Goal: Task Accomplishment & Management: Manage account settings

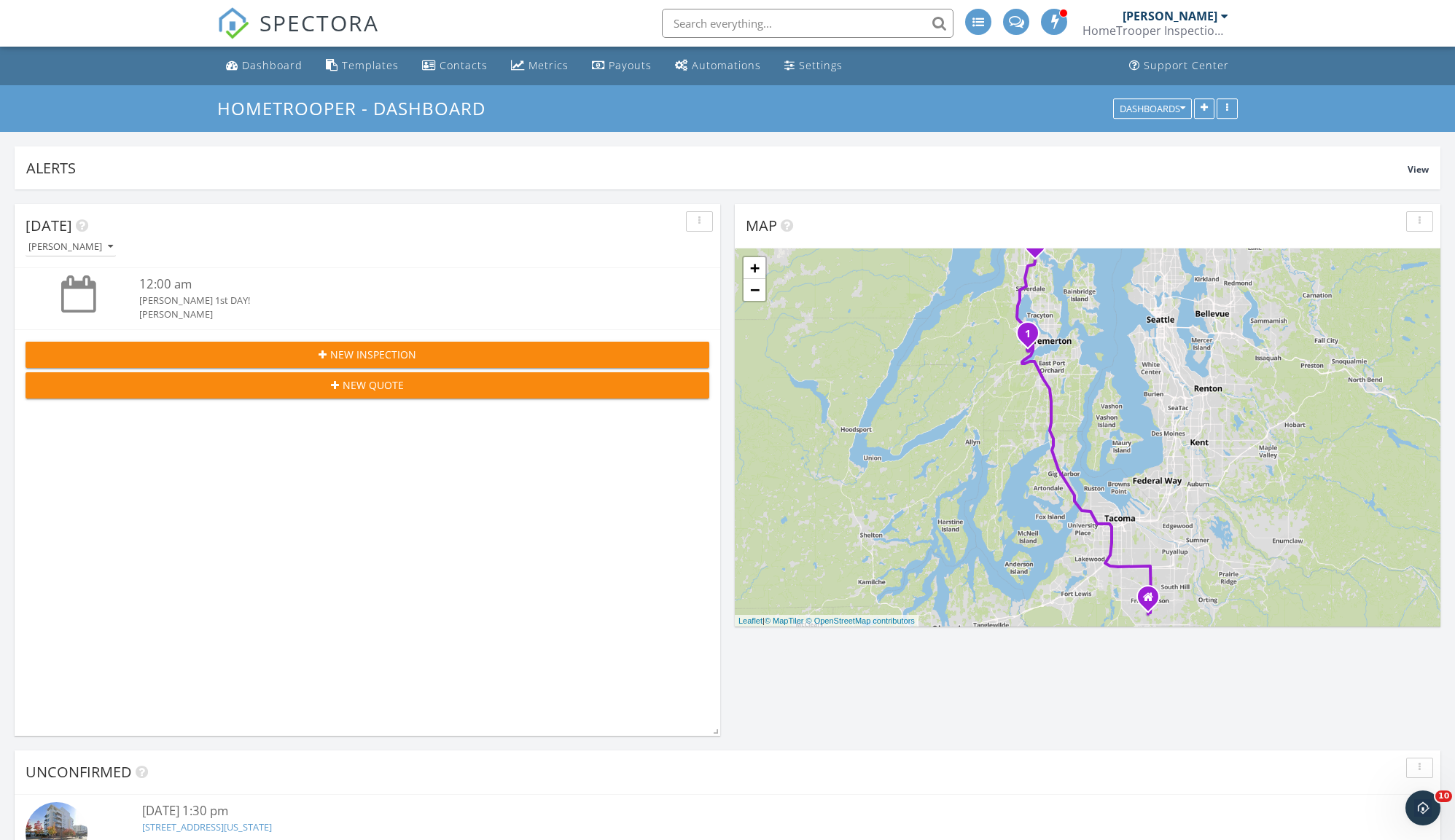
drag, startPoint x: 118, startPoint y: 283, endPoint x: 313, endPoint y: 307, distance: 196.5
click at [310, 310] on div "12:00 am Ashlynn 1st DAY! Bryan Zionskowski" at bounding box center [368, 298] width 684 height 46
click at [314, 308] on div "[PERSON_NAME]" at bounding box center [395, 314] width 513 height 14
drag, startPoint x: 257, startPoint y: 324, endPoint x: 102, endPoint y: 275, distance: 162.6
click at [102, 275] on div "12:00 am Ashlynn 1st DAY! Bryan Zionskowski" at bounding box center [367, 298] width 705 height 61
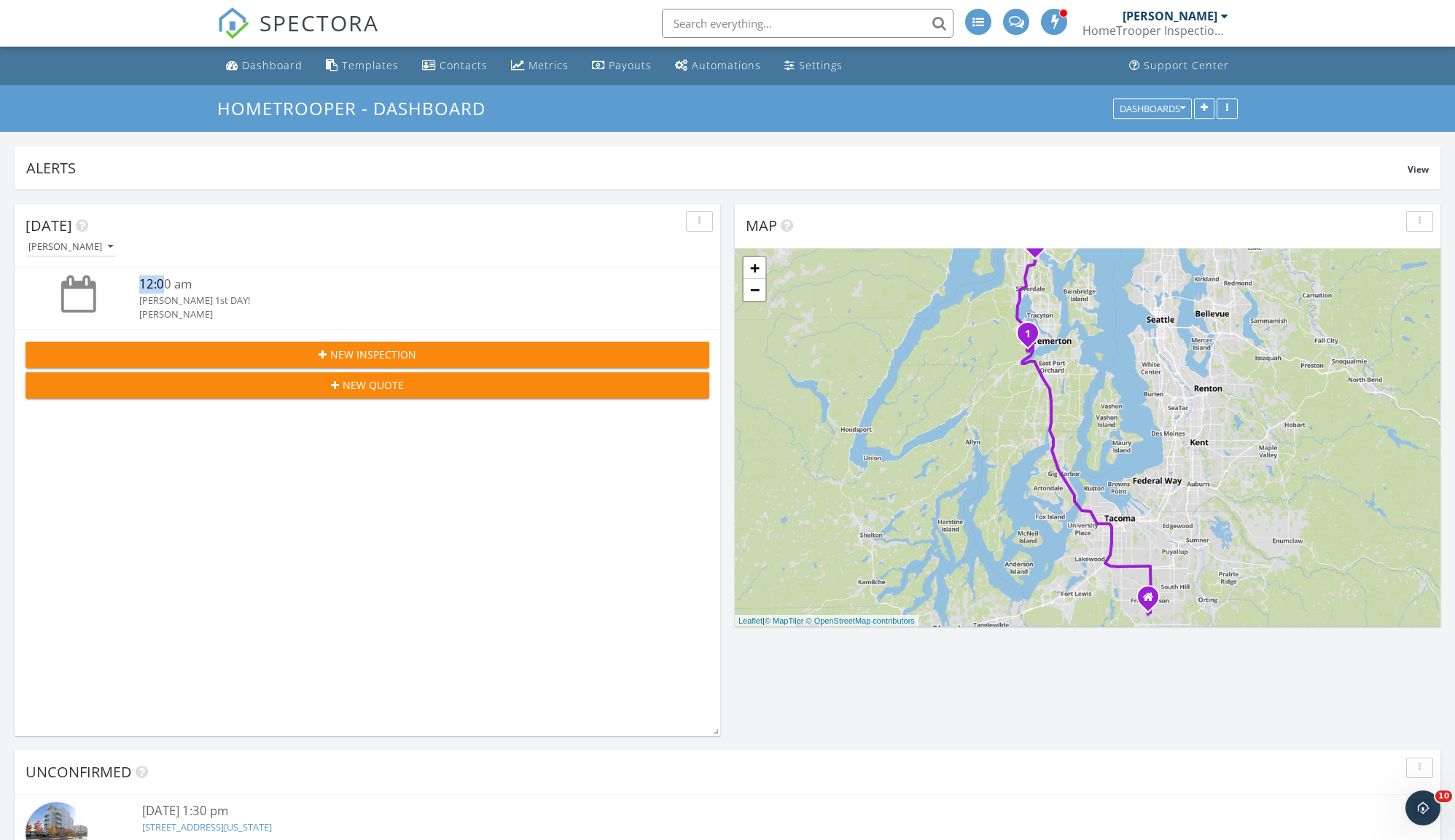
drag, startPoint x: 121, startPoint y: 277, endPoint x: 178, endPoint y: 289, distance: 58.2
click at [169, 287] on div "12:00 am Ashlynn 1st DAY! Bryan Zionskowski" at bounding box center [368, 298] width 684 height 46
click at [134, 278] on div at bounding box center [83, 294] width 114 height 37
drag, startPoint x: 188, startPoint y: 295, endPoint x: 292, endPoint y: 305, distance: 104.5
click at [277, 313] on div "12:00 am Ashlynn 1st DAY! Bryan Zionskowski" at bounding box center [368, 298] width 684 height 46
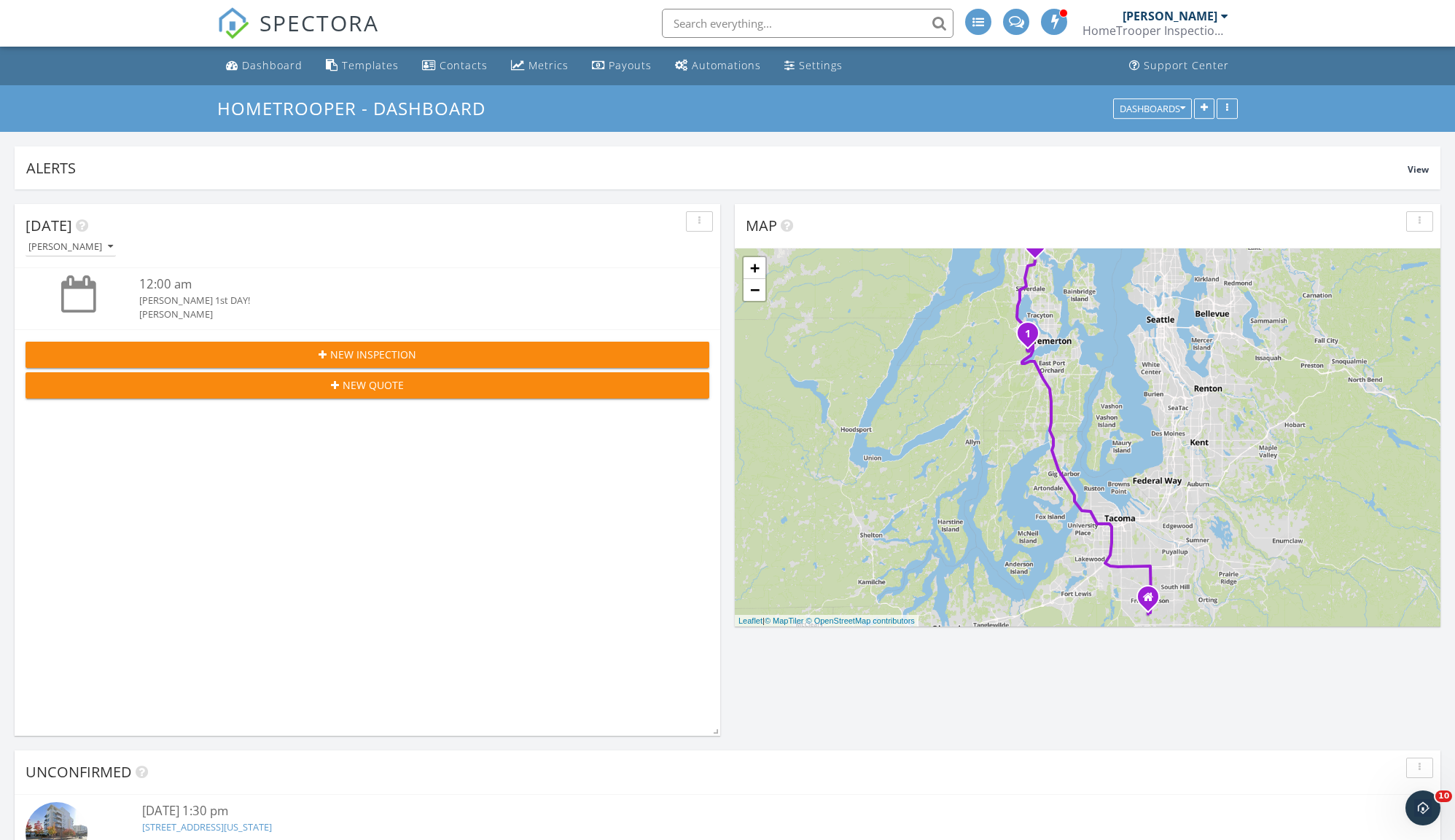
click at [298, 299] on div "Ashlynn 1st DAY!" at bounding box center [395, 300] width 513 height 14
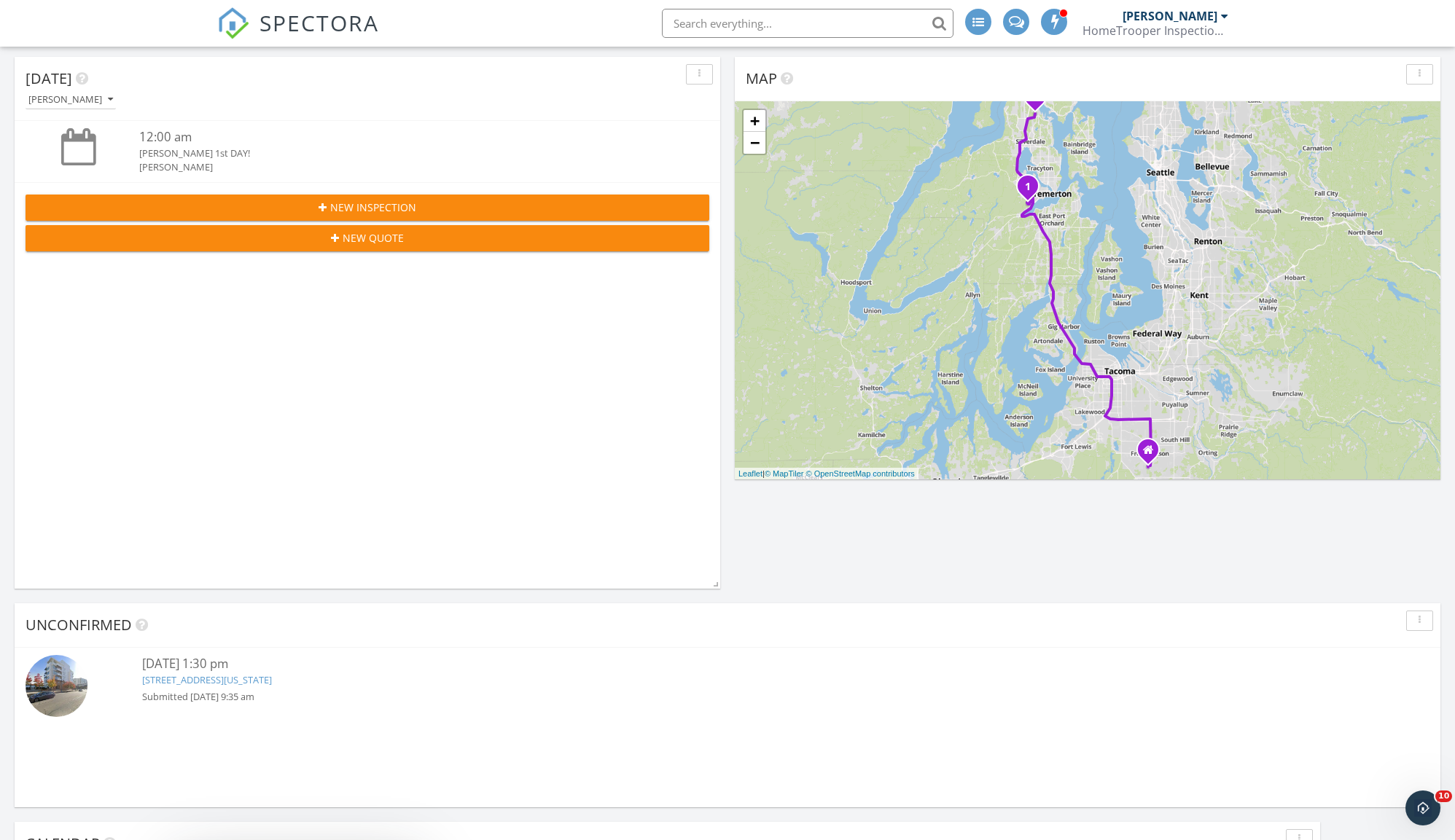
scroll to position [151, 0]
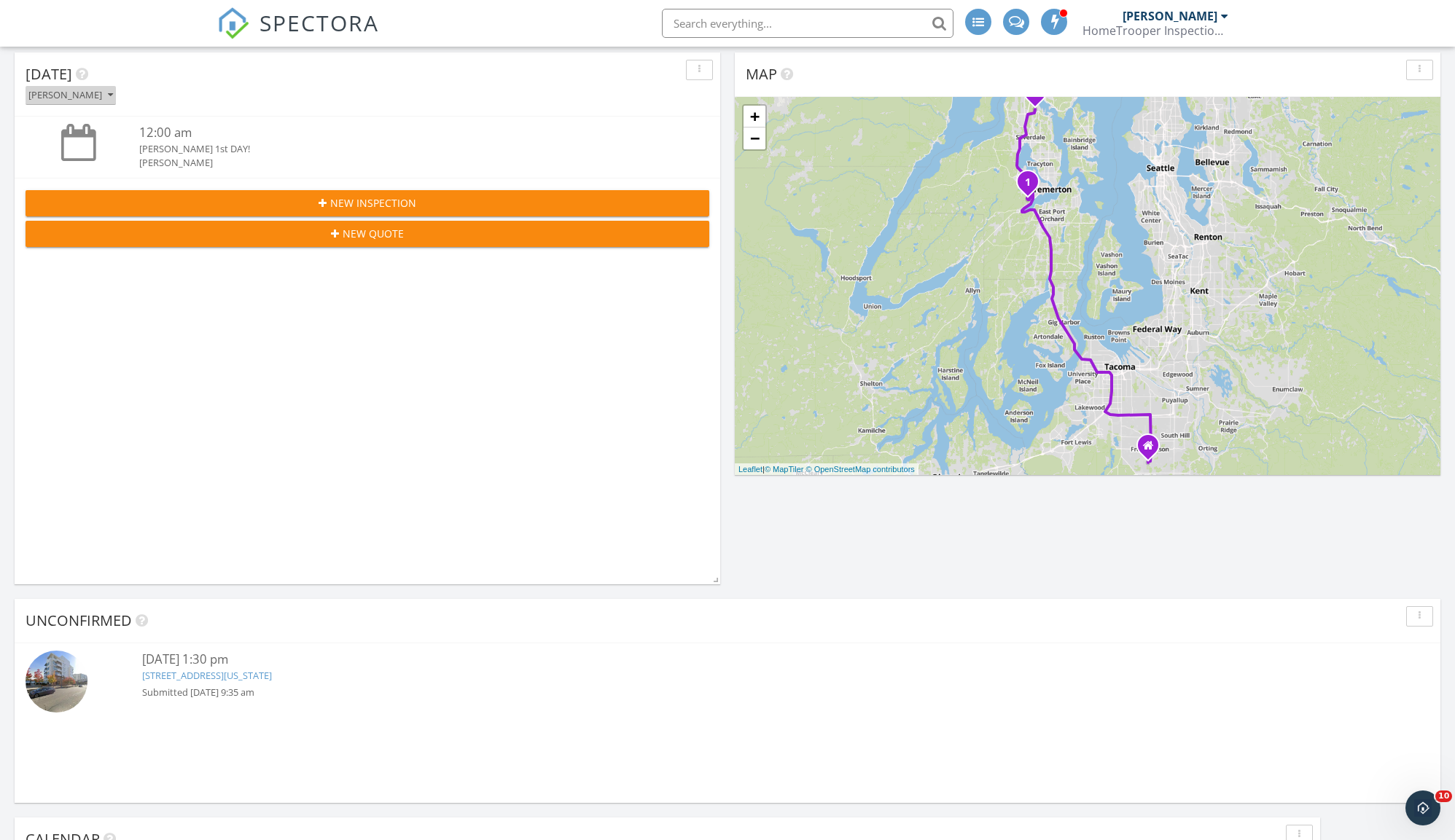
click at [113, 96] on div "[PERSON_NAME]" at bounding box center [71, 96] width 85 height 10
click at [88, 118] on div "All Inspectors" at bounding box center [83, 126] width 91 height 18
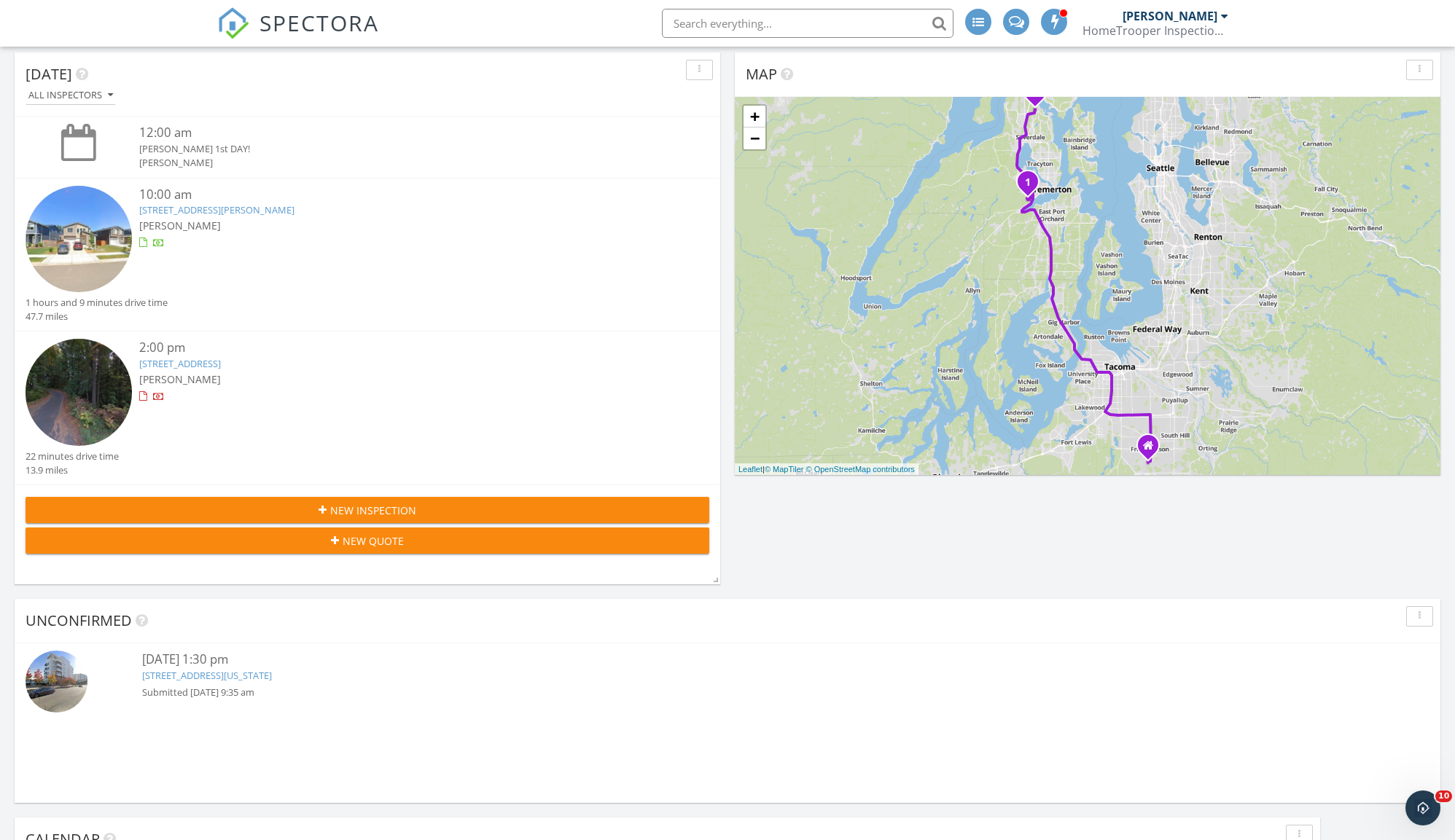
click at [88, 86] on button "All Inspectors" at bounding box center [71, 96] width 91 height 20
click at [82, 161] on div "[PERSON_NAME]" at bounding box center [83, 161] width 91 height 18
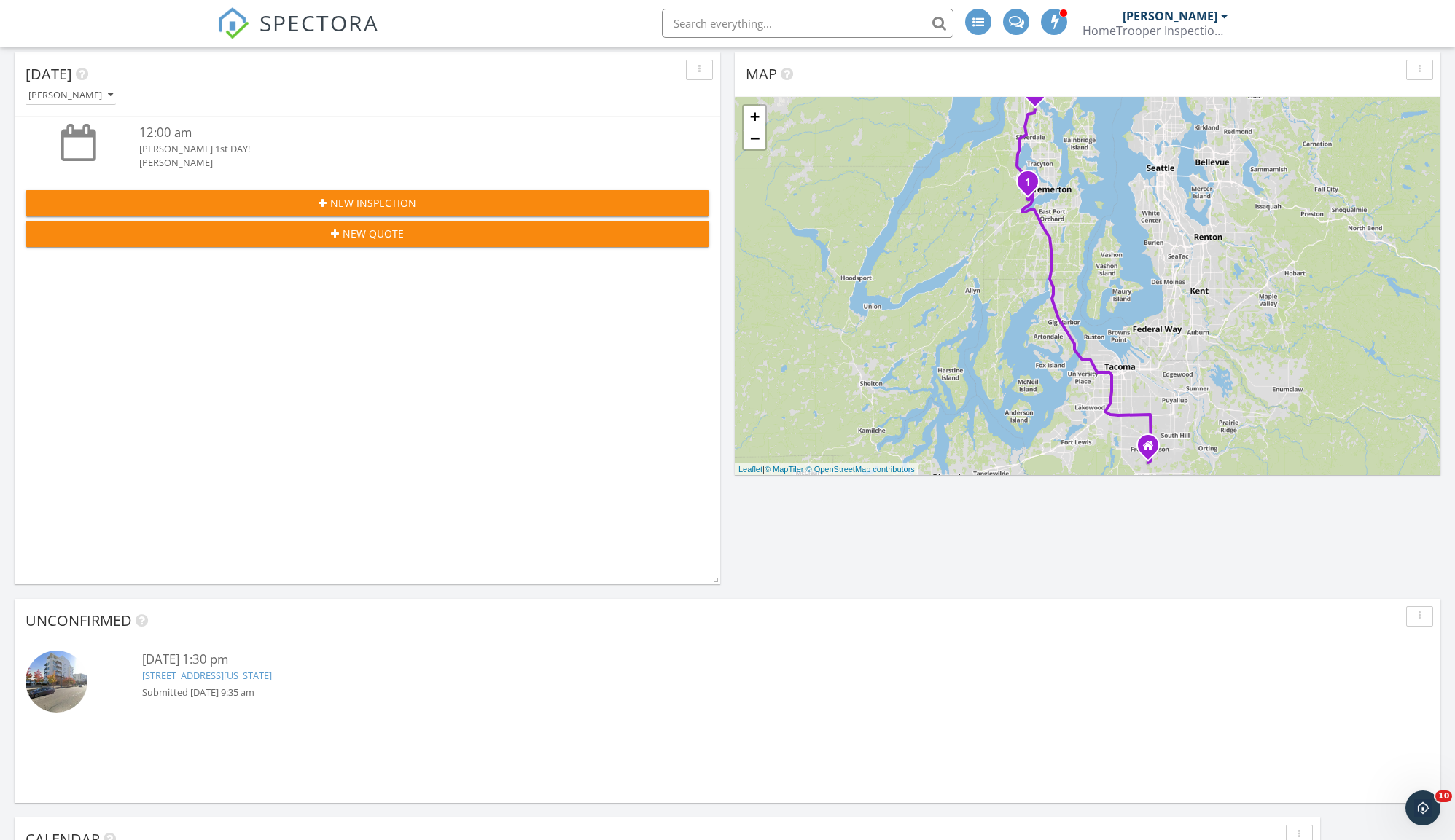
scroll to position [0, 0]
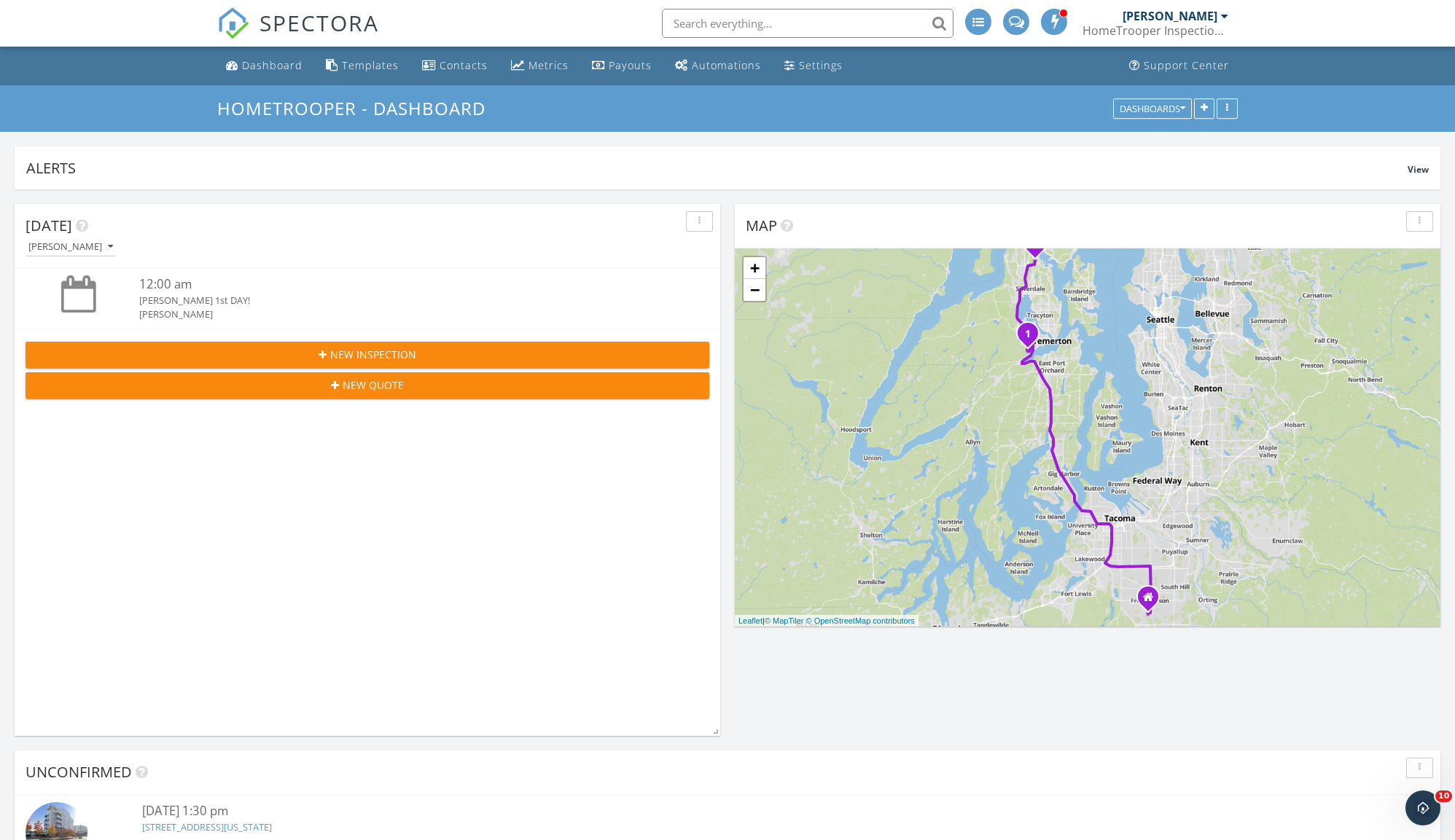
click at [92, 248] on div "[PERSON_NAME]" at bounding box center [71, 247] width 85 height 10
click at [86, 343] on div "[PERSON_NAME]" at bounding box center [83, 348] width 91 height 18
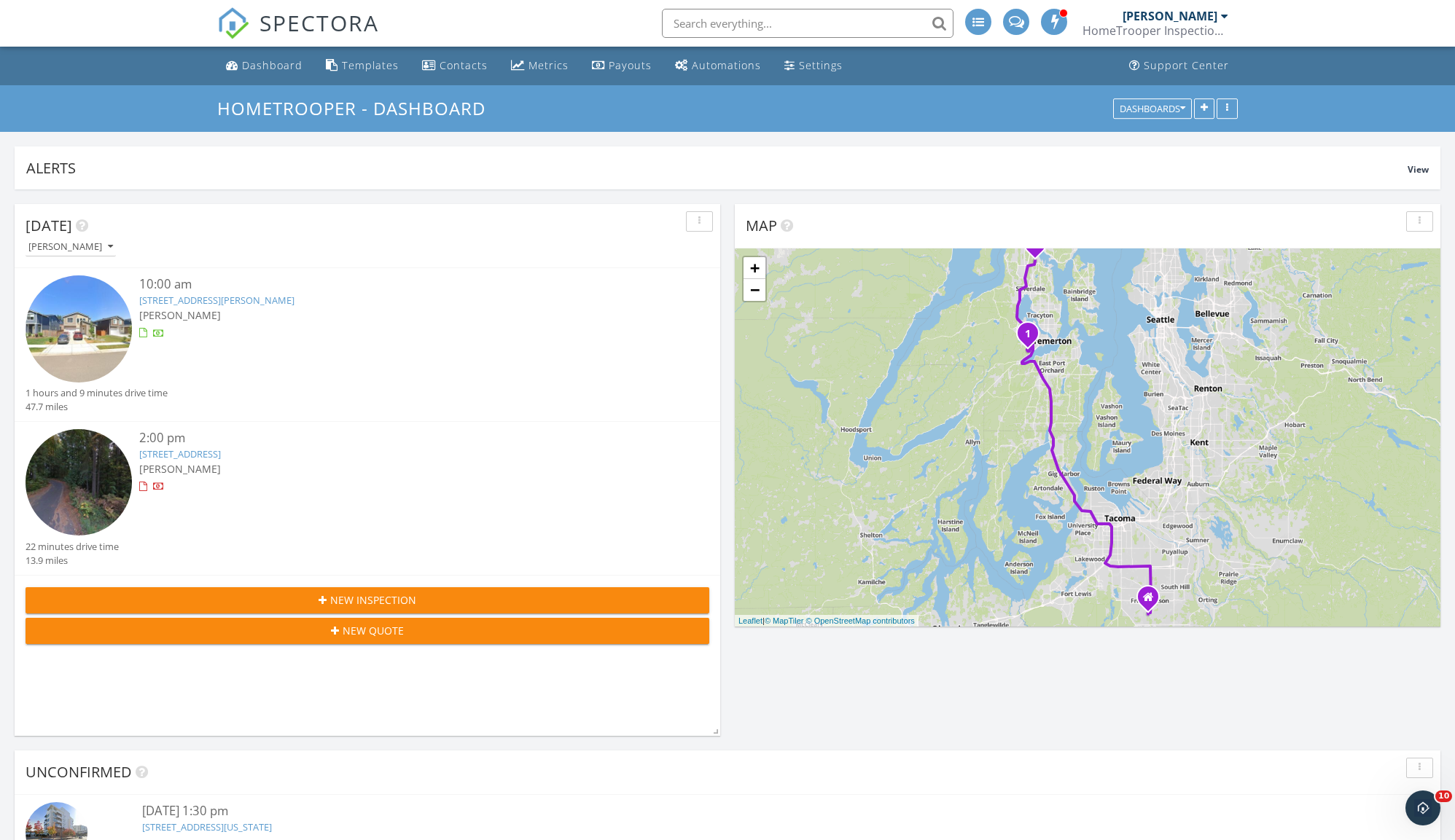
scroll to position [155, 0]
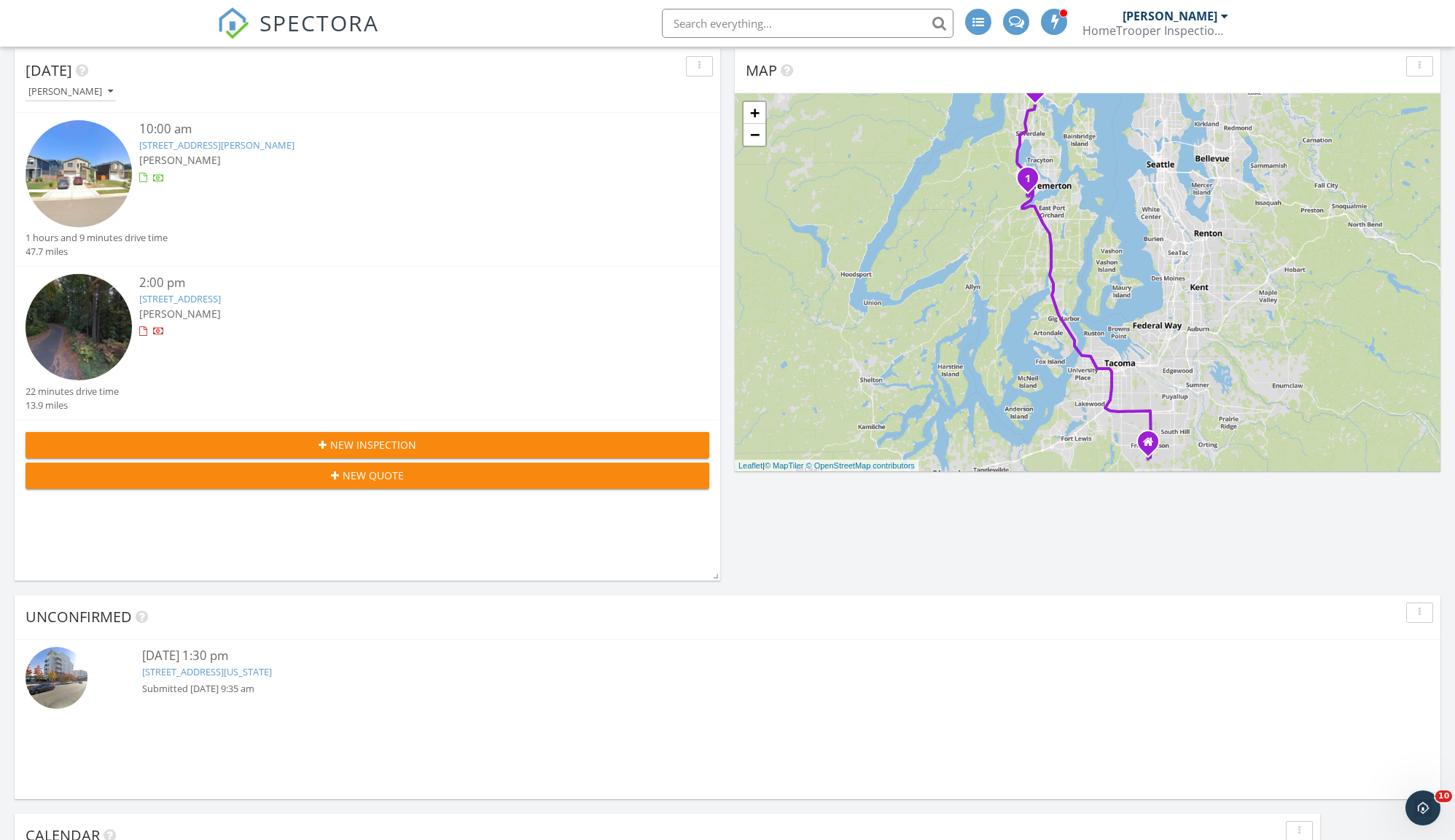
click at [56, 87] on div "[PERSON_NAME]" at bounding box center [71, 92] width 85 height 10
click at [89, 116] on div "All Inspectors" at bounding box center [83, 123] width 91 height 18
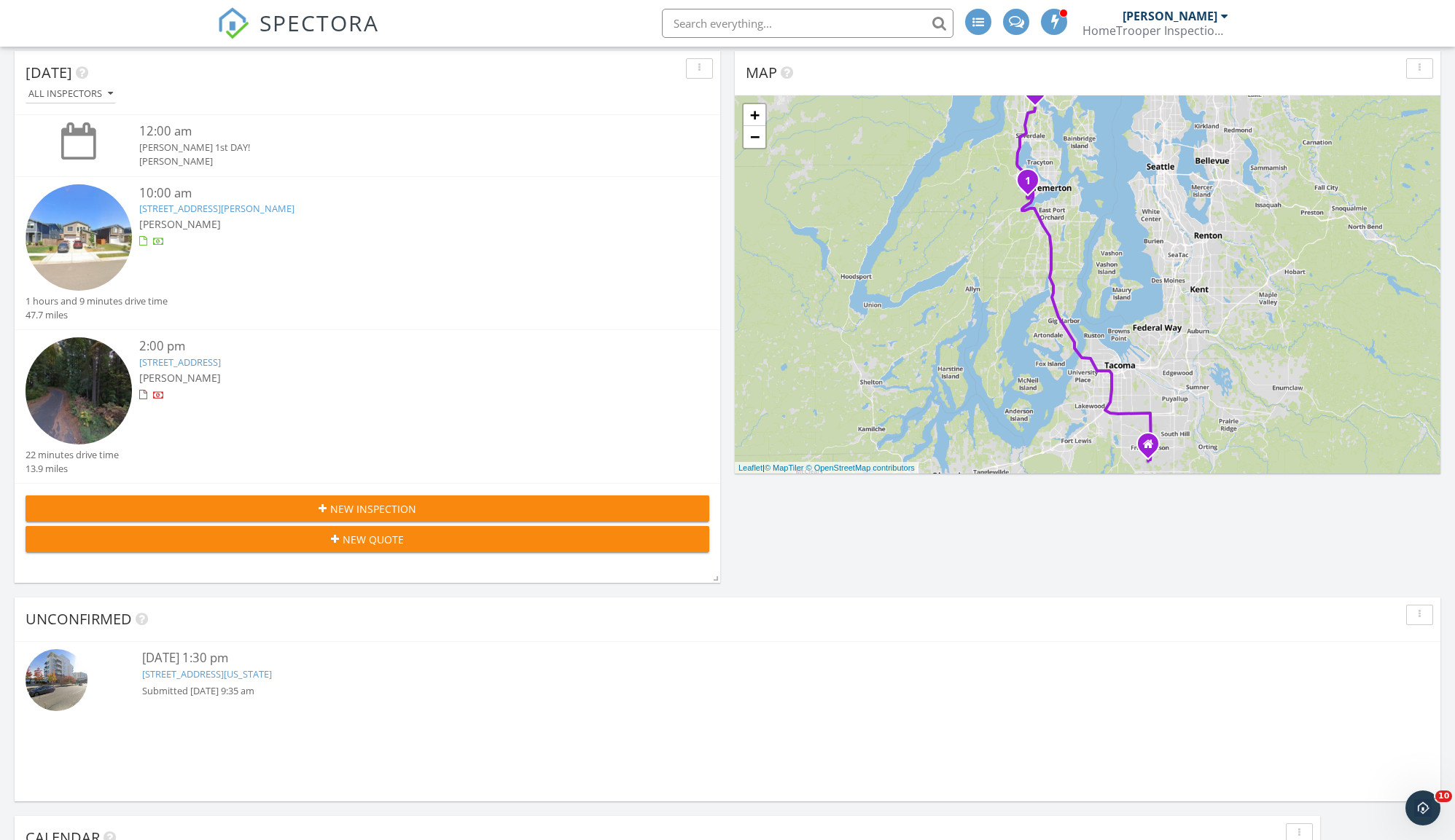
scroll to position [0, 0]
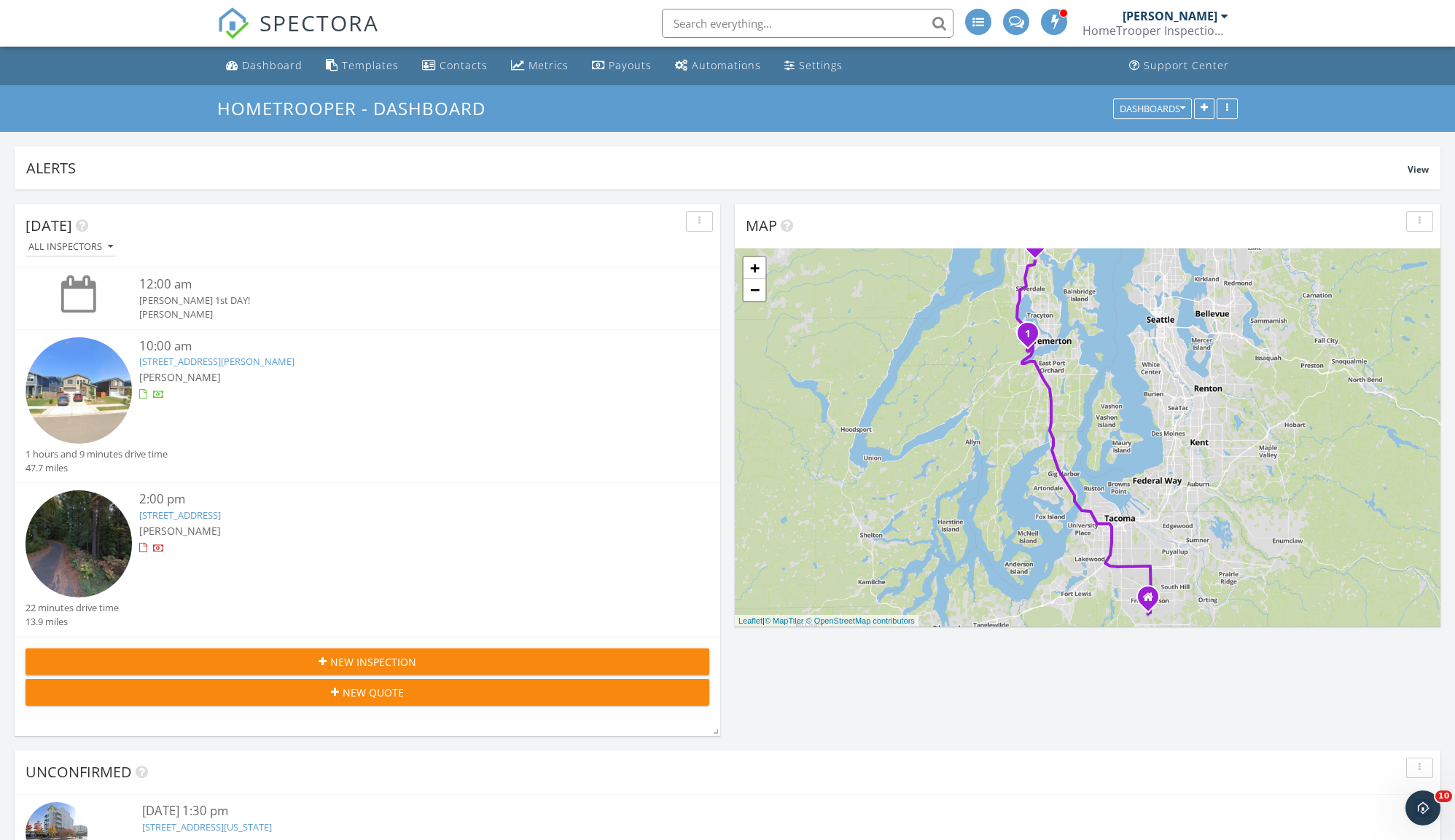
click at [1009, 18] on span at bounding box center [1016, 20] width 15 height 13
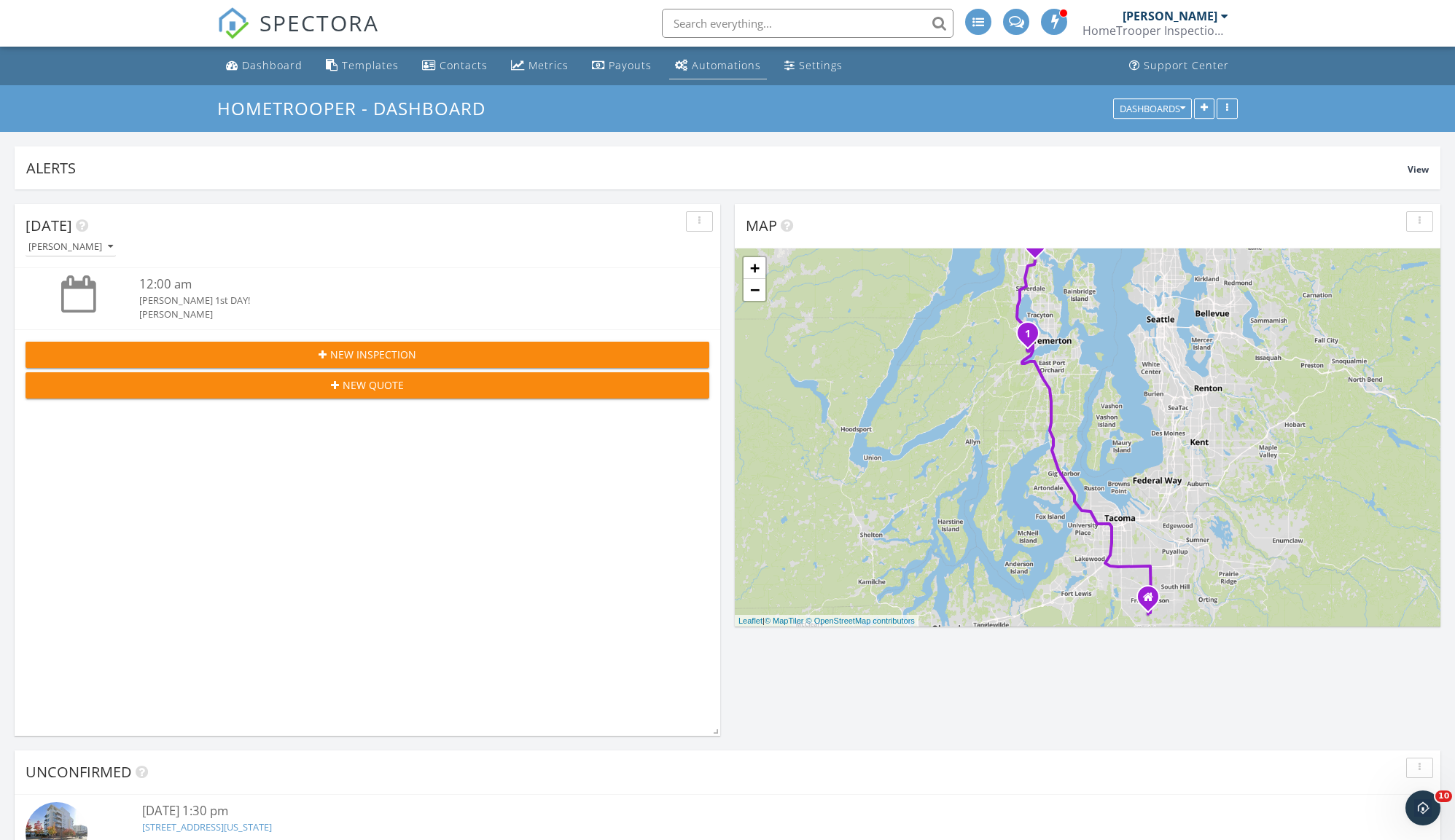
click at [704, 68] on div "Automations" at bounding box center [726, 65] width 69 height 14
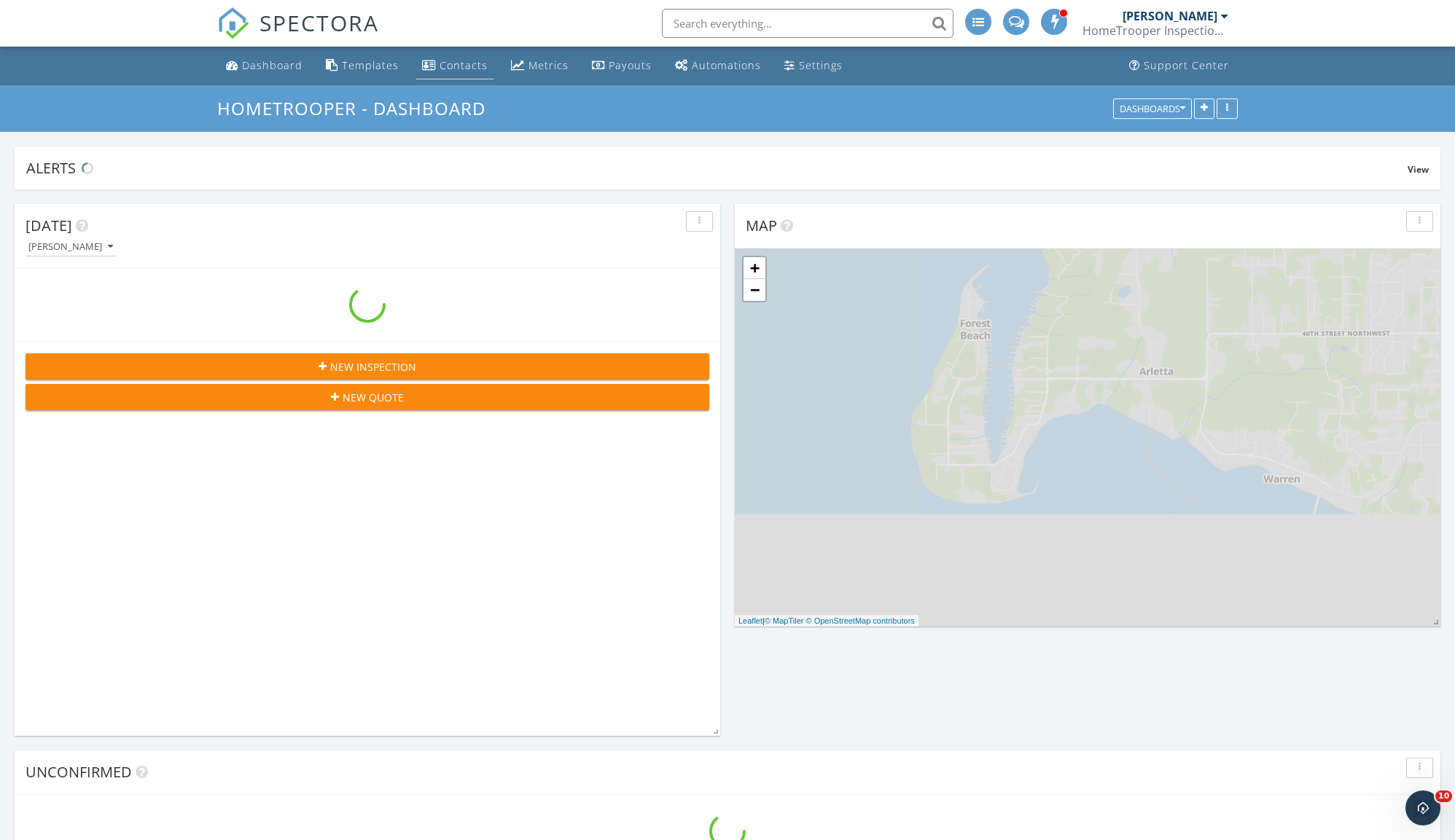
scroll to position [2340, 1485]
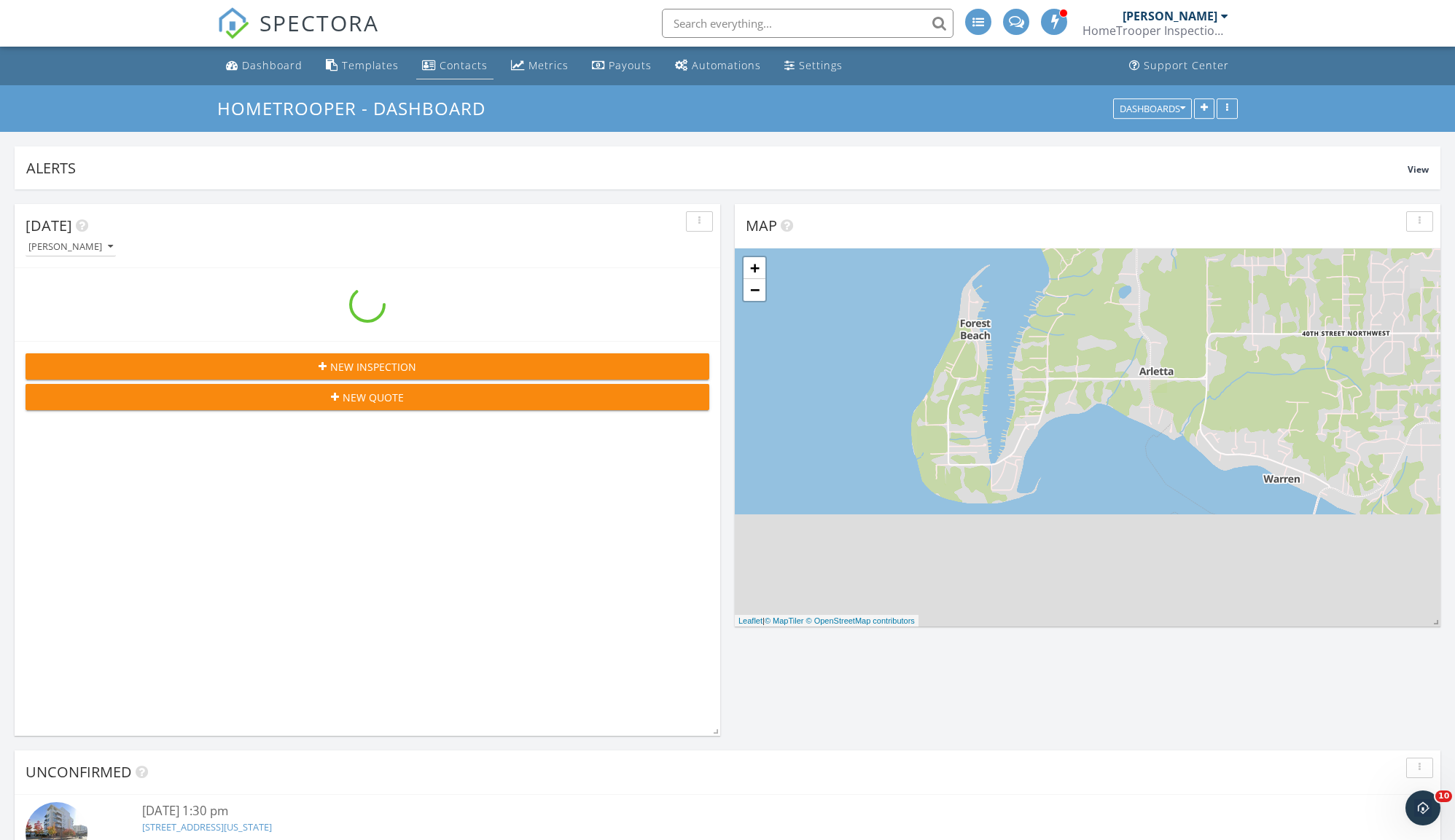
click at [472, 70] on div "Contacts" at bounding box center [463, 65] width 48 height 14
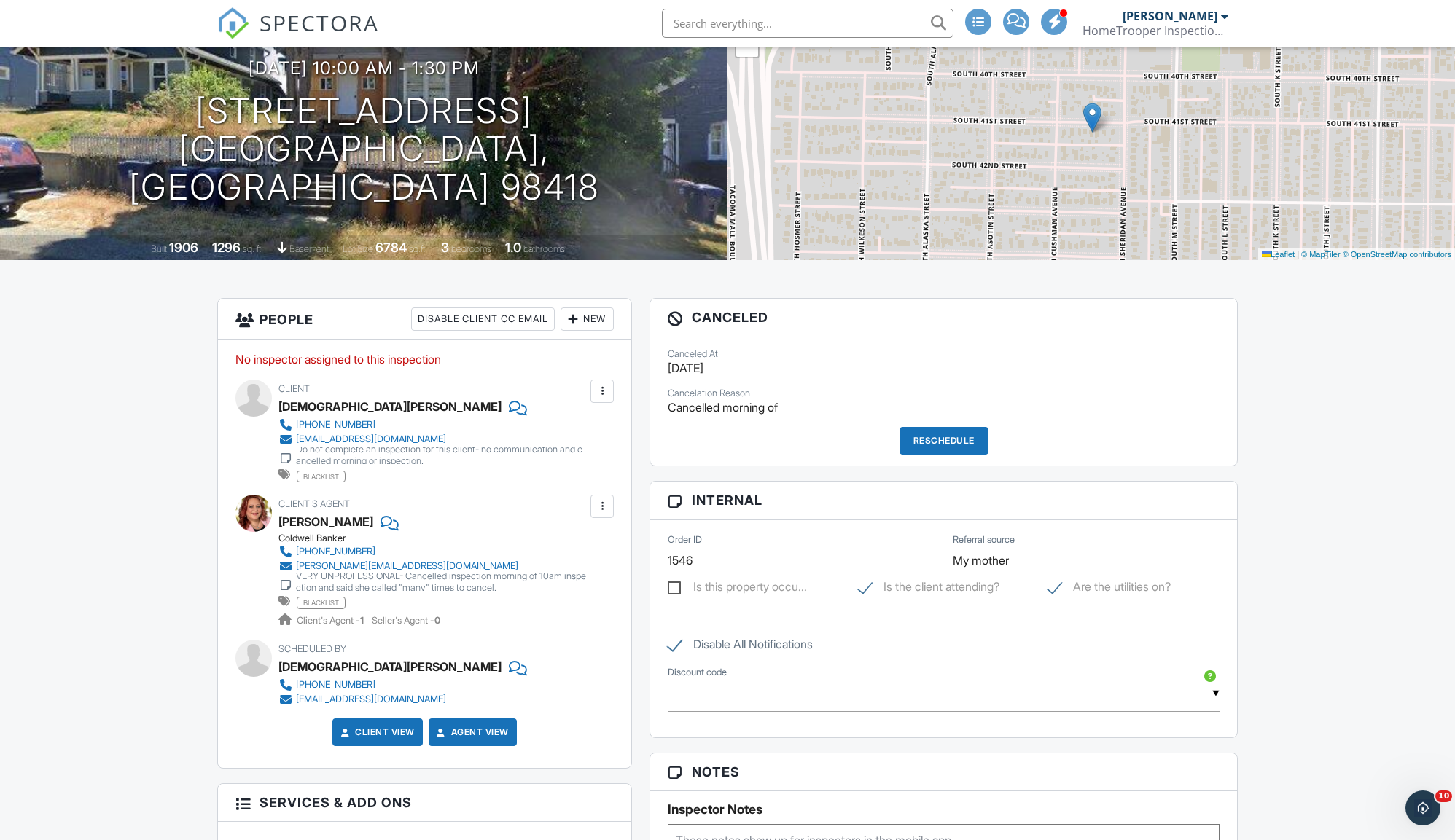
scroll to position [134, 0]
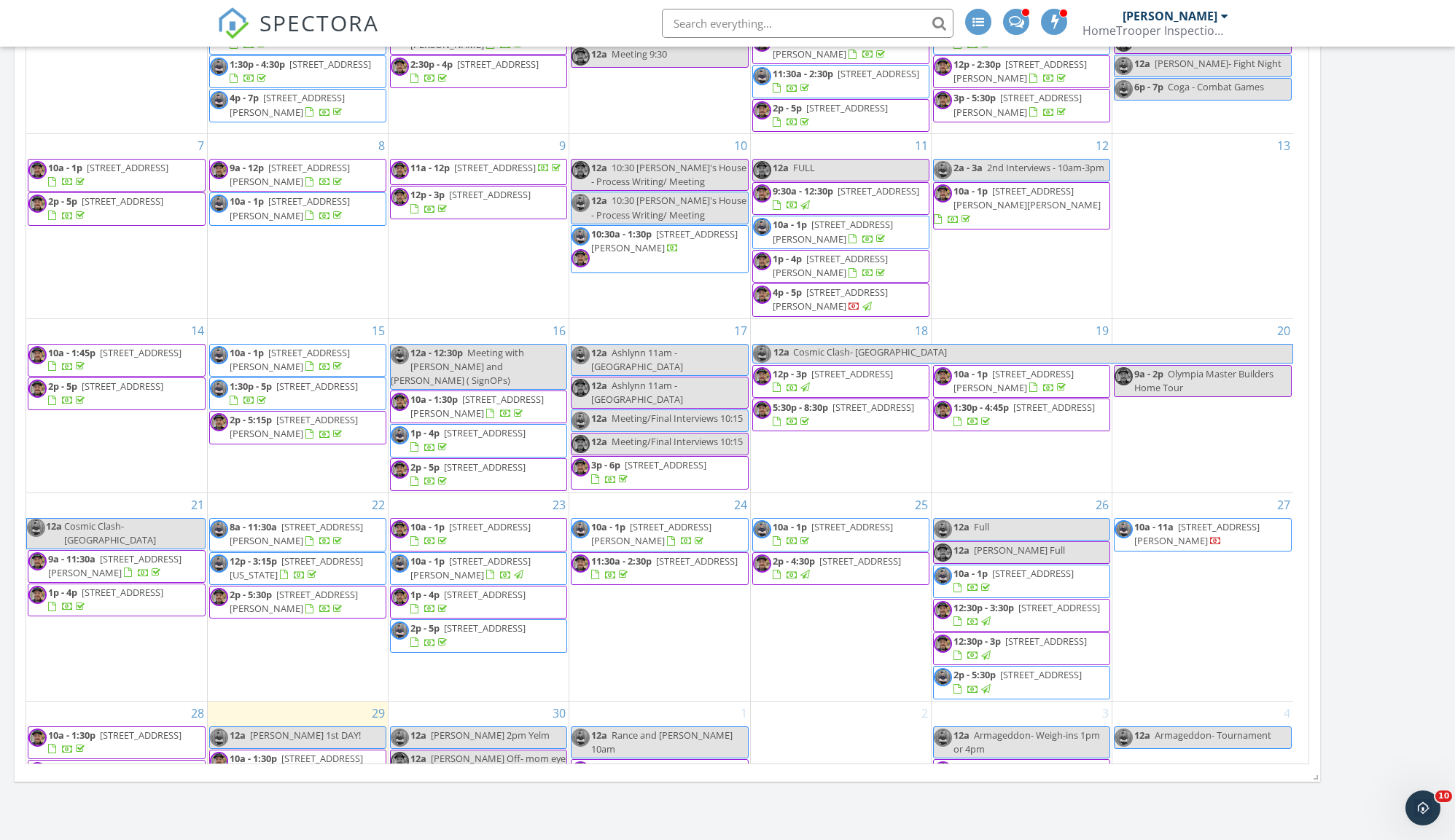
scroll to position [703, 0]
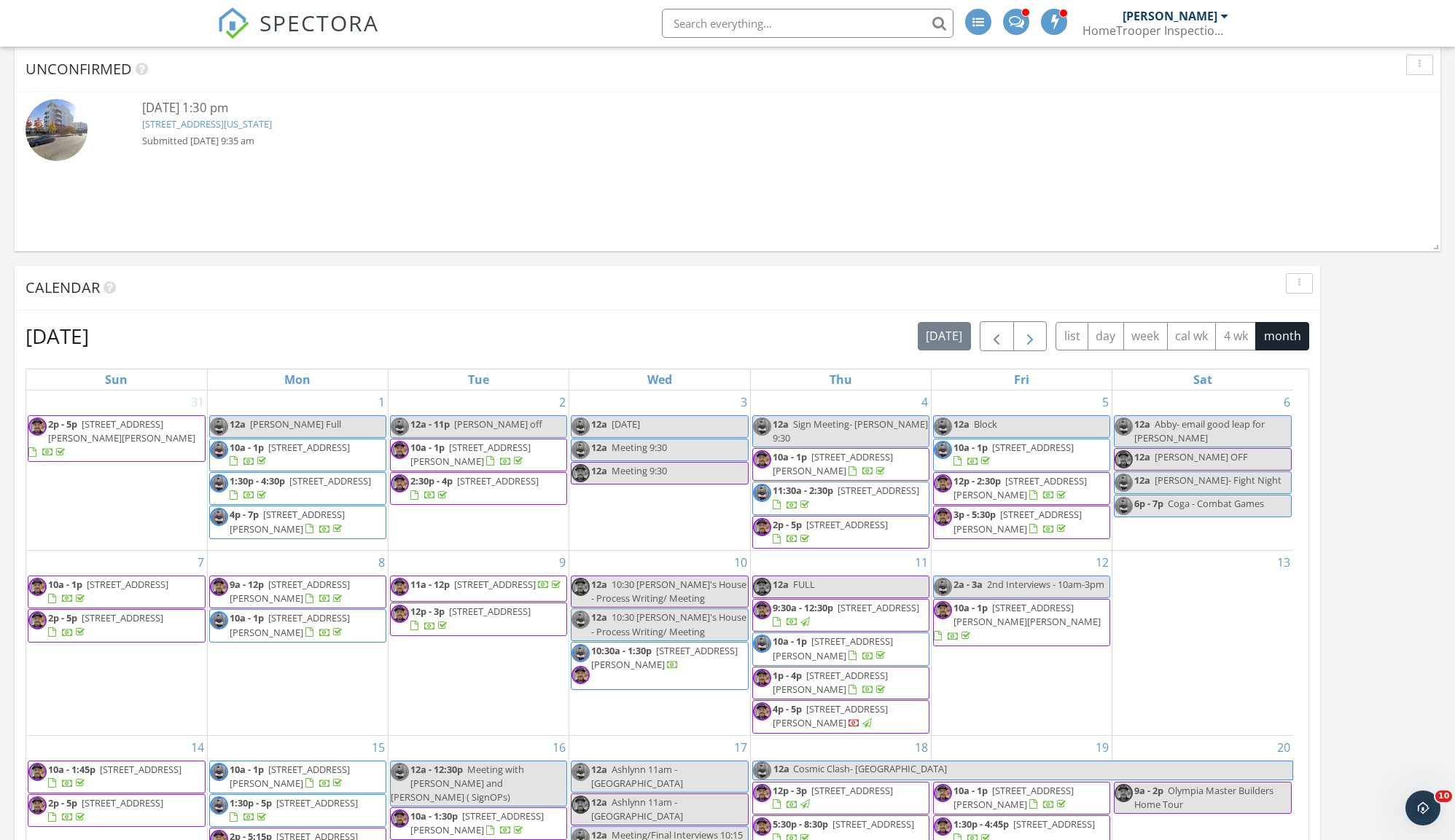
click at [1038, 336] on button "button" at bounding box center [1030, 336] width 34 height 30
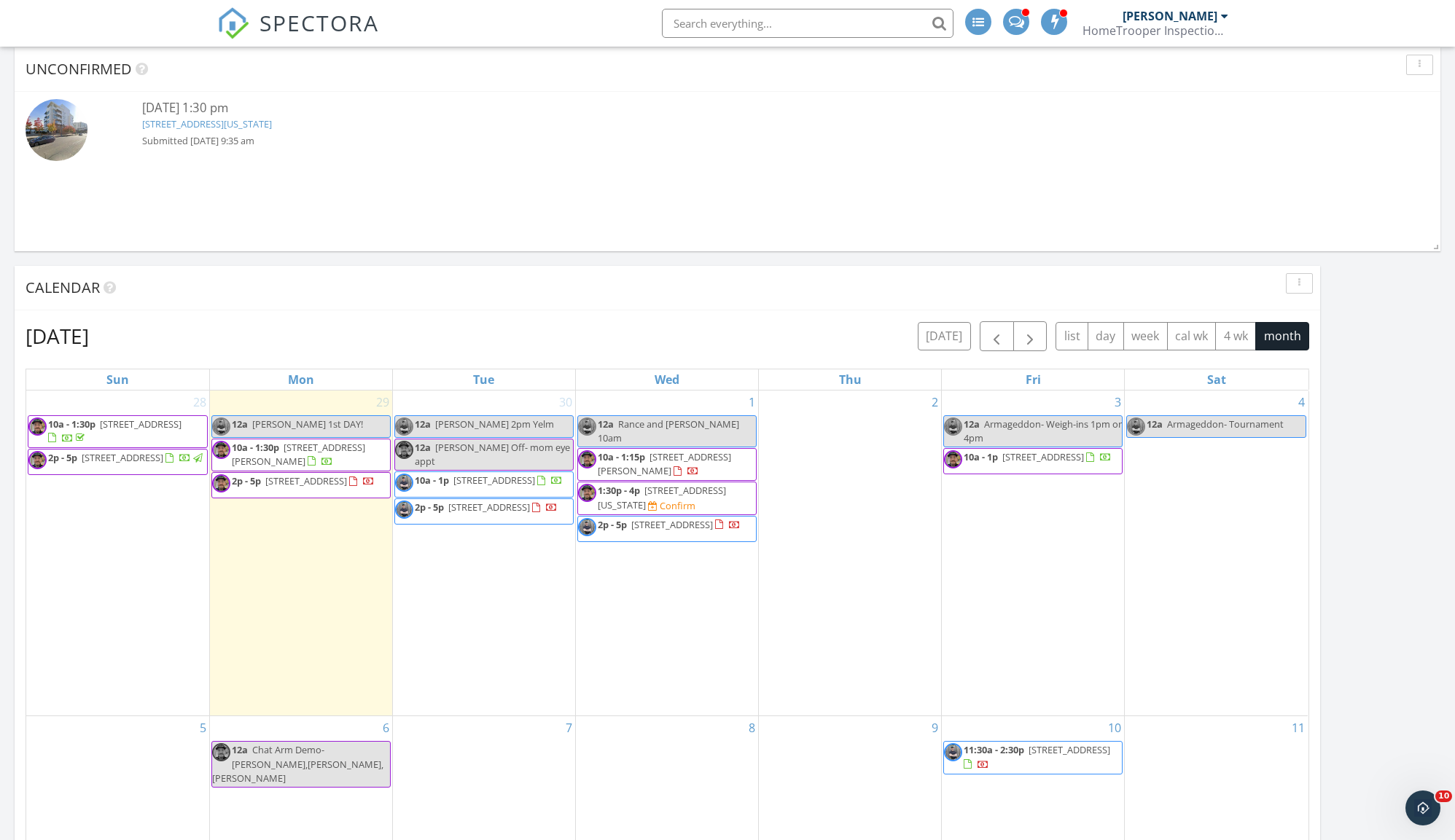
scroll to position [844, 0]
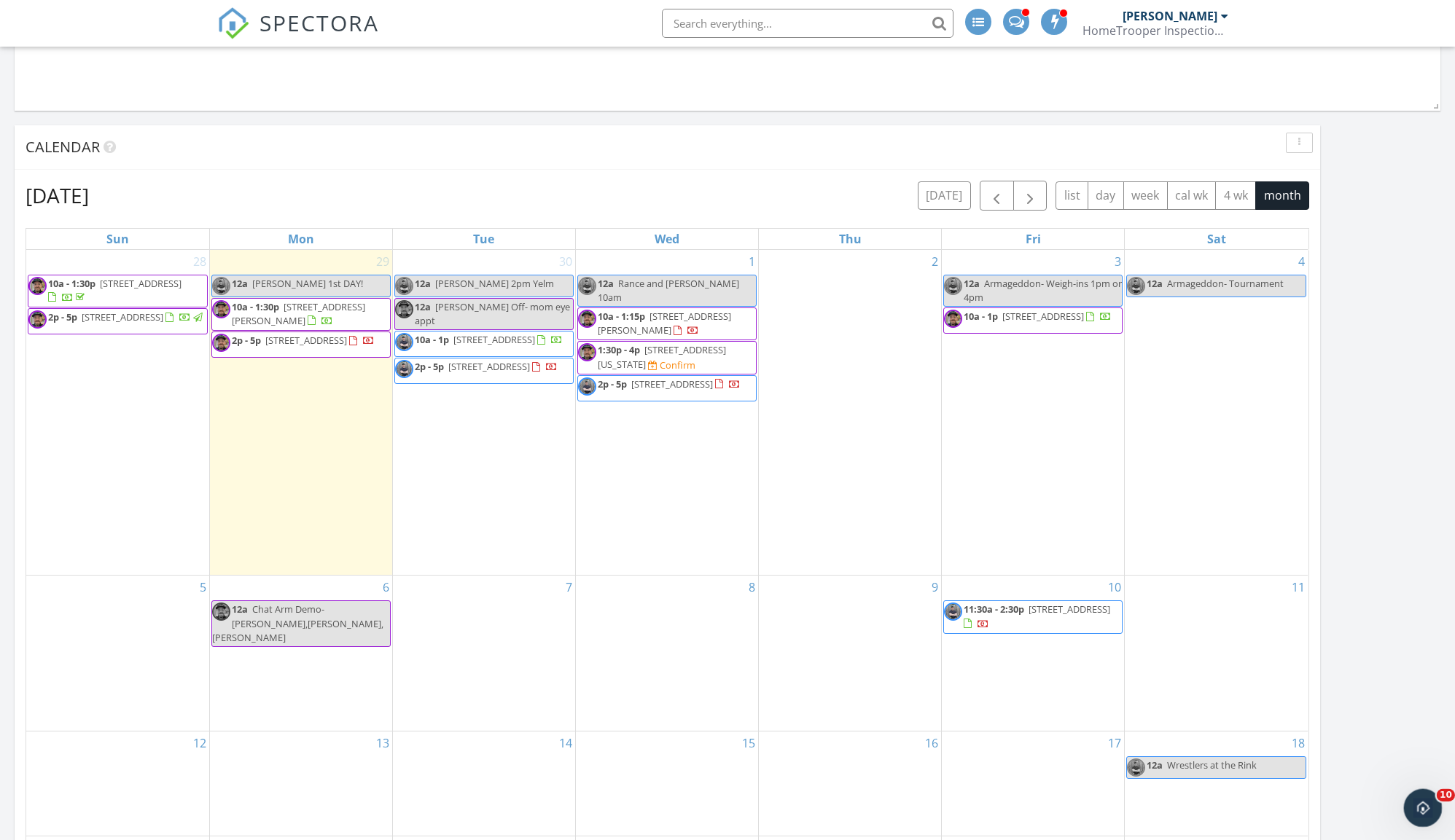
click at [1418, 807] on icon "Open Intercom Messenger" at bounding box center [1421, 806] width 10 height 12
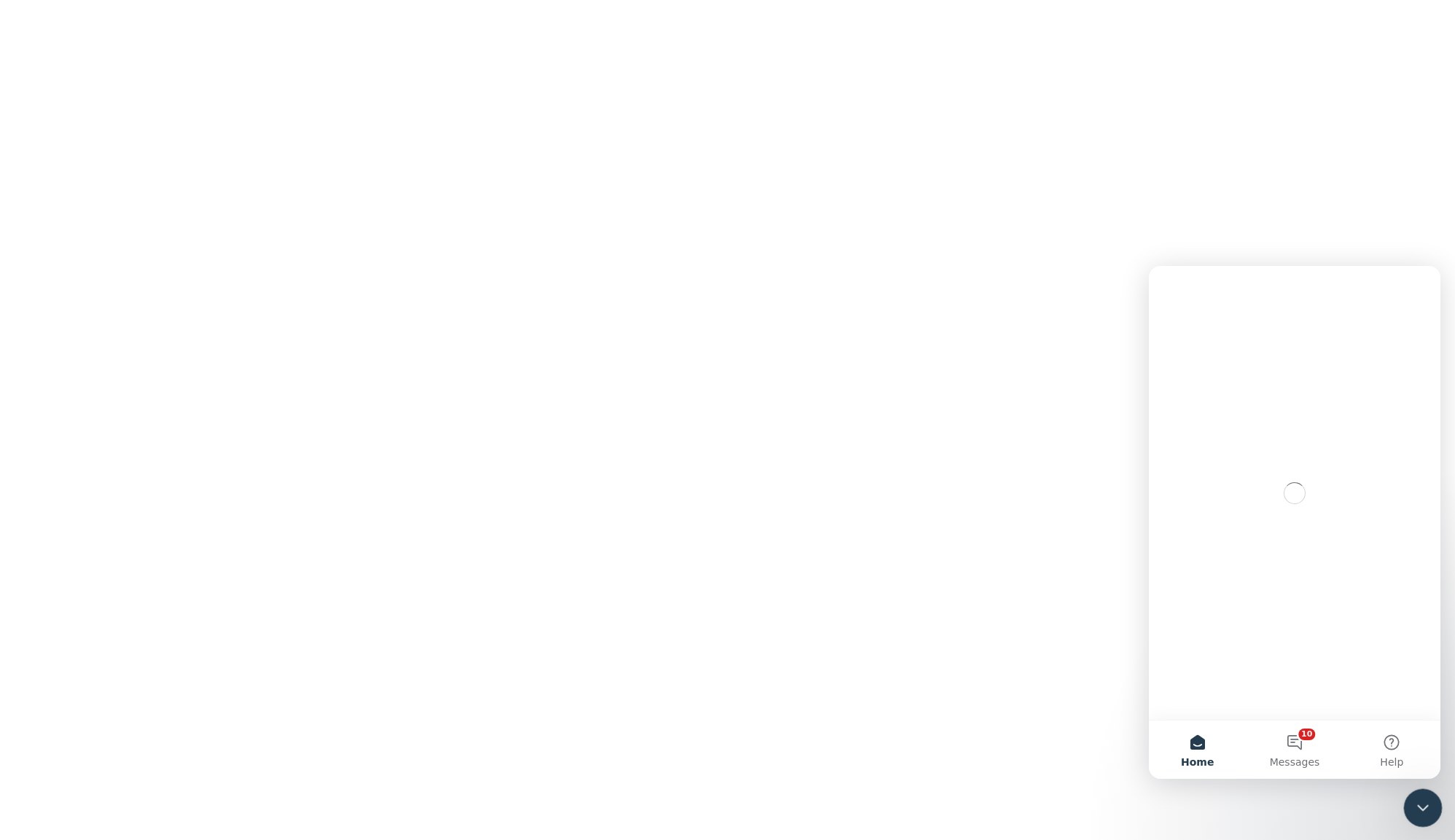
scroll to position [0, 0]
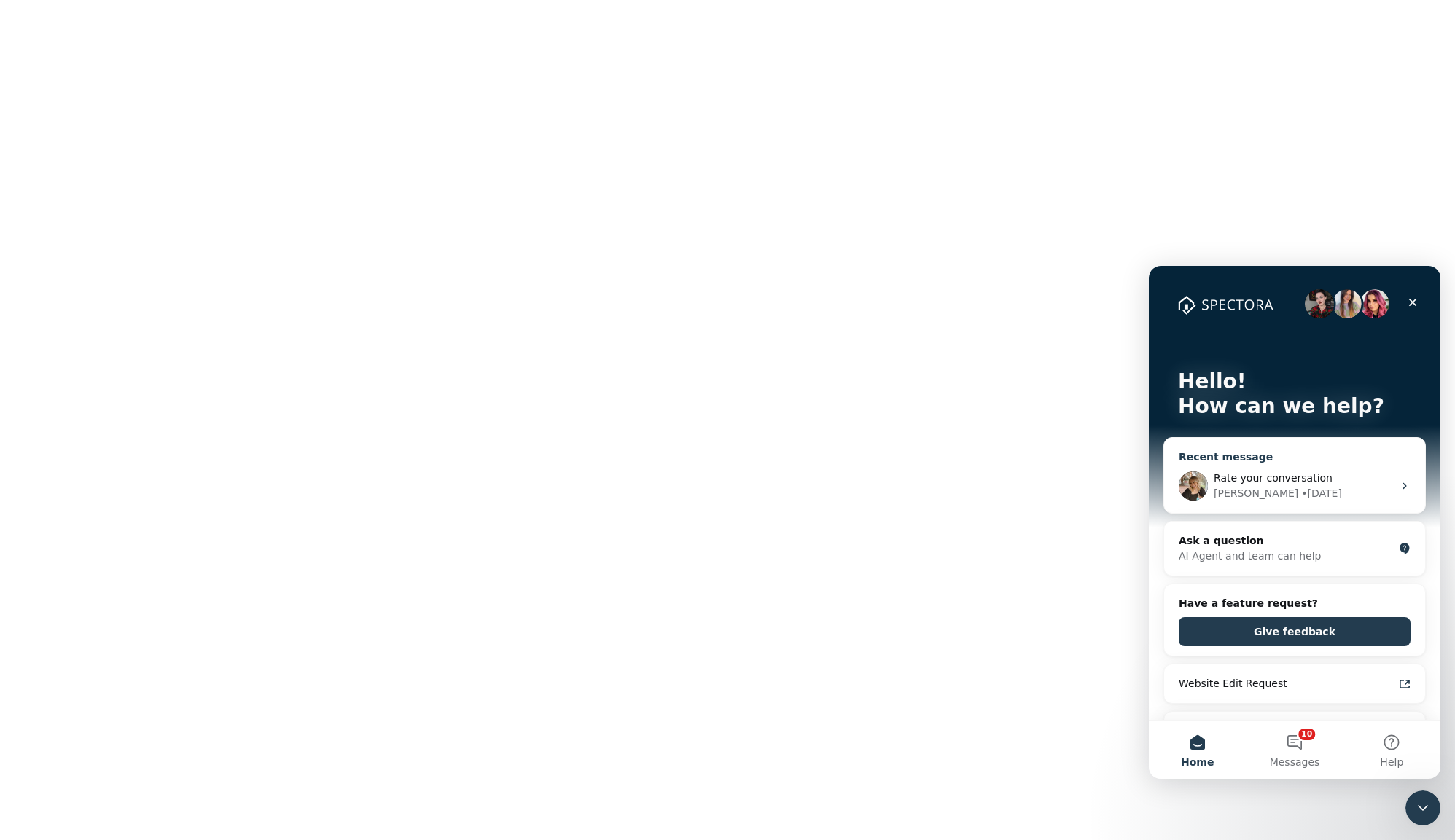
click at [1234, 453] on div "Recent message" at bounding box center [1294, 457] width 232 height 15
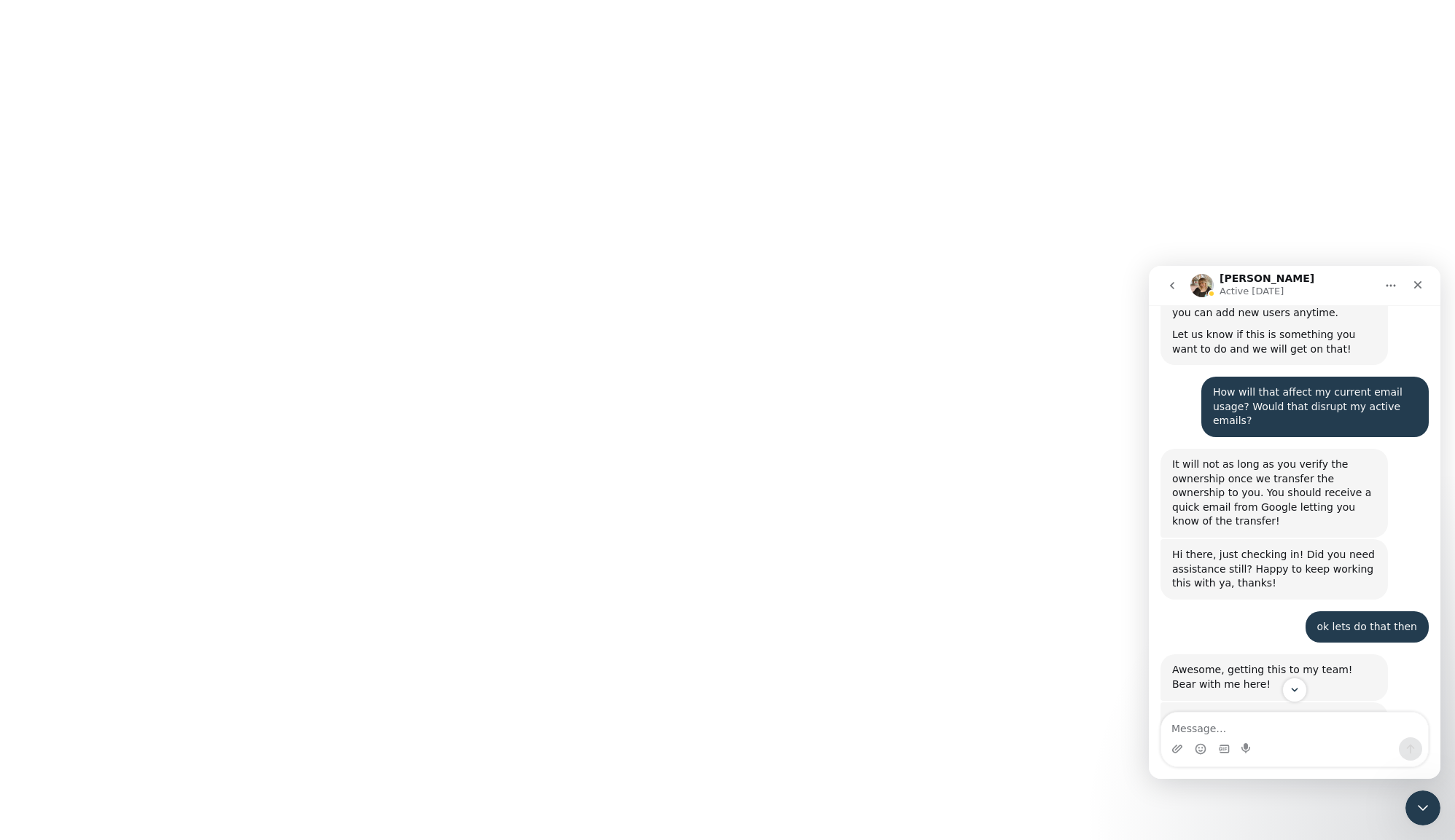
scroll to position [4599, 0]
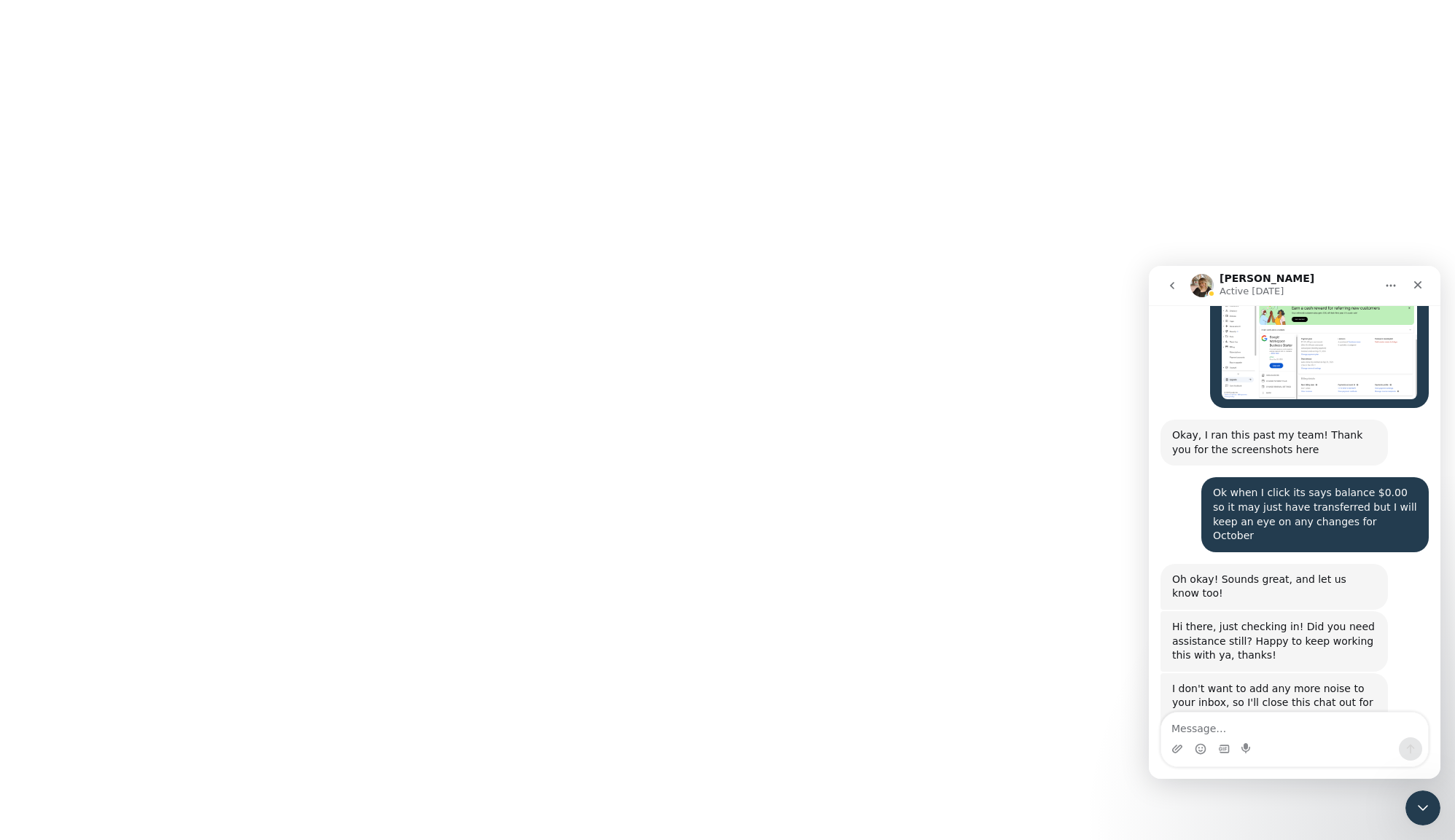
click at [1176, 284] on icon "go back" at bounding box center [1172, 286] width 12 height 12
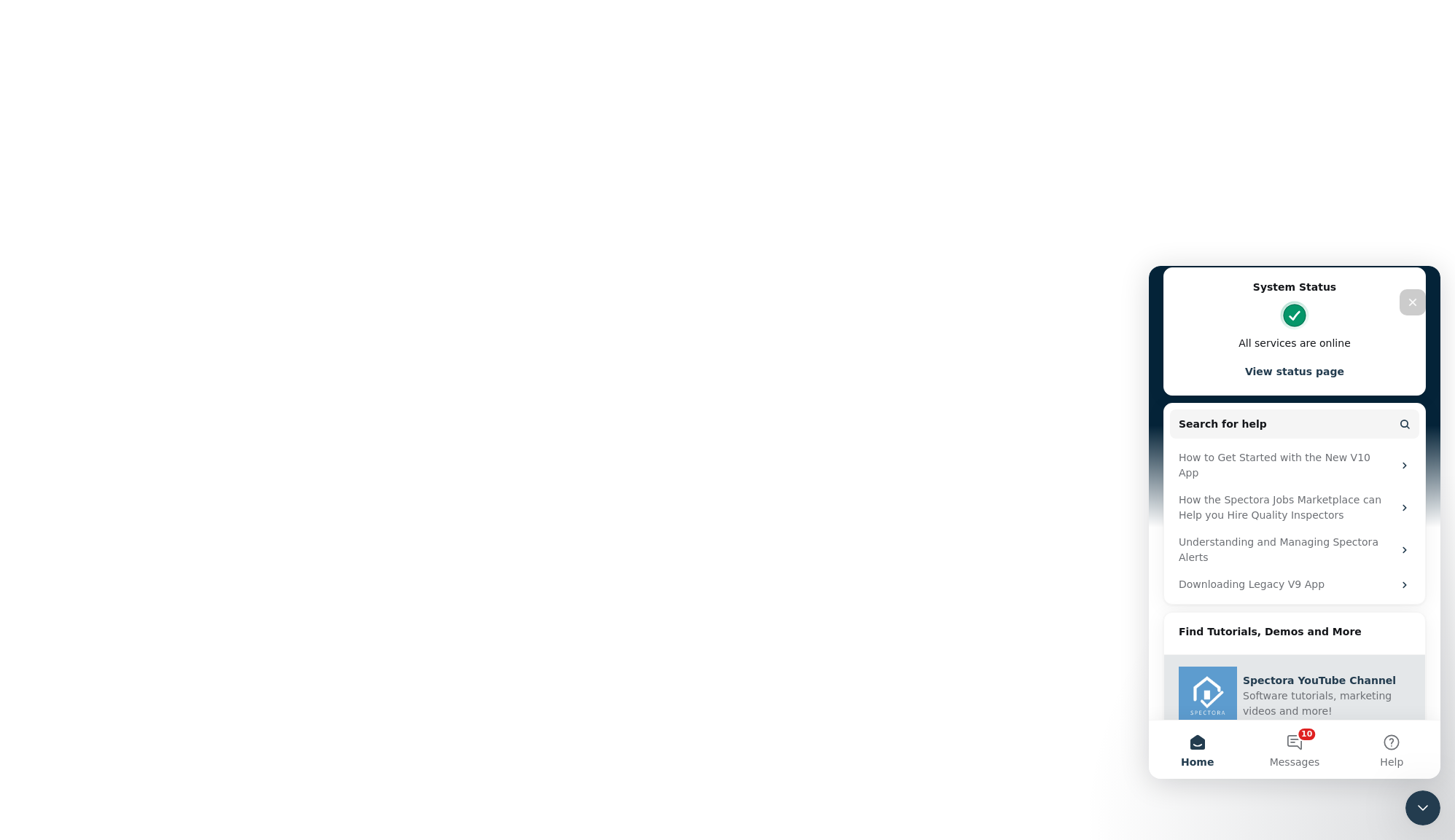
scroll to position [0, 0]
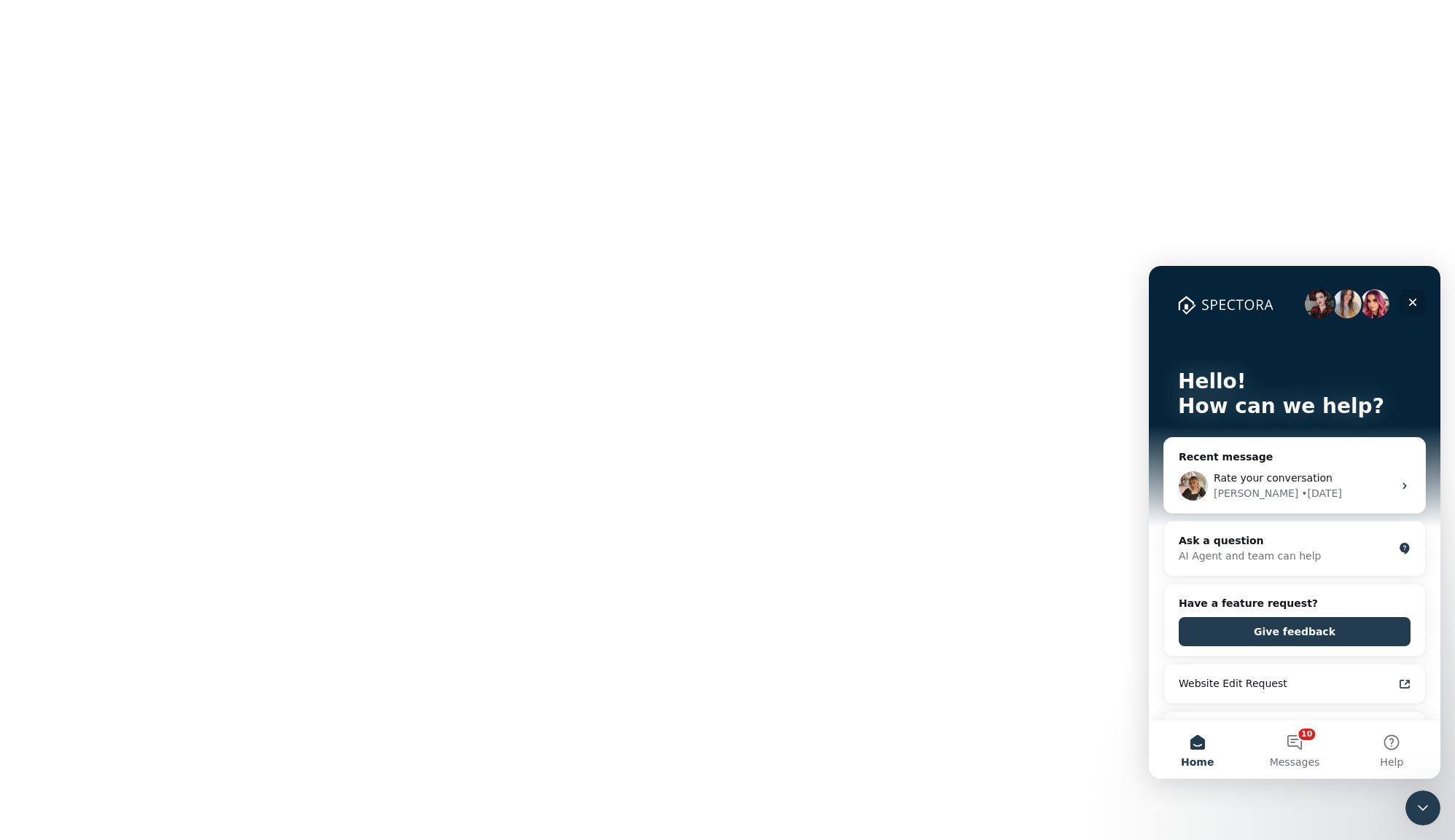
click at [1411, 299] on icon "Close" at bounding box center [1413, 302] width 12 height 12
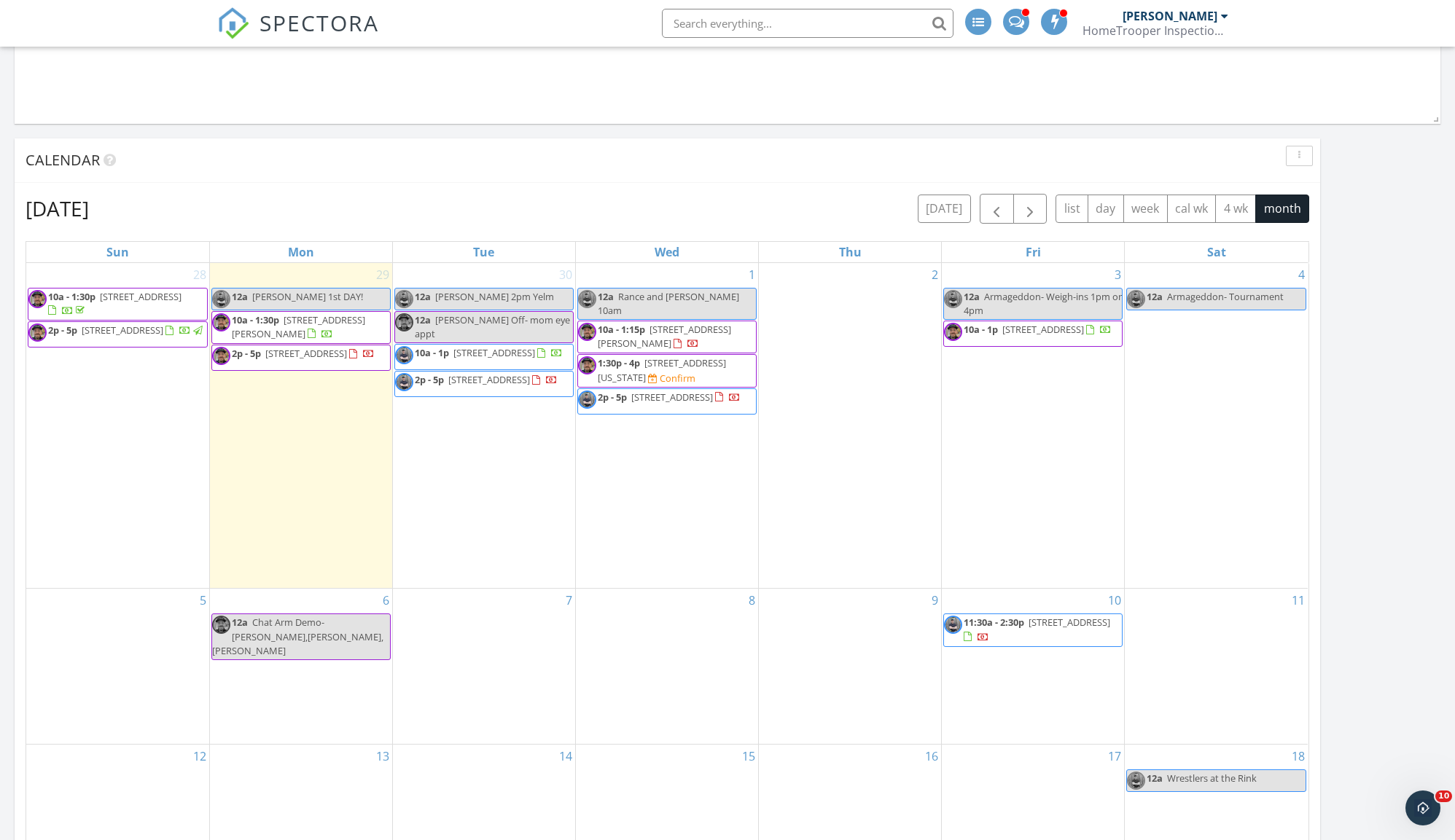
scroll to position [881, 0]
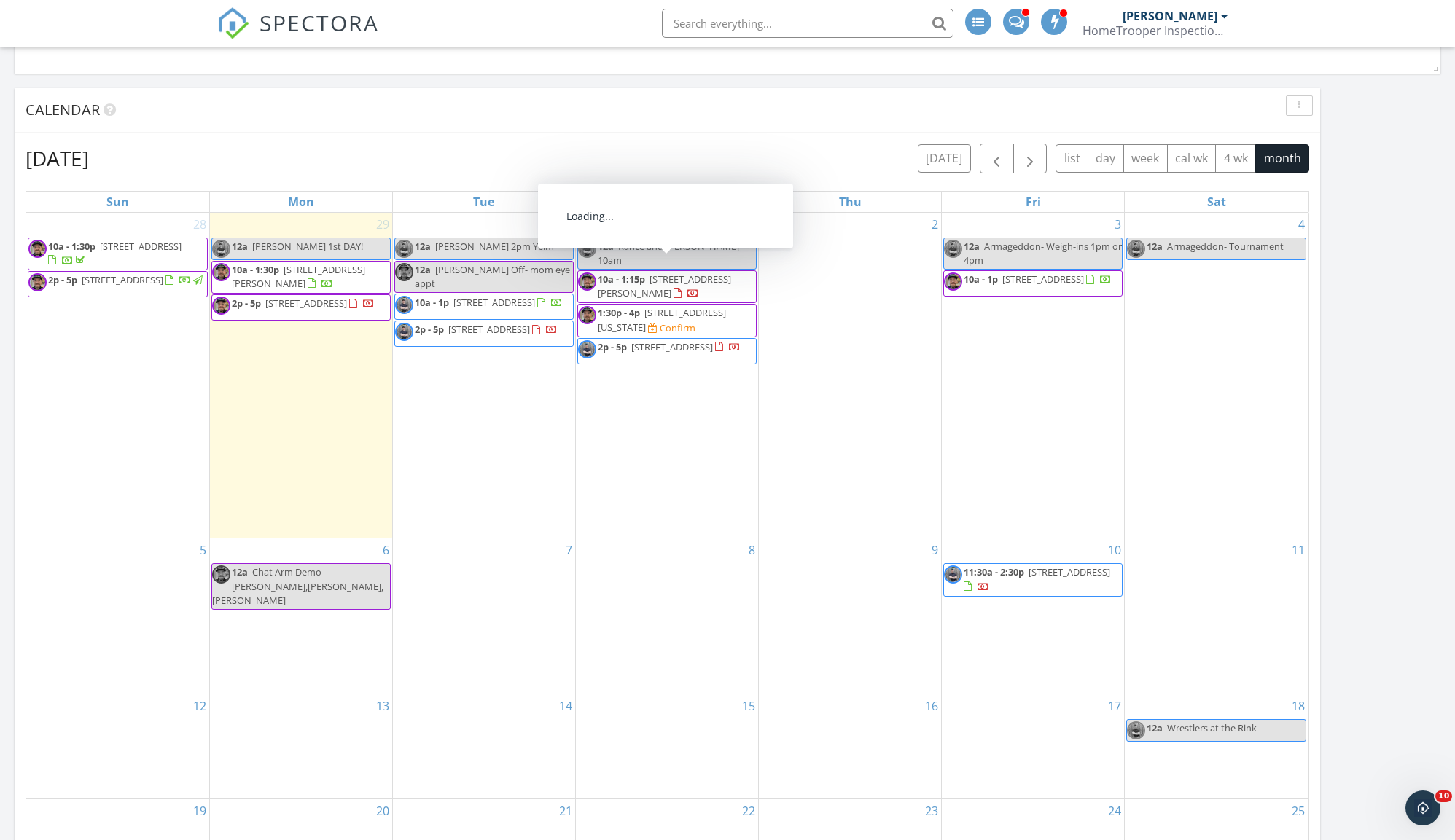
click at [643, 275] on span "15724 Lawrence Lake Rd SE, Yelm 98597" at bounding box center [664, 286] width 134 height 27
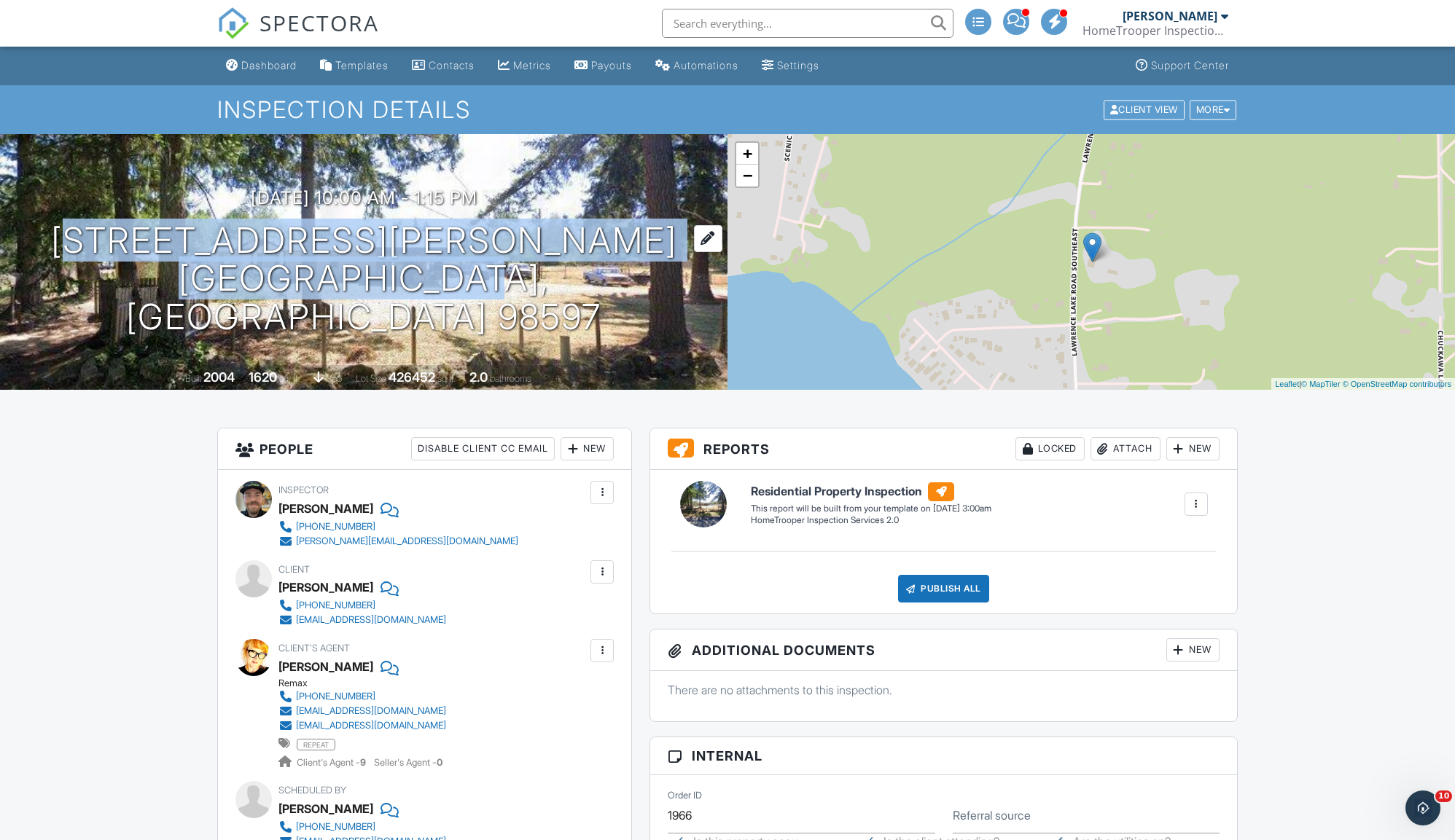
drag, startPoint x: 105, startPoint y: 263, endPoint x: 567, endPoint y: 283, distance: 462.4
click at [567, 283] on div "[DATE] 10:00 am - 1:15 pm [STREET_ADDRESS][PERSON_NAME] [GEOGRAPHIC_DATA], [GEO…" at bounding box center [363, 261] width 727 height 148
copy h1 "[STREET_ADDRESS][PERSON_NAME][PERSON_NAME]"
click at [260, 62] on div "Dashboard" at bounding box center [269, 65] width 56 height 12
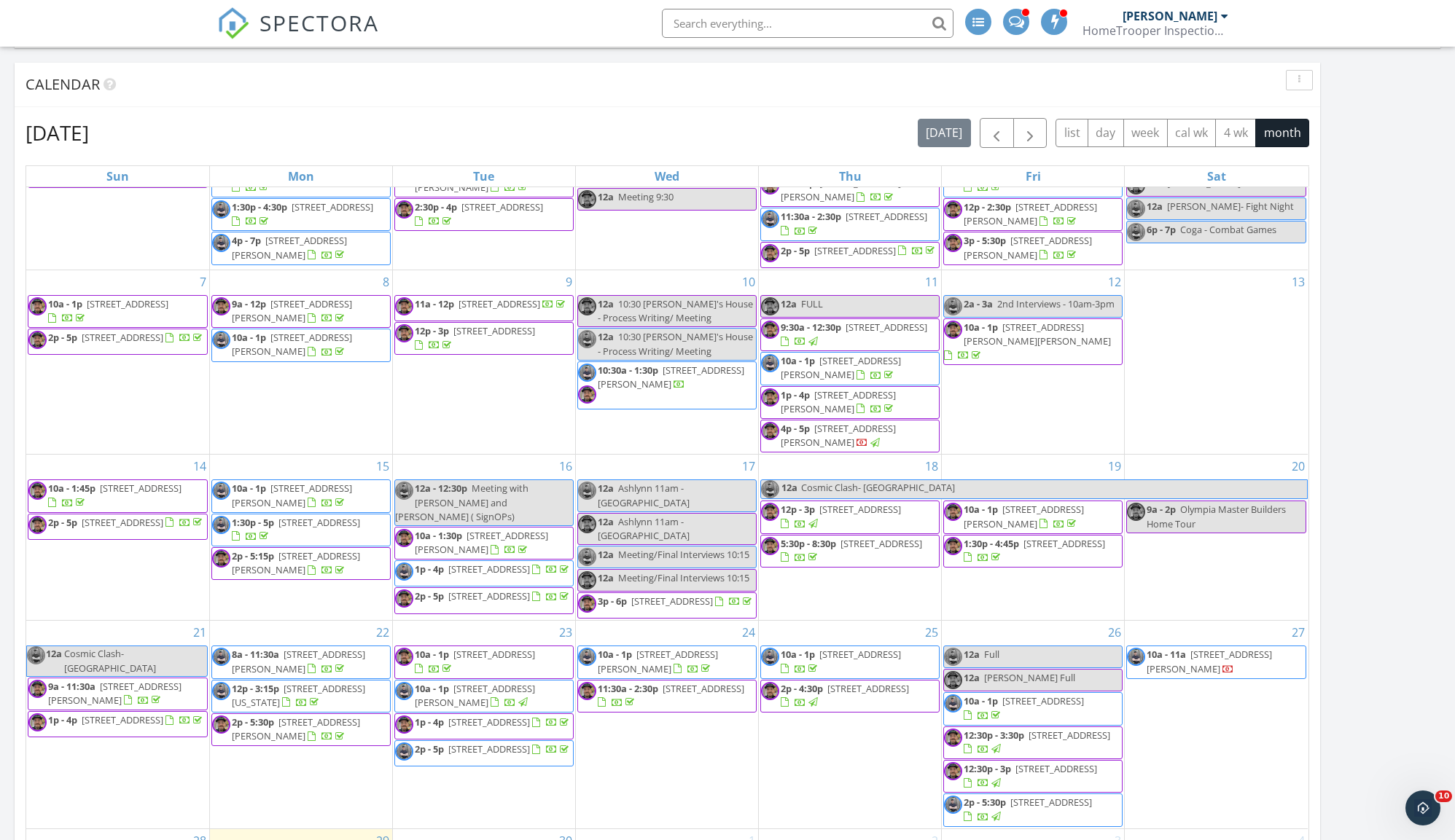
scroll to position [1418, 0]
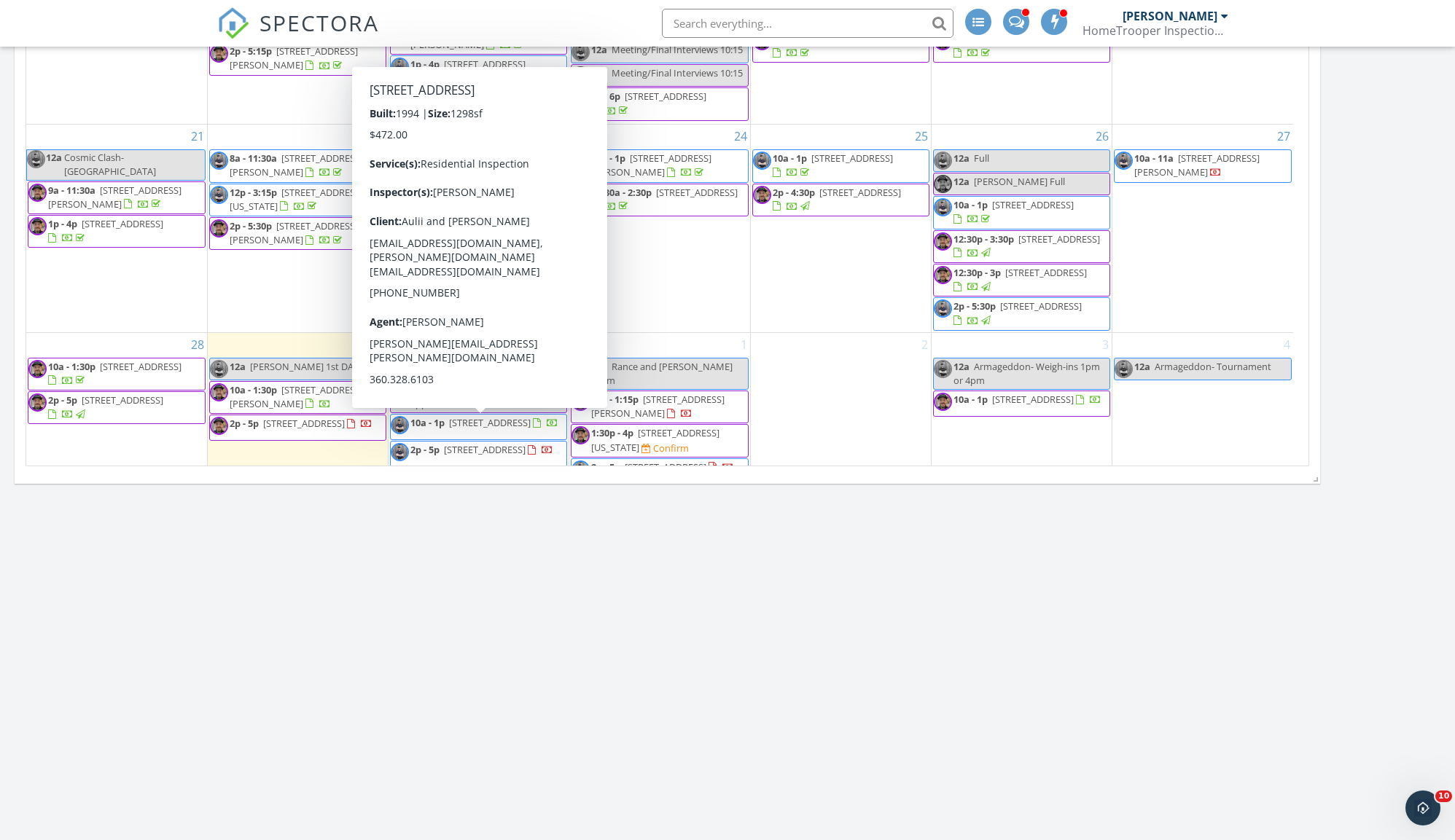
click at [525, 443] on span "2p - 5p 22418 N Clear Lake Blvd SE, Yelm 98597" at bounding box center [472, 454] width 162 height 22
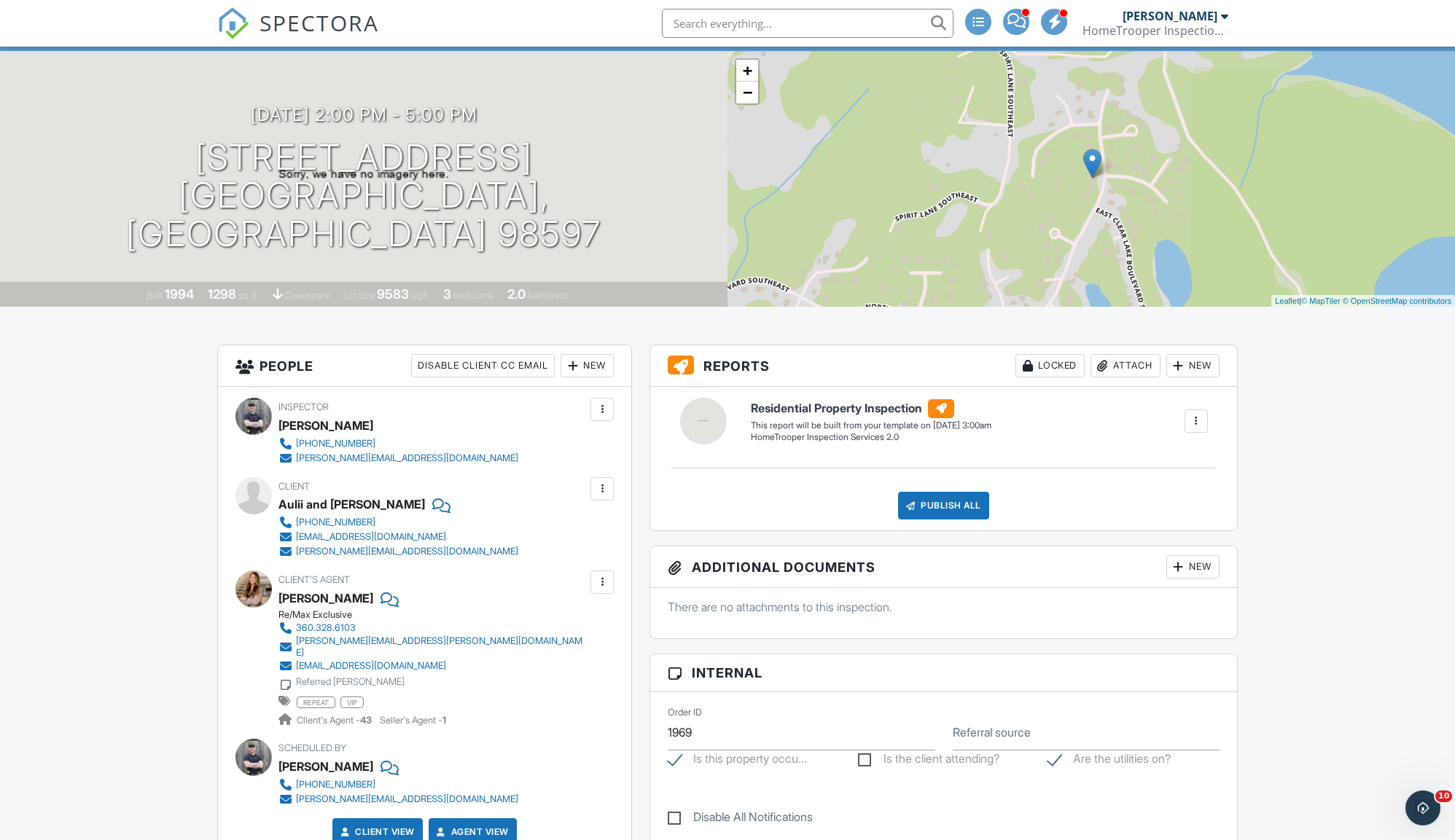
scroll to position [80, 0]
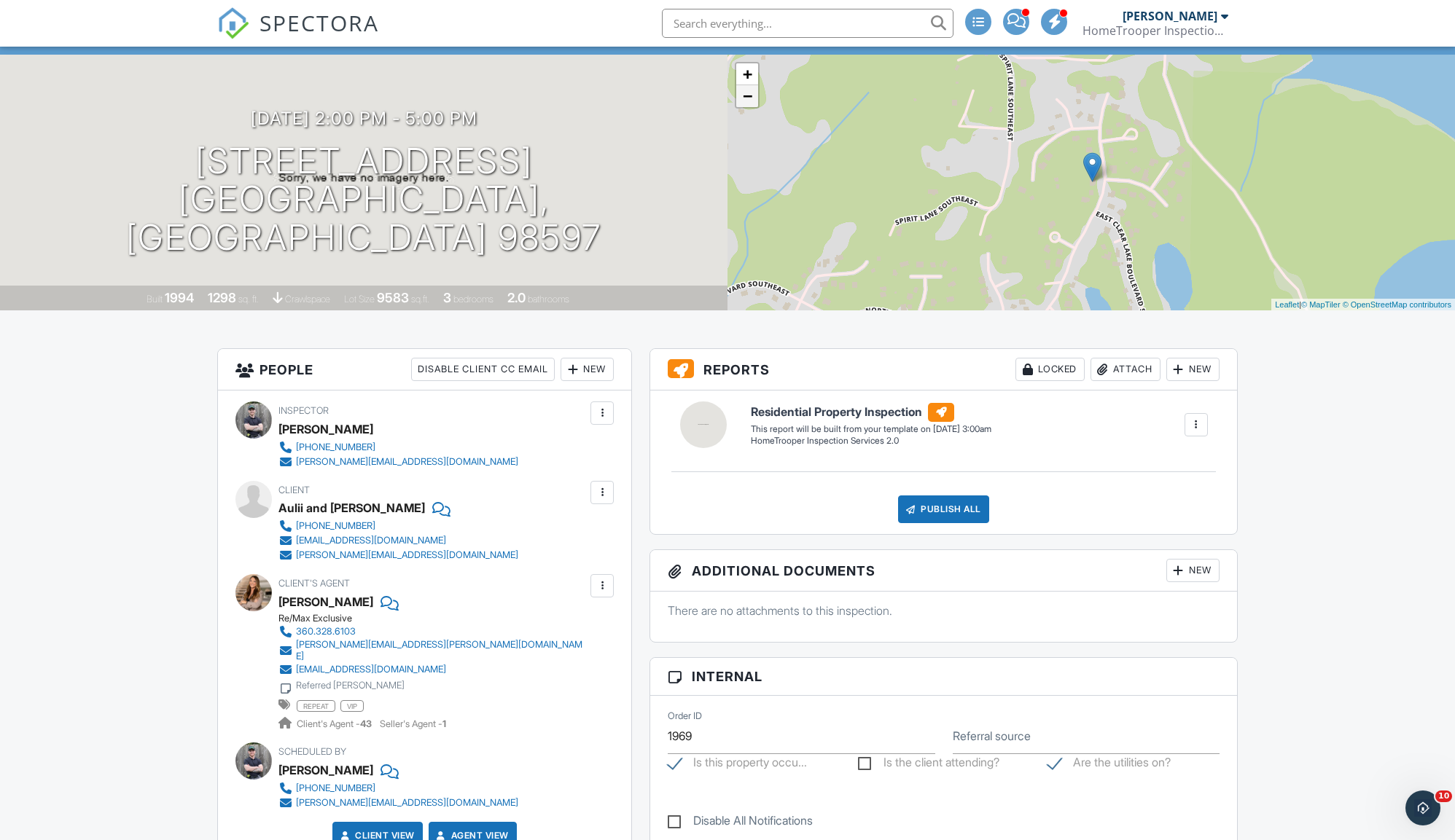
click at [748, 90] on link "−" at bounding box center [747, 96] width 22 height 22
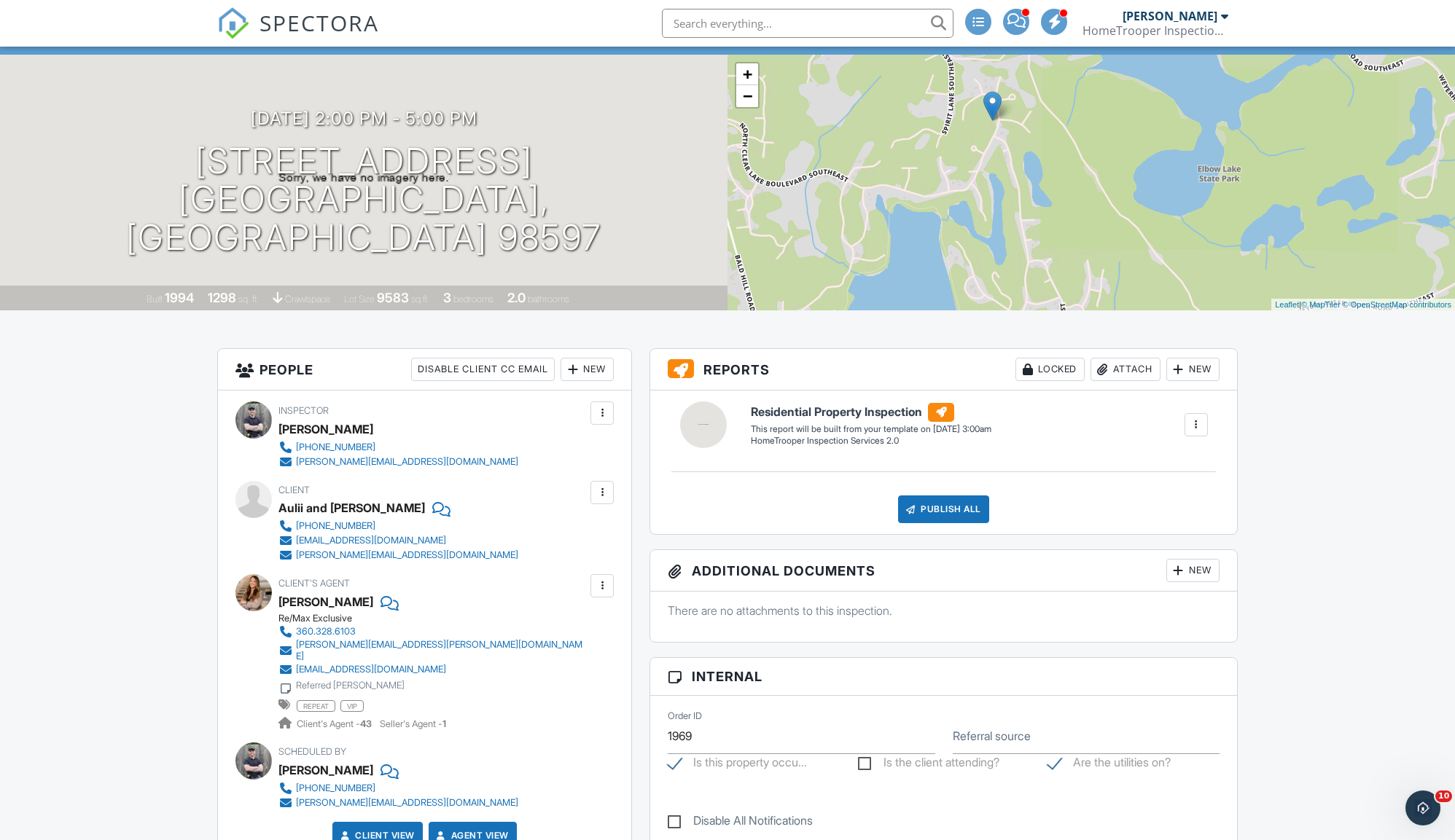
drag, startPoint x: 1220, startPoint y: 206, endPoint x: 1121, endPoint y: 146, distance: 115.8
click at [1121, 146] on div "+ − Leaflet | © MapTiler © OpenStreetMap contributors" at bounding box center [1090, 183] width 727 height 256
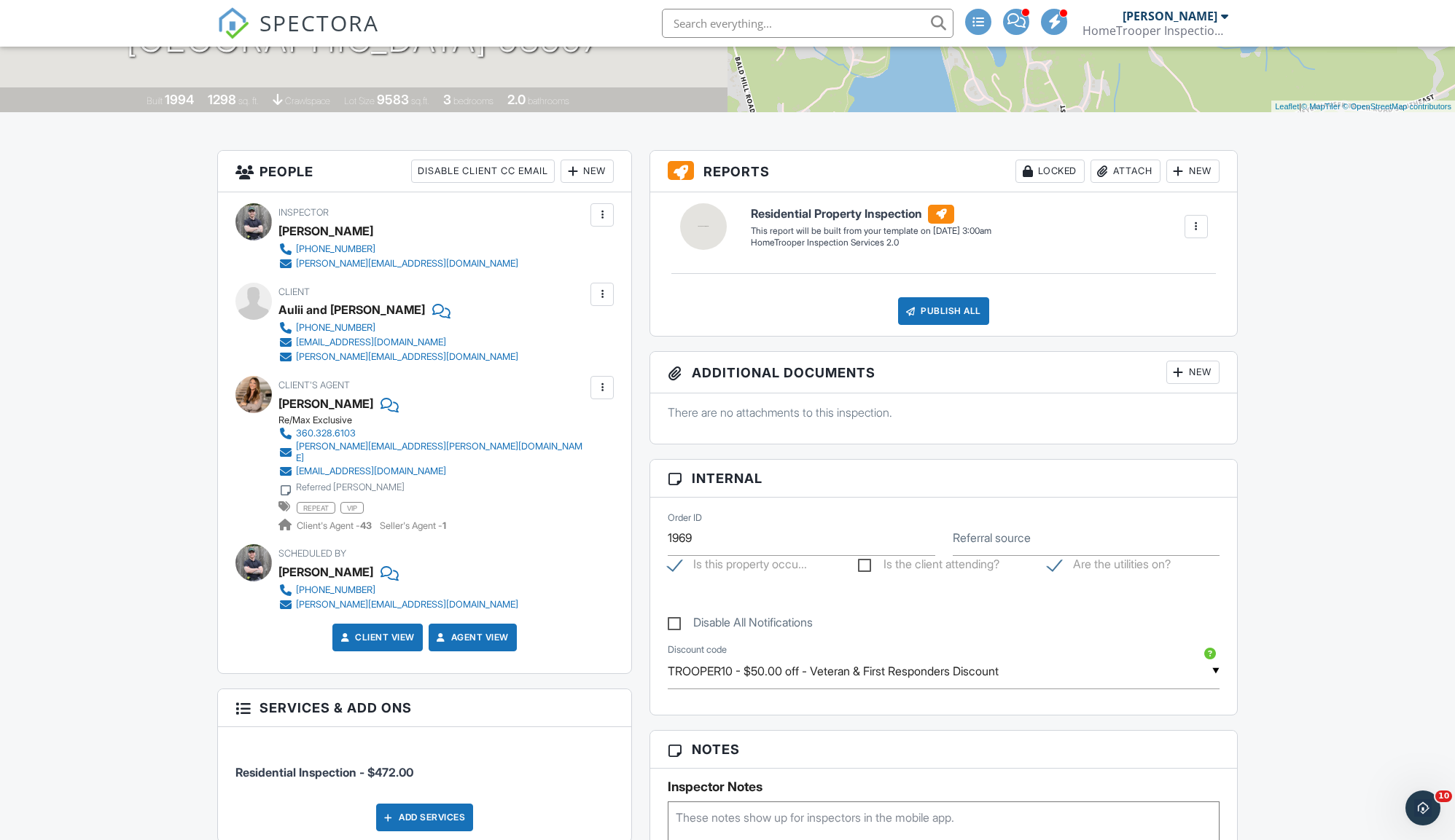
scroll to position [0, 0]
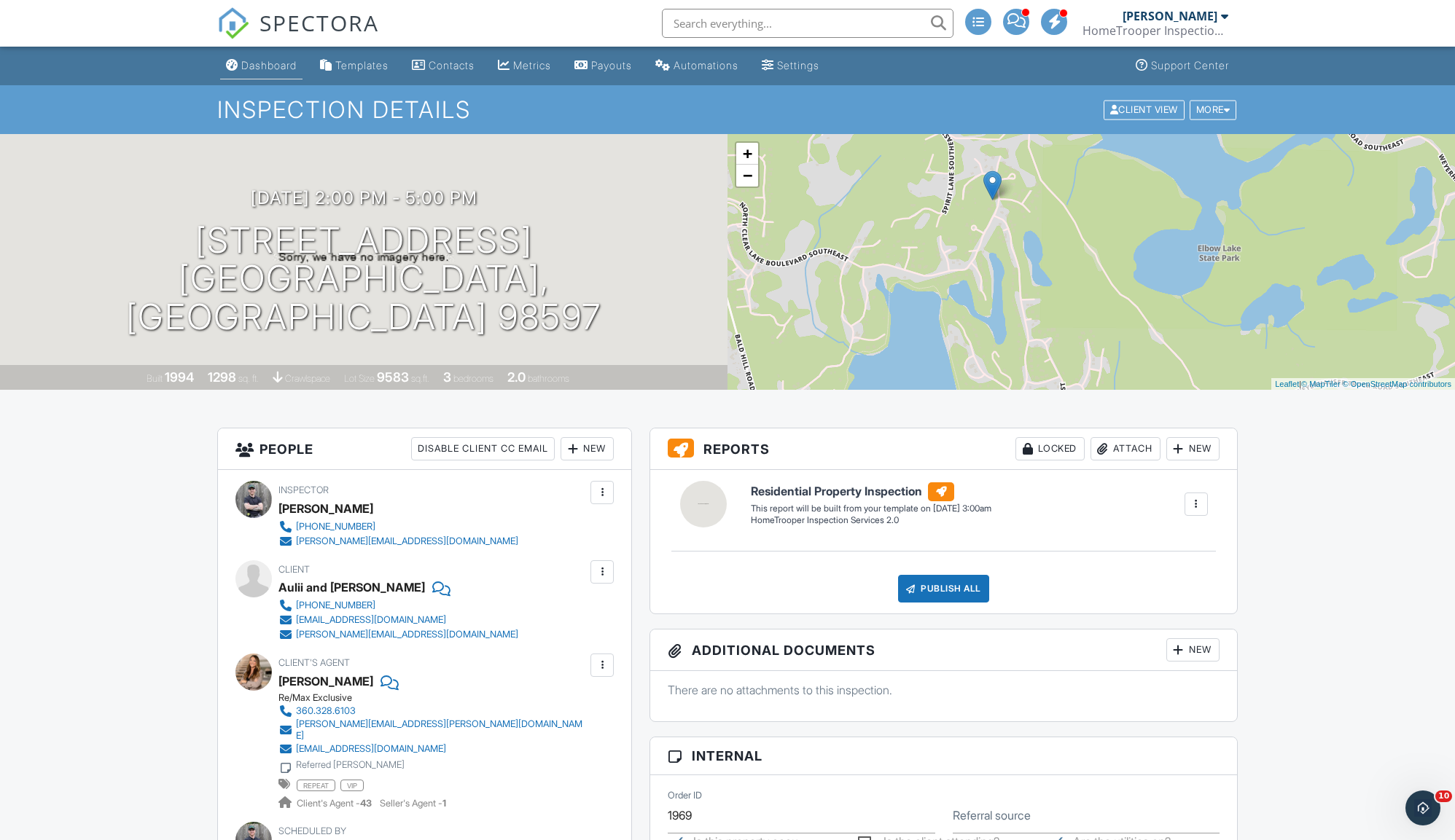
click at [286, 71] on div "Dashboard" at bounding box center [269, 65] width 56 height 12
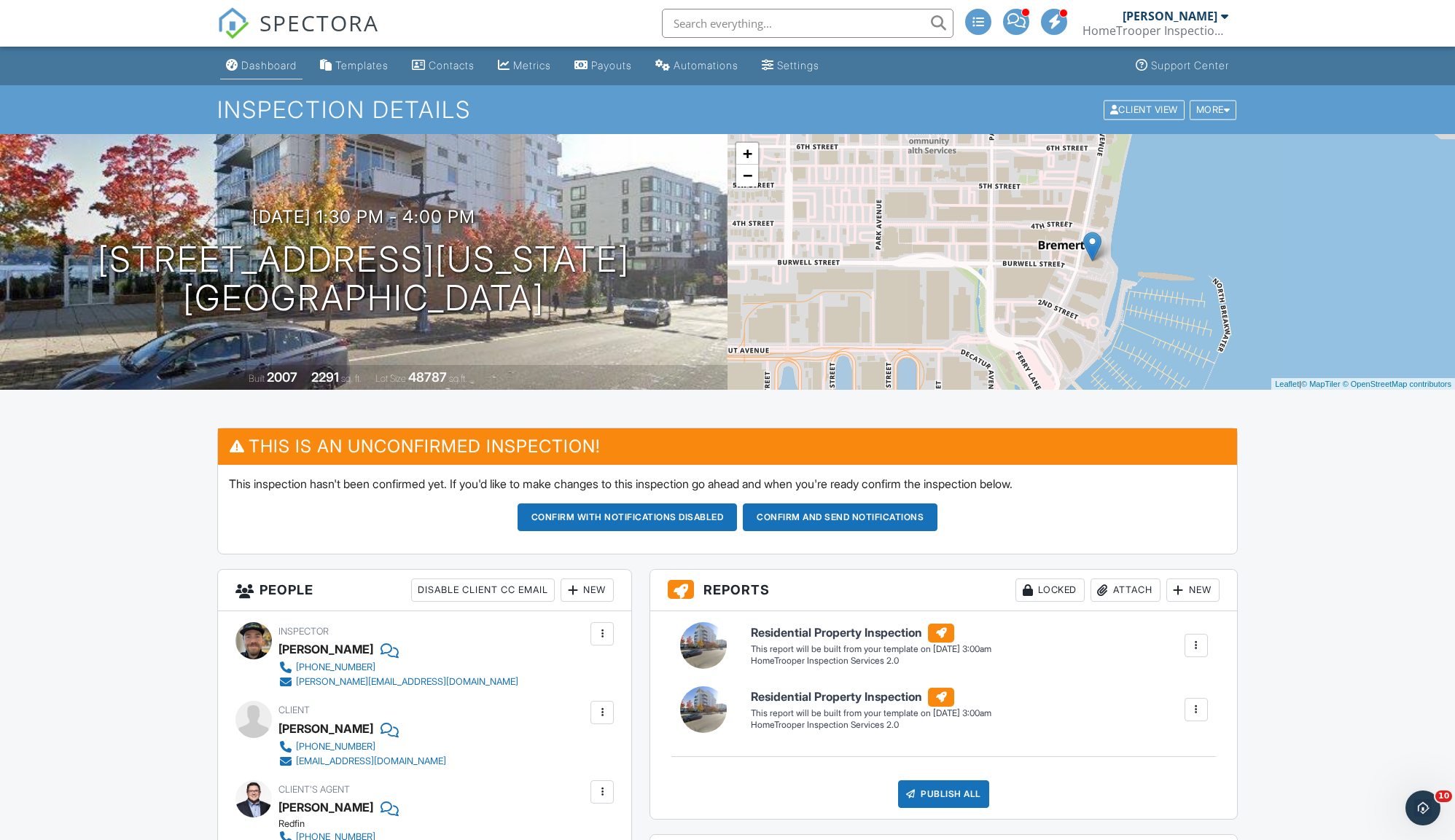
click at [295, 77] on link "Dashboard" at bounding box center [261, 66] width 83 height 27
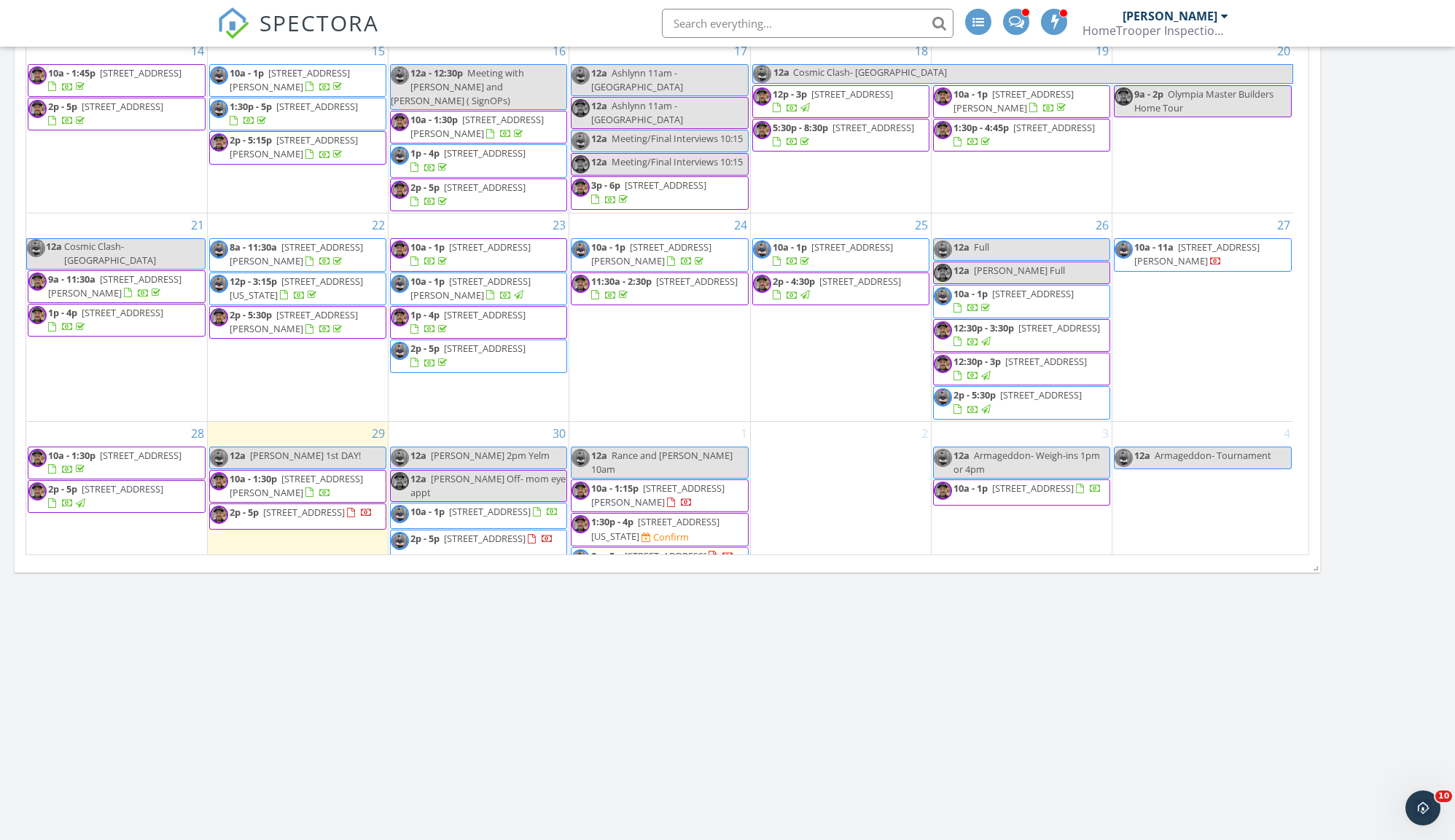
scroll to position [1332, 0]
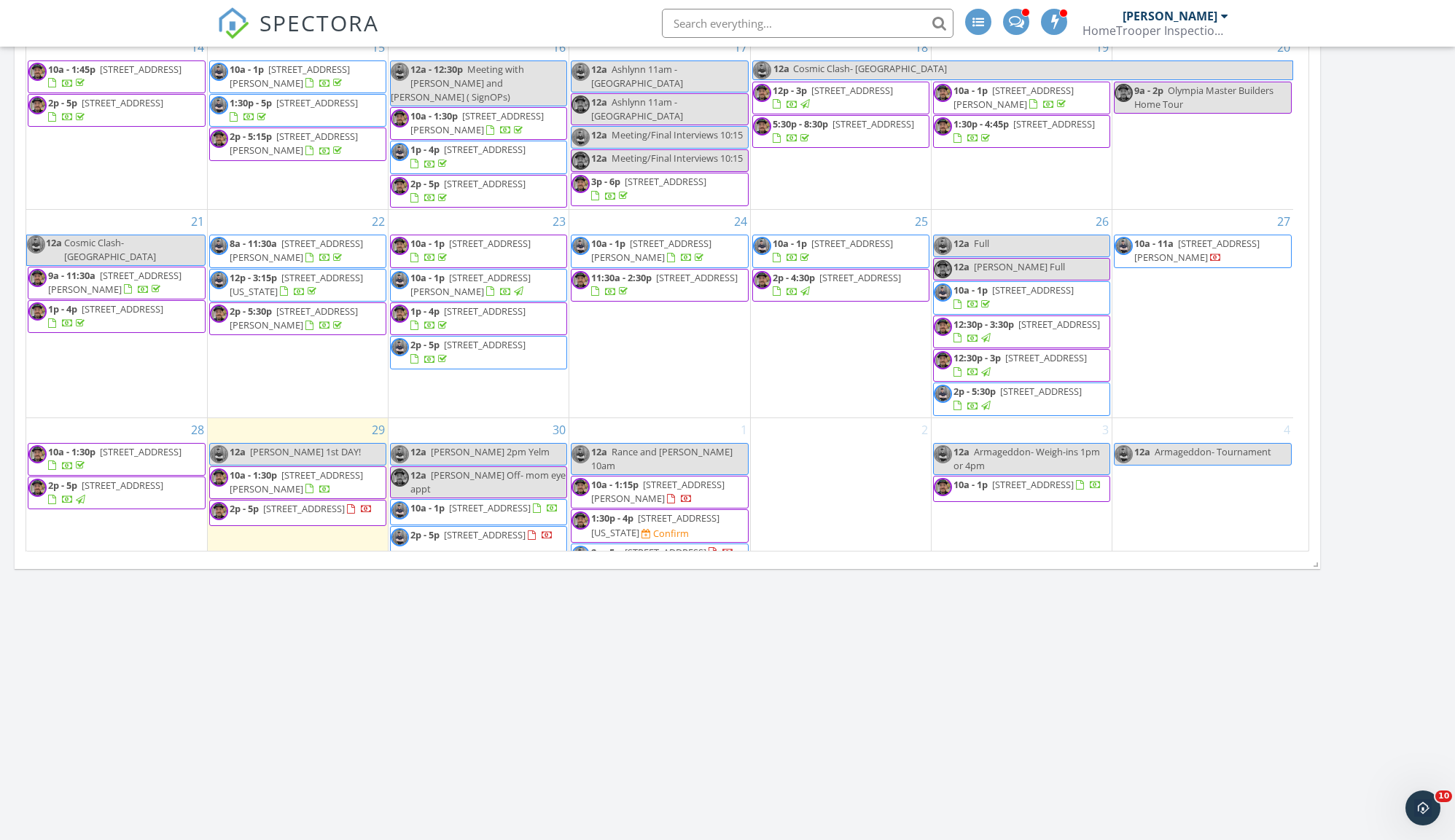
click at [487, 660] on div "[DATE] [PERSON_NAME] 12:00 am [PERSON_NAME] 1st DAY! [PERSON_NAME] New Inspecti…" at bounding box center [727, 12] width 1455 height 2310
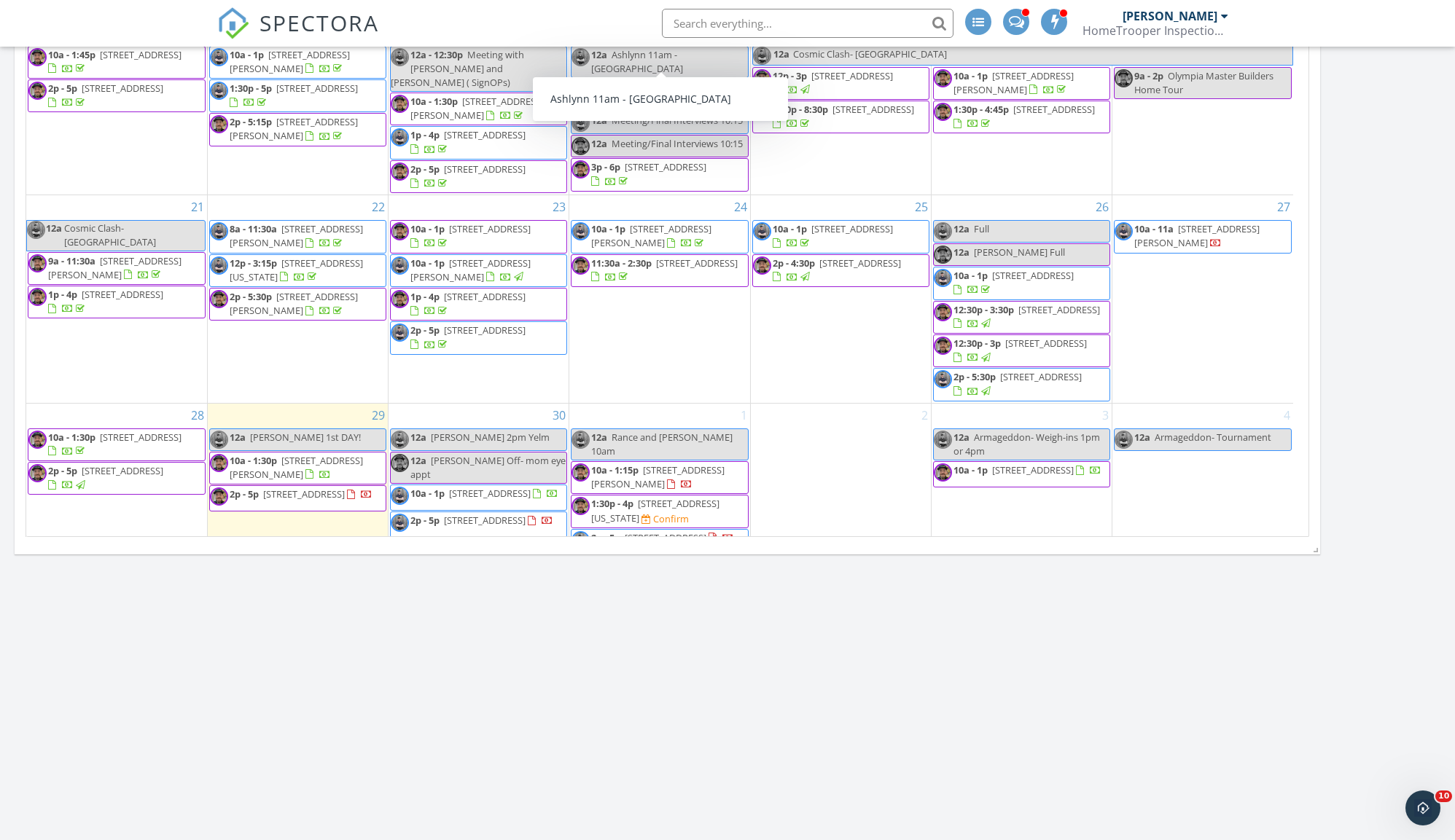
scroll to position [1330, 0]
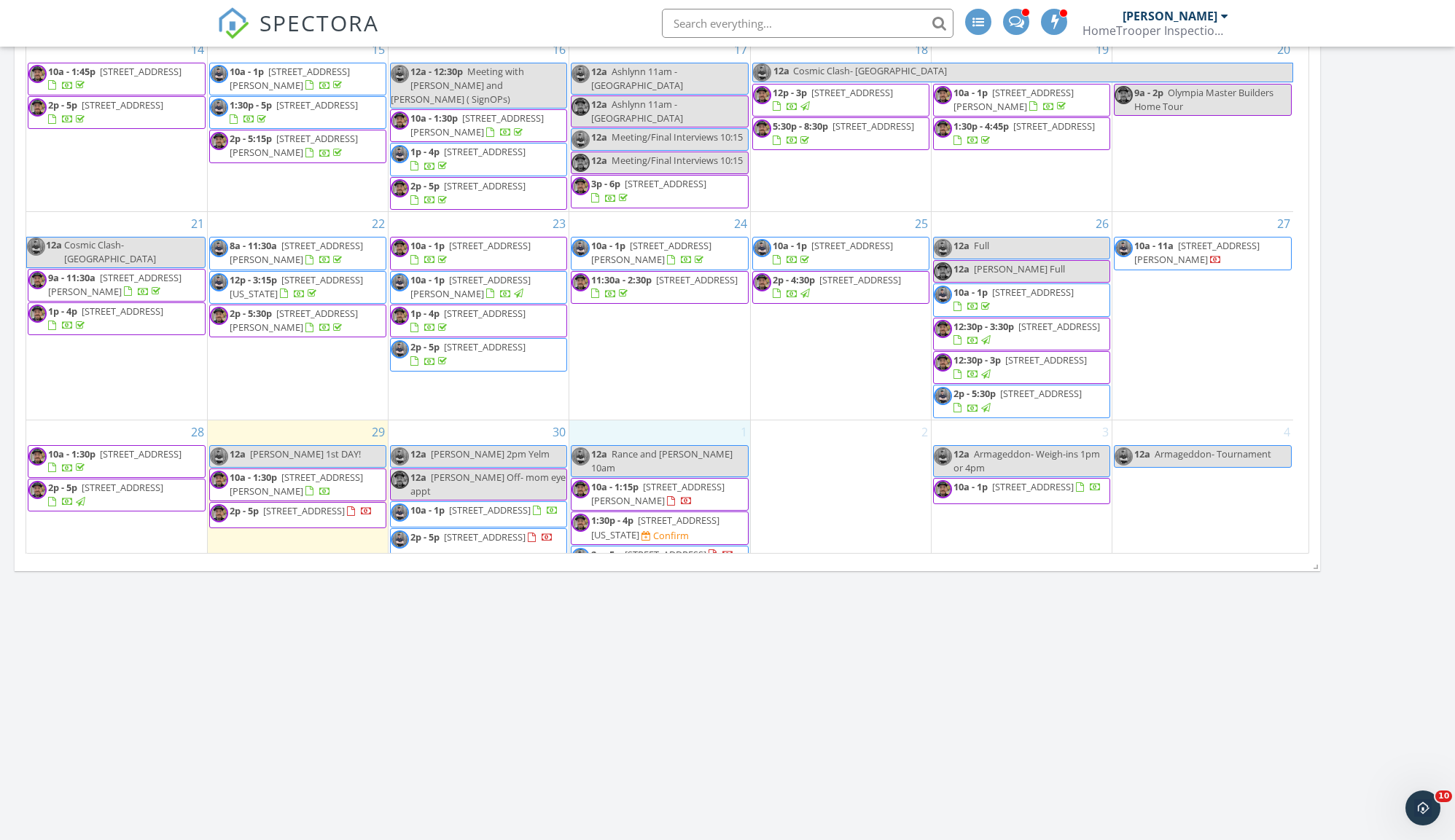
click at [623, 420] on div "1 12a Rance and Wyatt 10am 10a - 1:15p 15724 Lawrence Lake Rd SE, Yelm 98597 1:…" at bounding box center [659, 496] width 180 height 153
click at [662, 373] on link "Event" at bounding box center [658, 375] width 75 height 23
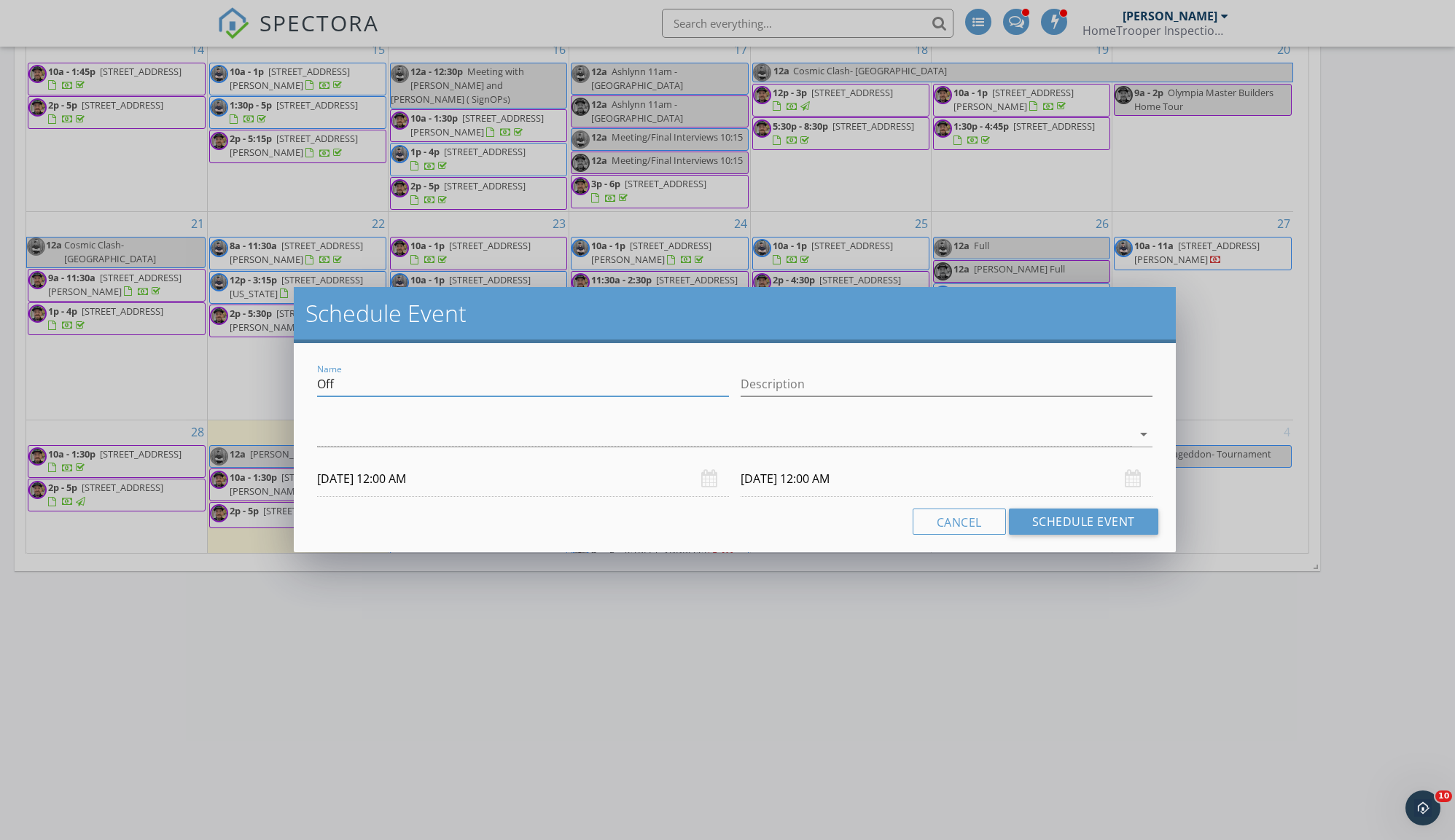
drag, startPoint x: 409, startPoint y: 383, endPoint x: 281, endPoint y: 383, distance: 128.0
click at [281, 383] on div "Schedule Event Name Off Description arrow_drop_down 10/01/2025 12:00 AM 10/02/2…" at bounding box center [727, 420] width 1455 height 840
type input "Ashlynn @10am?"
click at [392, 435] on div at bounding box center [724, 434] width 815 height 24
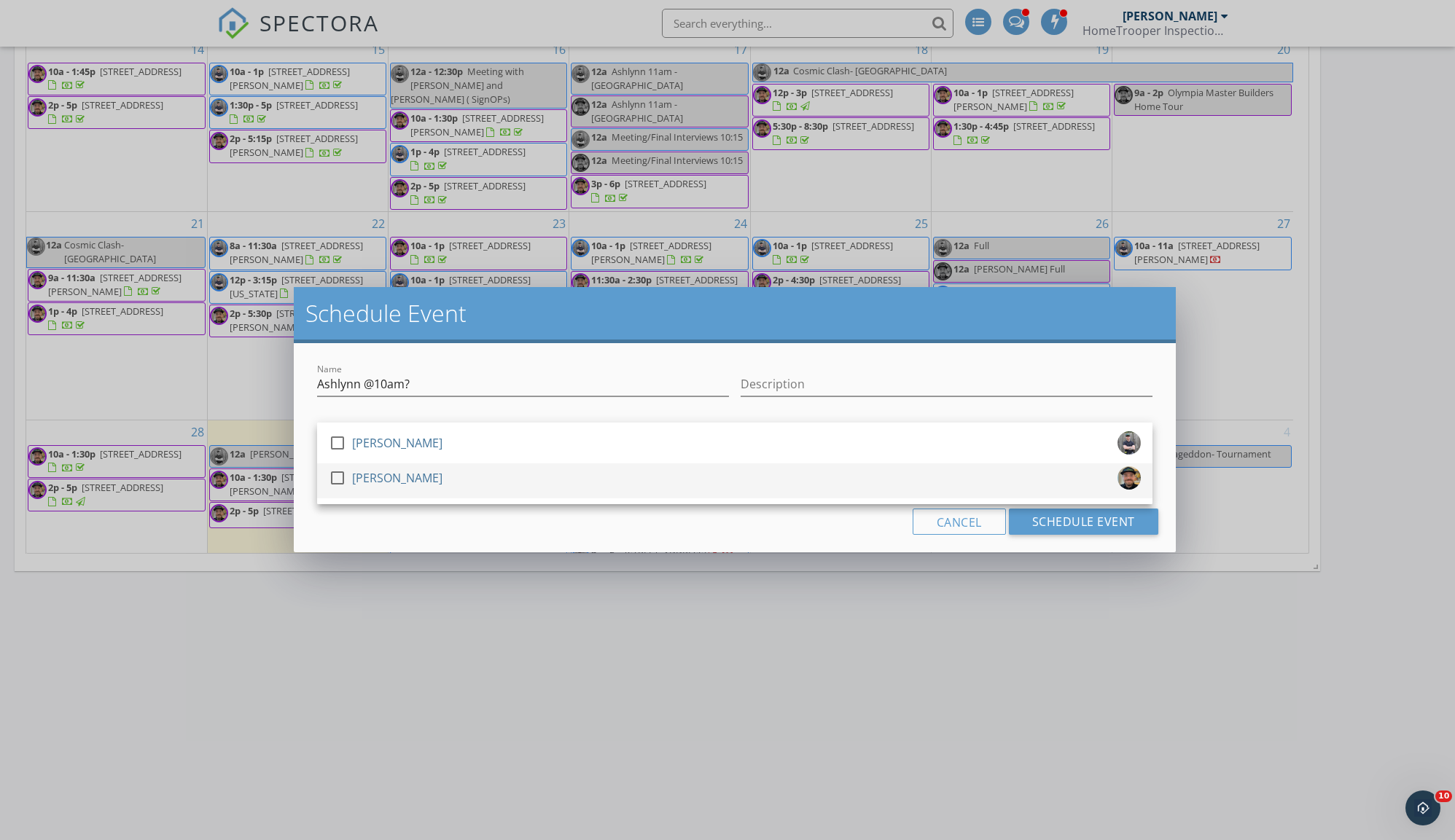
click at [354, 487] on div "[PERSON_NAME]" at bounding box center [398, 478] width 91 height 23
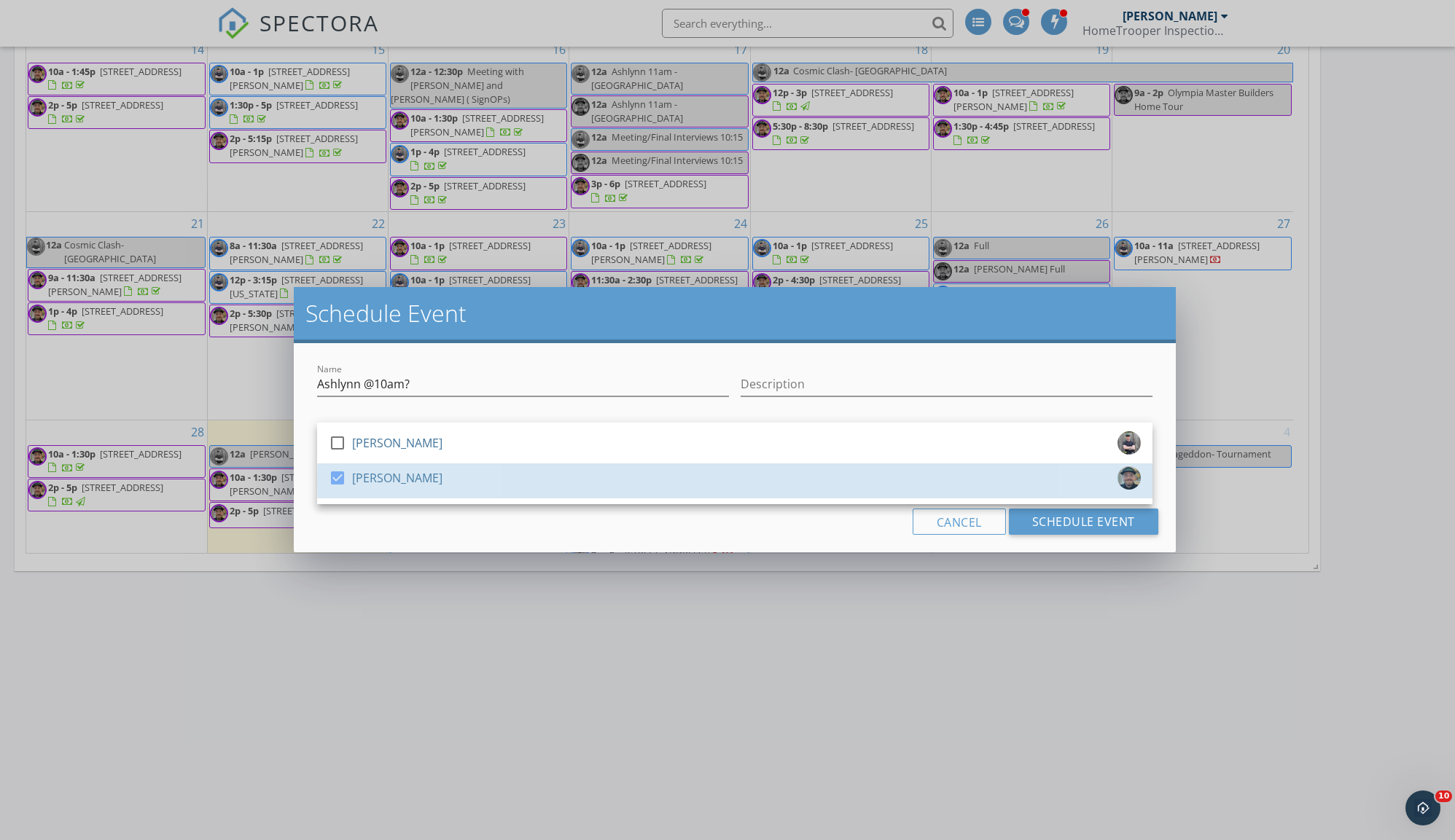
click at [349, 534] on div "Cancel Schedule Event" at bounding box center [734, 522] width 847 height 26
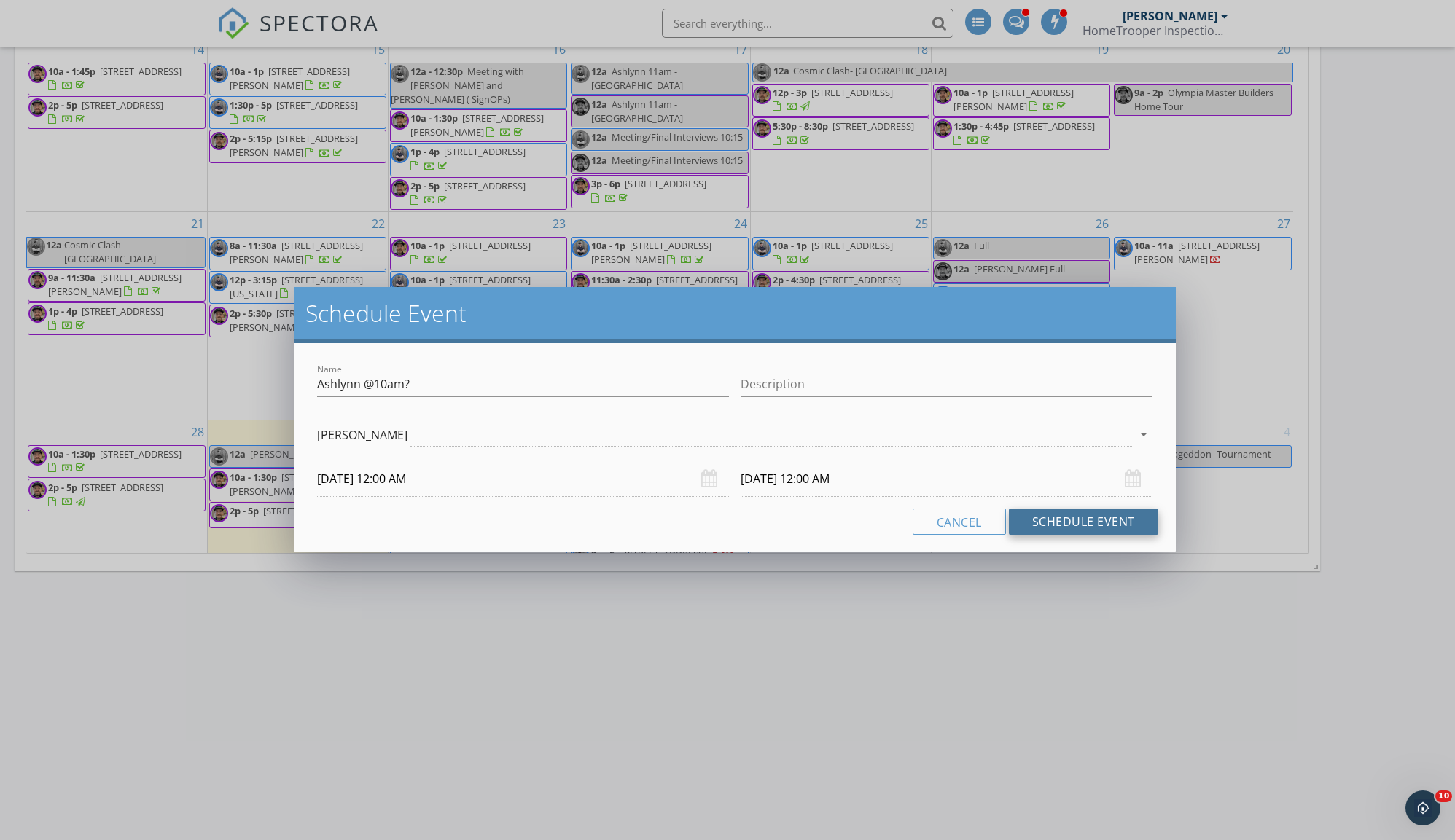
click at [1062, 521] on button "Schedule Event" at bounding box center [1083, 522] width 149 height 26
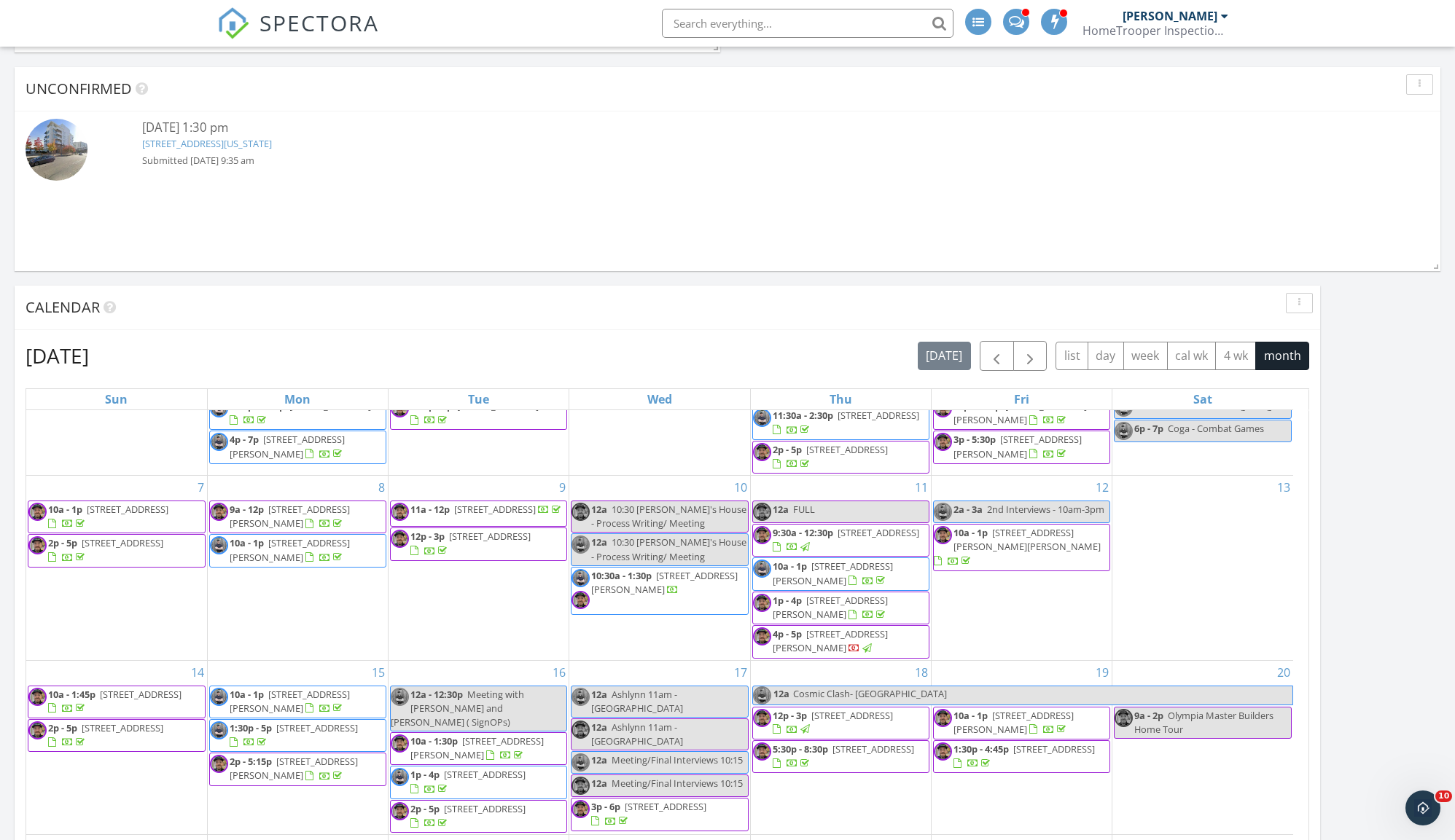
scroll to position [814, 0]
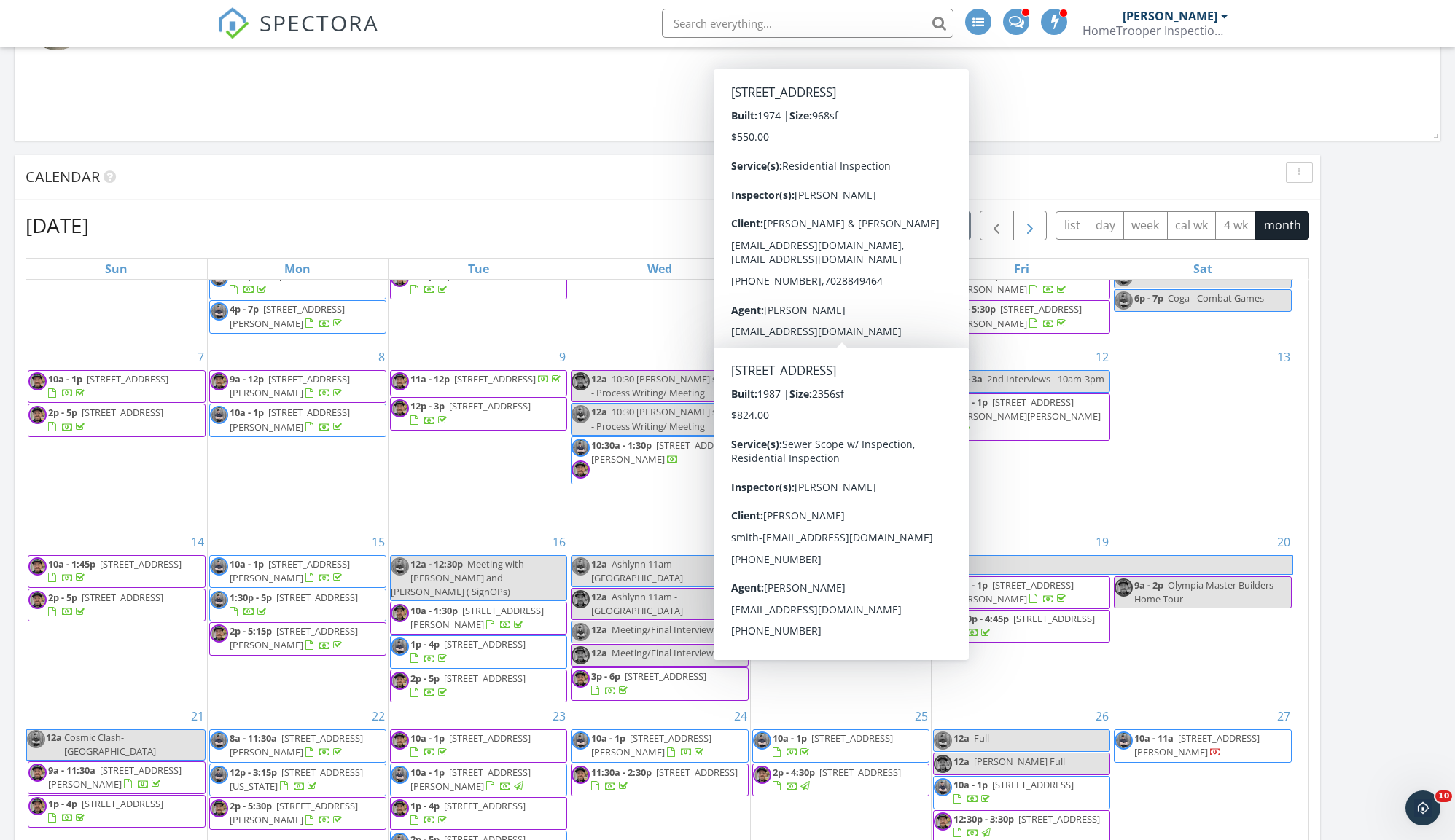
click at [1027, 229] on span "button" at bounding box center [1030, 226] width 18 height 18
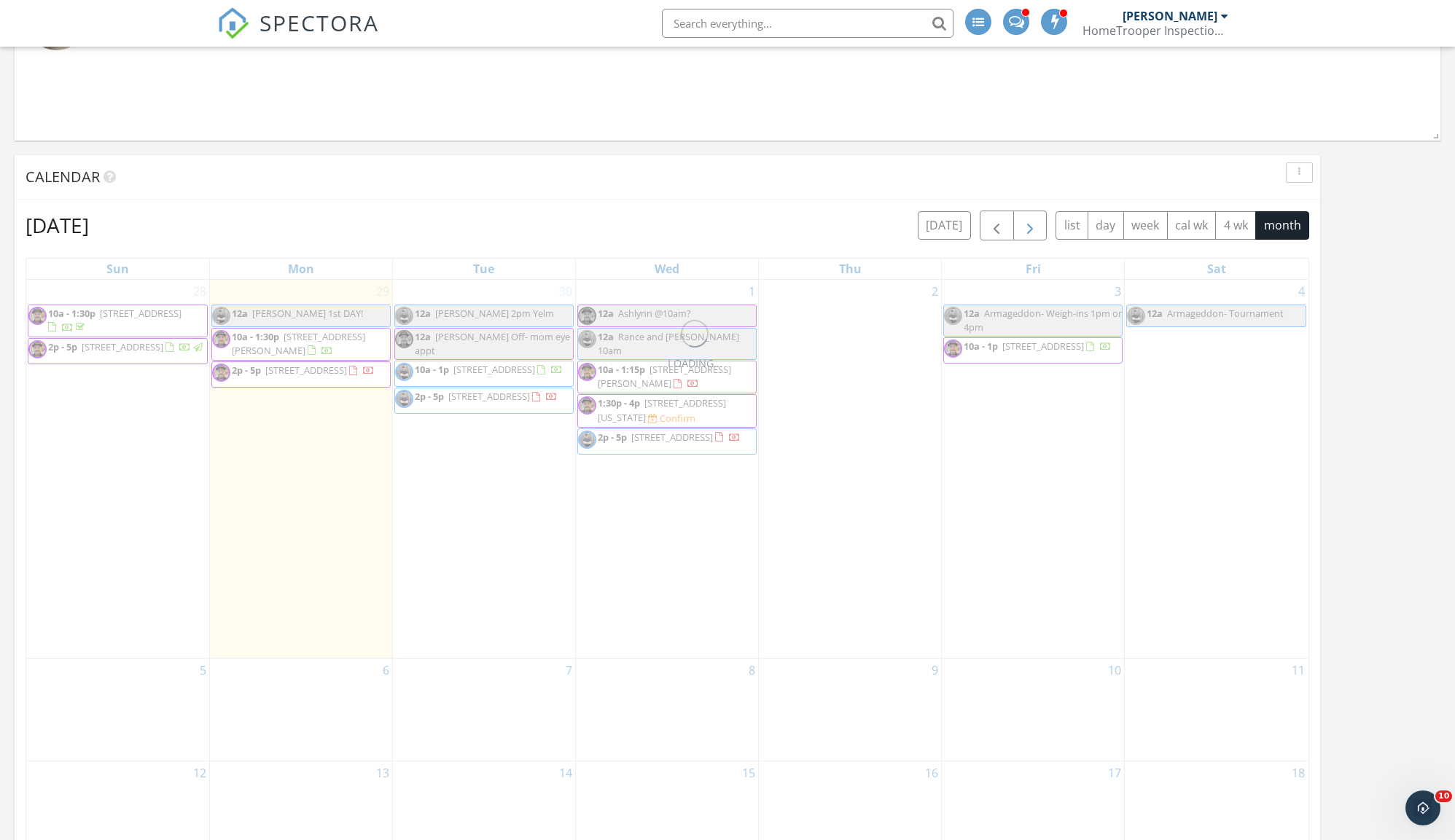
scroll to position [0, 0]
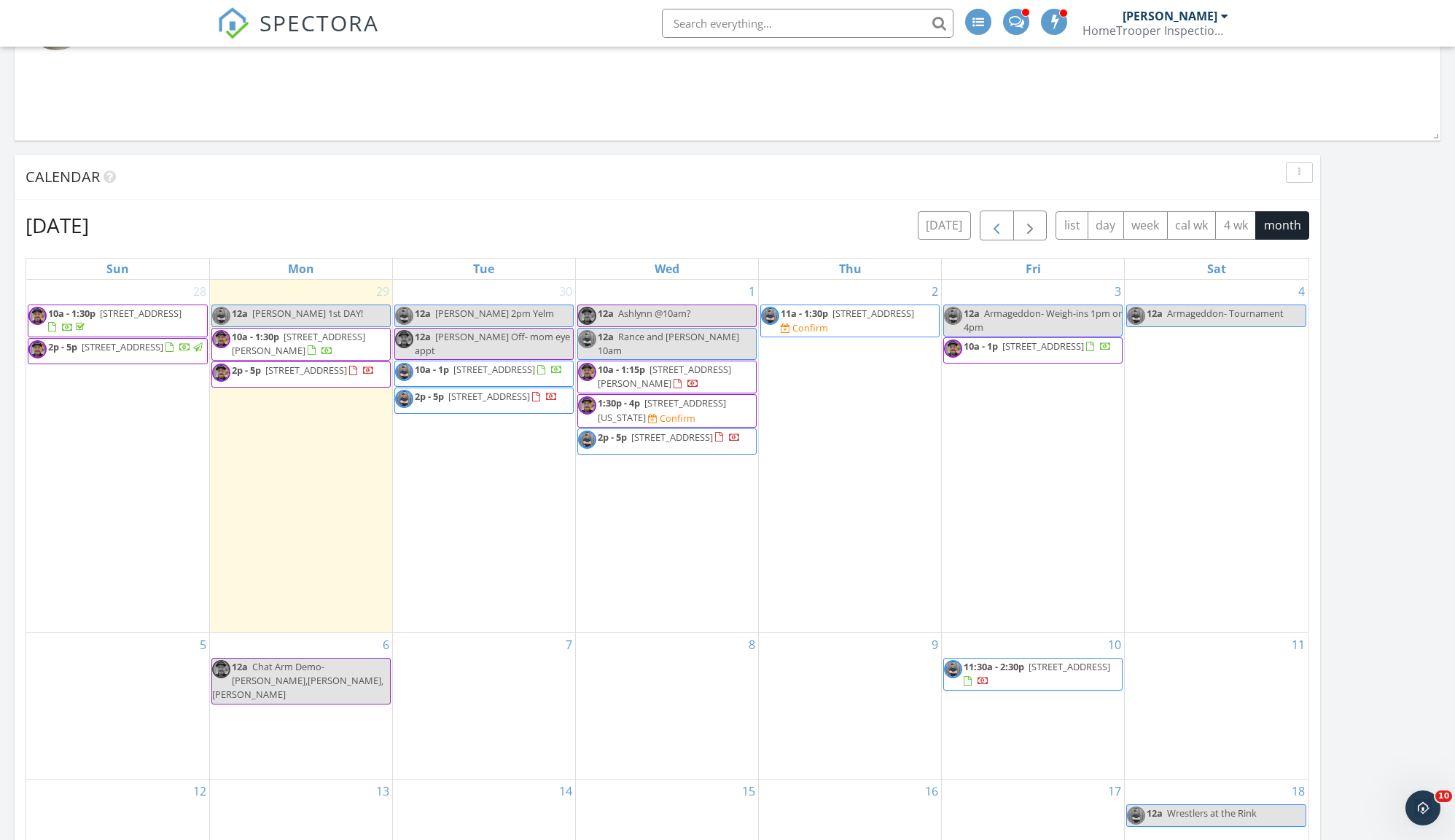
click at [988, 221] on span "button" at bounding box center [996, 226] width 18 height 18
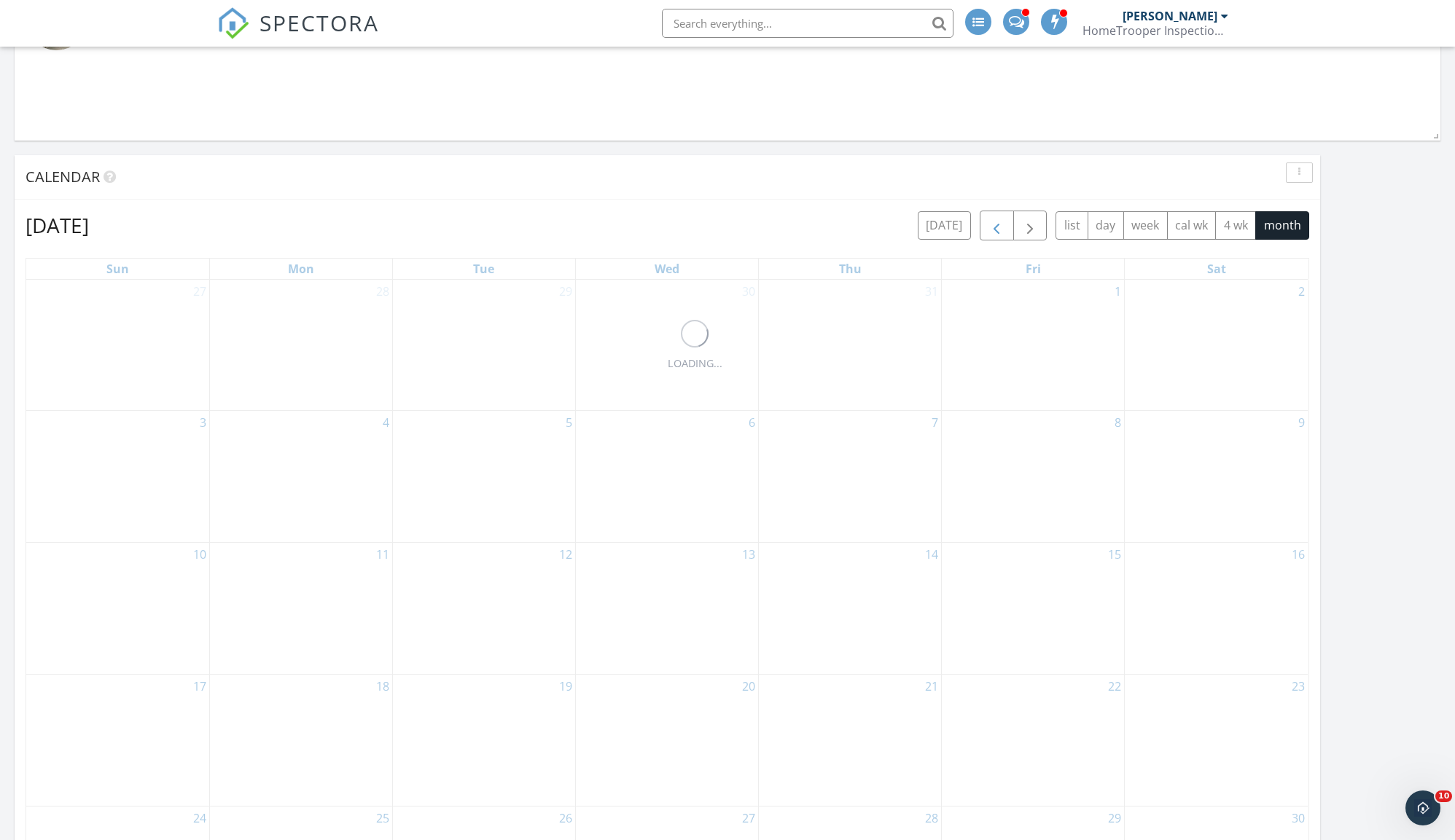
click at [988, 221] on span "button" at bounding box center [996, 226] width 18 height 18
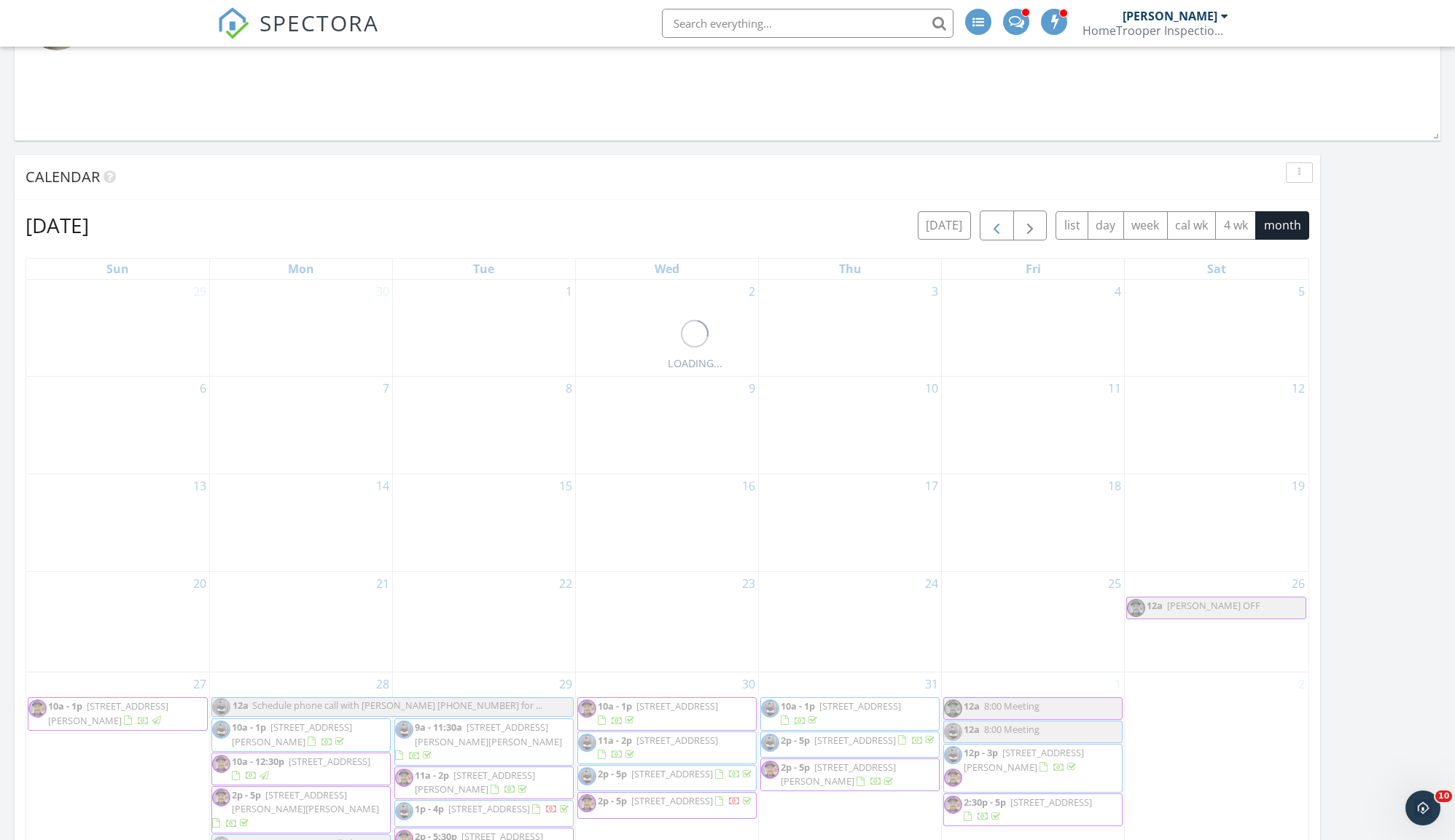
click at [988, 221] on span "button" at bounding box center [996, 226] width 18 height 18
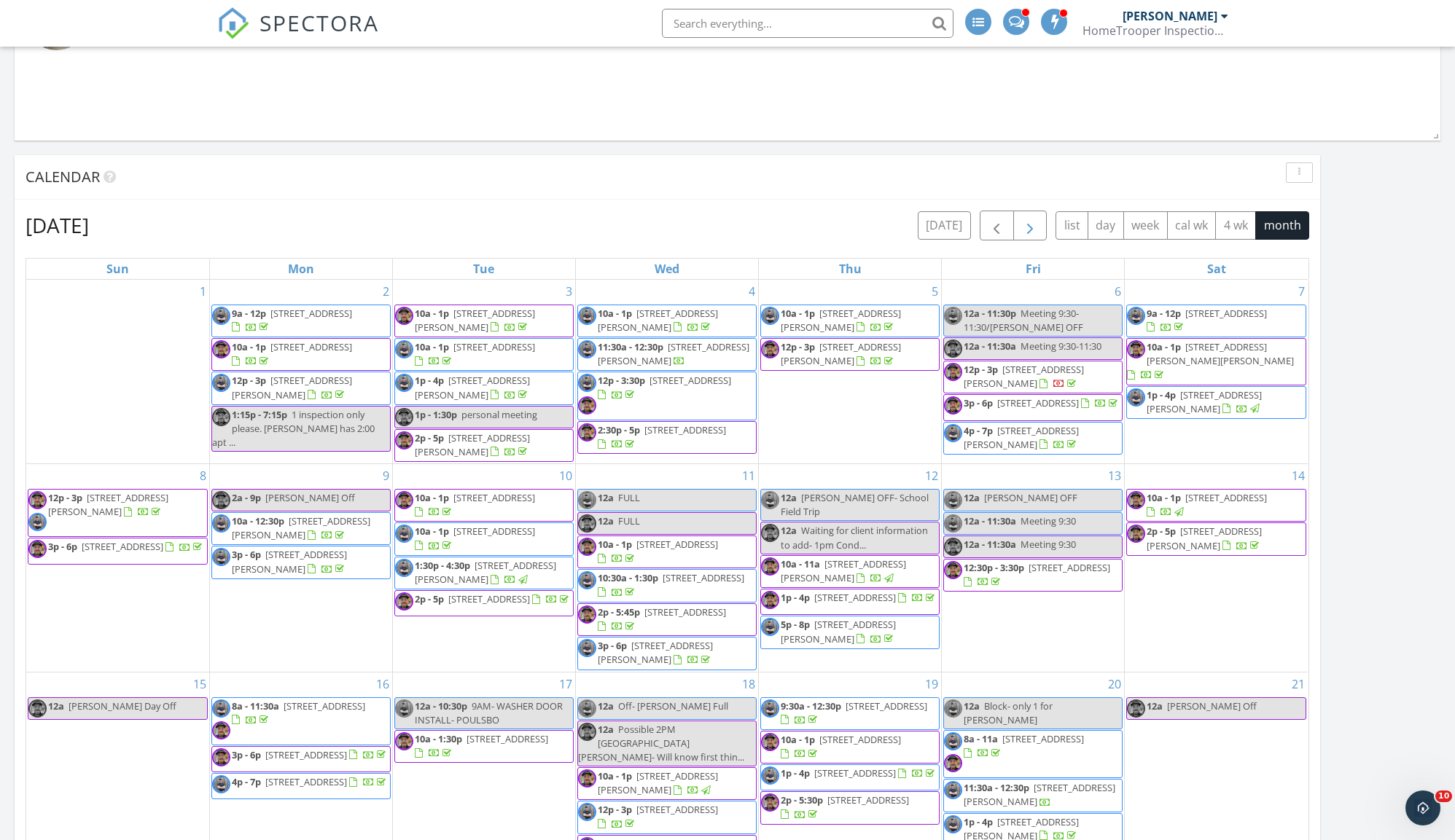
click at [1036, 228] on button "button" at bounding box center [1030, 225] width 34 height 30
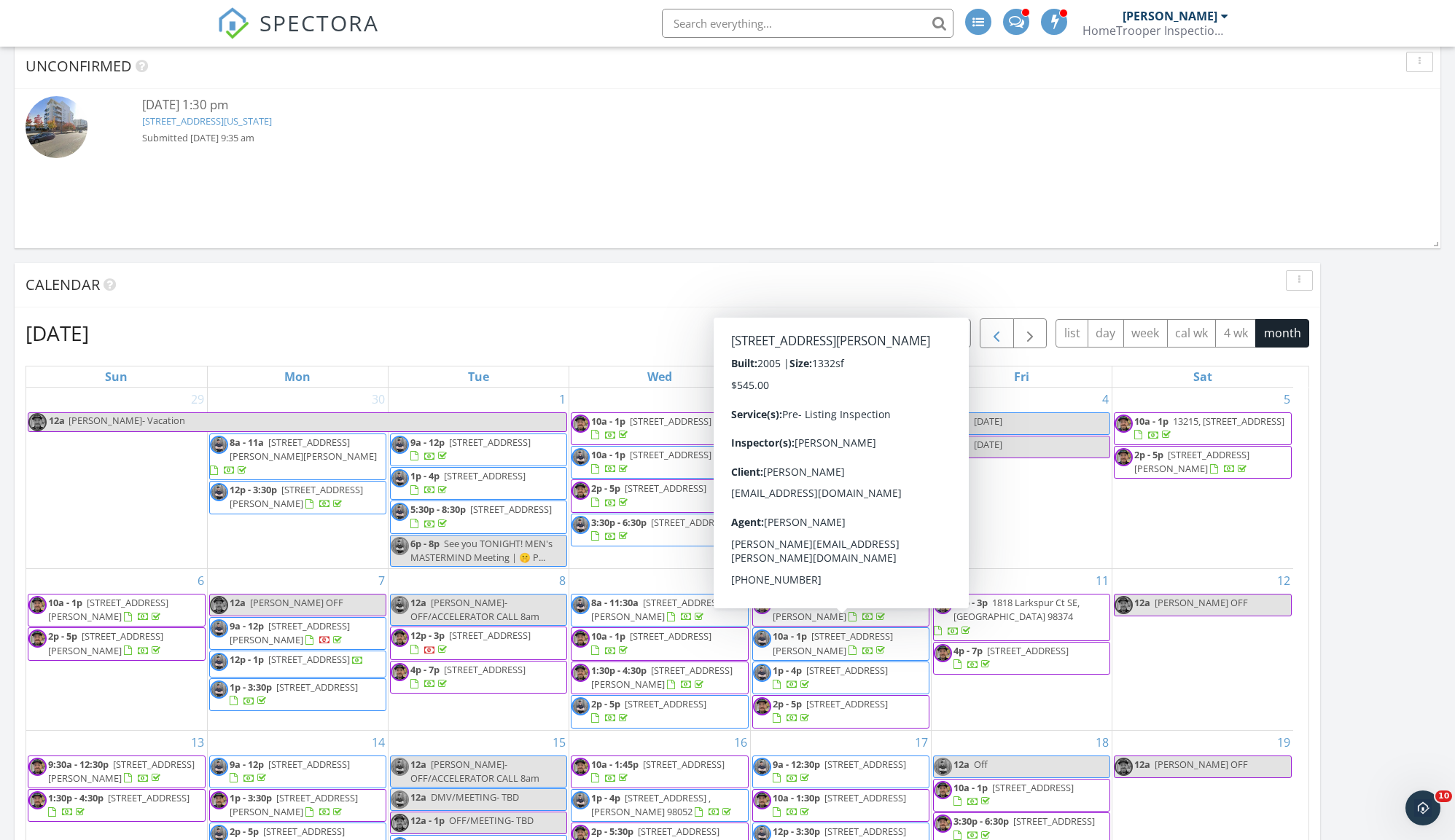
click at [1006, 339] on button "button" at bounding box center [996, 333] width 34 height 30
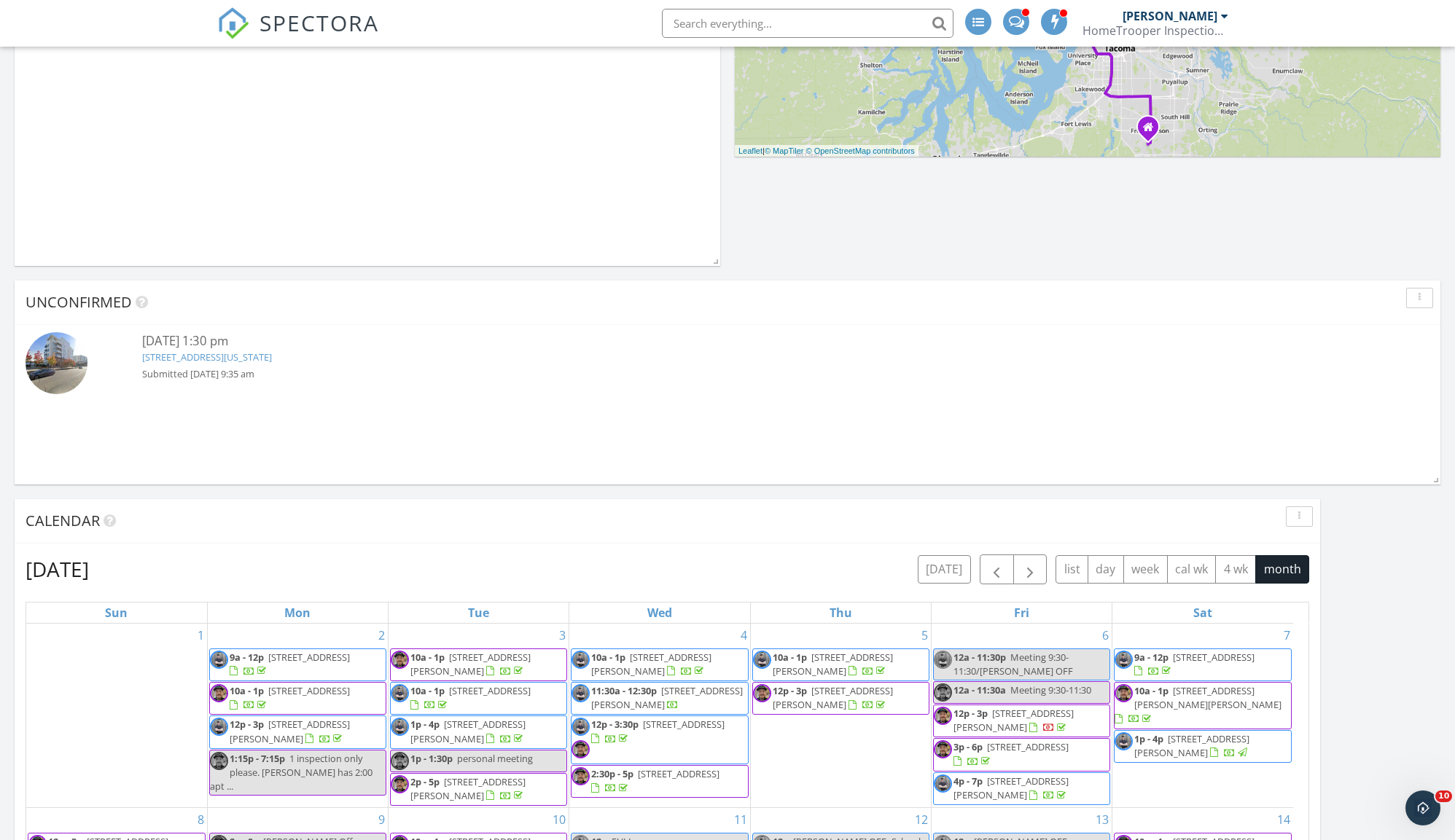
scroll to position [540, 0]
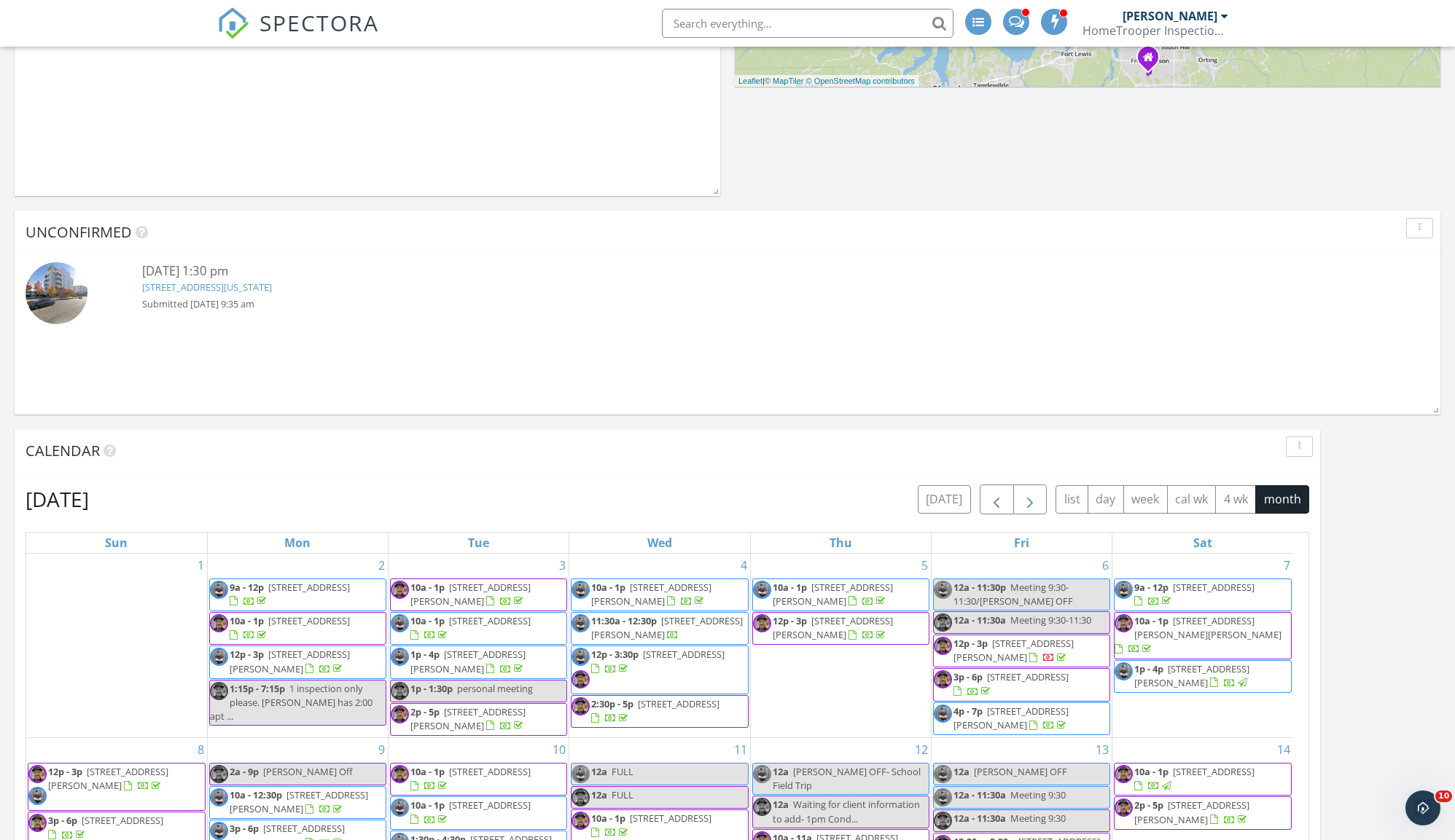
click at [1030, 503] on span "button" at bounding box center [1030, 500] width 18 height 18
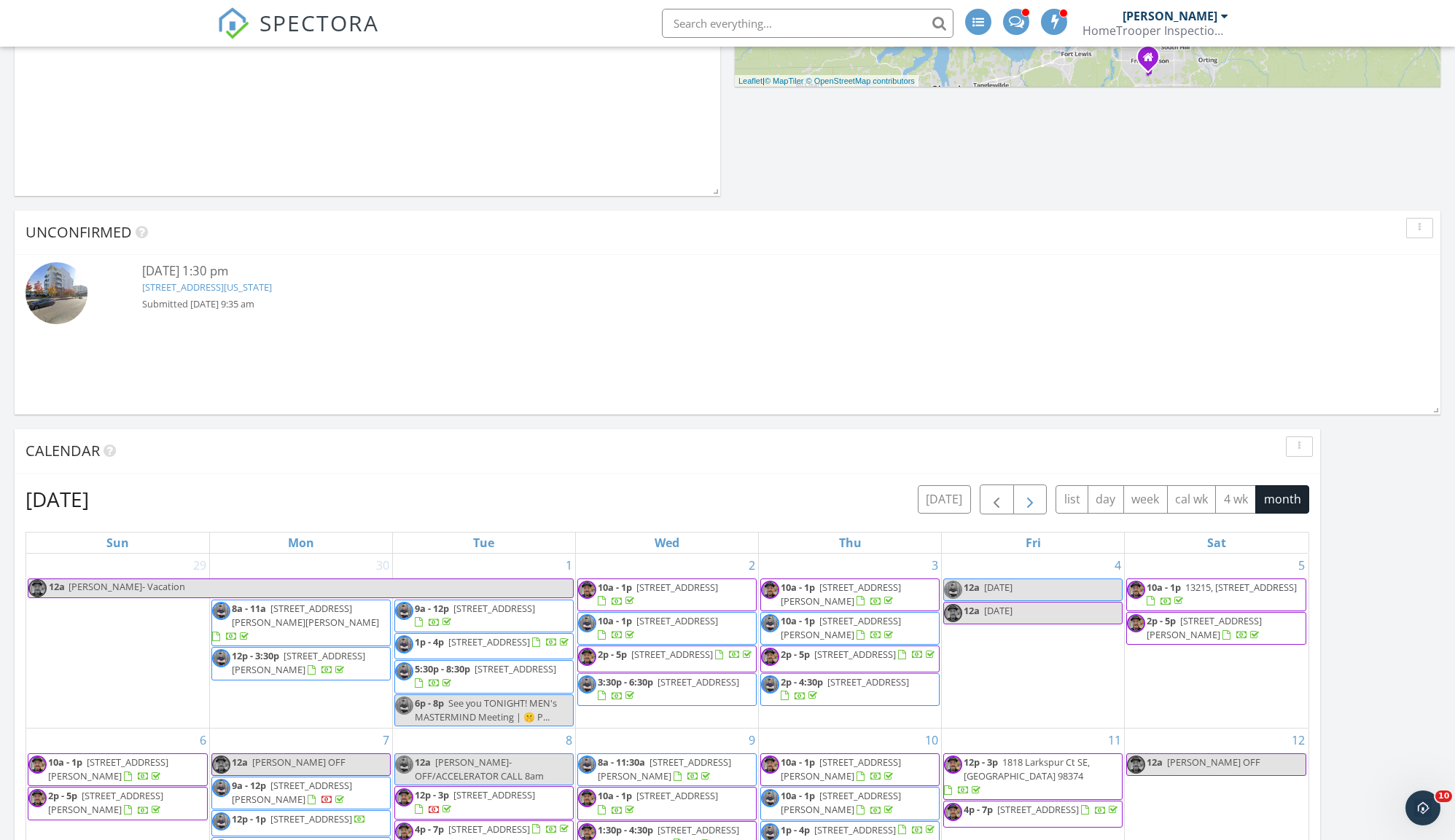
click at [1030, 503] on span "button" at bounding box center [1030, 500] width 18 height 18
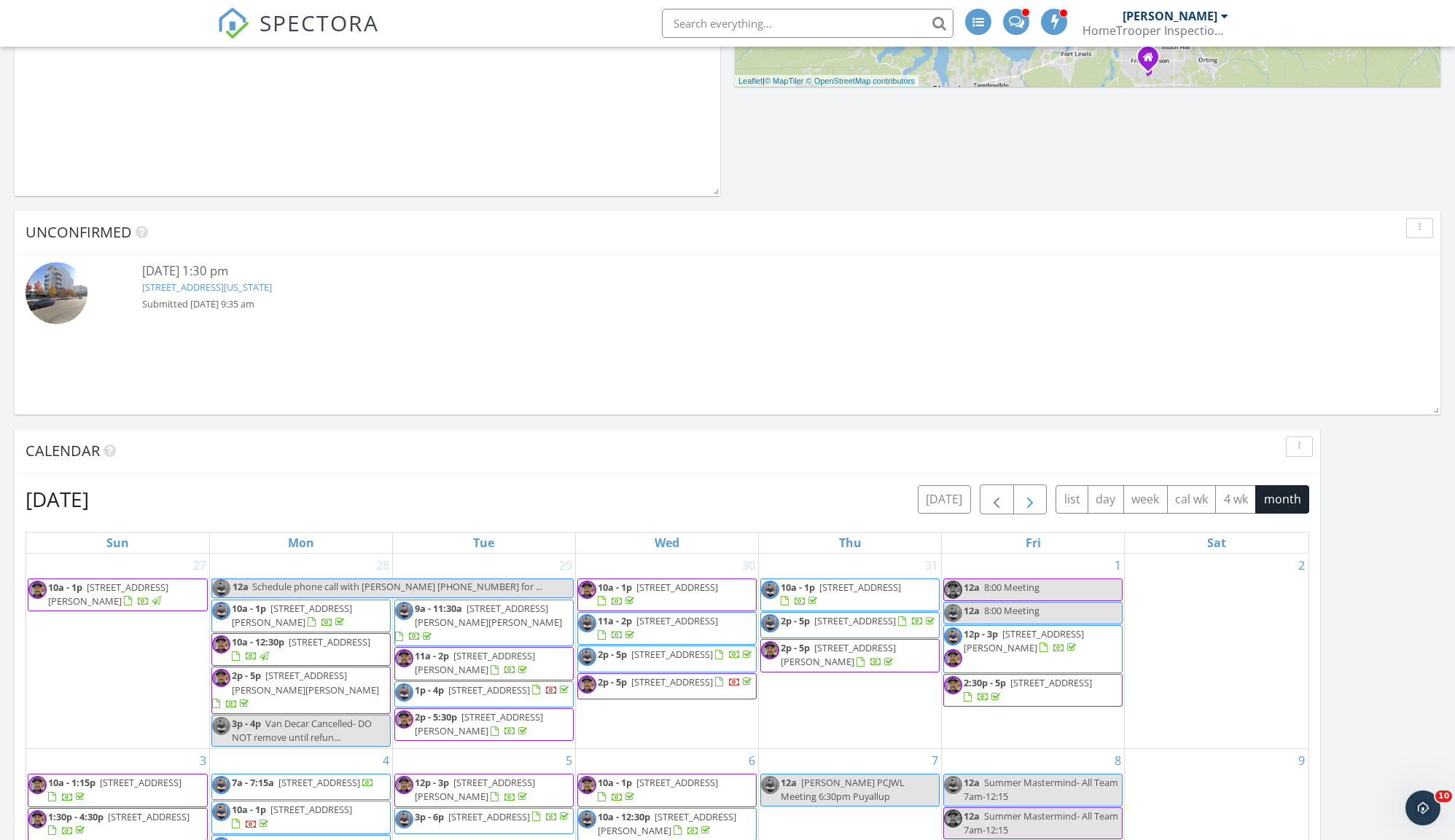
click at [1030, 503] on span "button" at bounding box center [1030, 500] width 18 height 18
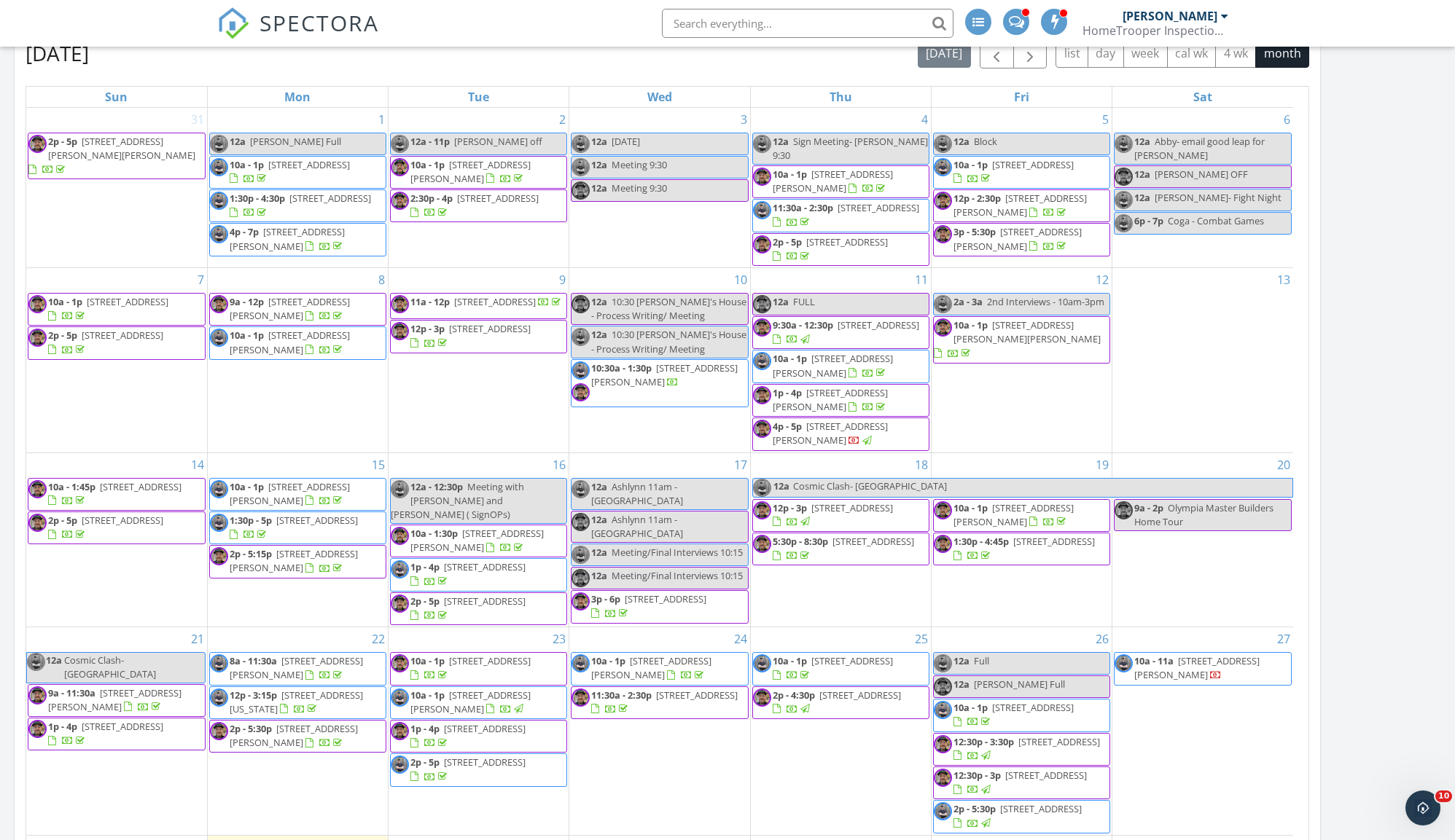
scroll to position [967, 0]
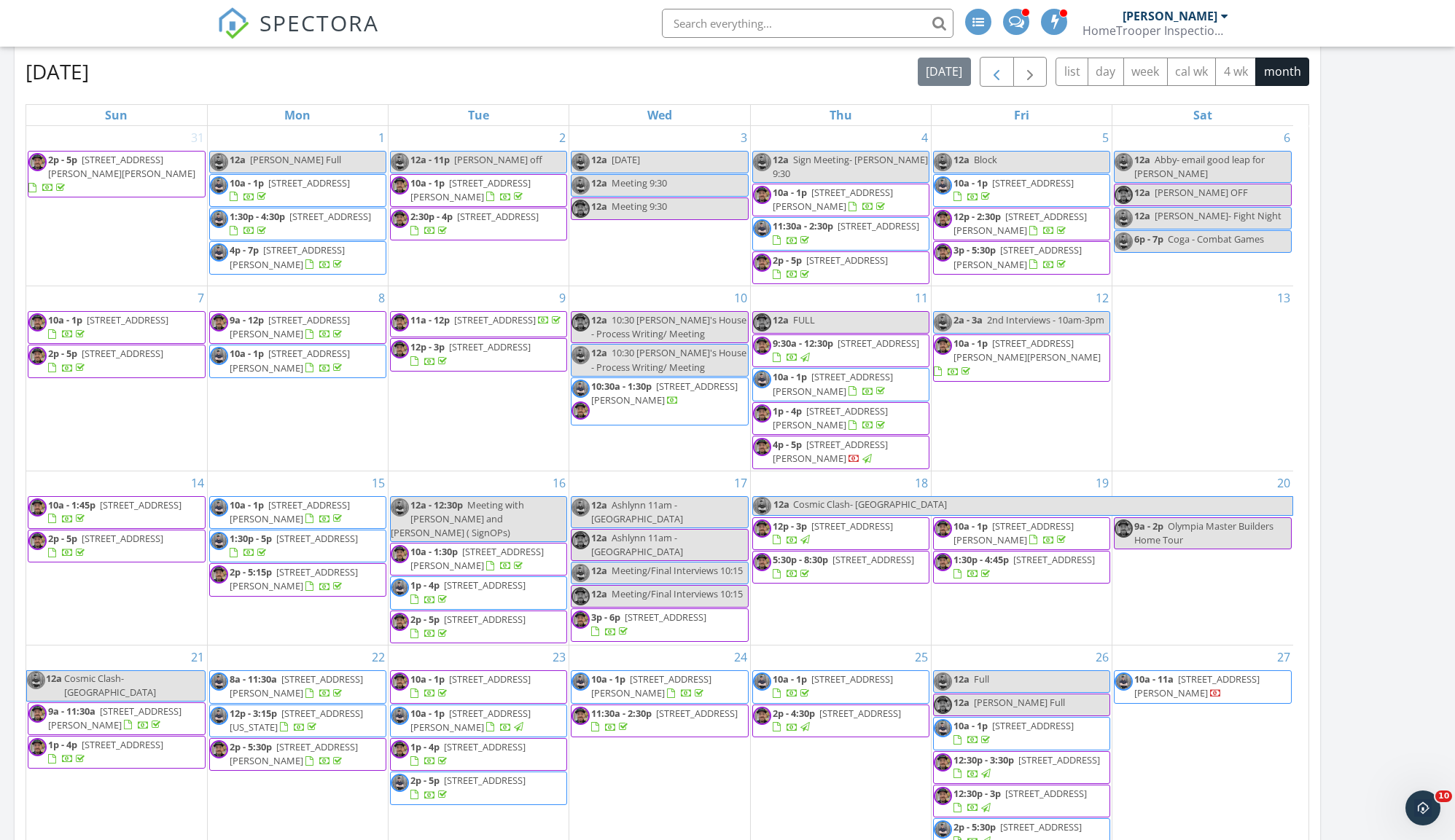
click at [987, 76] on span "button" at bounding box center [996, 72] width 18 height 18
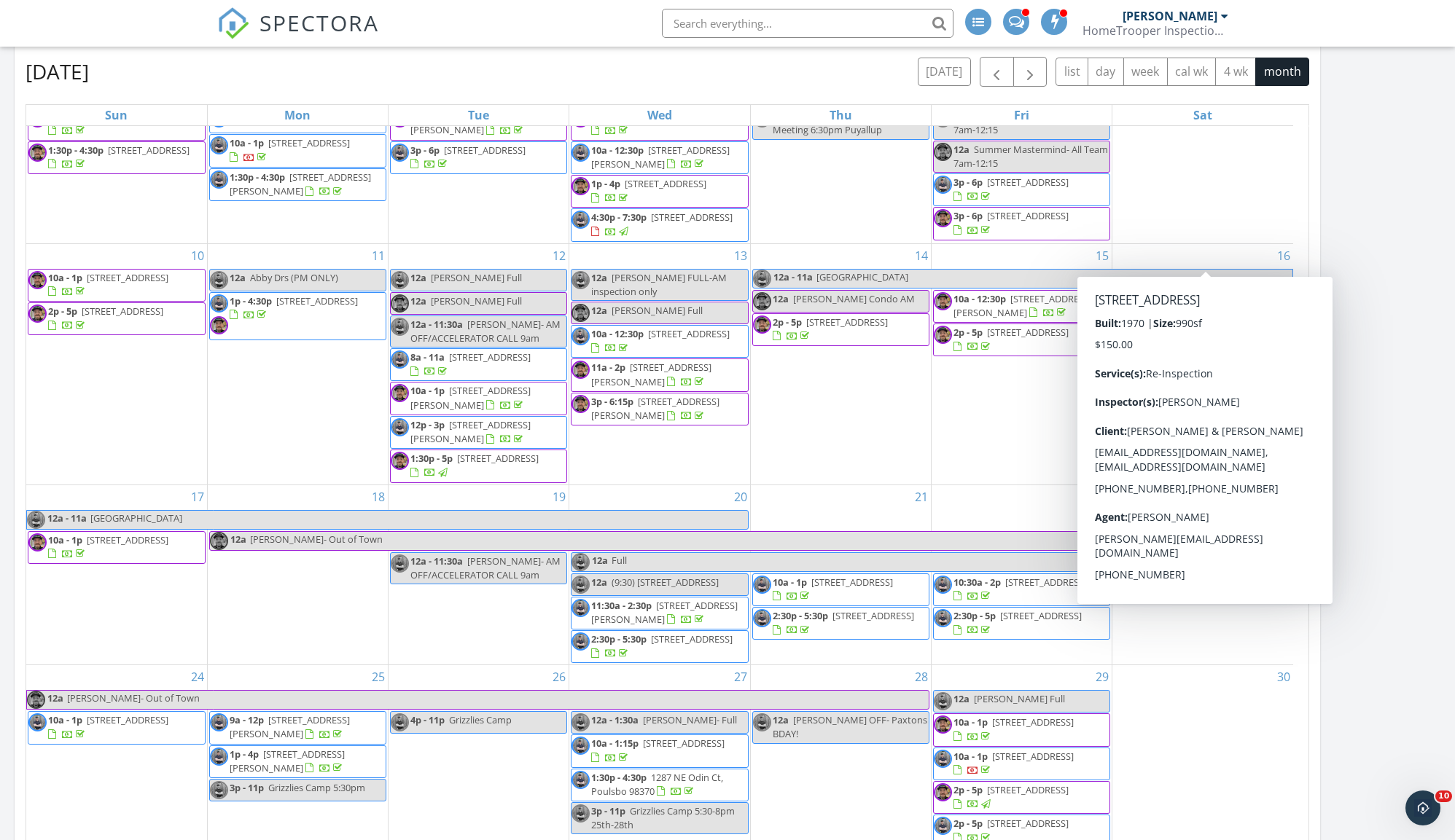
scroll to position [283, 0]
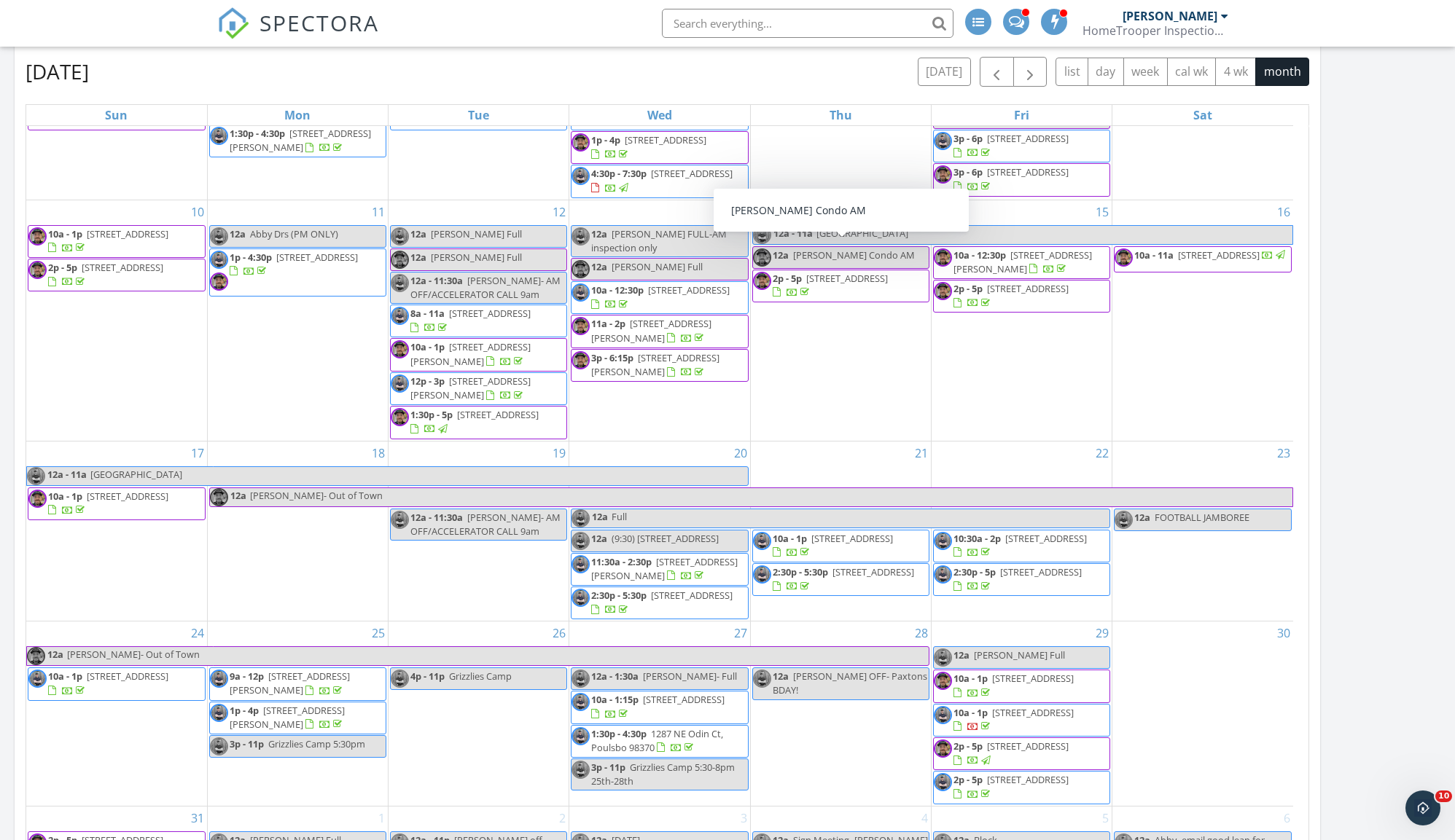
click at [875, 258] on div "12a Taylor Hough - Dupont Condo AM" at bounding box center [833, 255] width 162 height 14
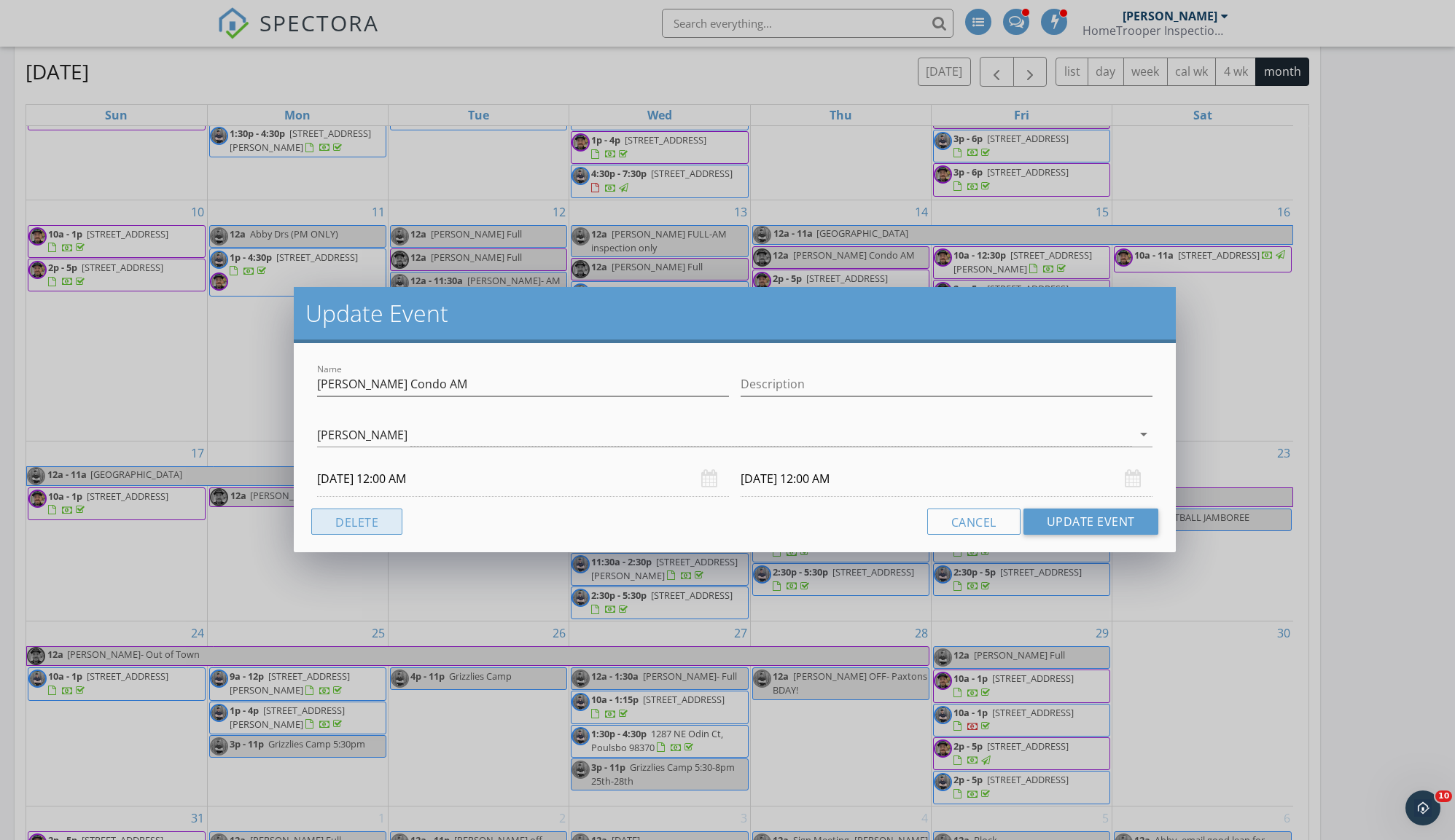
click at [356, 522] on button "Delete" at bounding box center [357, 522] width 91 height 26
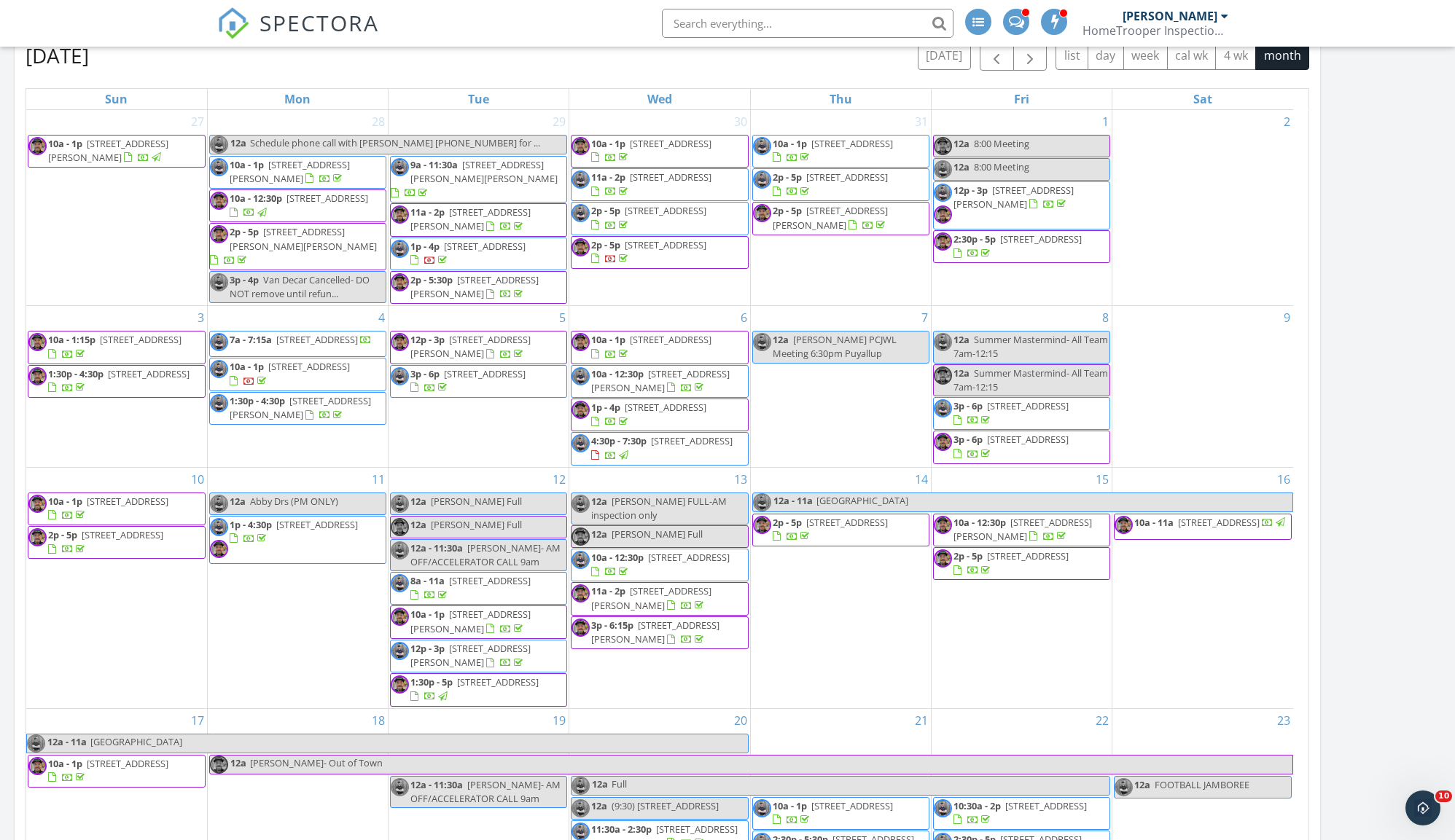
scroll to position [816, 0]
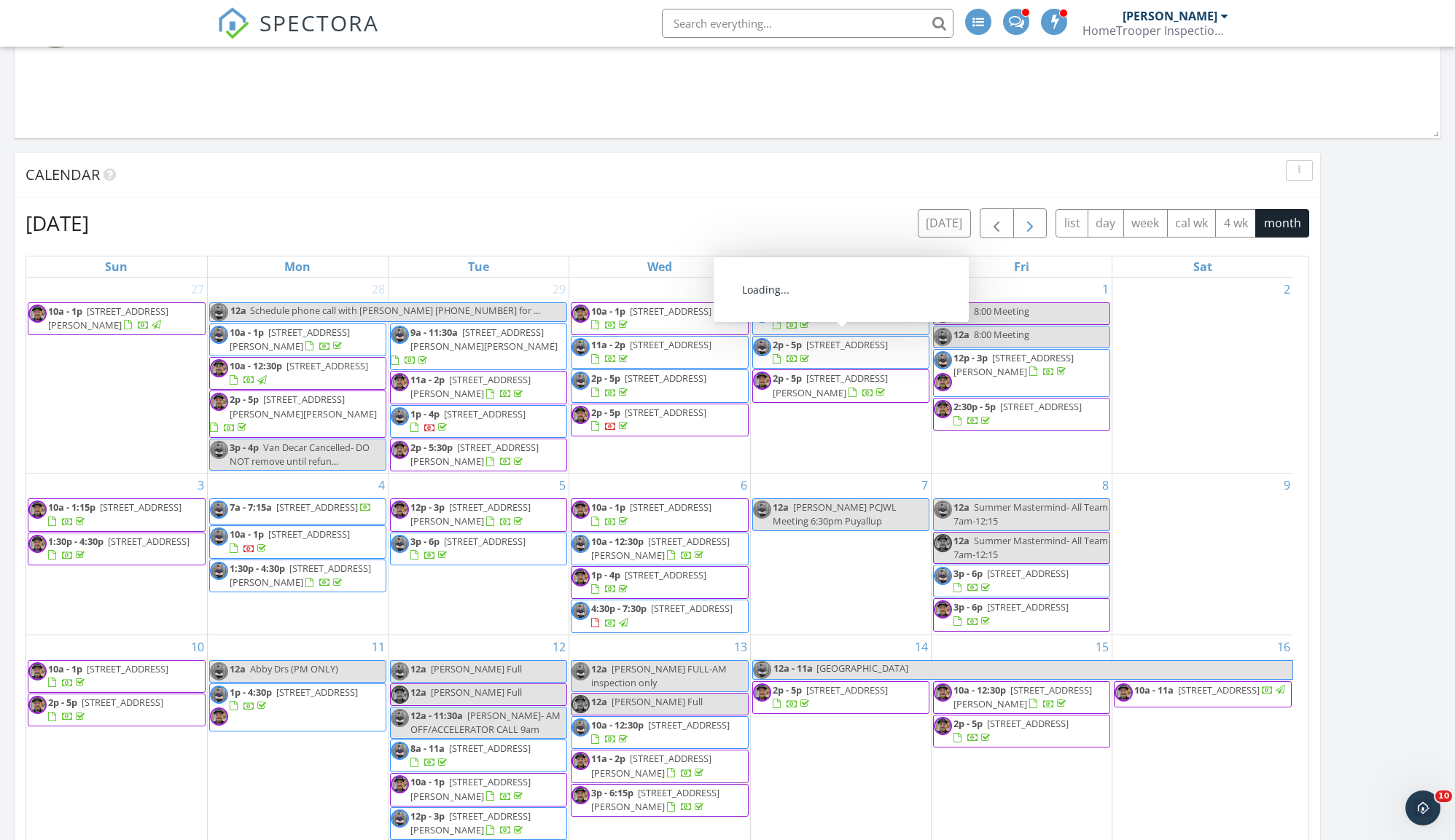
click at [1026, 227] on span "button" at bounding box center [1030, 224] width 18 height 18
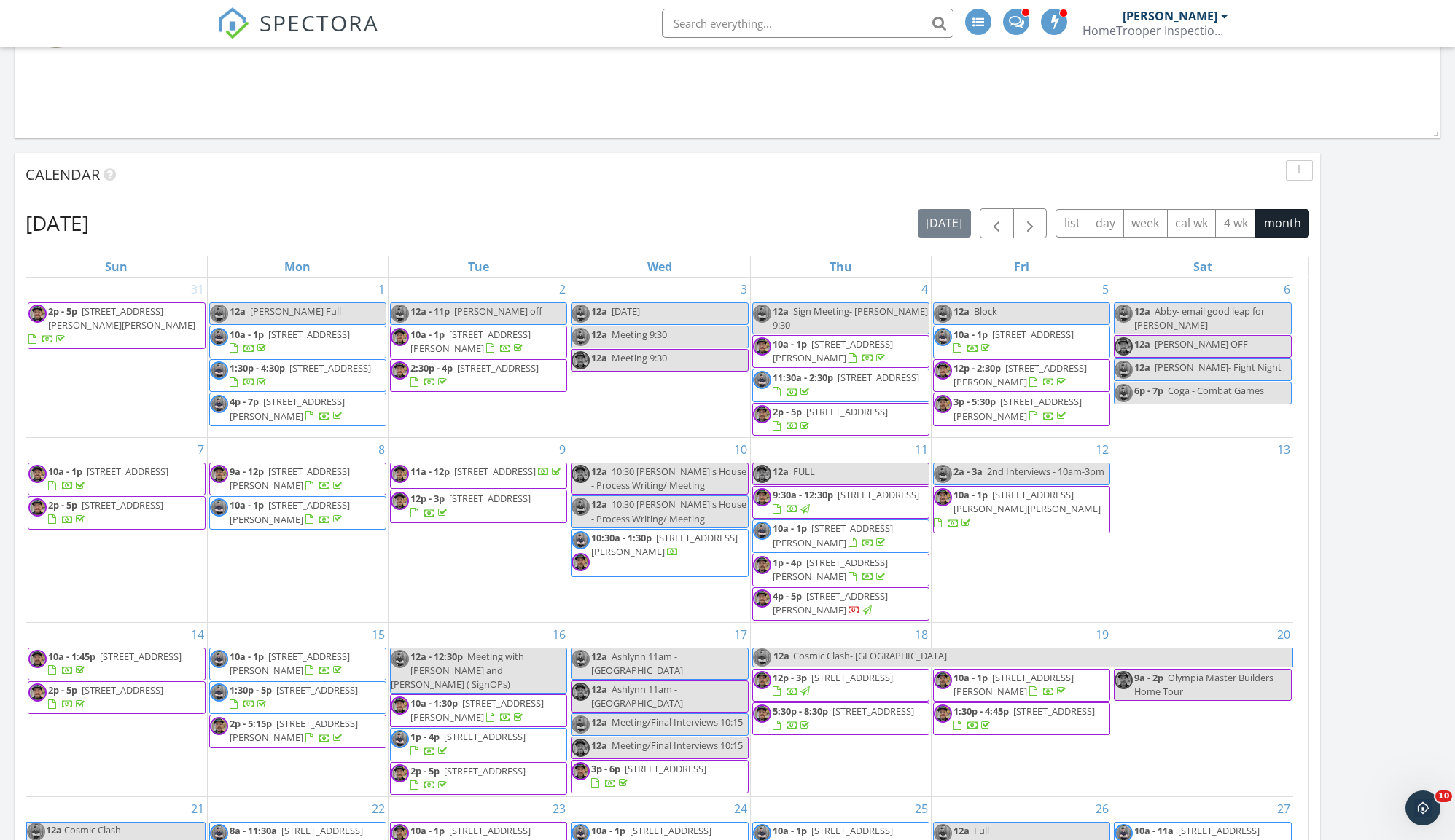
click at [771, 215] on div "September 2025 today list day week cal wk 4 wk month" at bounding box center [667, 223] width 1283 height 30
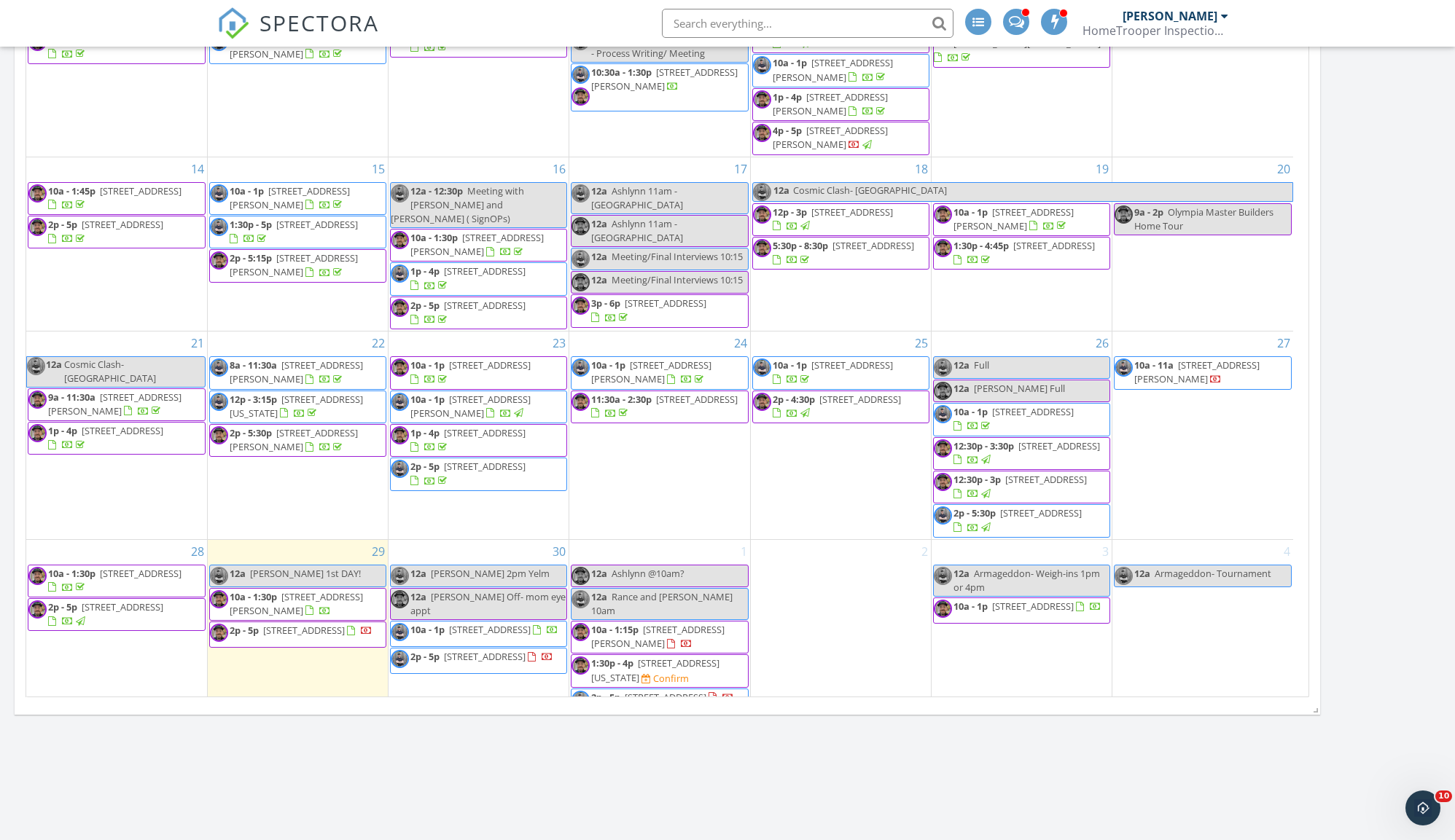
scroll to position [91, 0]
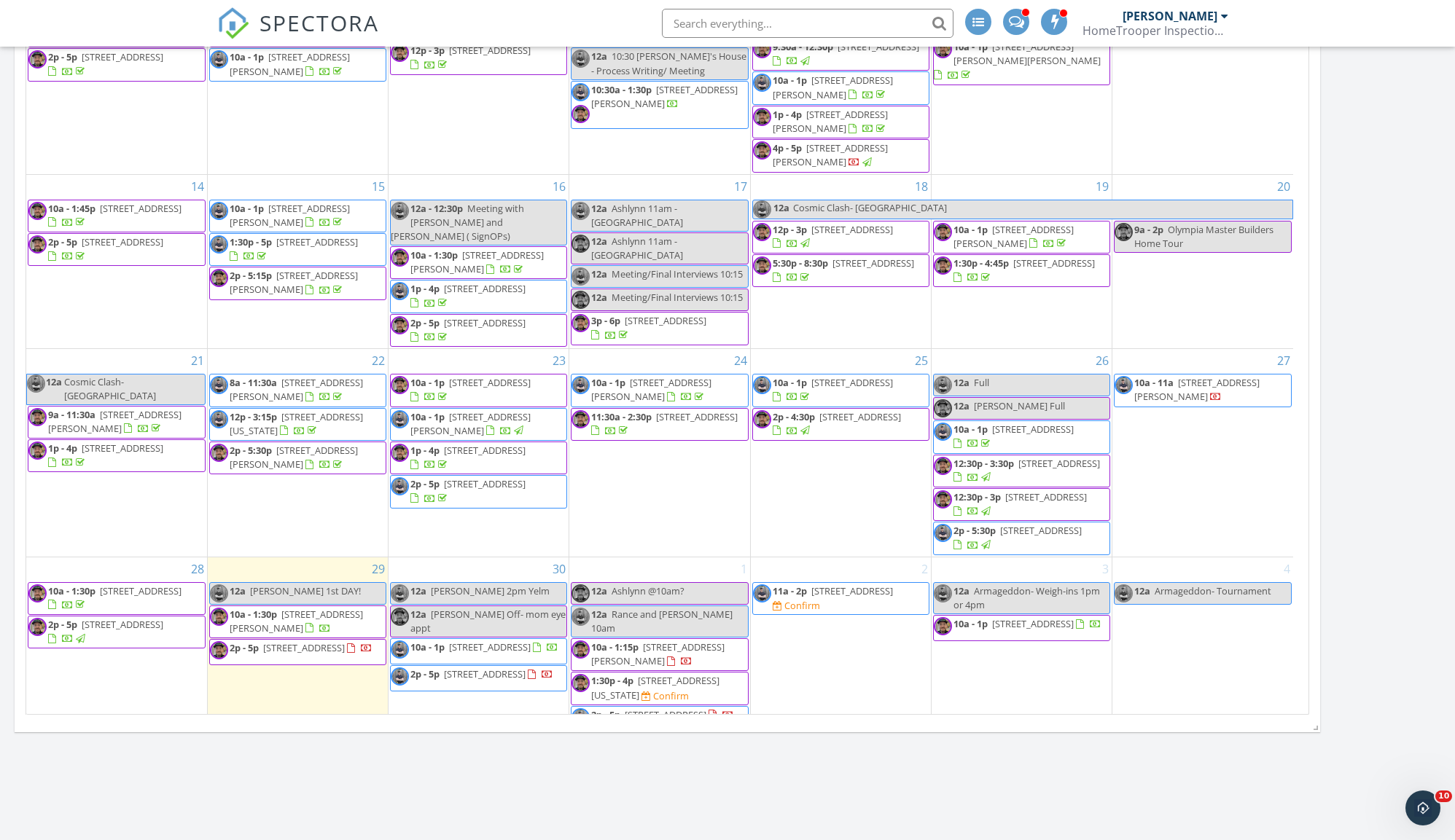
scroll to position [1333, 0]
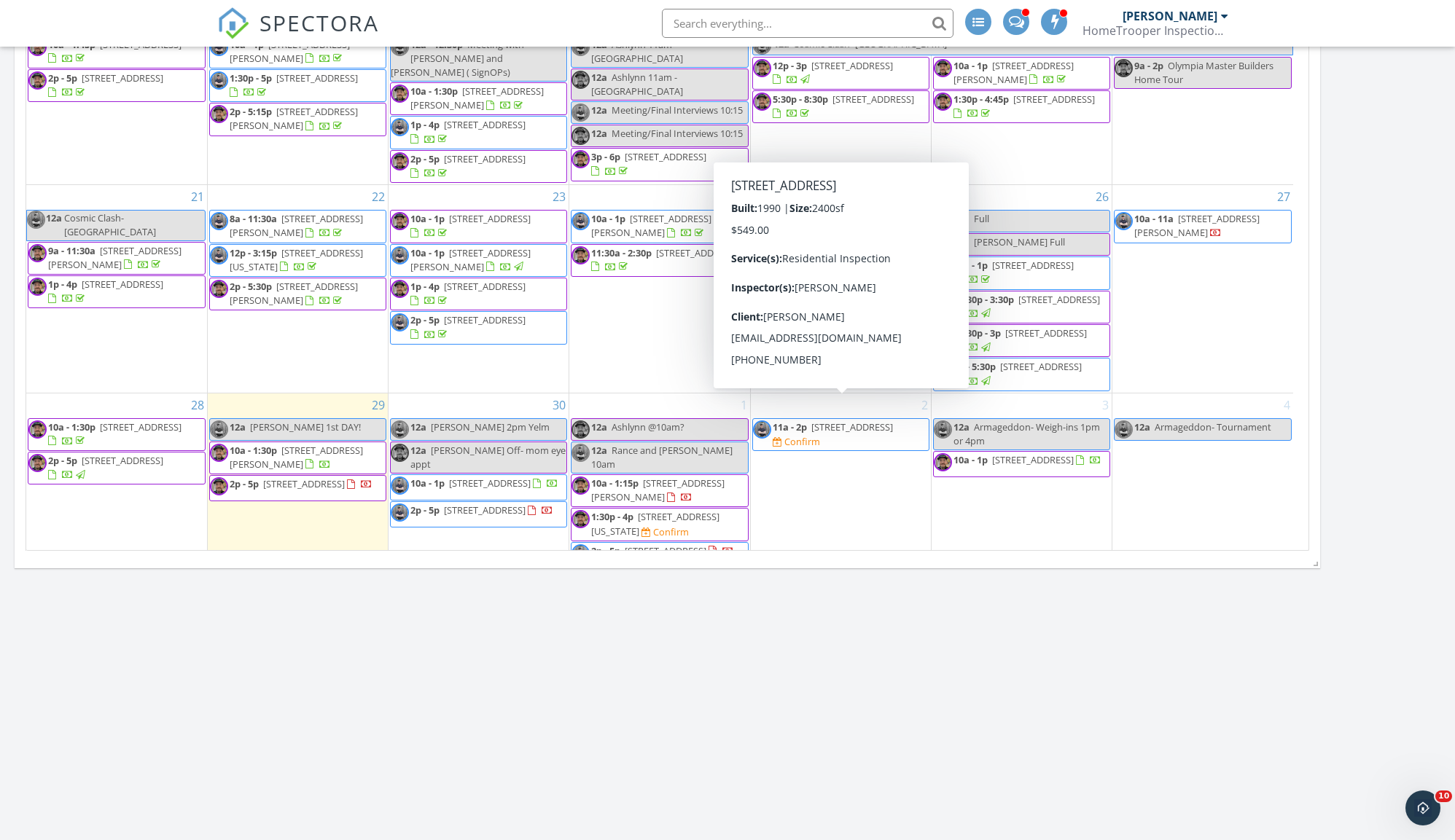
click at [887, 420] on span "857 SW 134th St, Burien 98146" at bounding box center [852, 427] width 82 height 13
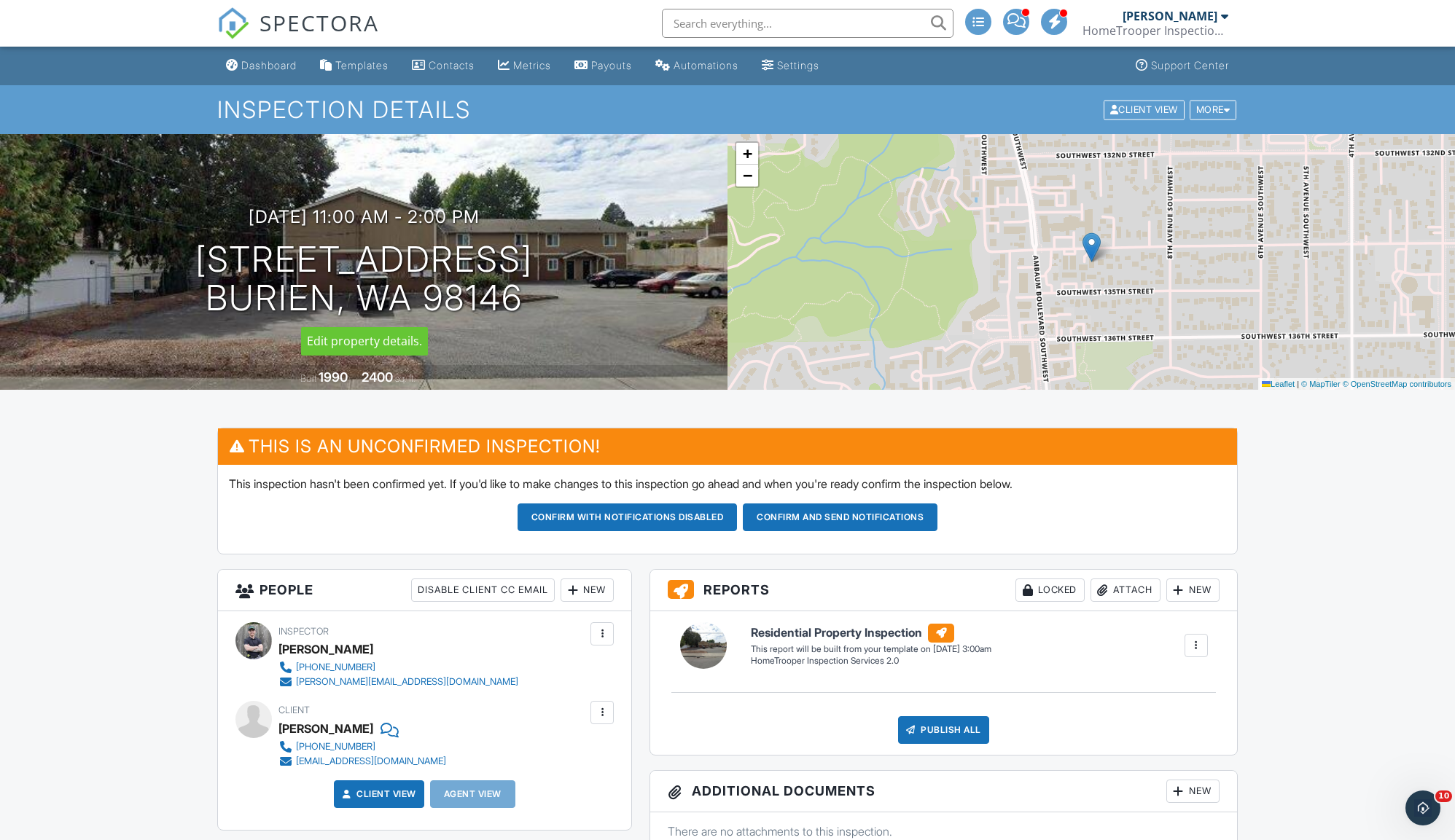
drag, startPoint x: 207, startPoint y: 255, endPoint x: 531, endPoint y: 304, distance: 327.7
click at [531, 304] on div "10/02/2025 11:00 am - 2:00 pm 857 SW 134th St Burien, WA 98146" at bounding box center [363, 261] width 727 height 110
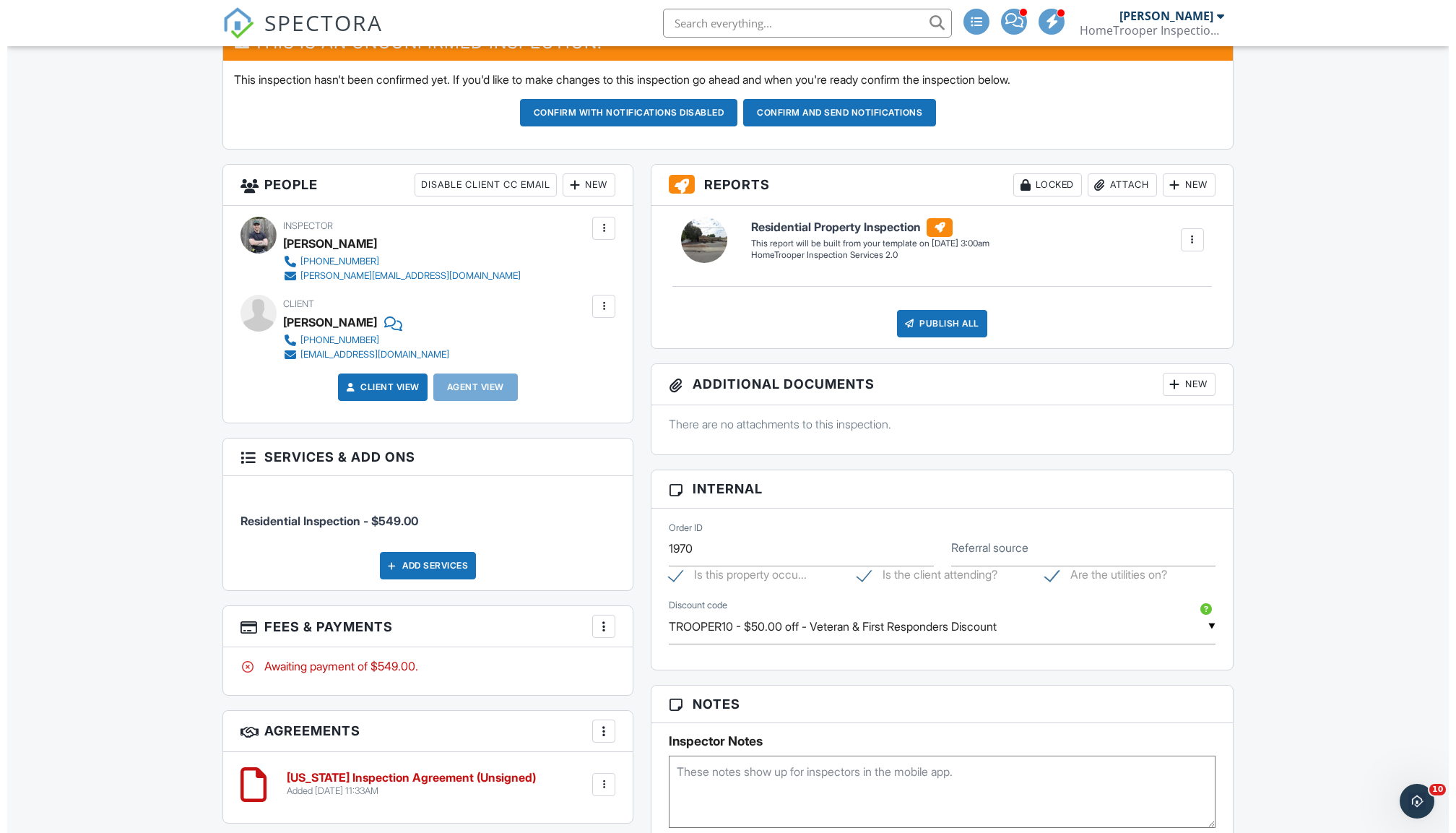
scroll to position [423, 0]
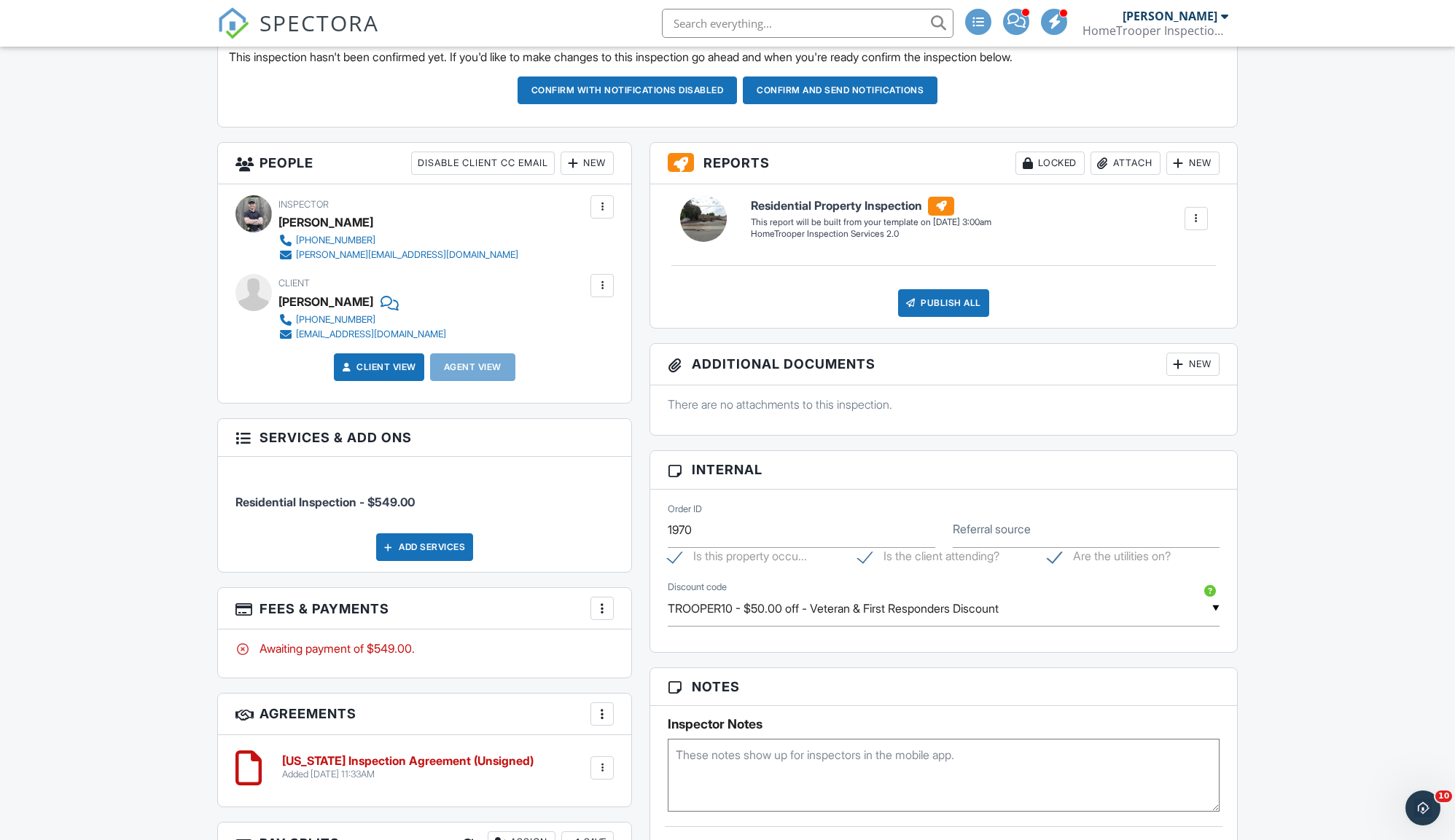
click at [604, 614] on div at bounding box center [602, 608] width 15 height 15
click at [669, 657] on li "Edit Fees & Payments" at bounding box center [675, 653] width 152 height 37
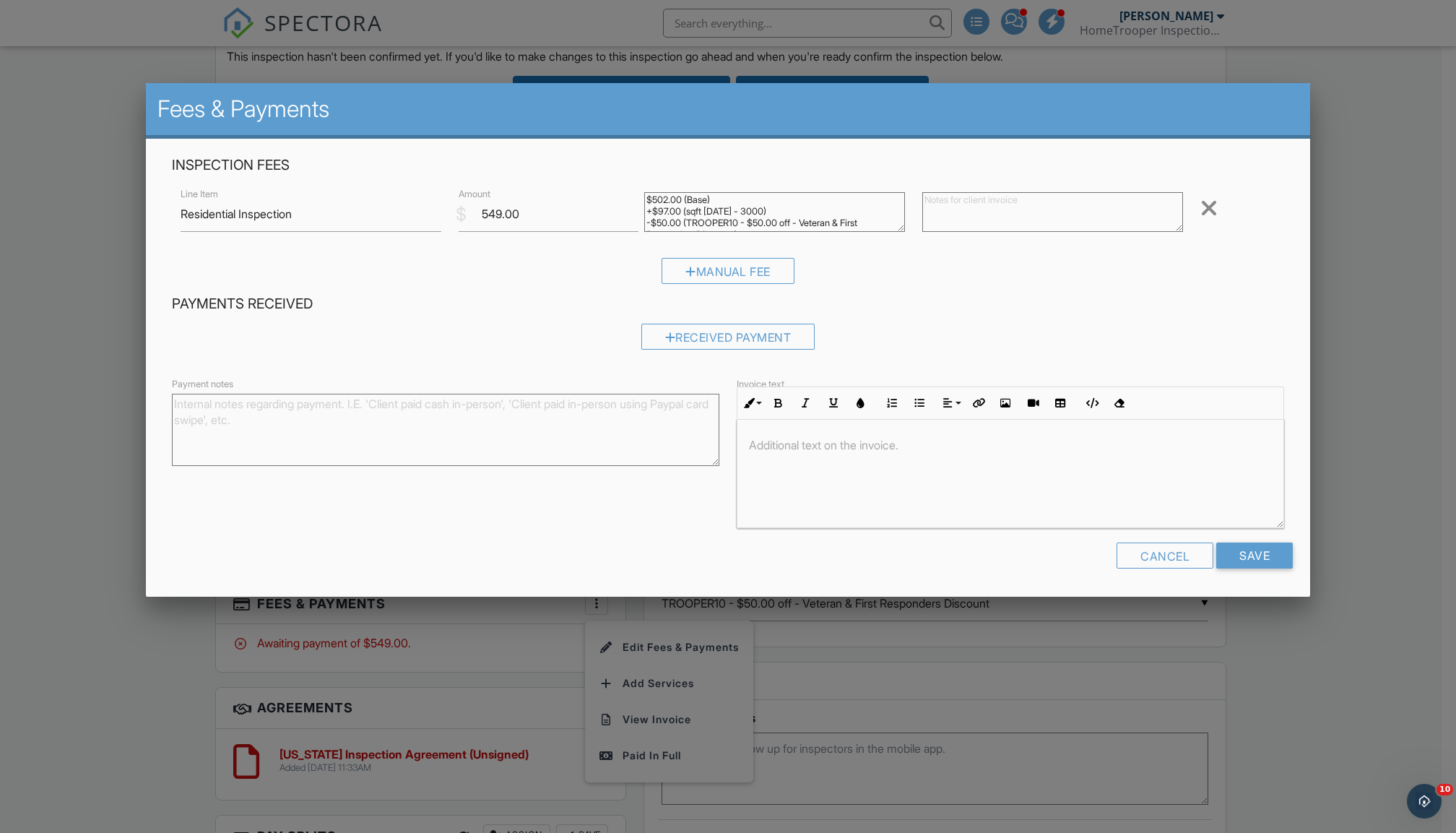
click at [1205, 200] on div at bounding box center [1209, 208] width 17 height 23
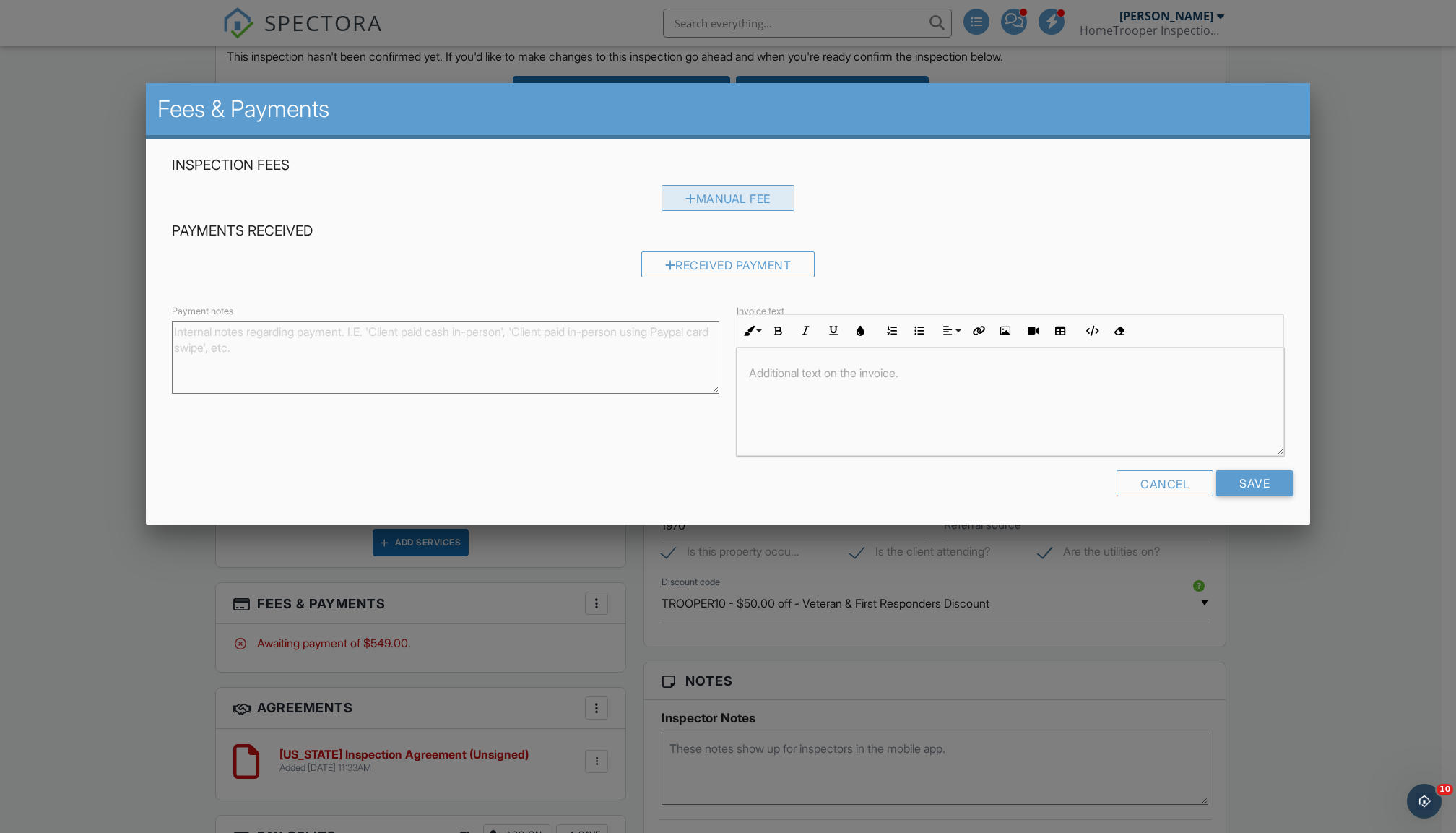
click at [715, 191] on div "Manual Fee" at bounding box center [728, 198] width 133 height 26
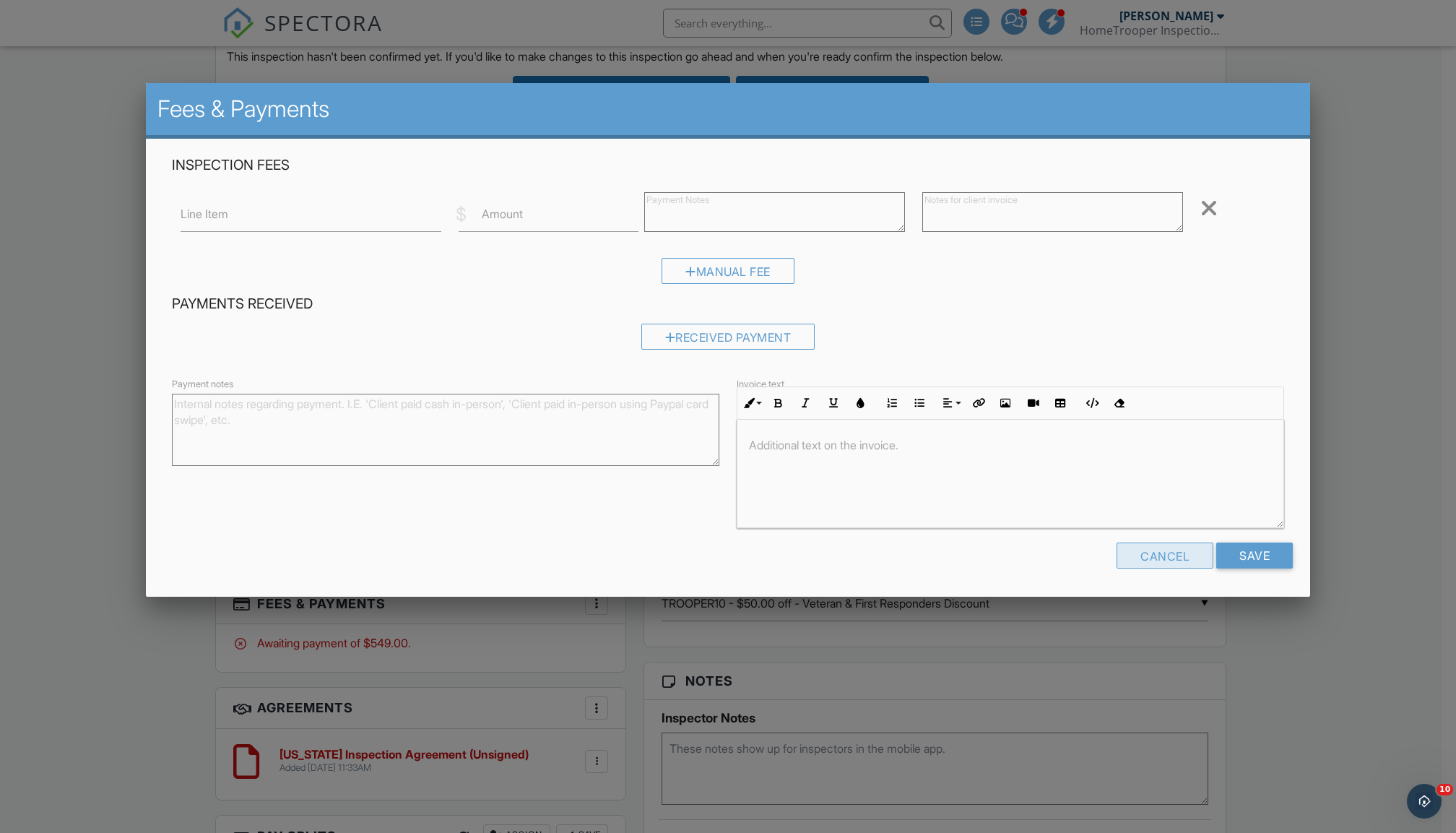
click at [1170, 551] on div "Cancel" at bounding box center [1165, 556] width 97 height 26
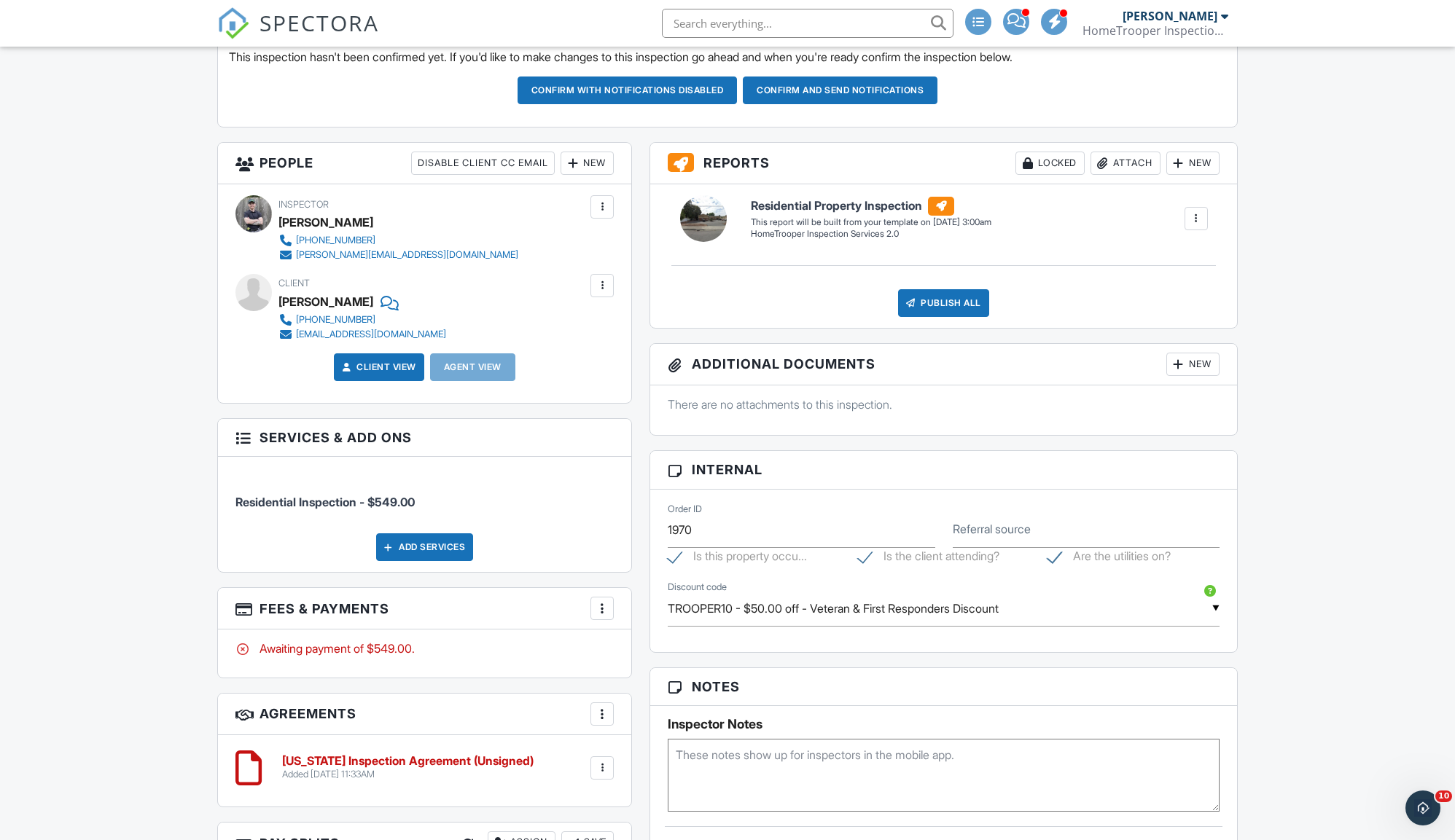
click at [608, 608] on div at bounding box center [602, 608] width 15 height 15
click at [664, 692] on li "Add Services" at bounding box center [675, 690] width 152 height 37
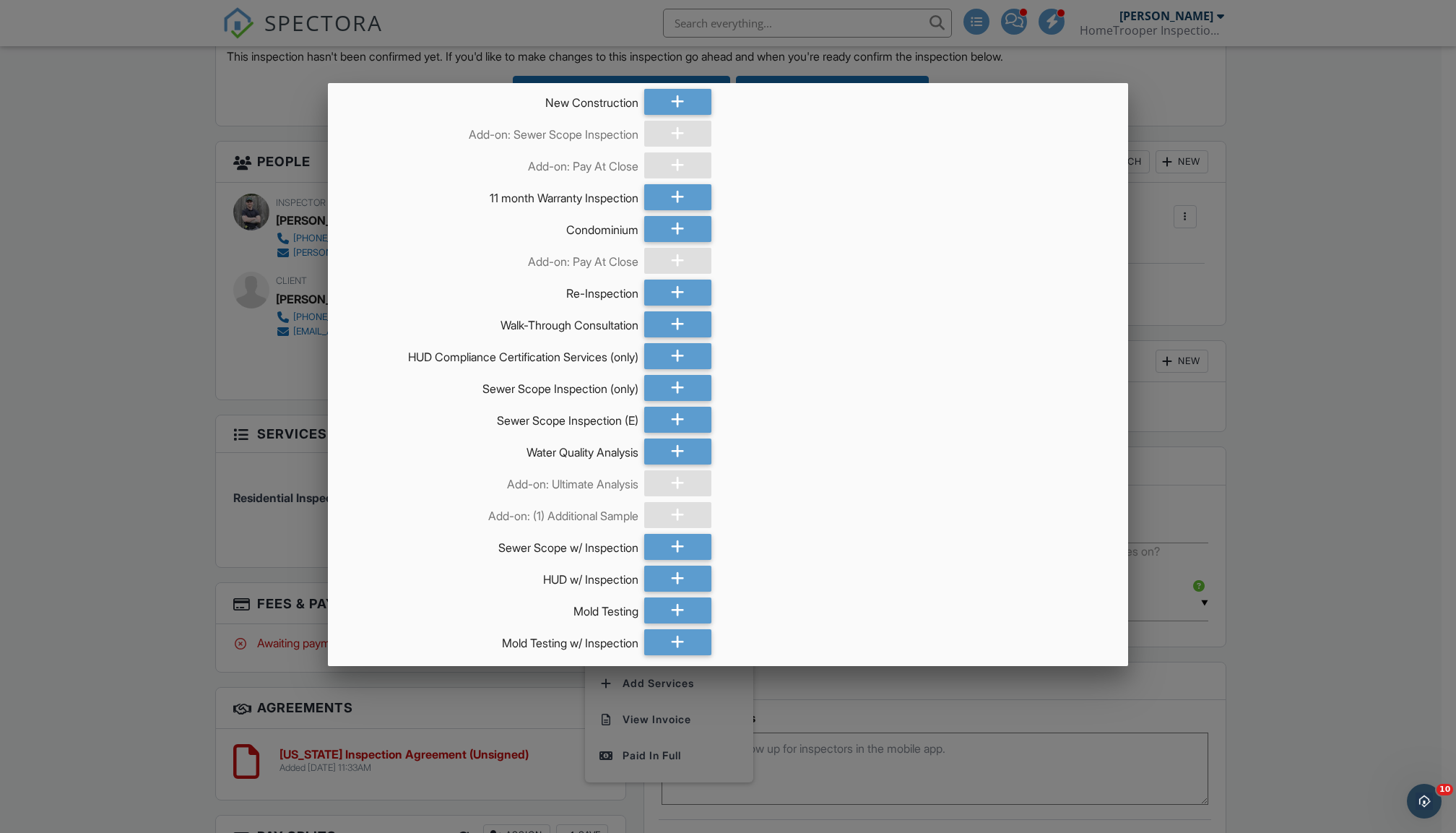
scroll to position [403, 0]
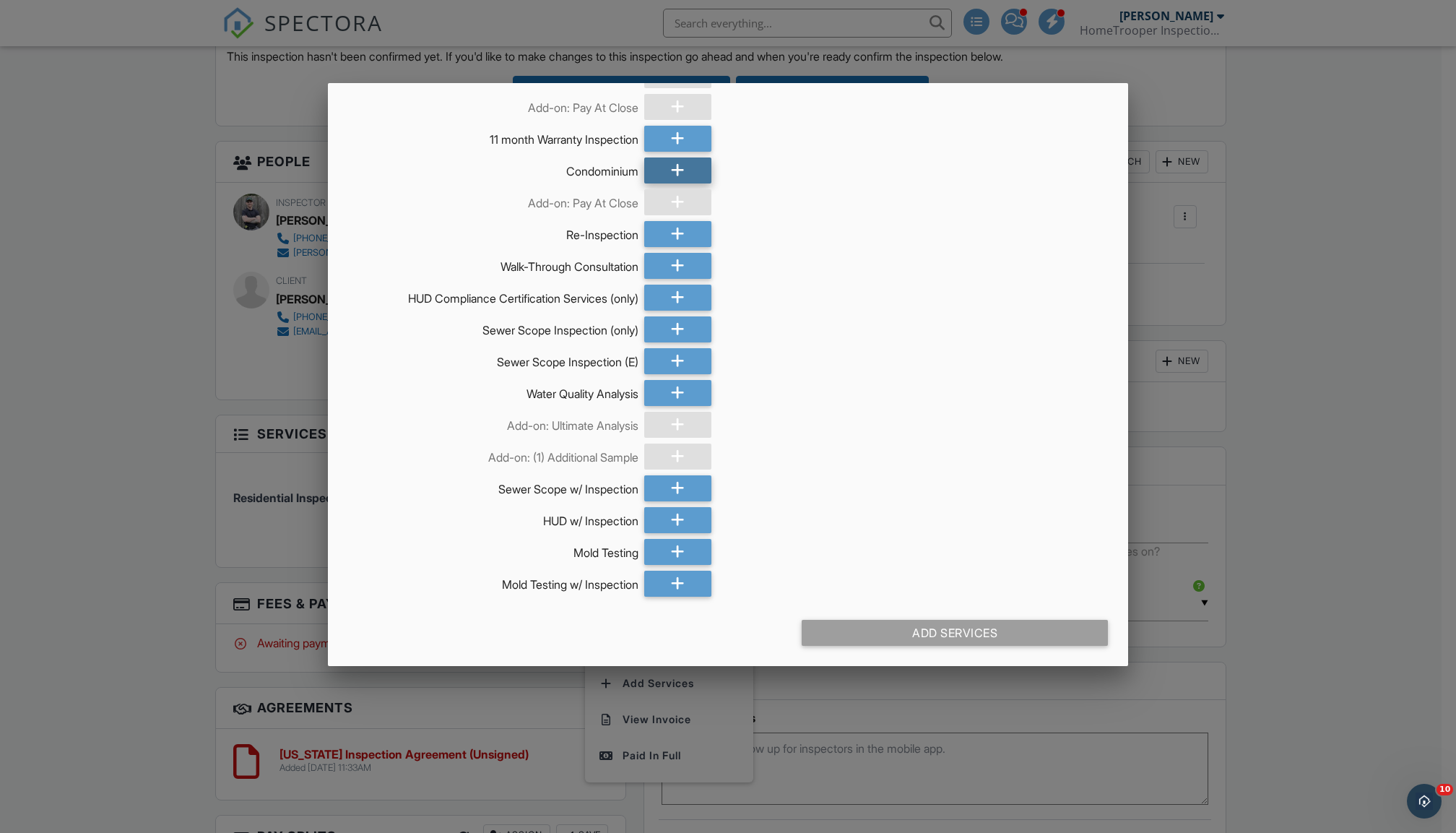
click at [678, 177] on icon at bounding box center [678, 170] width 14 height 26
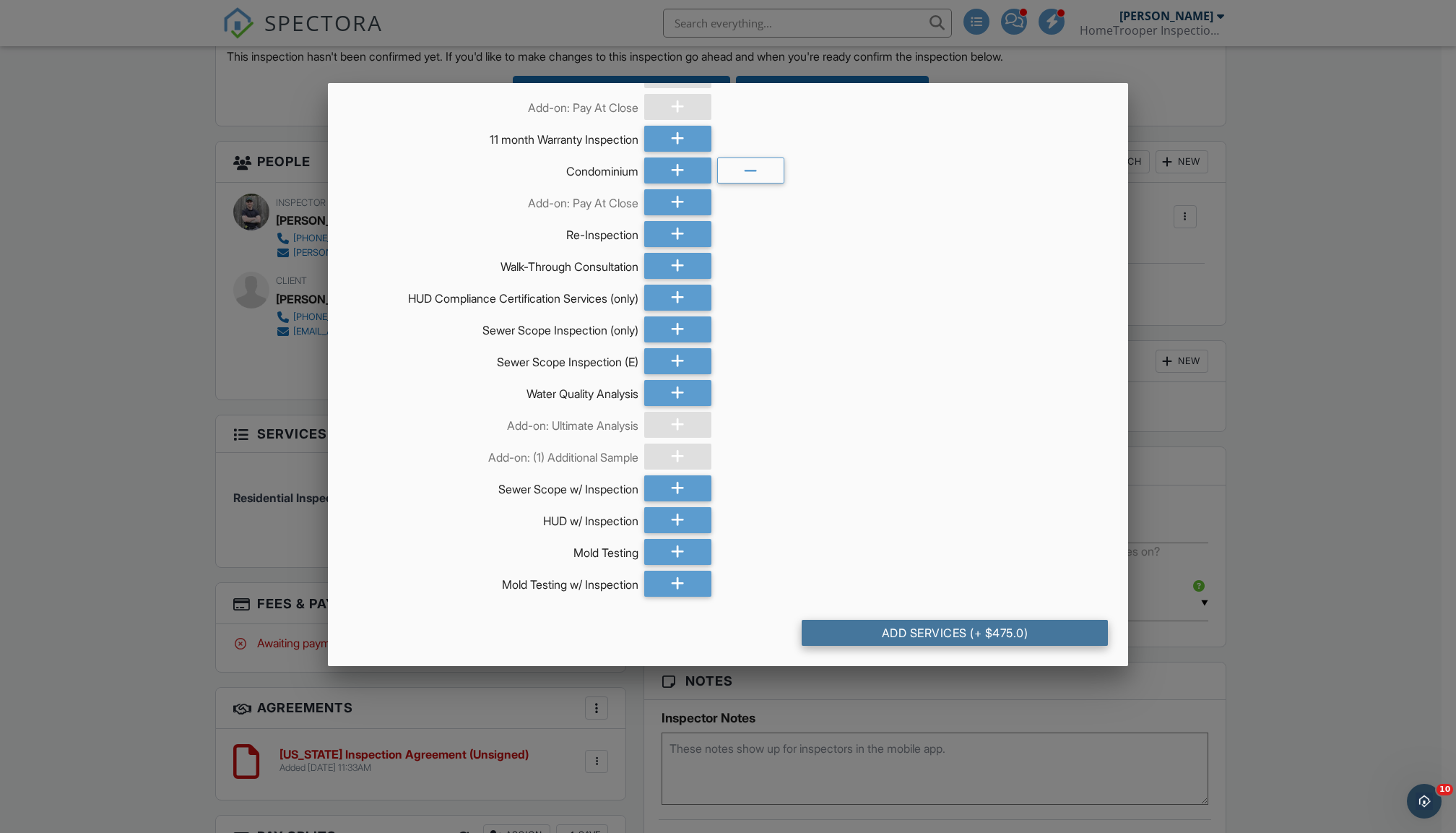
click at [997, 634] on div "Add Services (+ $475.0)" at bounding box center [955, 633] width 307 height 26
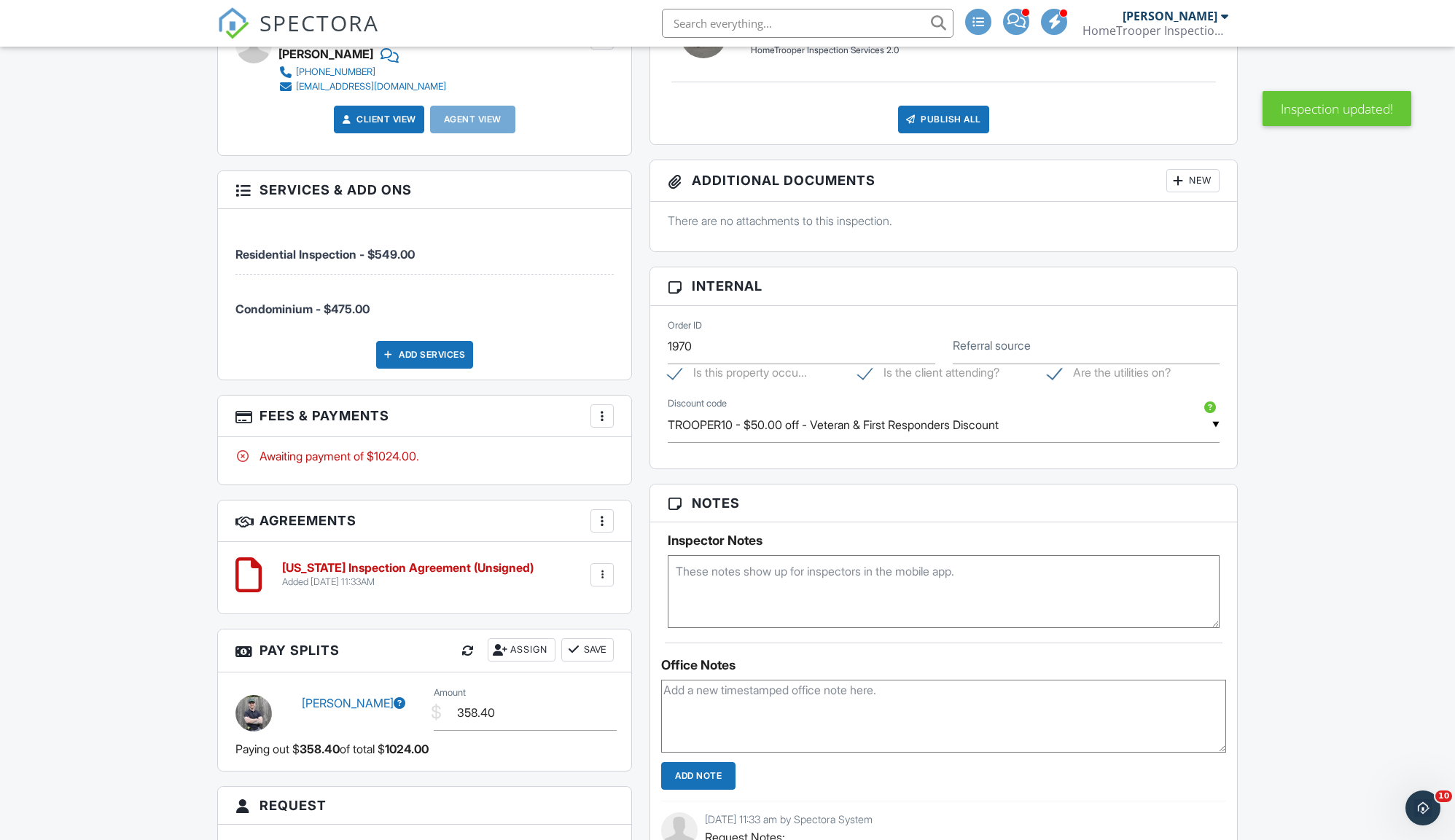
click at [611, 420] on div "More" at bounding box center [602, 416] width 23 height 23
click at [658, 452] on li "Edit Fees & Payments" at bounding box center [675, 460] width 152 height 37
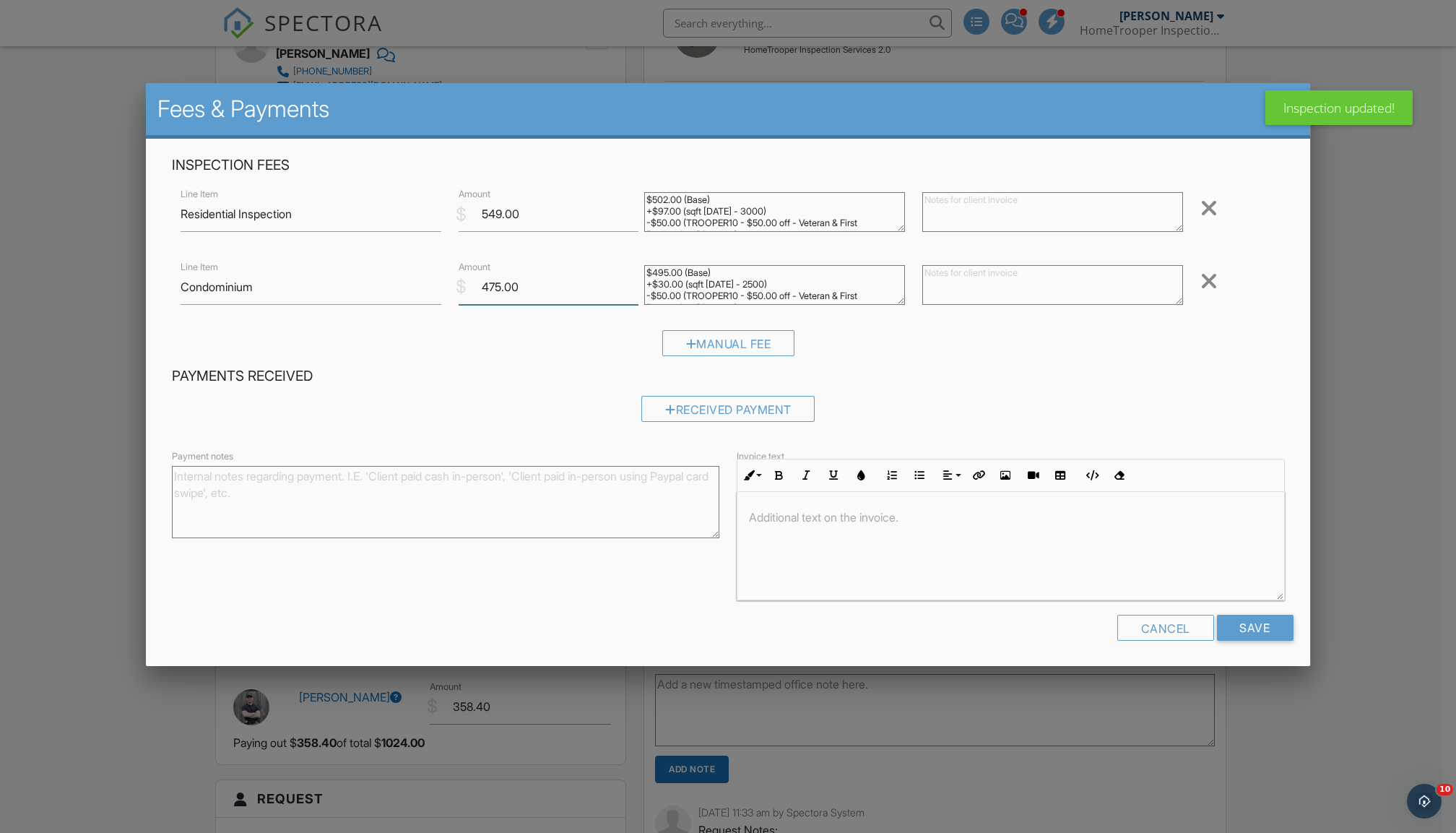
click at [494, 284] on input "475.00" at bounding box center [548, 287] width 180 height 35
type input "495.00"
click at [1199, 206] on div "Remove" at bounding box center [1238, 208] width 93 height 24
click at [1209, 204] on div at bounding box center [1209, 208] width 17 height 23
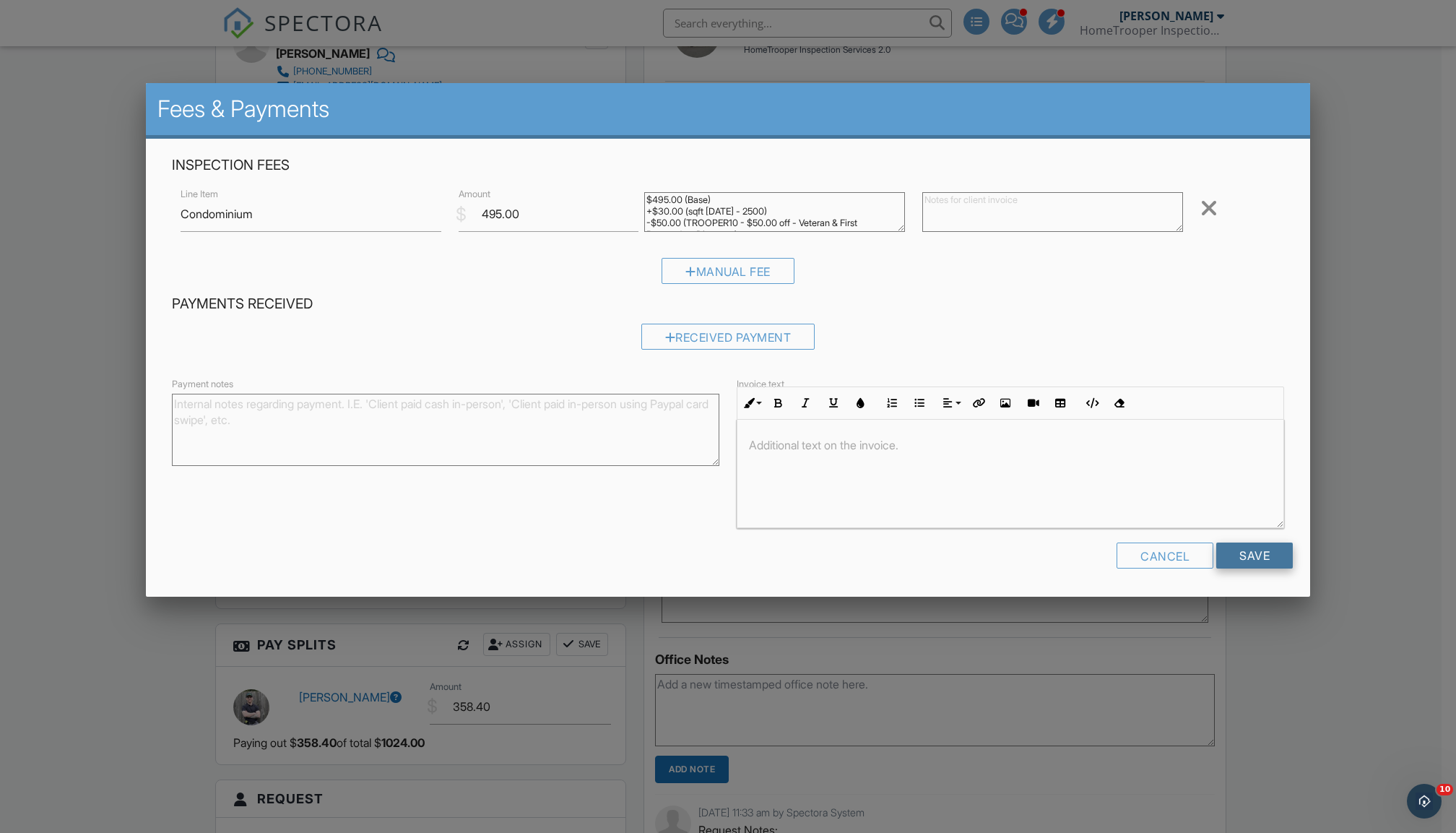
click at [1262, 557] on input "Save" at bounding box center [1255, 556] width 77 height 26
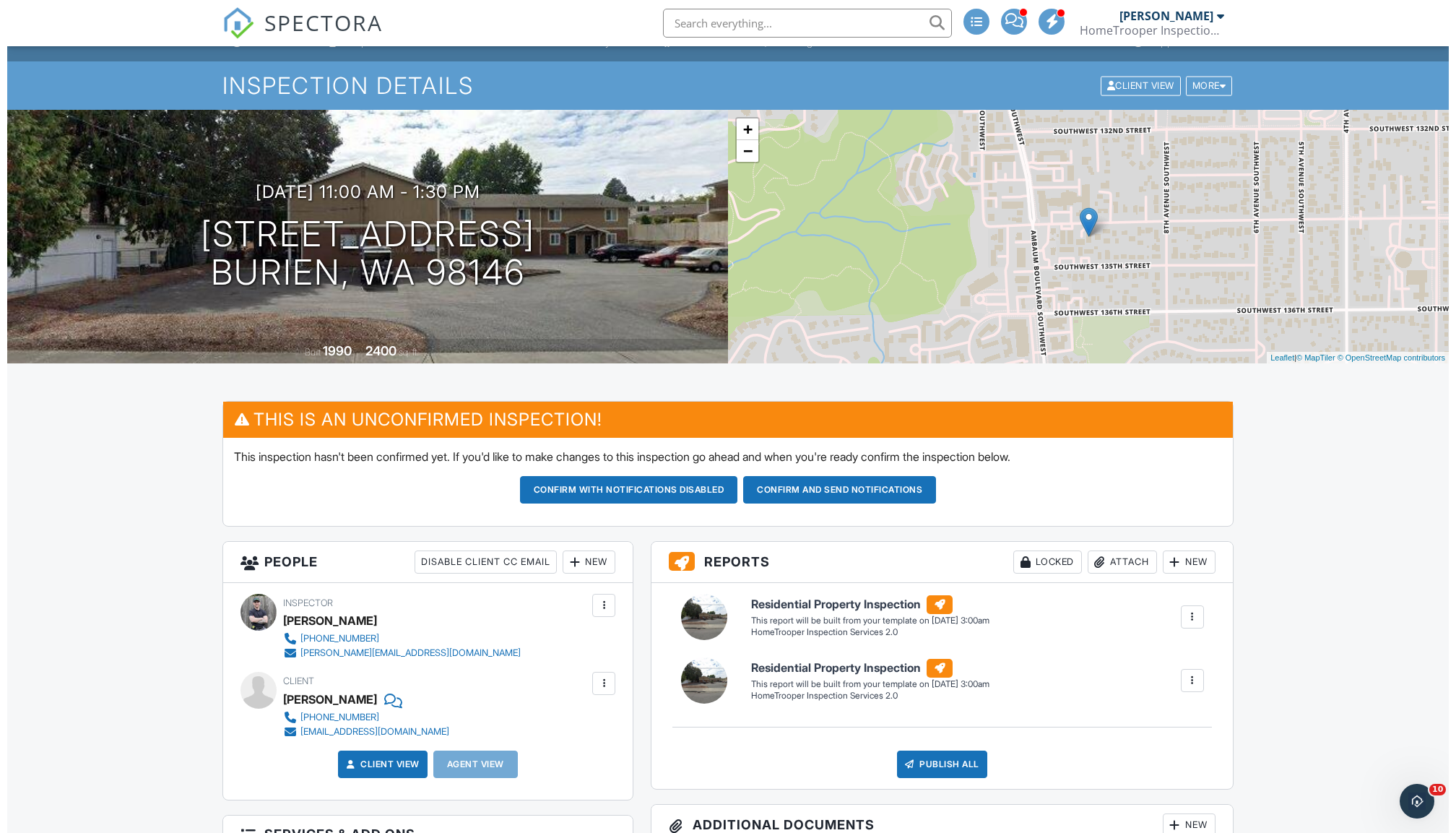
scroll to position [19, 0]
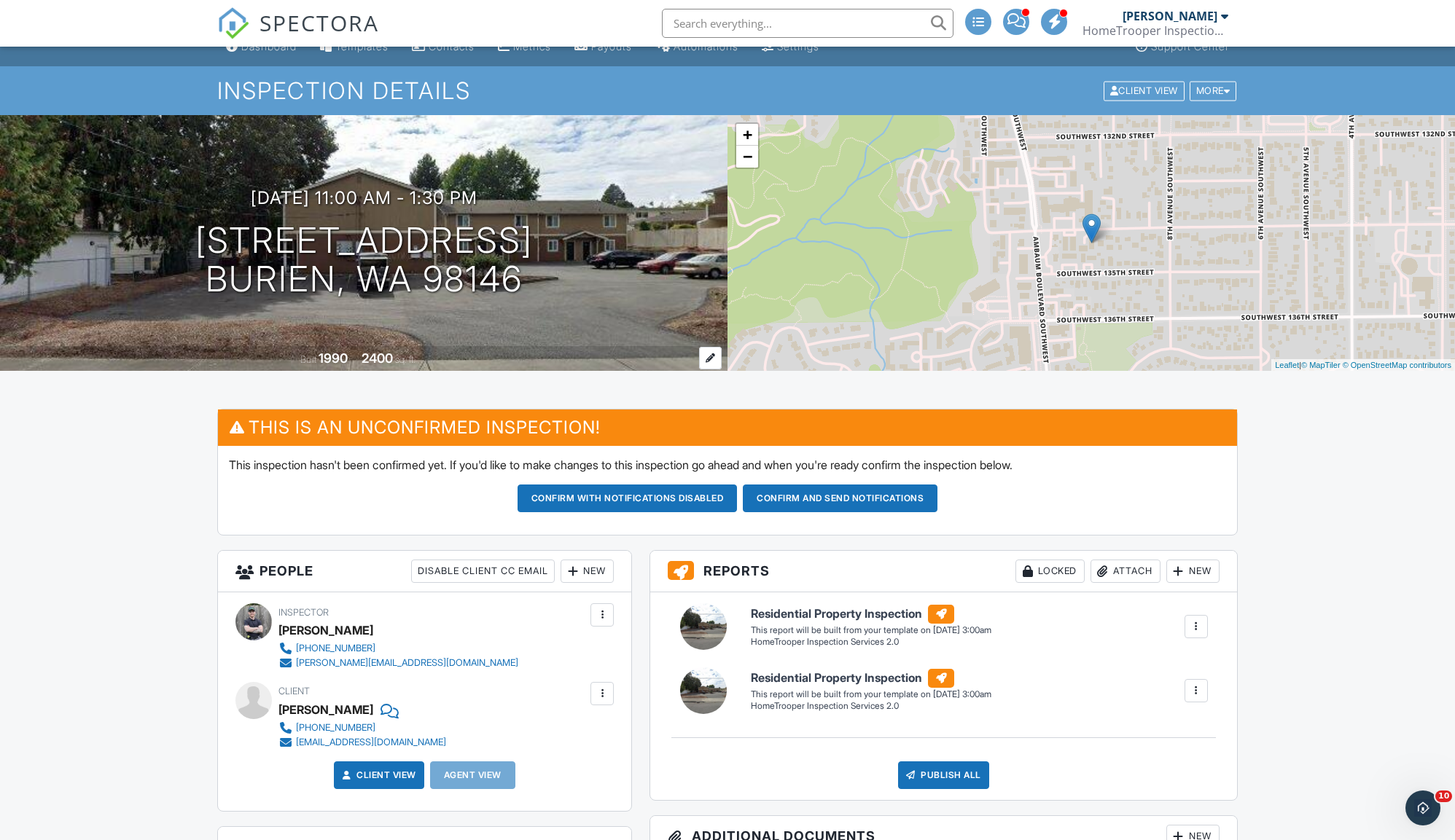
click at [383, 346] on div "Built 1990 2400 sq. ft." at bounding box center [363, 359] width 727 height 26
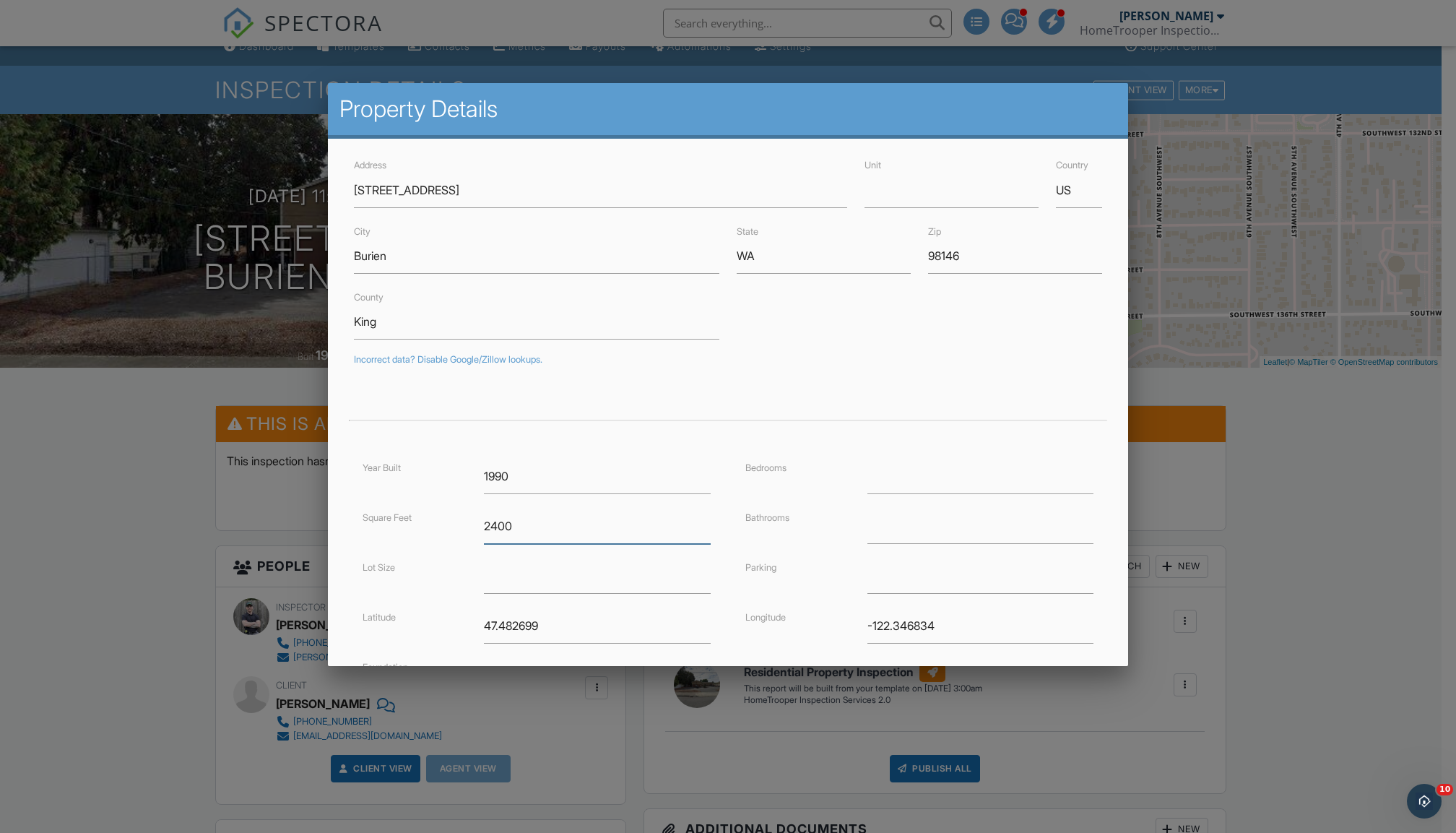
drag, startPoint x: 513, startPoint y: 525, endPoint x: 437, endPoint y: 504, distance: 78.8
click at [437, 504] on div "Year Built 1990 Square Feet 2400 Lot Size Latitude 47.482699 Foundation ▼ Basem…" at bounding box center [536, 590] width 383 height 264
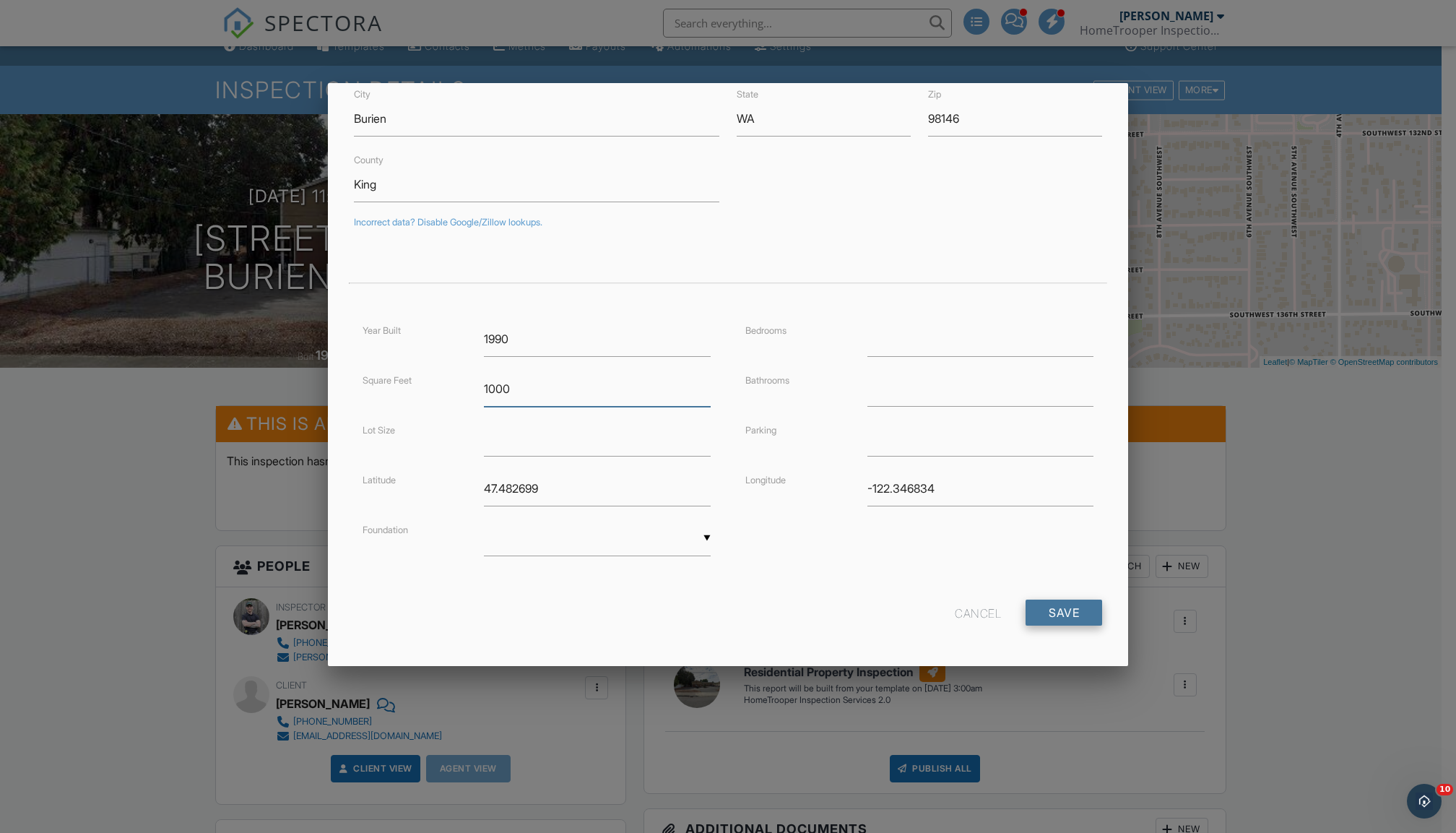
type input "1000"
click at [1026, 600] on input "Save" at bounding box center [1064, 613] width 77 height 26
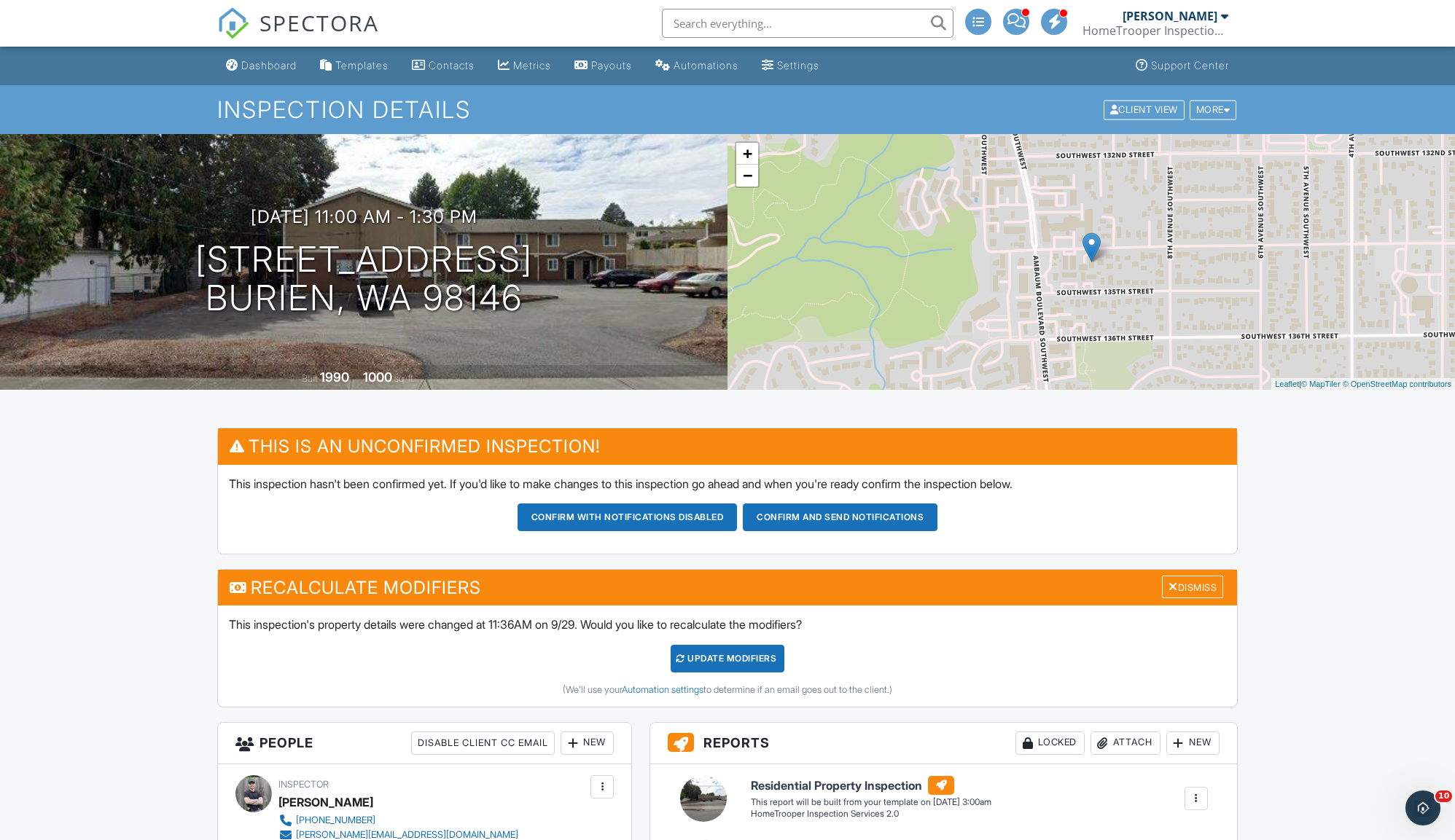
scroll to position [316, 0]
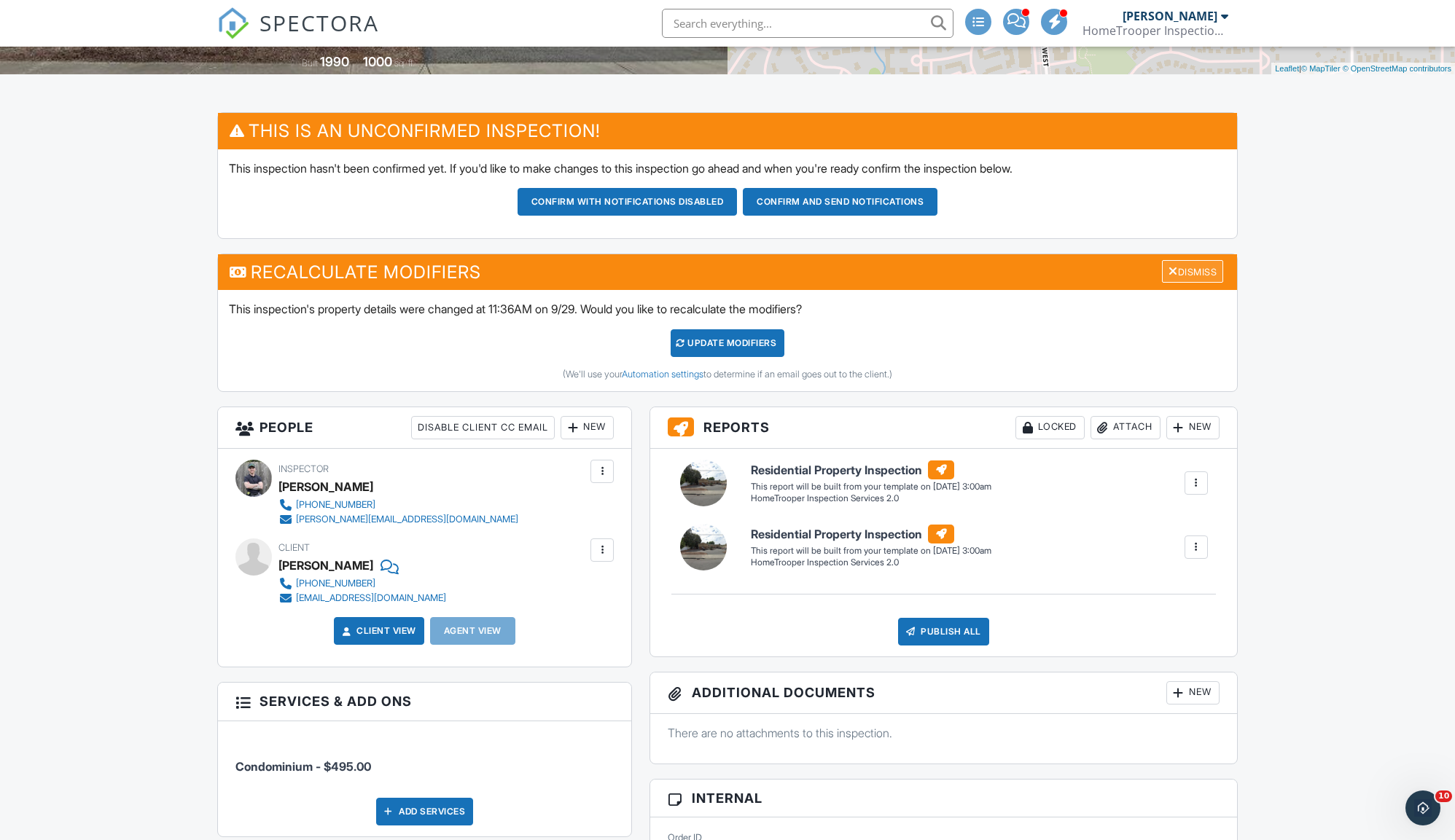
click at [1188, 267] on div "Dismiss" at bounding box center [1193, 271] width 61 height 23
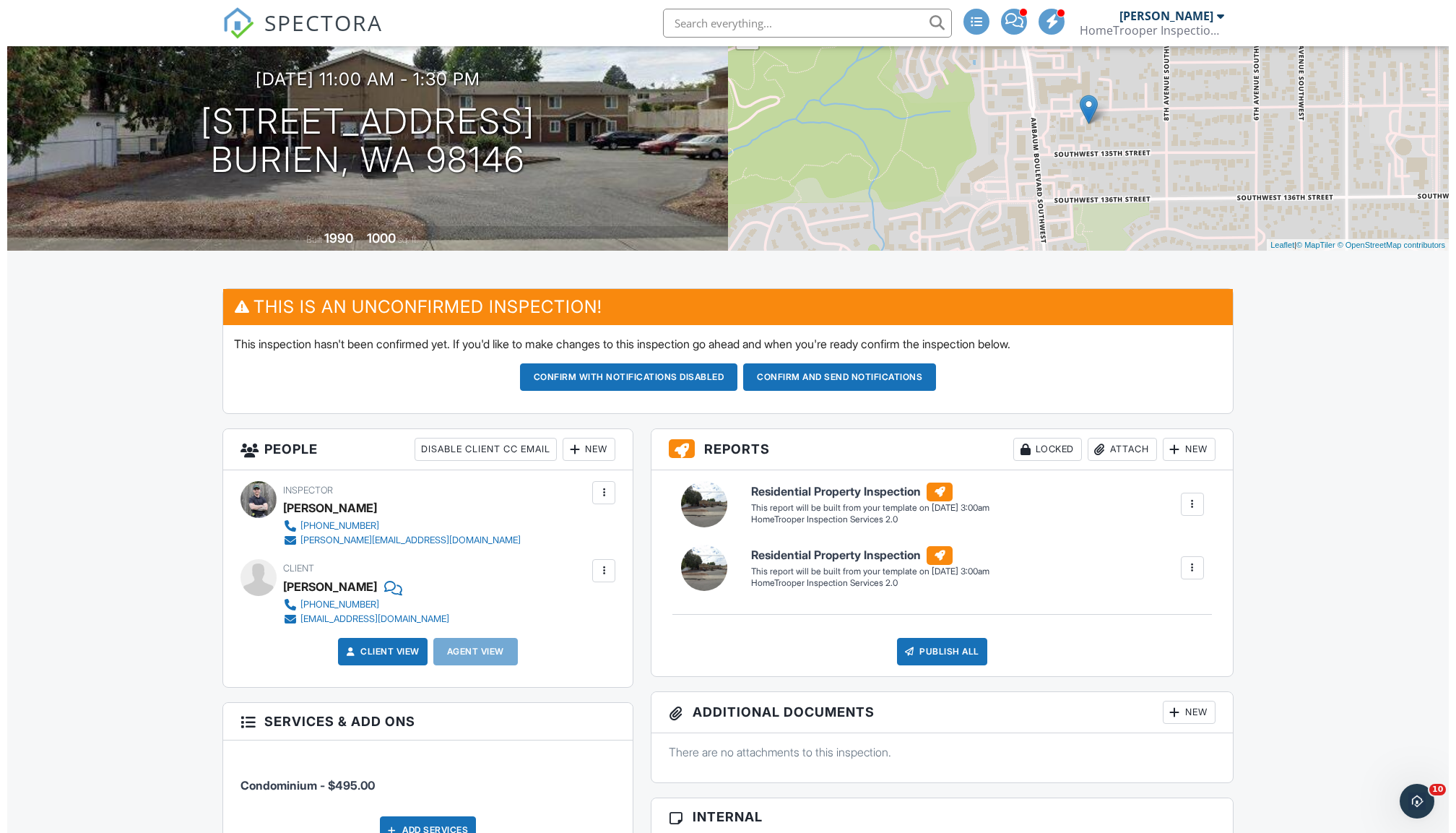
scroll to position [0, 0]
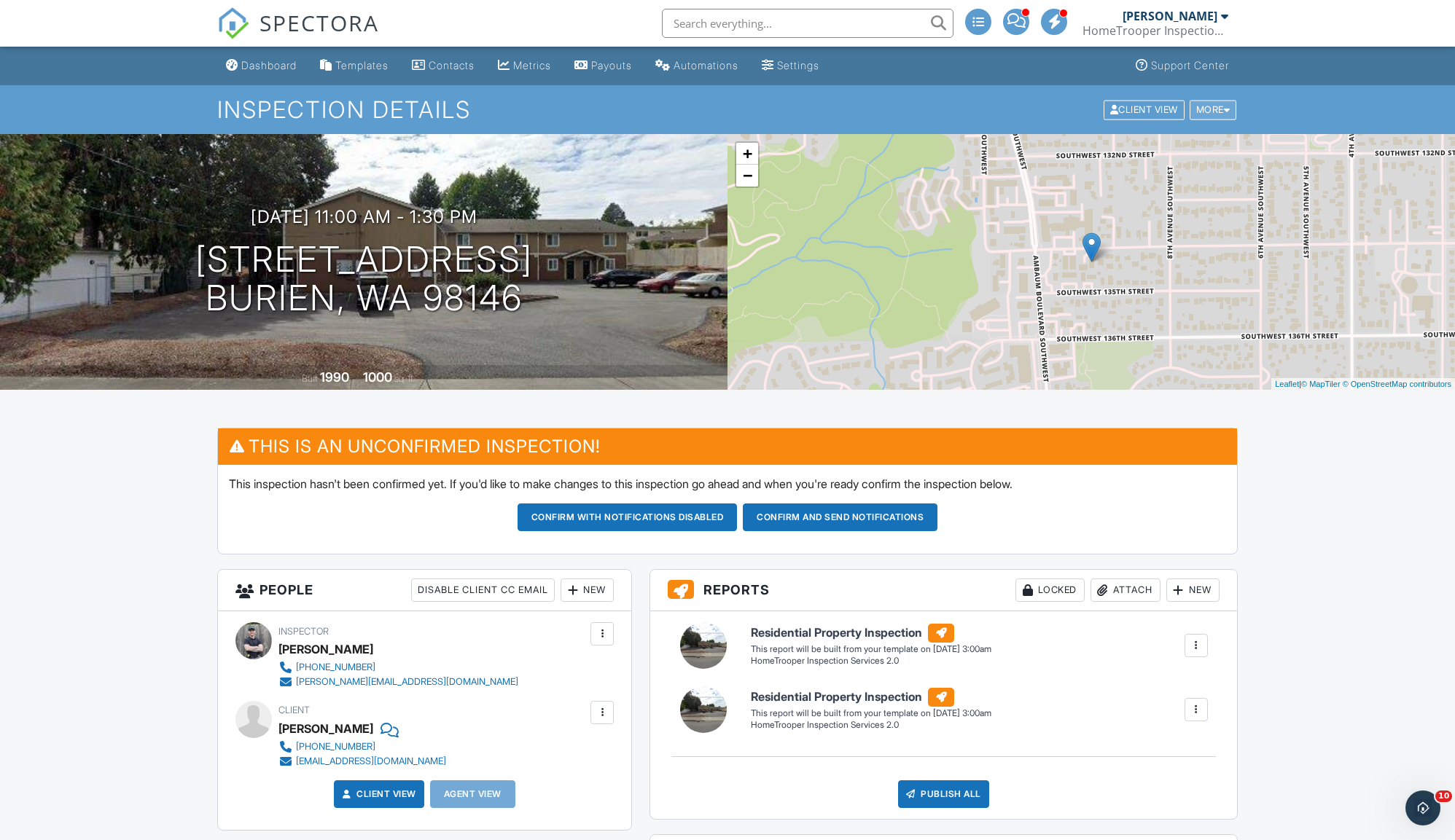
click at [1211, 111] on div "More" at bounding box center [1213, 110] width 48 height 20
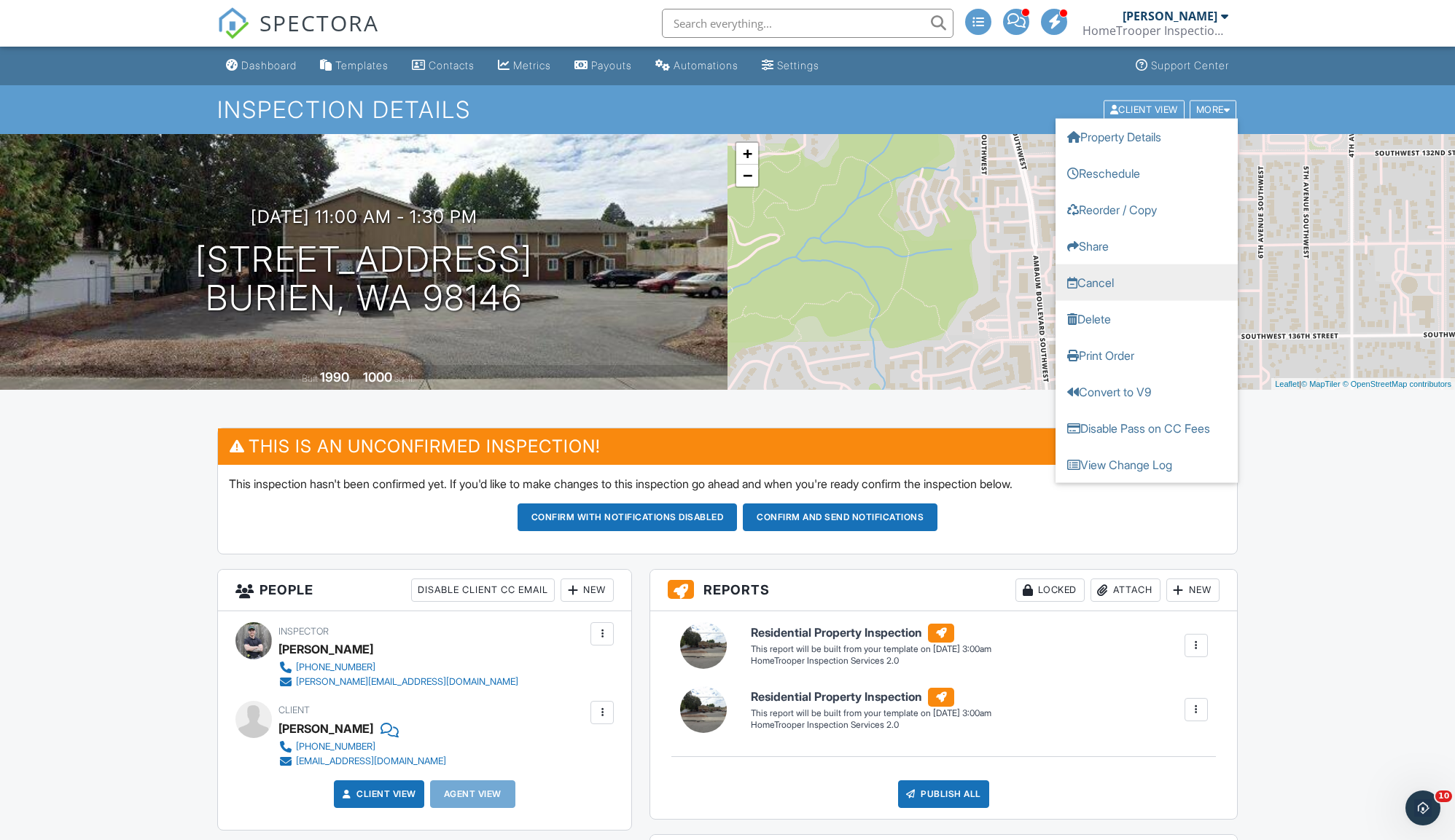
click at [1106, 289] on link "Cancel" at bounding box center [1146, 282] width 182 height 37
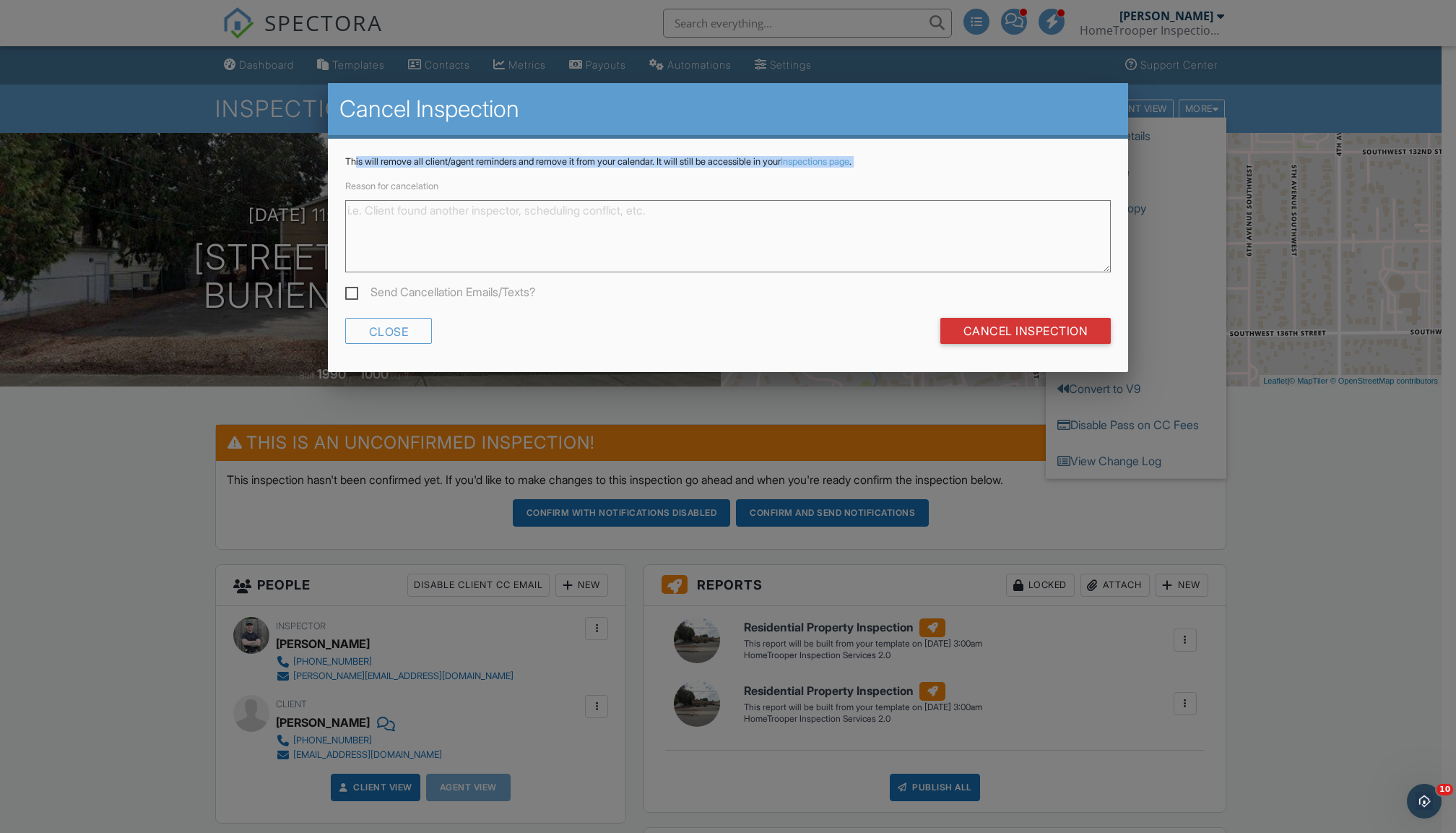
drag, startPoint x: 354, startPoint y: 164, endPoint x: 842, endPoint y: 171, distance: 488.1
click at [842, 171] on div "This will remove all client/agent reminders and remove it from your calendar. I…" at bounding box center [728, 255] width 801 height 233
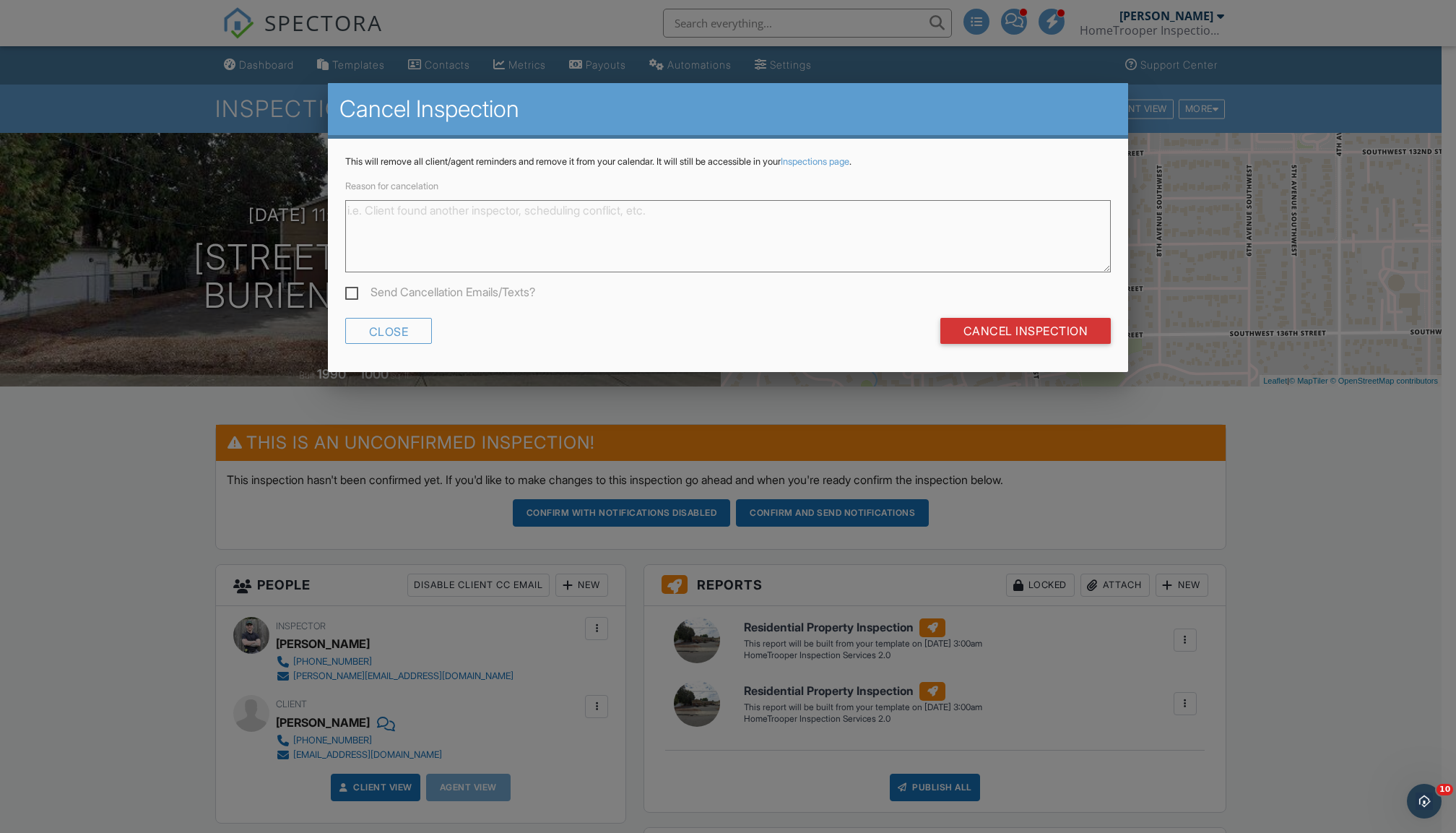
click at [748, 232] on textarea "Reason for cancelation" at bounding box center [728, 236] width 766 height 72
click at [351, 290] on label "Send Cancellation Emails/Texts?" at bounding box center [440, 294] width 190 height 18
click at [351, 290] on input "Send Cancellation Emails/Texts?" at bounding box center [350, 294] width 9 height 9
click at [353, 290] on label "Send Cancellation Emails/Texts?" at bounding box center [440, 294] width 190 height 18
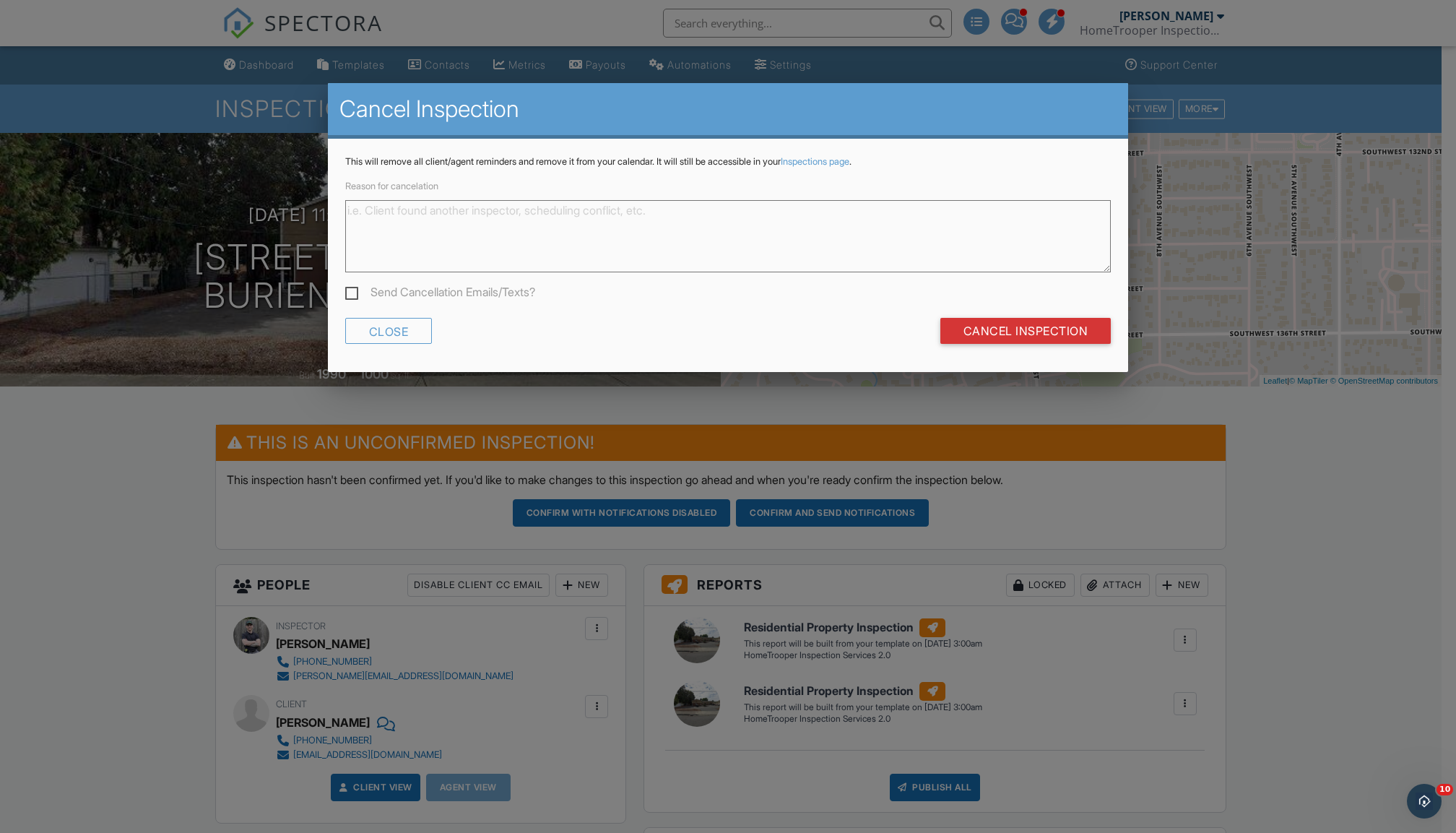
click at [350, 285] on label "Send Cancellation Emails/Texts?" at bounding box center [440, 294] width 190 height 18
click at [350, 290] on input "Send Cancellation Emails/Texts?" at bounding box center [350, 294] width 9 height 9
click at [358, 290] on label "Send Cancellation Emails/Texts?" at bounding box center [440, 294] width 190 height 18
checkbox input "false"
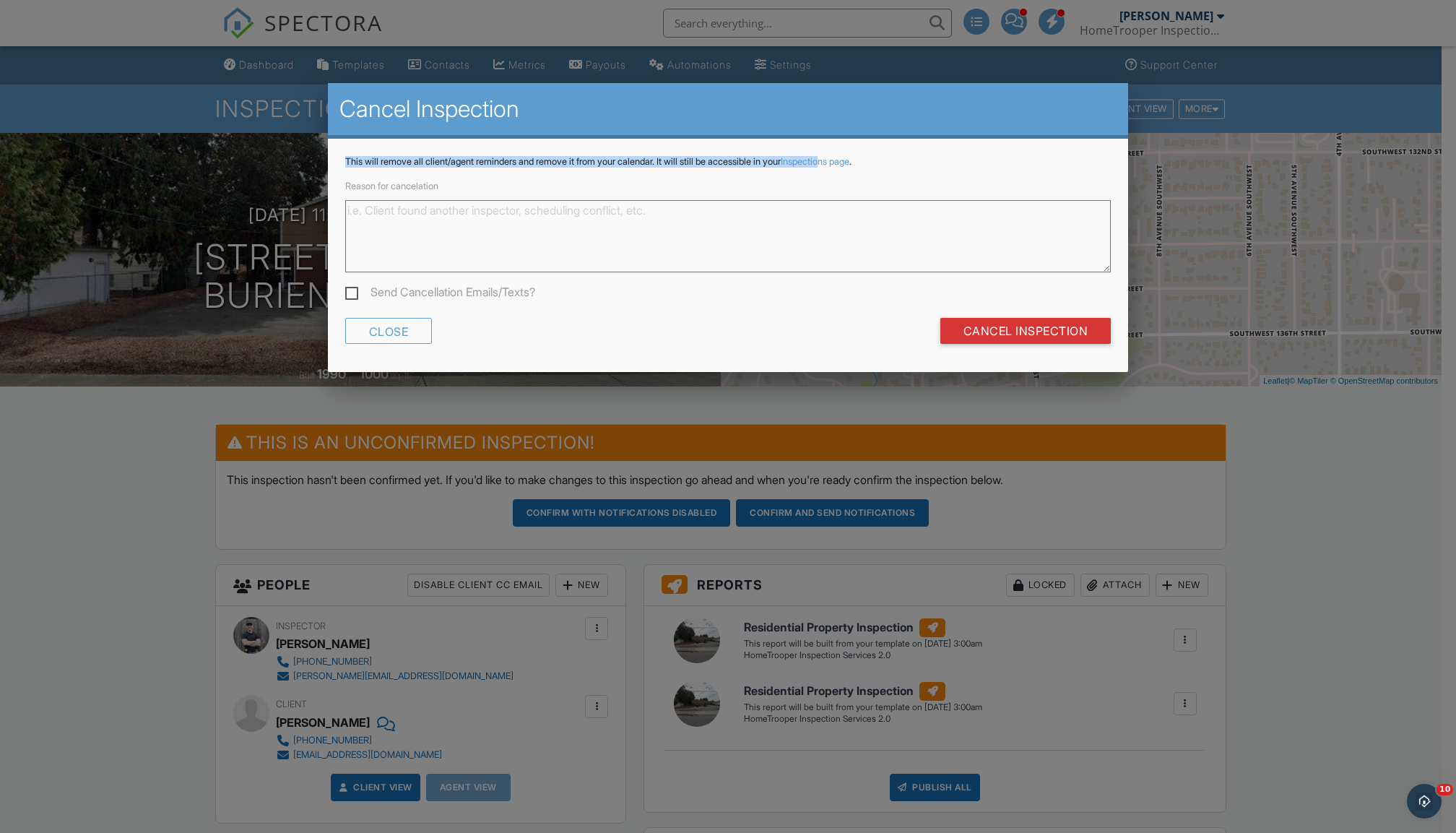
drag, startPoint x: 347, startPoint y: 162, endPoint x: 859, endPoint y: 165, distance: 512.0
click at [859, 165] on p "This will remove all client/agent reminders and remove it from your calendar. I…" at bounding box center [728, 162] width 766 height 12
click at [605, 261] on textarea "Reason for cancelation" at bounding box center [728, 236] width 766 height 72
click at [849, 156] on link "Inspections page" at bounding box center [815, 161] width 69 height 11
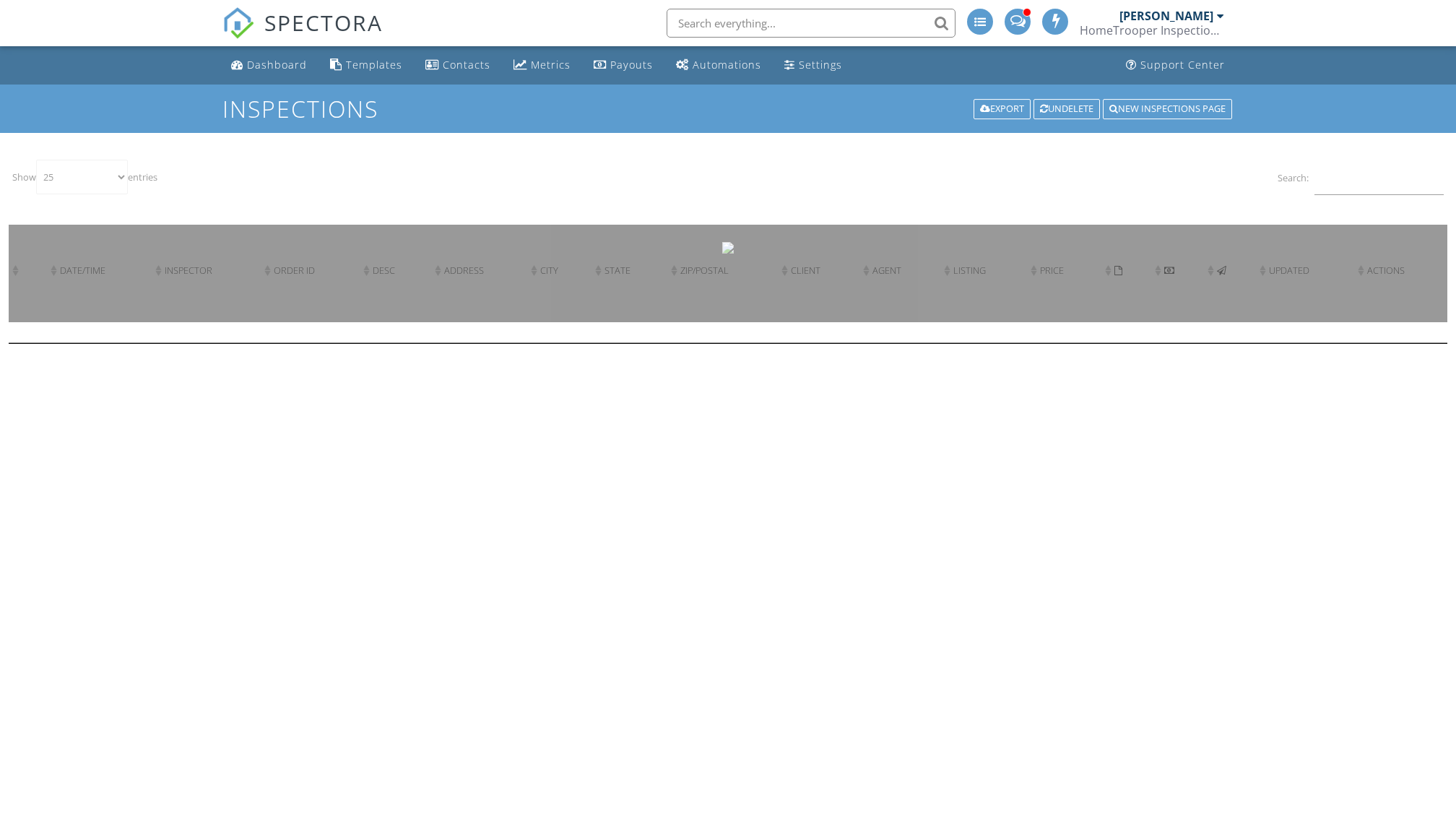
select select "25"
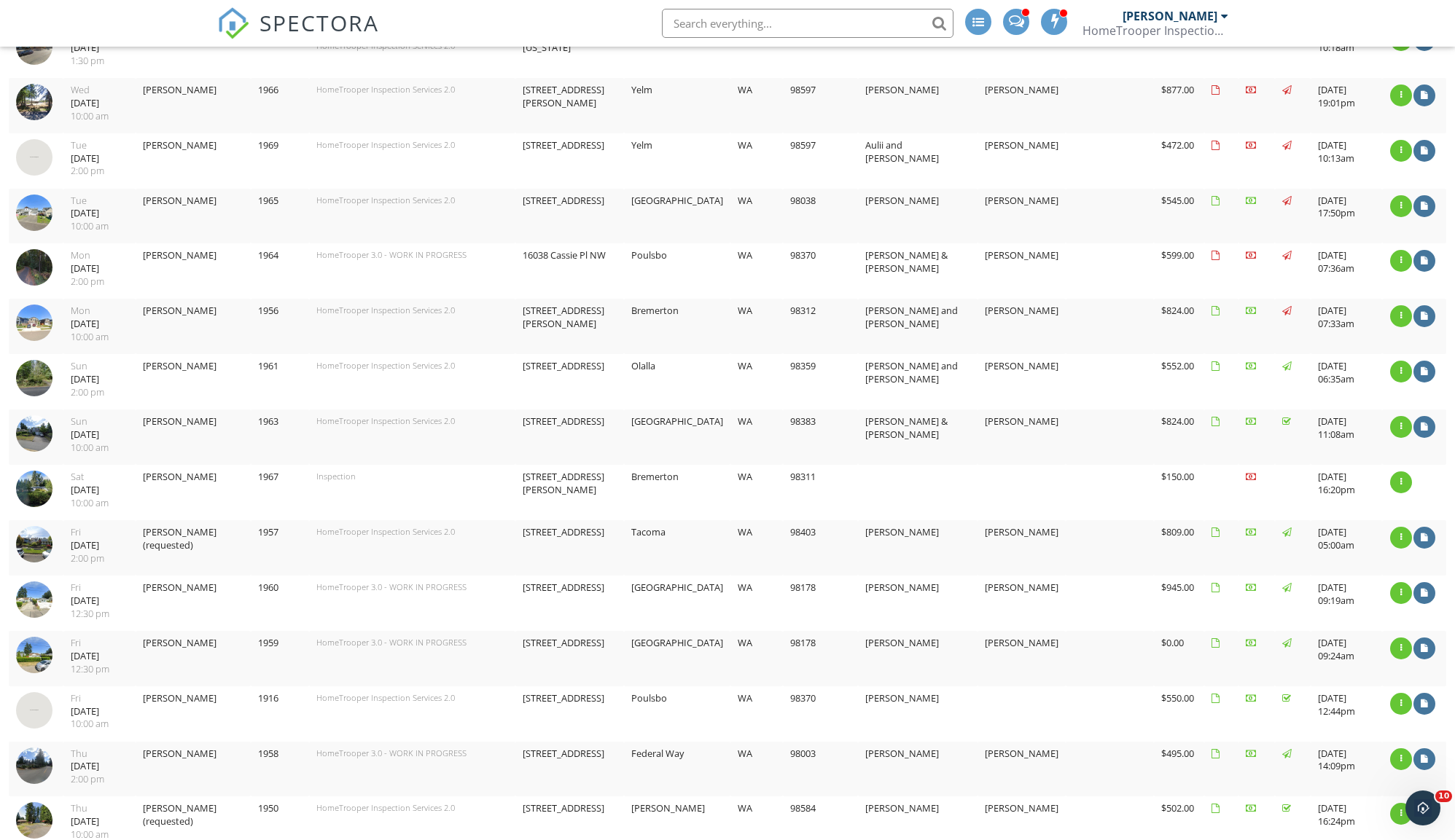
scroll to position [887, 0]
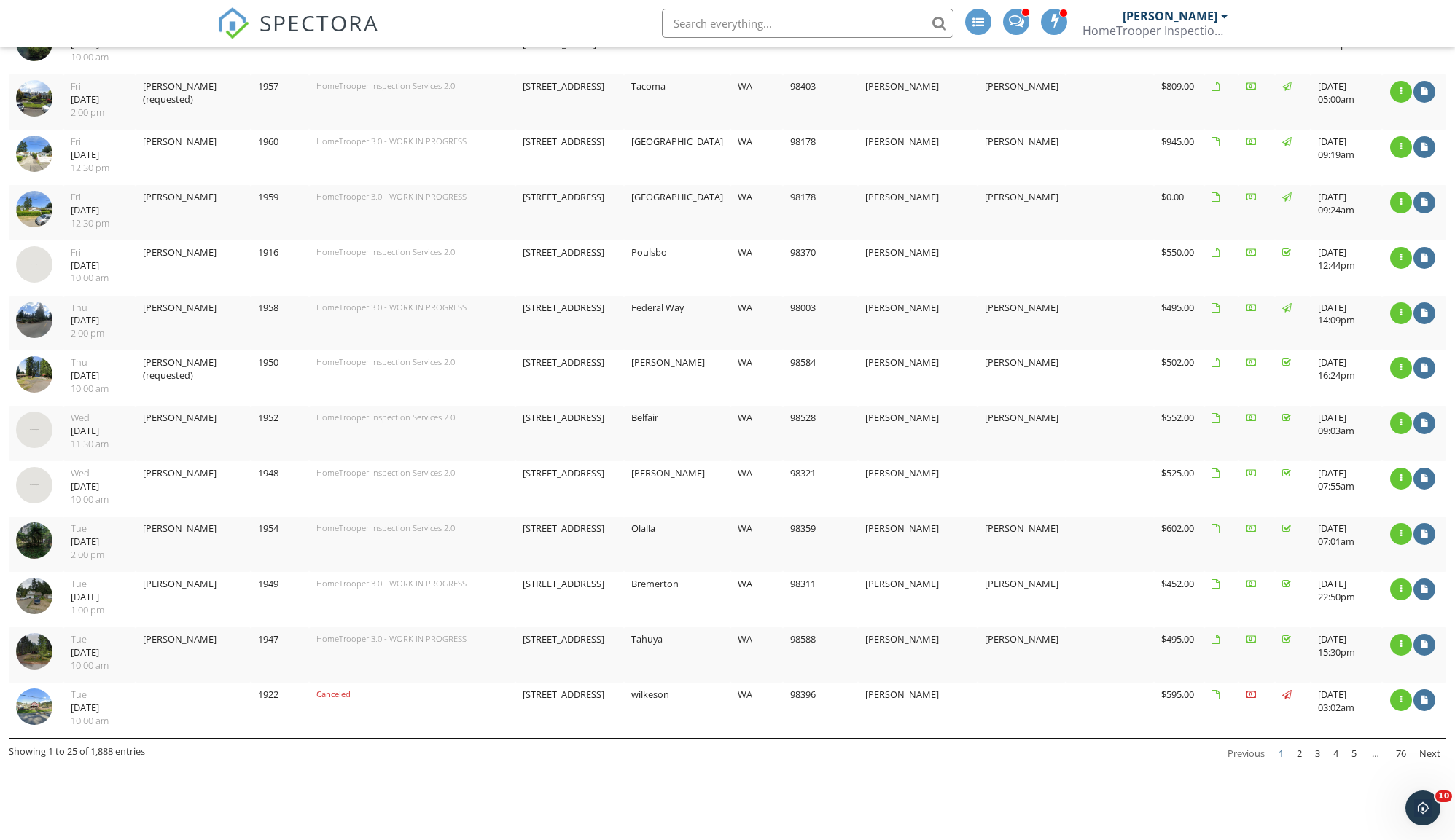
click at [32, 688] on img at bounding box center [34, 706] width 37 height 37
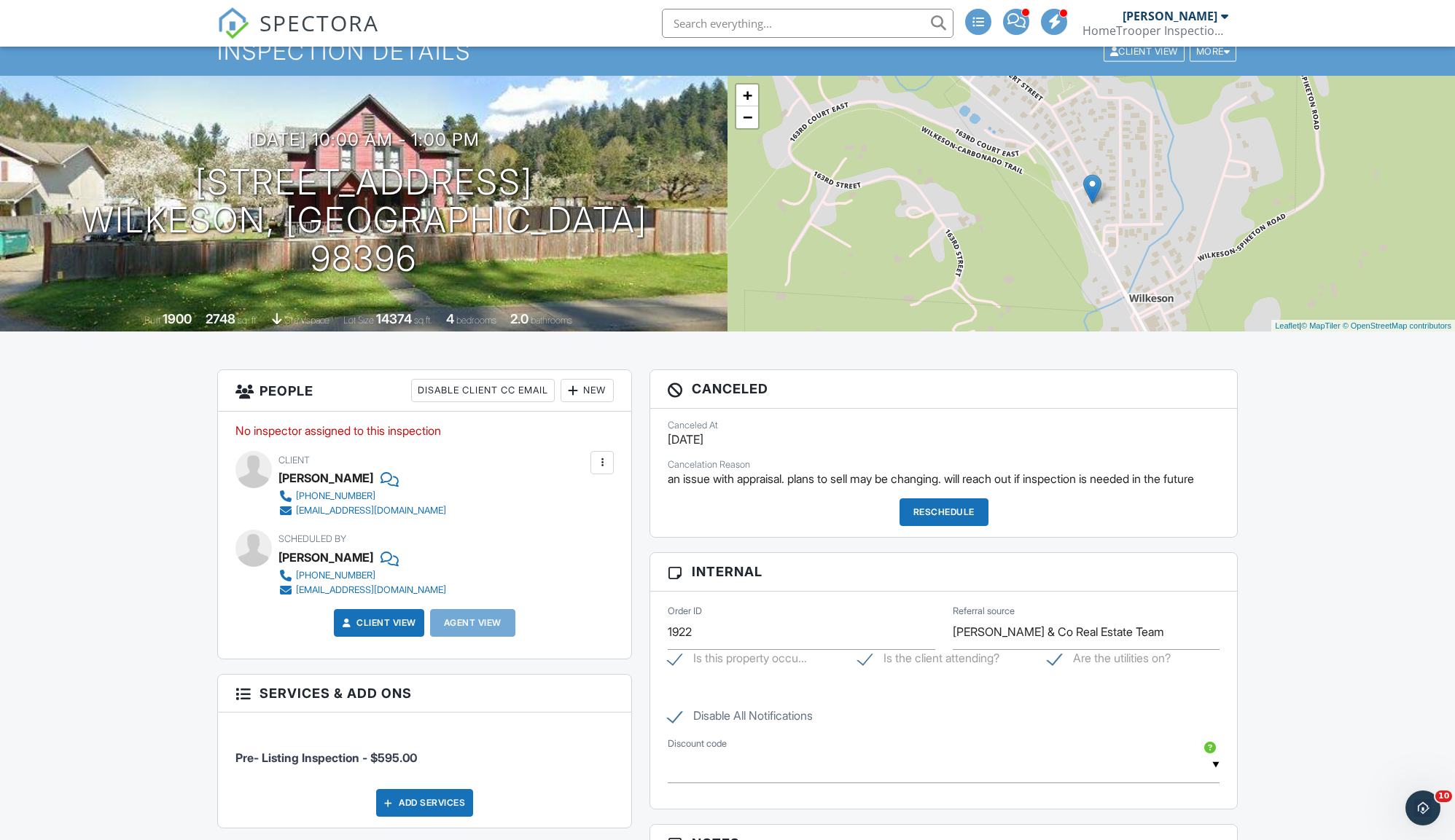
scroll to position [85, 0]
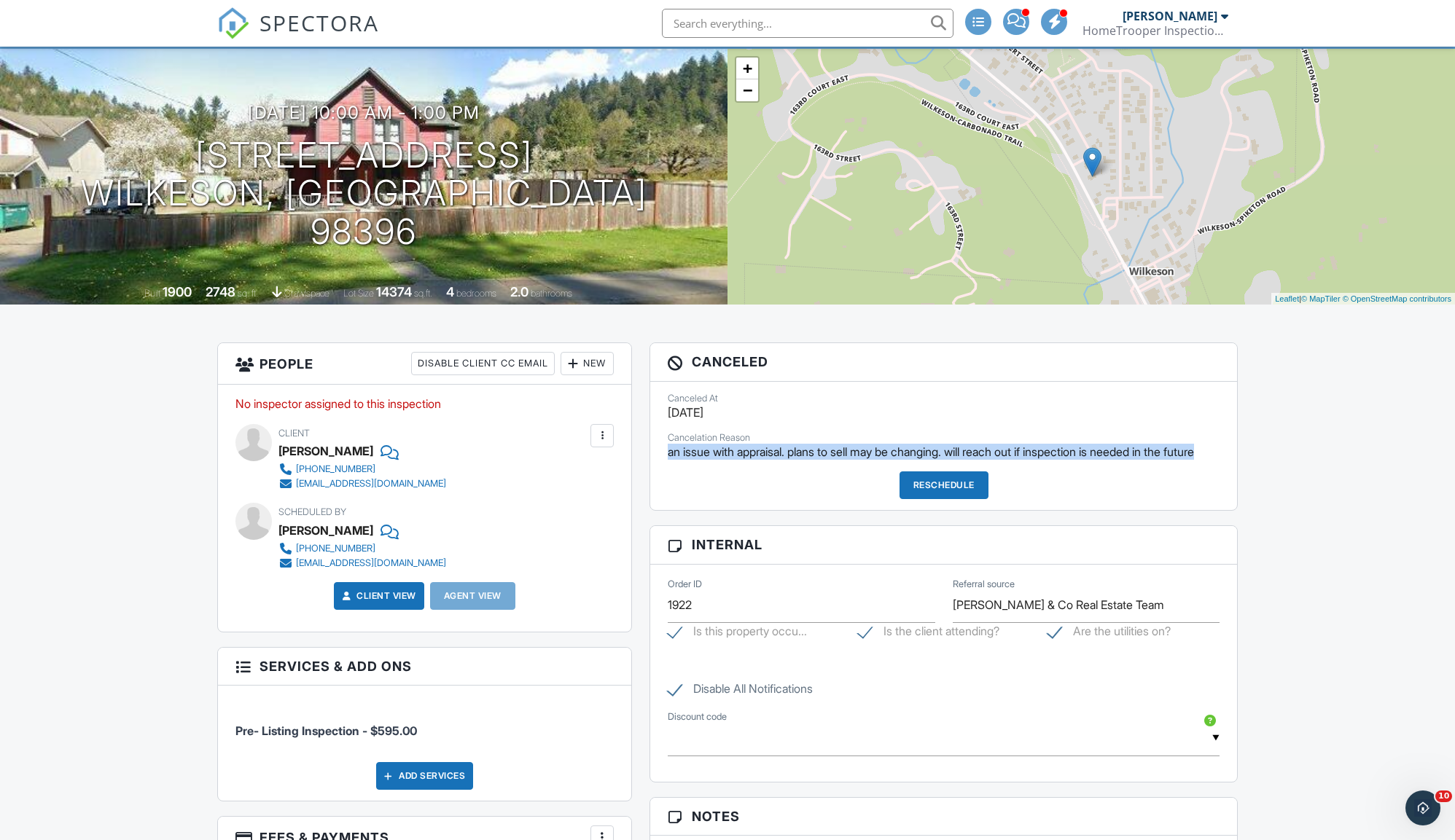
drag, startPoint x: 666, startPoint y: 450, endPoint x: 1200, endPoint y: 465, distance: 534.2
click at [1200, 465] on div "Canceled At 09/18/2025 Cancelation Reason an issue with appraisal. plans to sel…" at bounding box center [943, 446] width 587 height 129
click at [911, 420] on div "Canceled At 09/18/2025 Cancelation Reason an issue with appraisal. plans to sel…" at bounding box center [943, 446] width 587 height 129
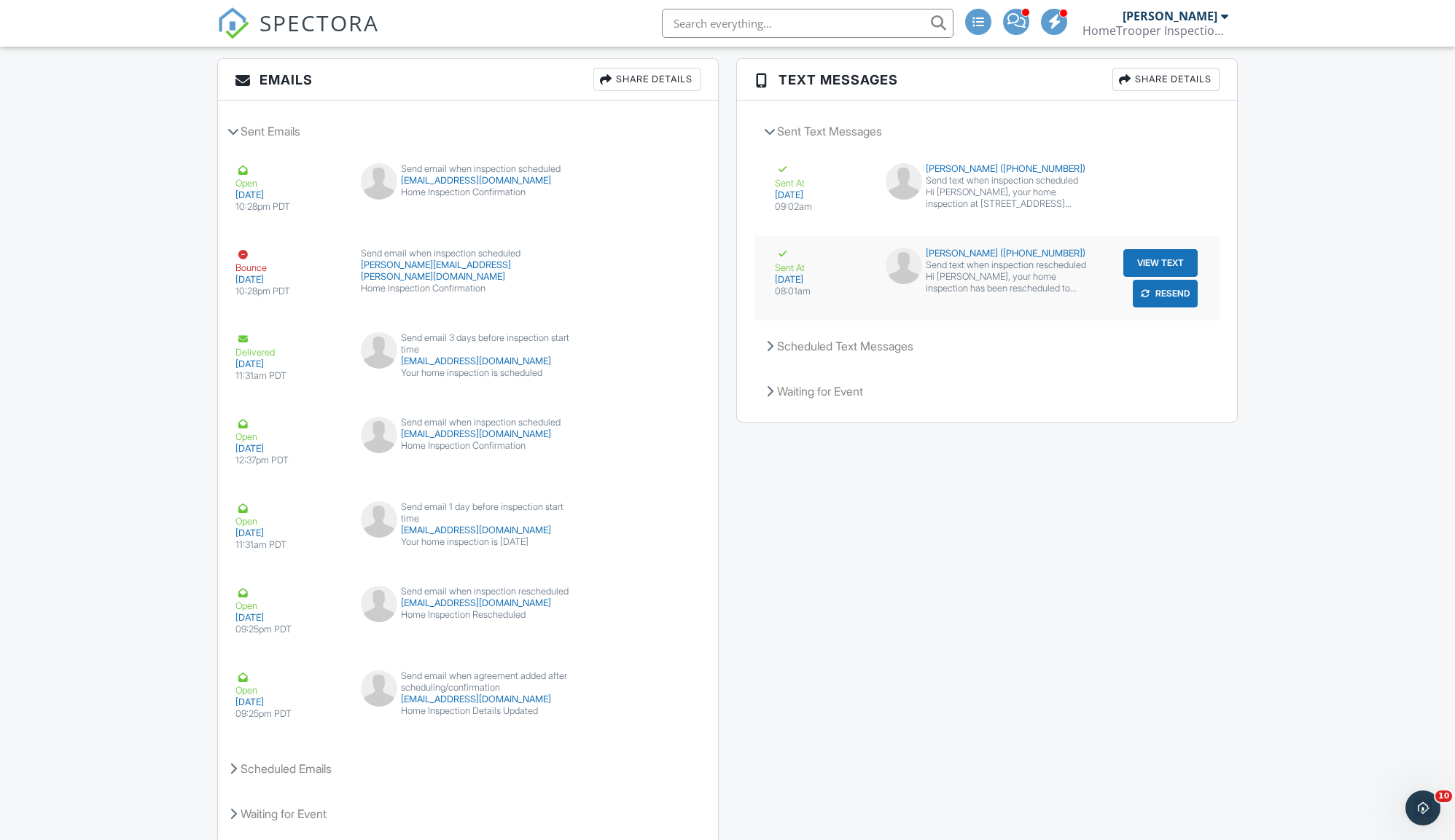
scroll to position [1595, 0]
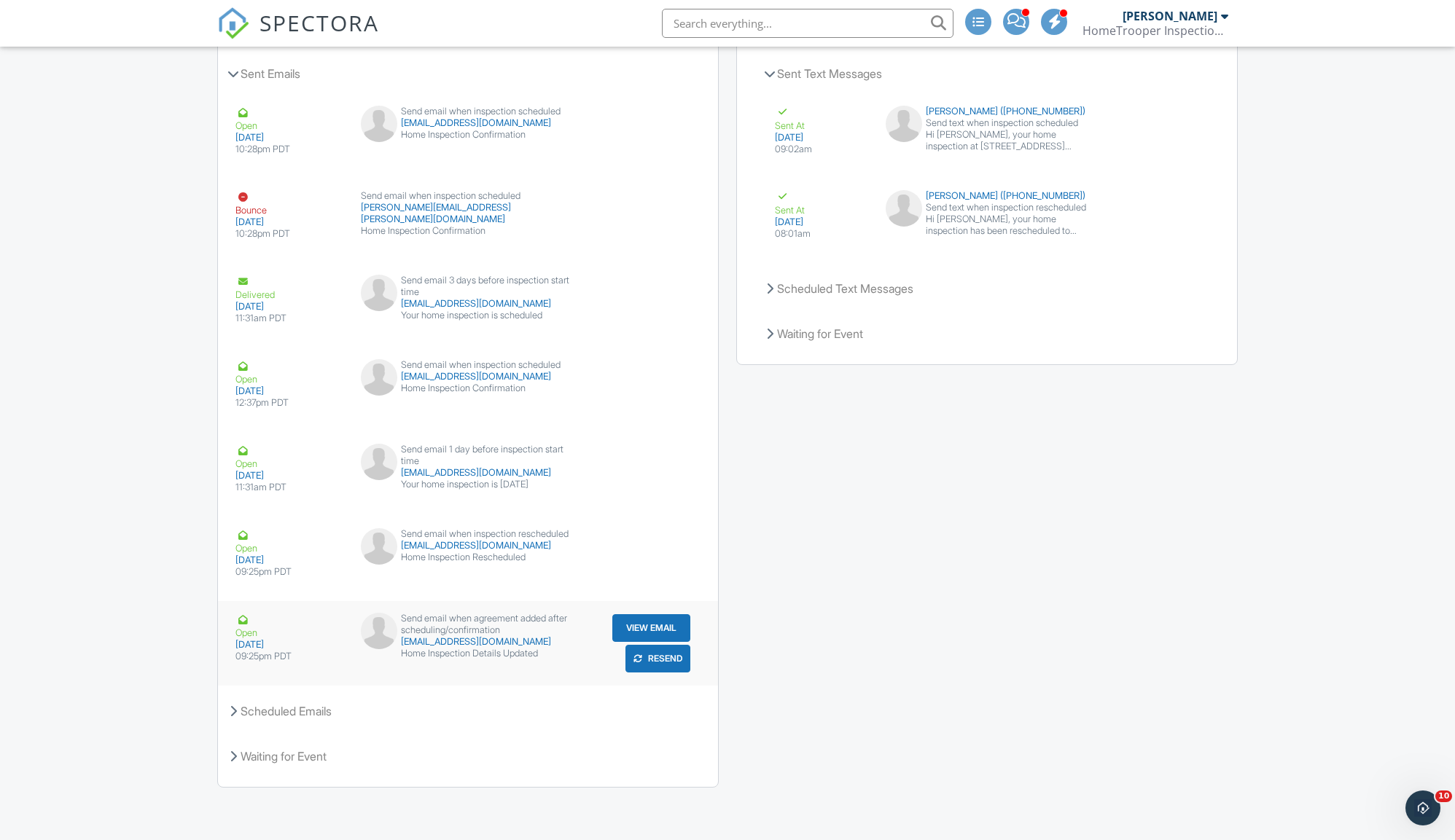
click at [636, 627] on button "View Email" at bounding box center [651, 628] width 78 height 28
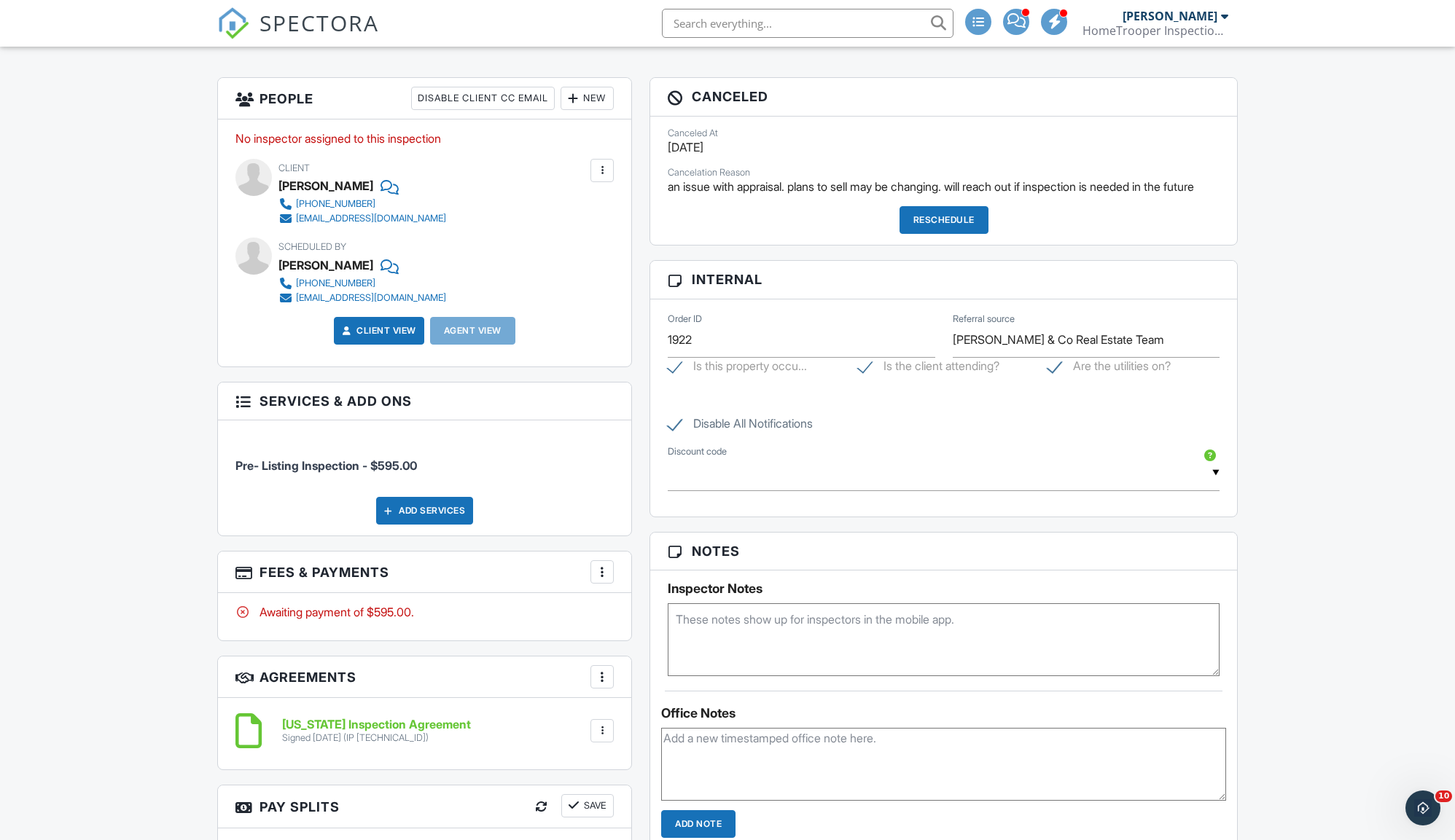
scroll to position [0, 0]
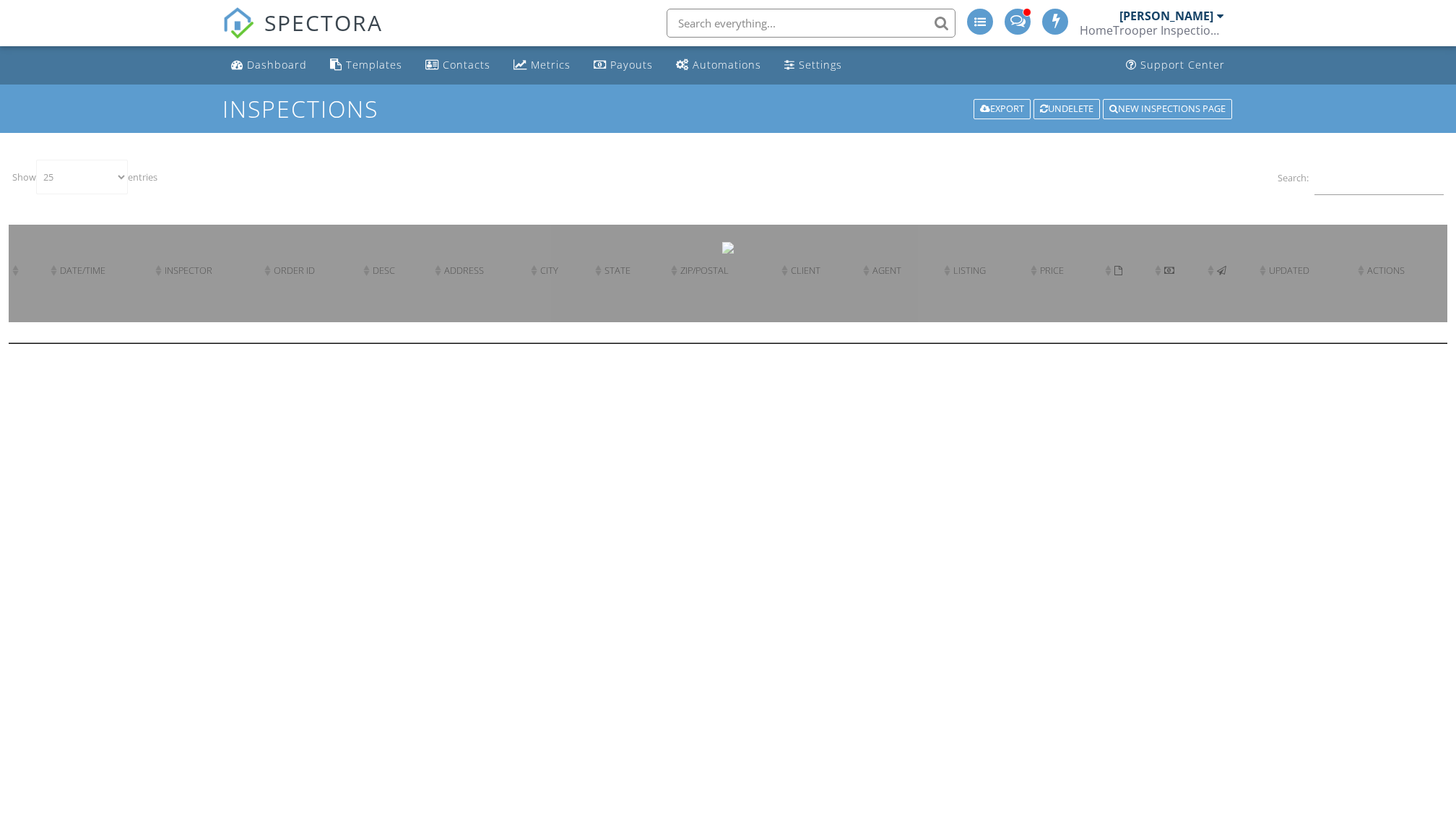
select select "25"
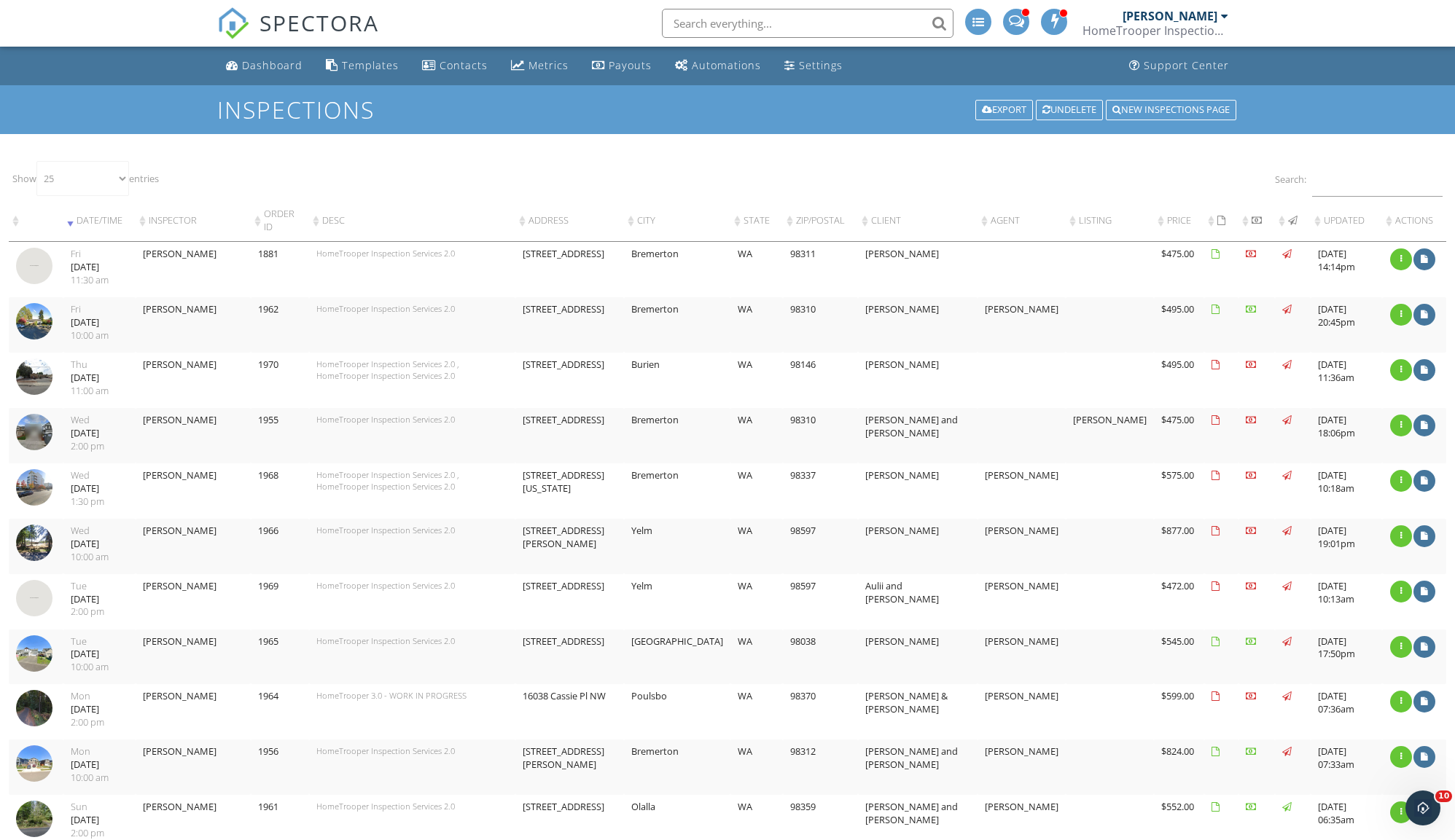
scroll to position [887, 0]
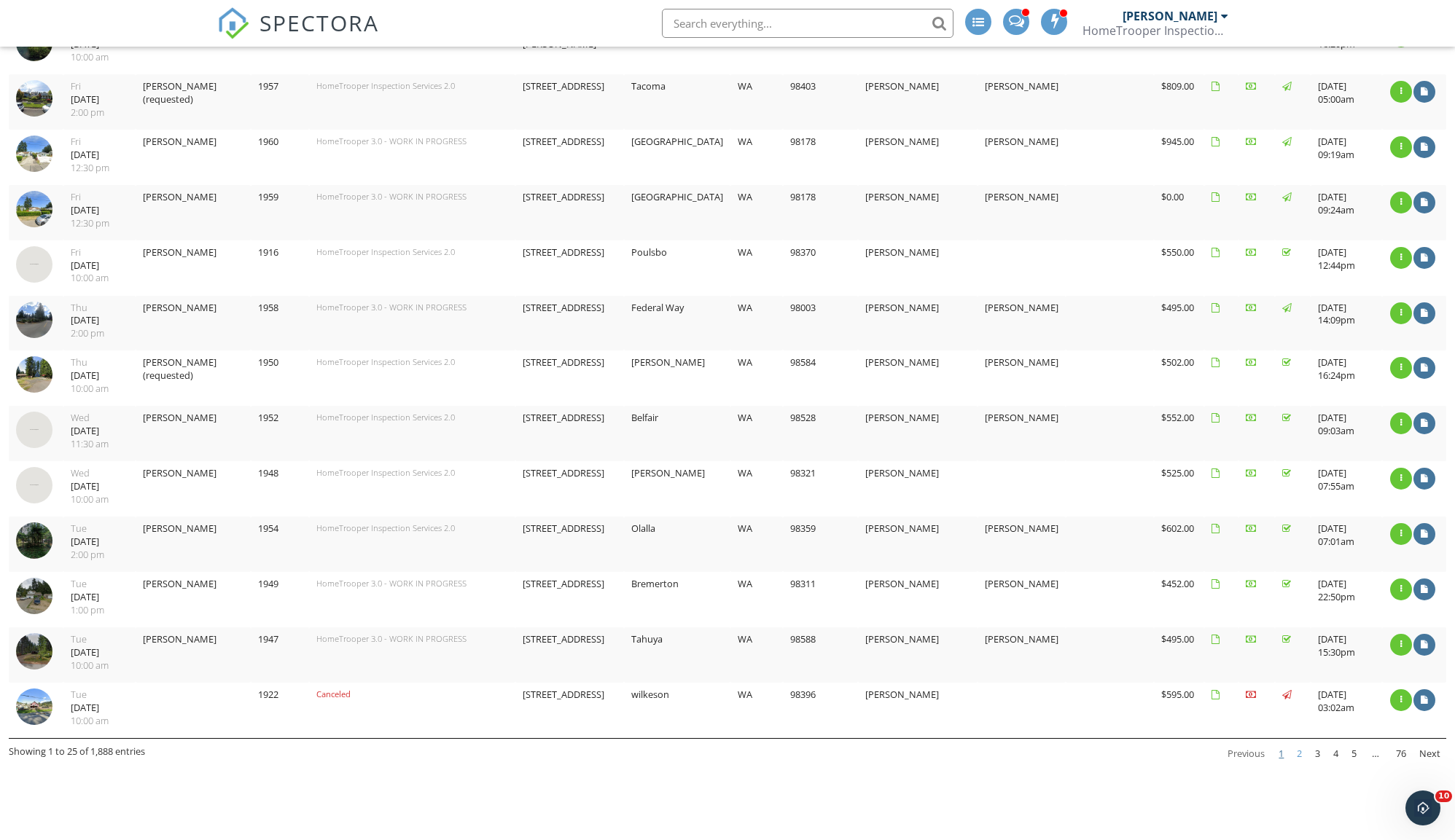
click at [1298, 741] on link "2" at bounding box center [1299, 754] width 17 height 25
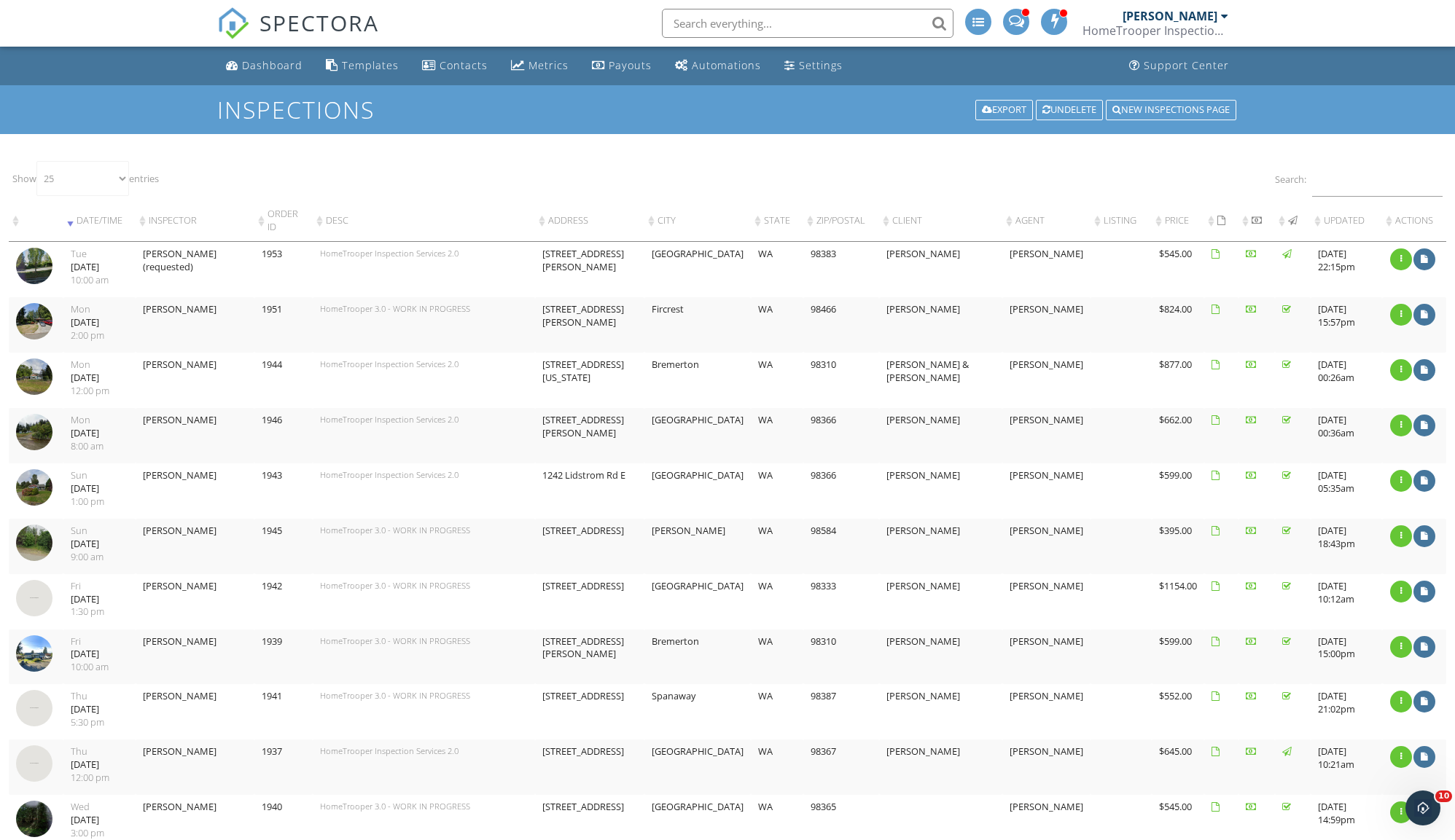
scroll to position [885, 0]
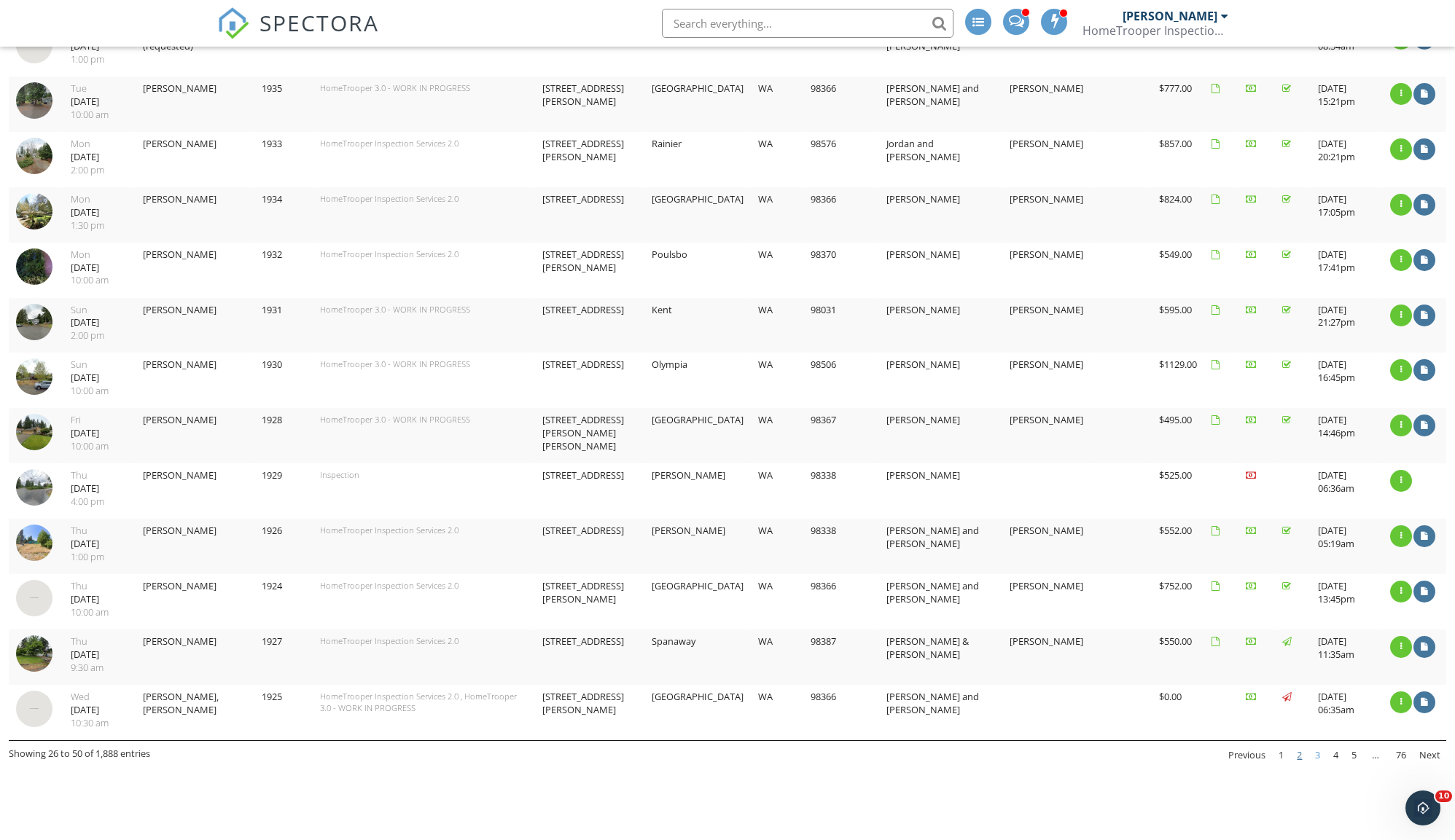
click at [1316, 743] on link "3" at bounding box center [1317, 755] width 17 height 25
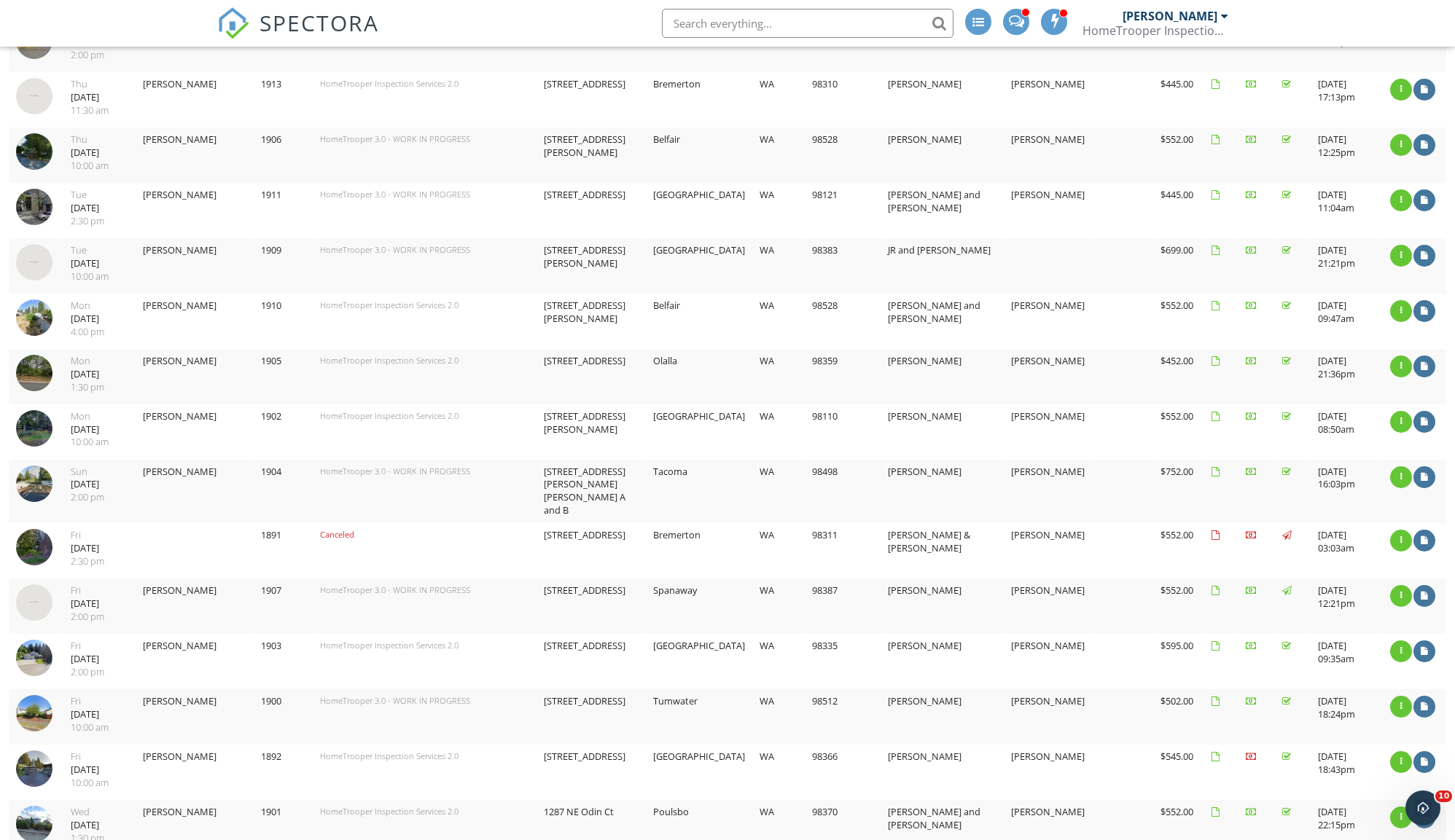
scroll to position [855, 0]
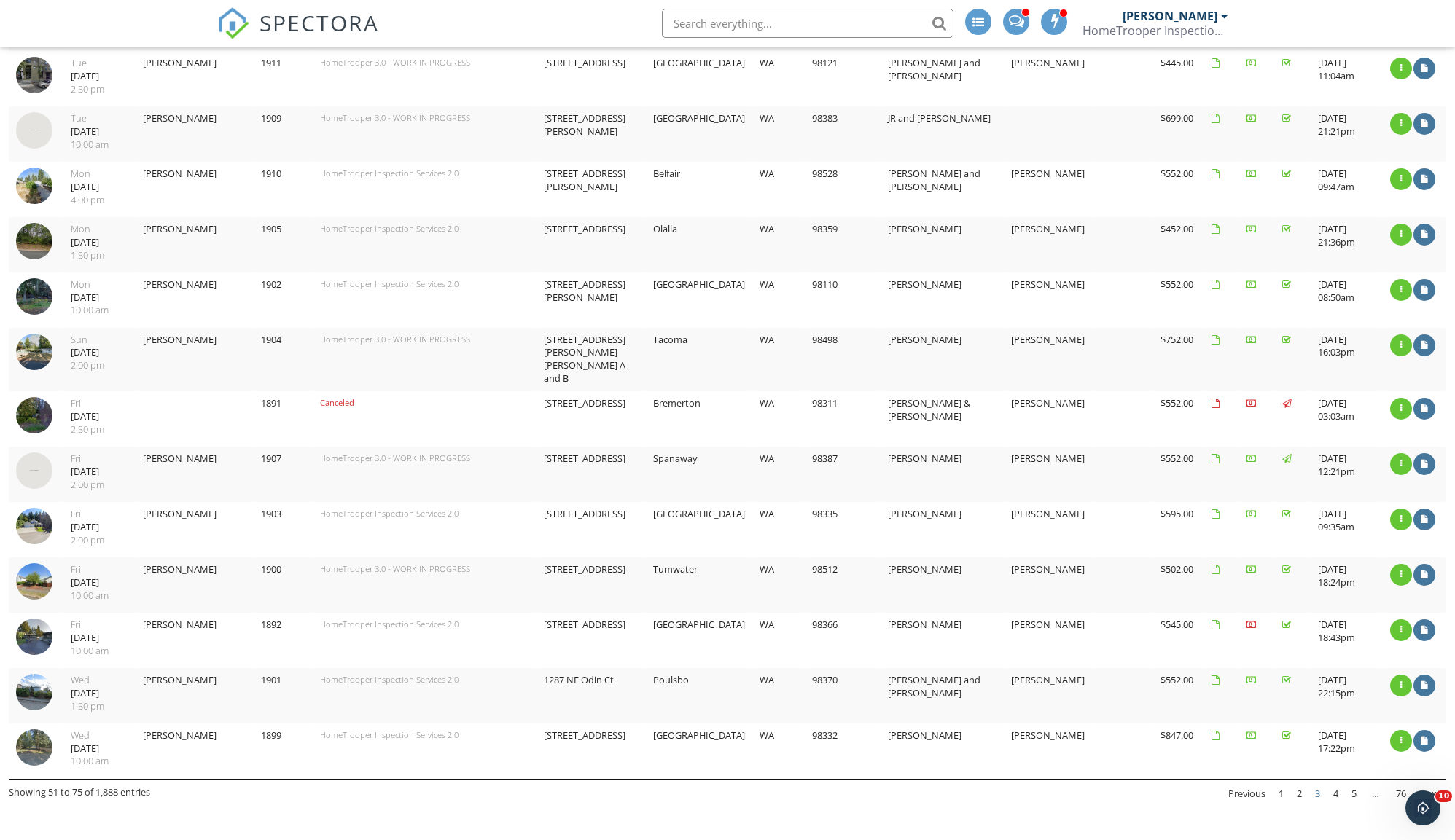
click at [26, 397] on img at bounding box center [34, 416] width 37 height 37
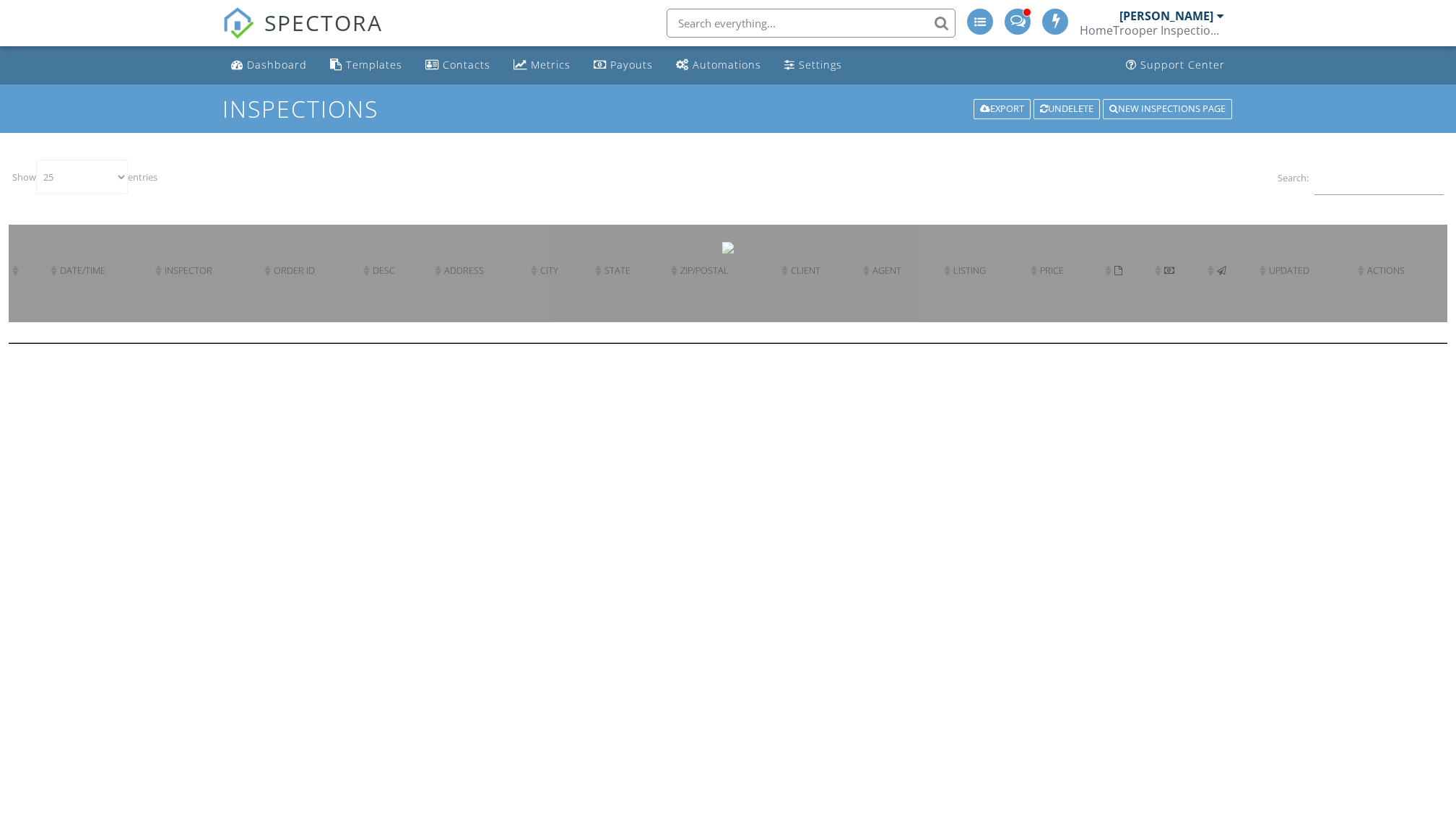
select select "25"
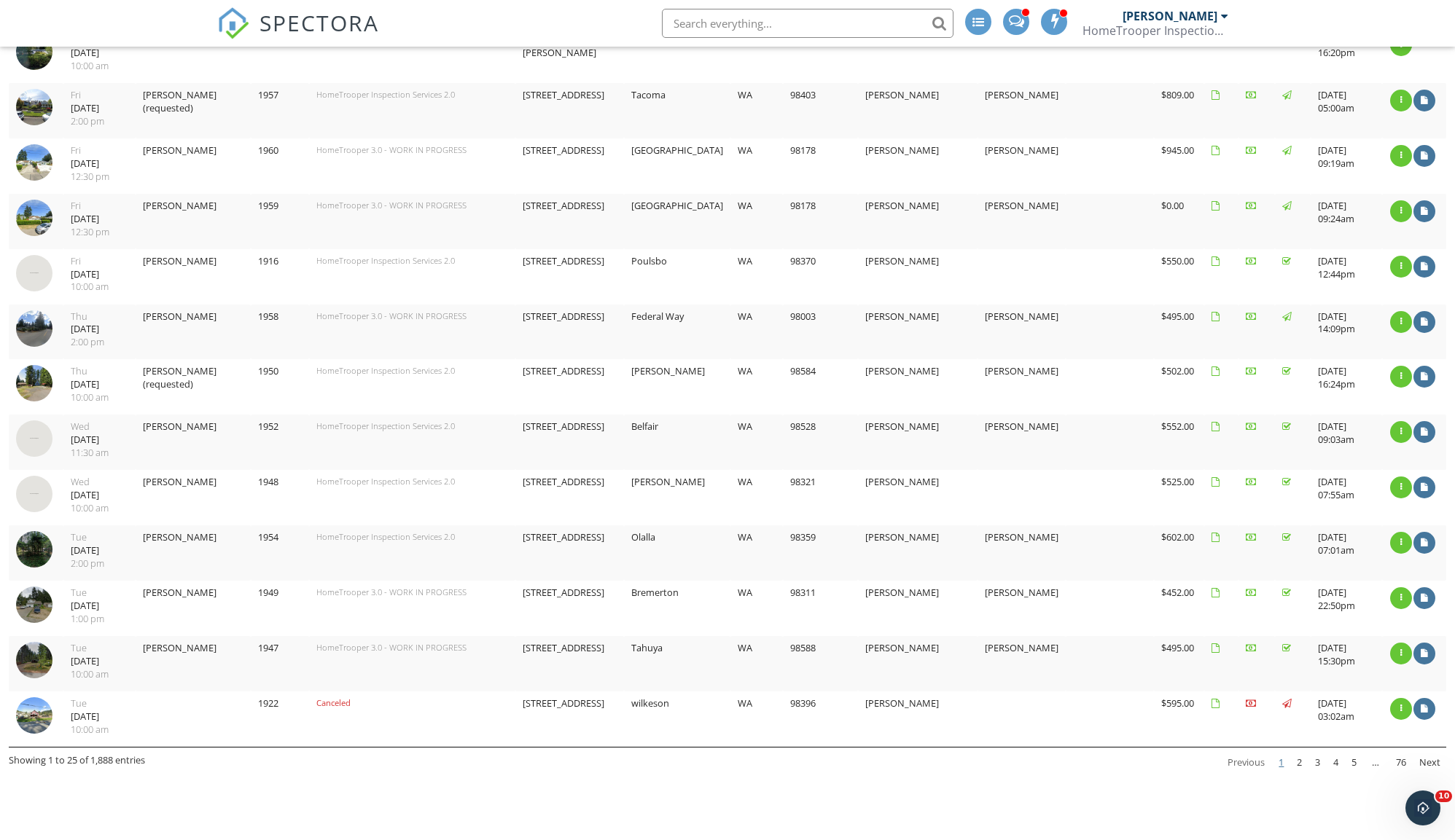
scroll to position [887, 0]
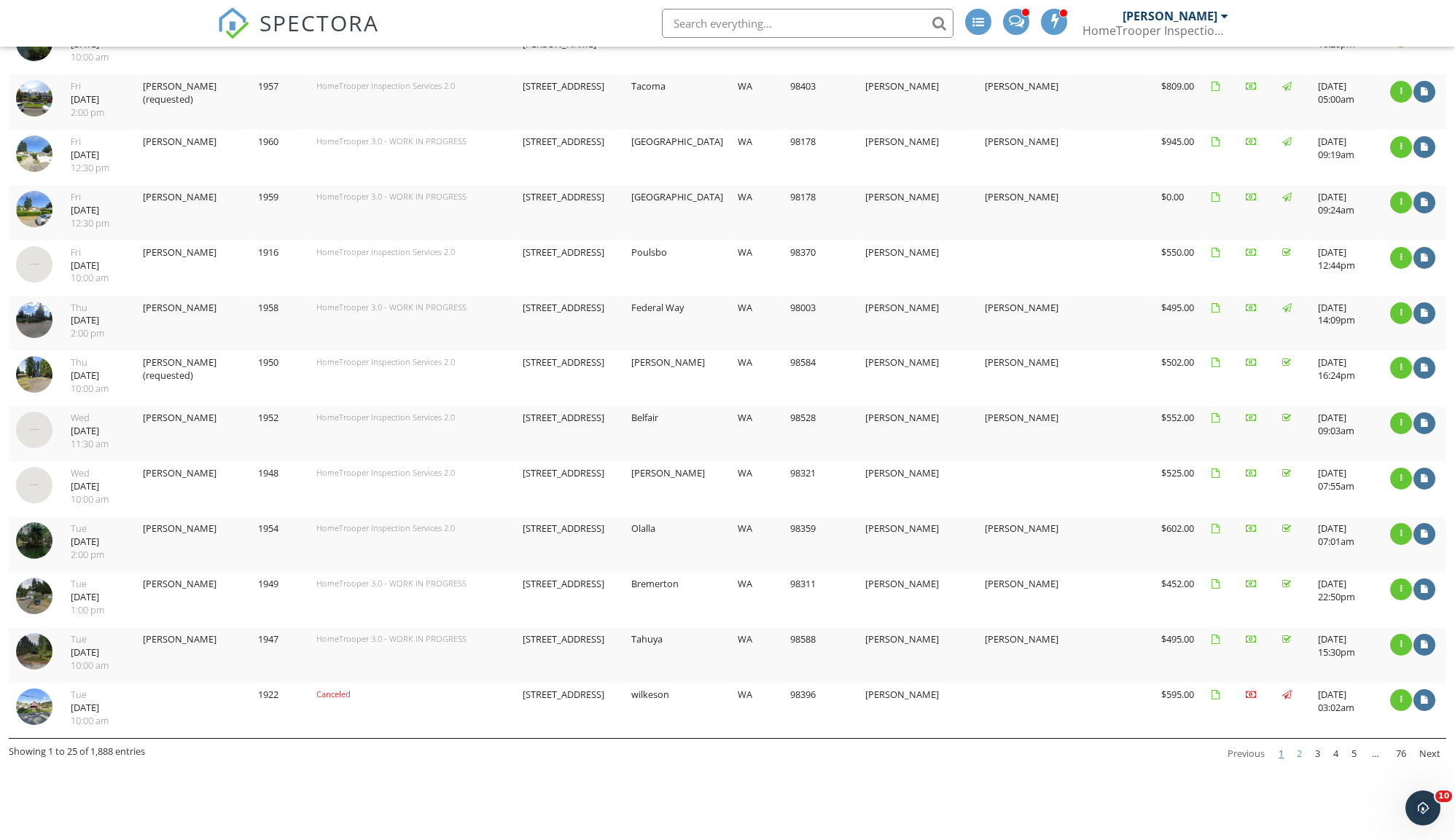
click at [1299, 741] on link "2" at bounding box center [1299, 754] width 17 height 25
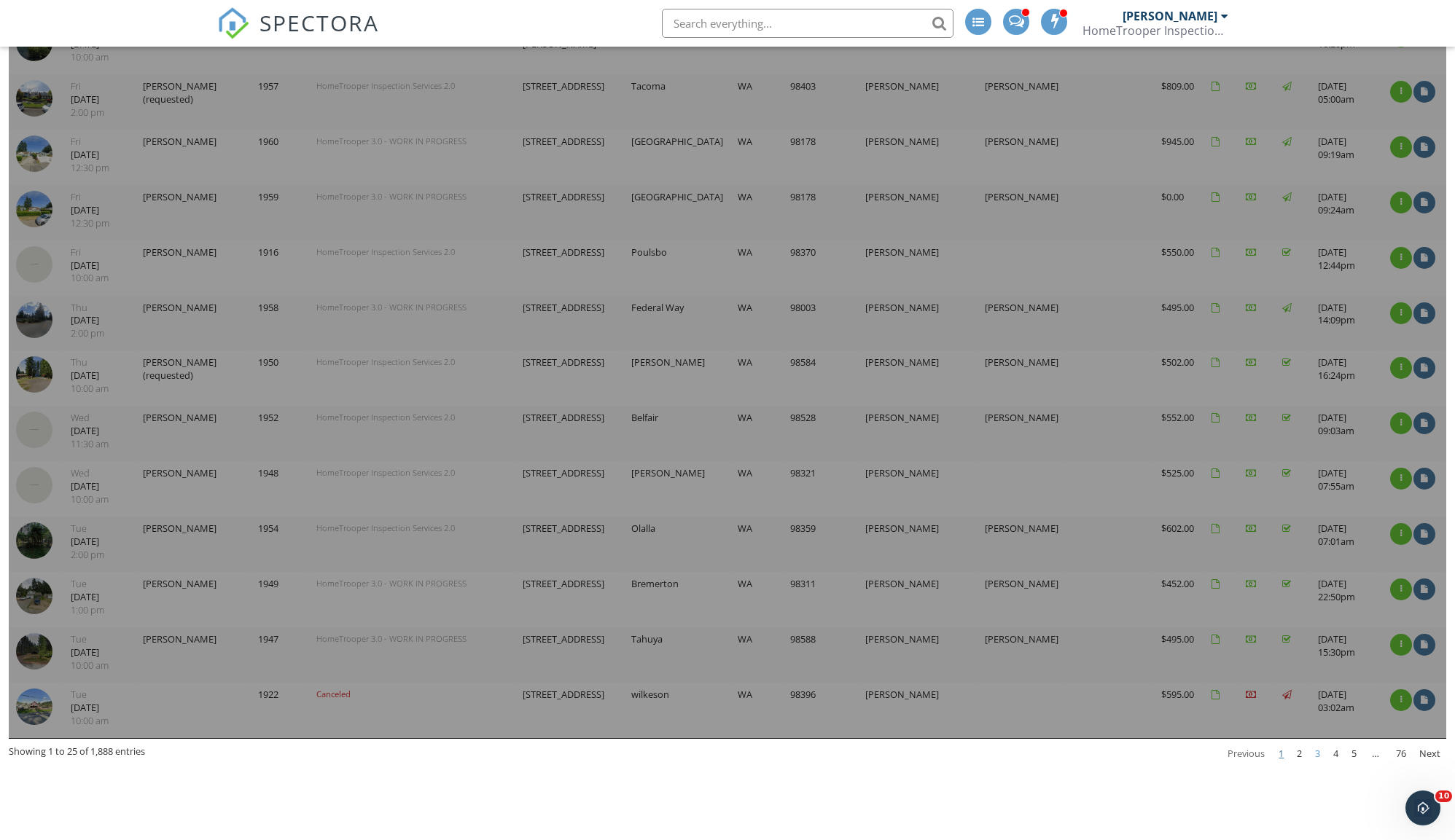
scroll to position [885, 0]
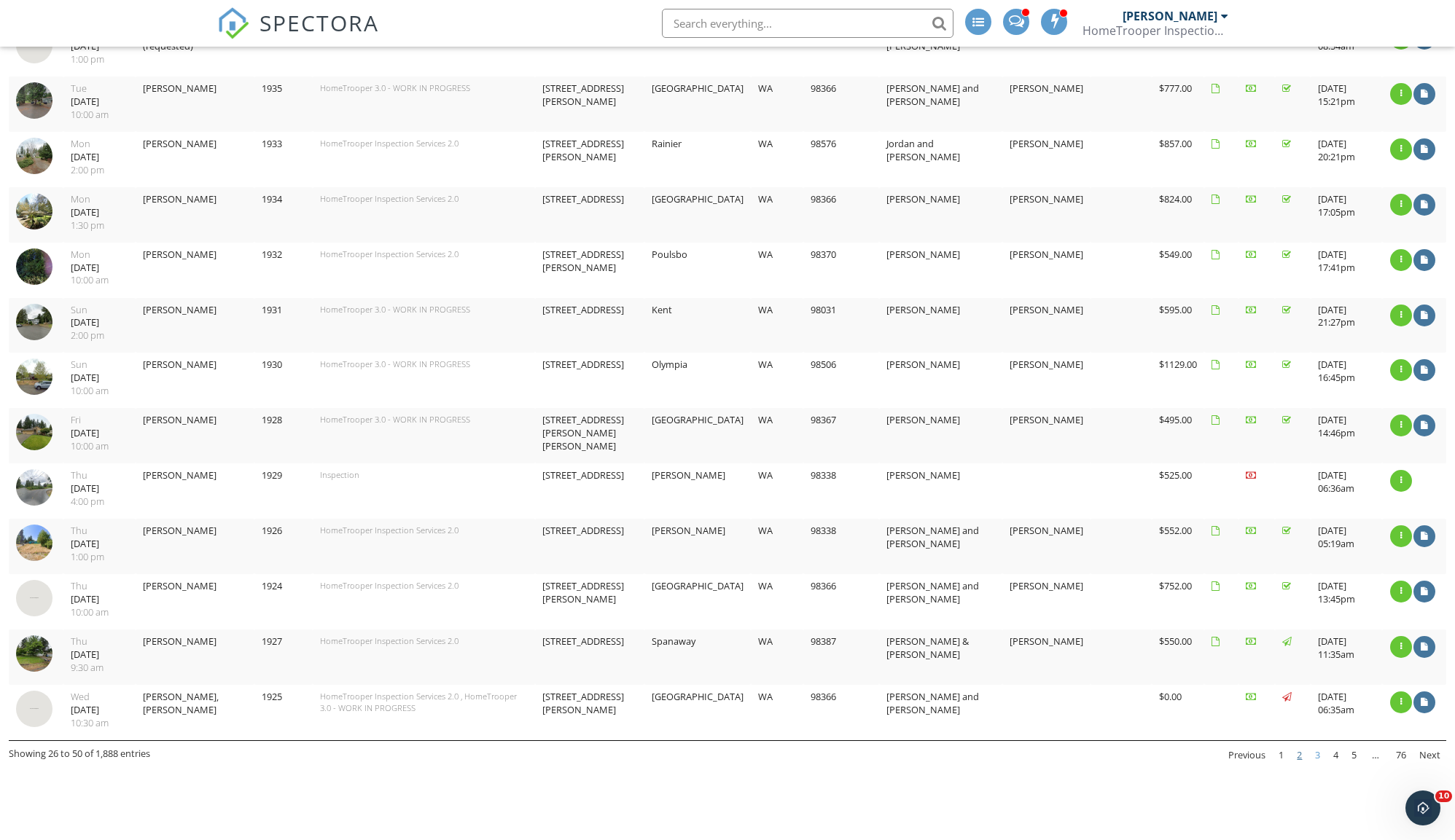
click at [1321, 743] on link "3" at bounding box center [1317, 755] width 17 height 25
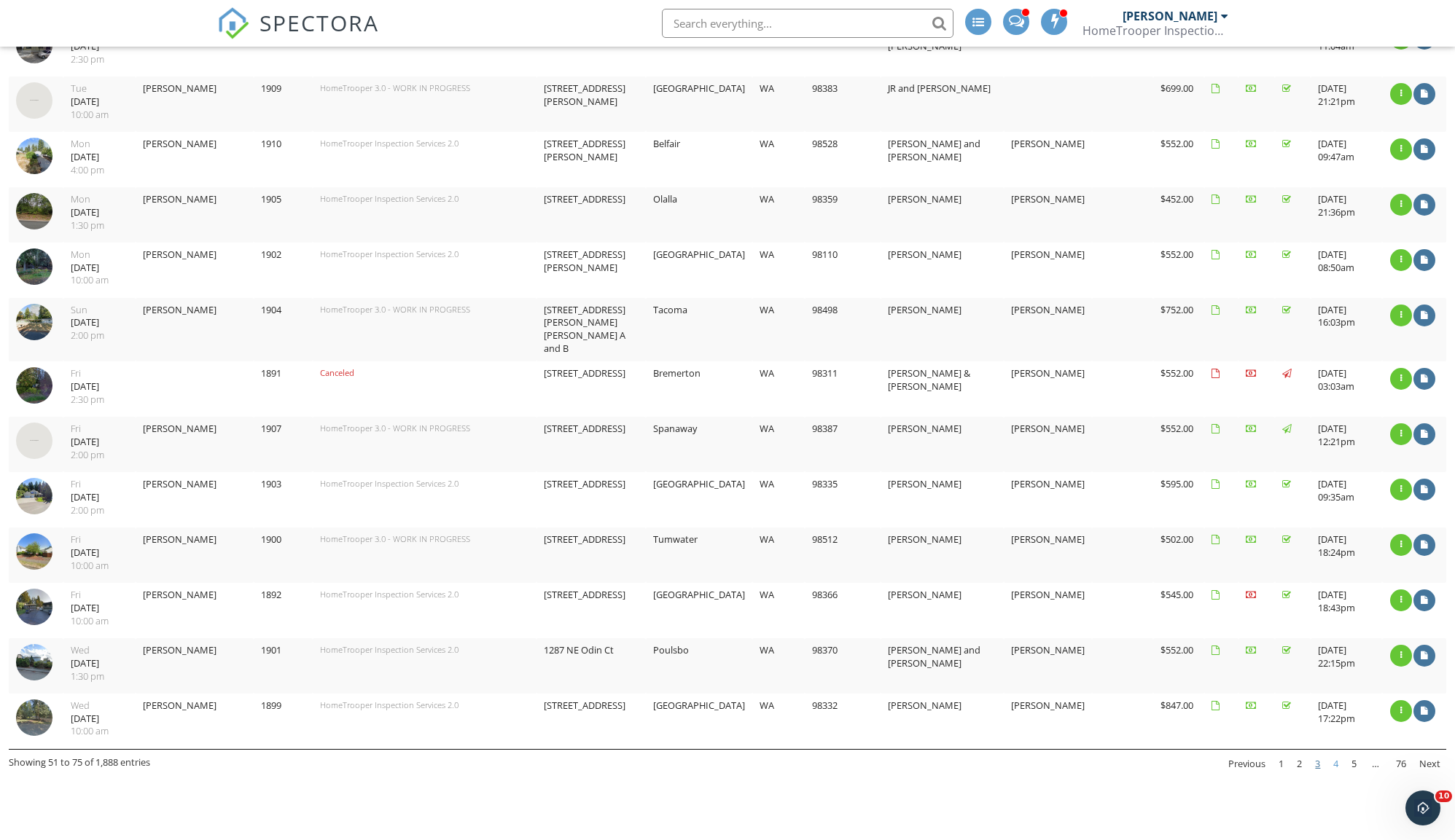
click at [1330, 752] on link "4" at bounding box center [1335, 764] width 17 height 25
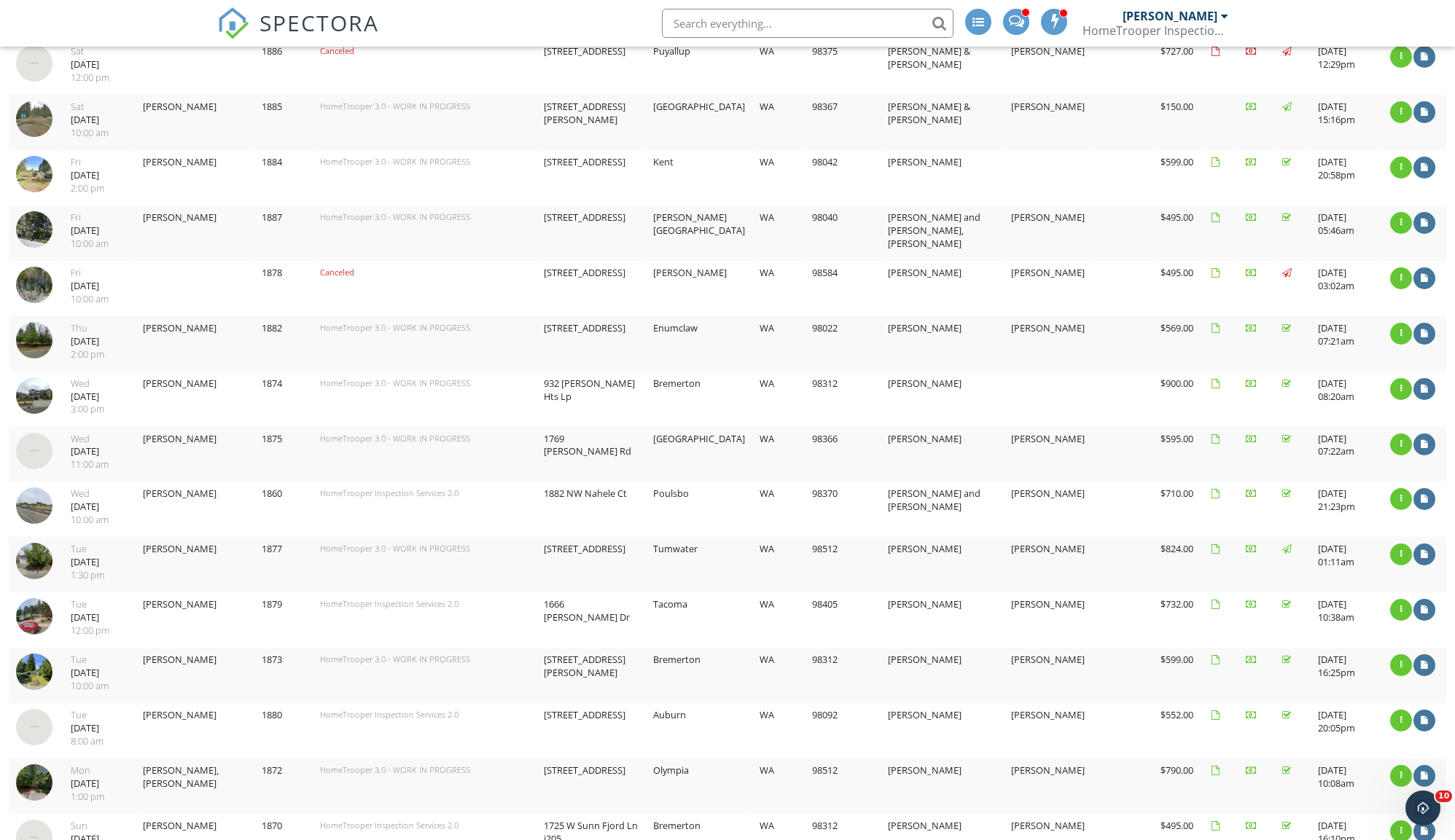
scroll to position [752, 0]
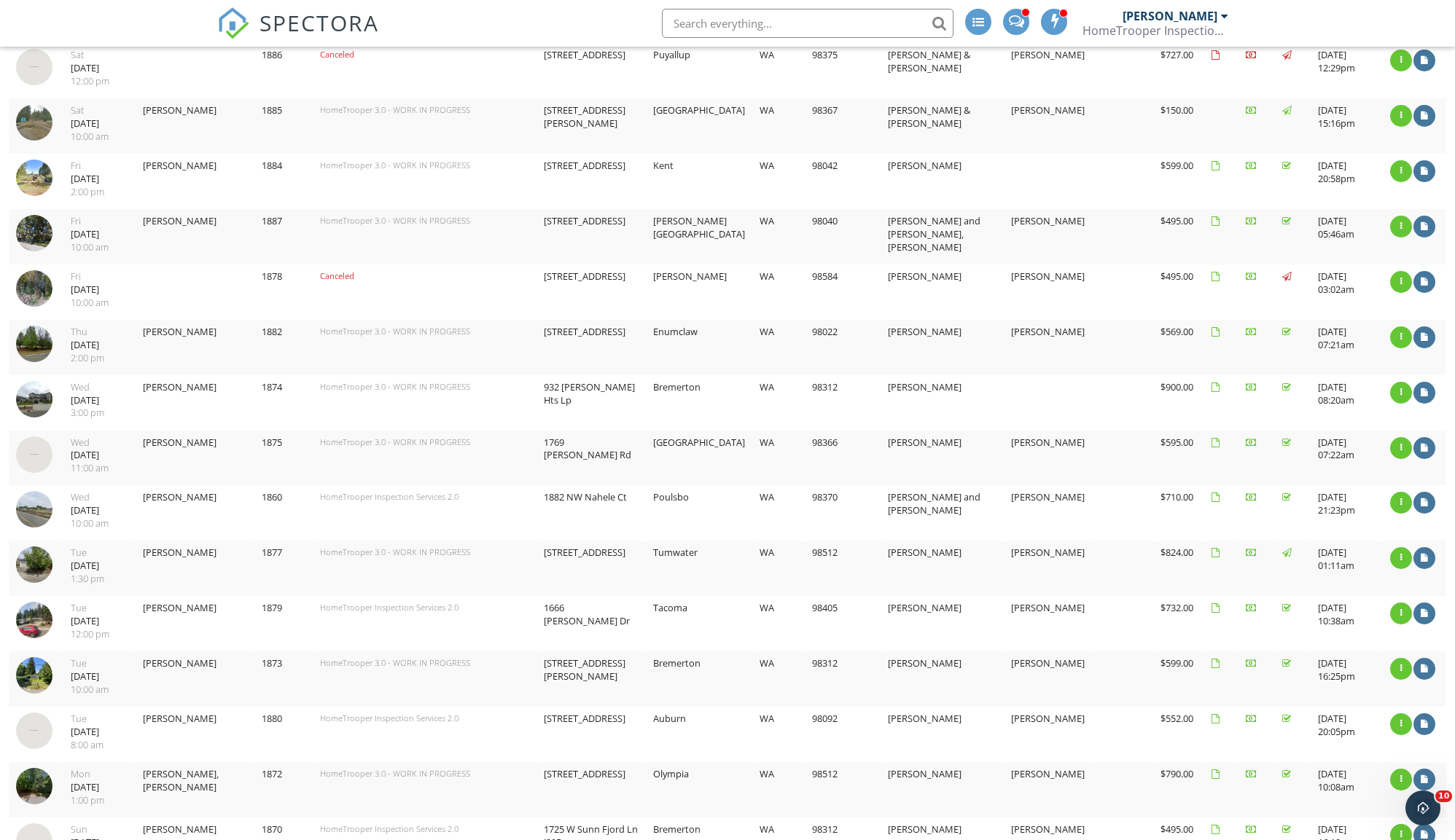
click at [31, 272] on img at bounding box center [34, 289] width 37 height 37
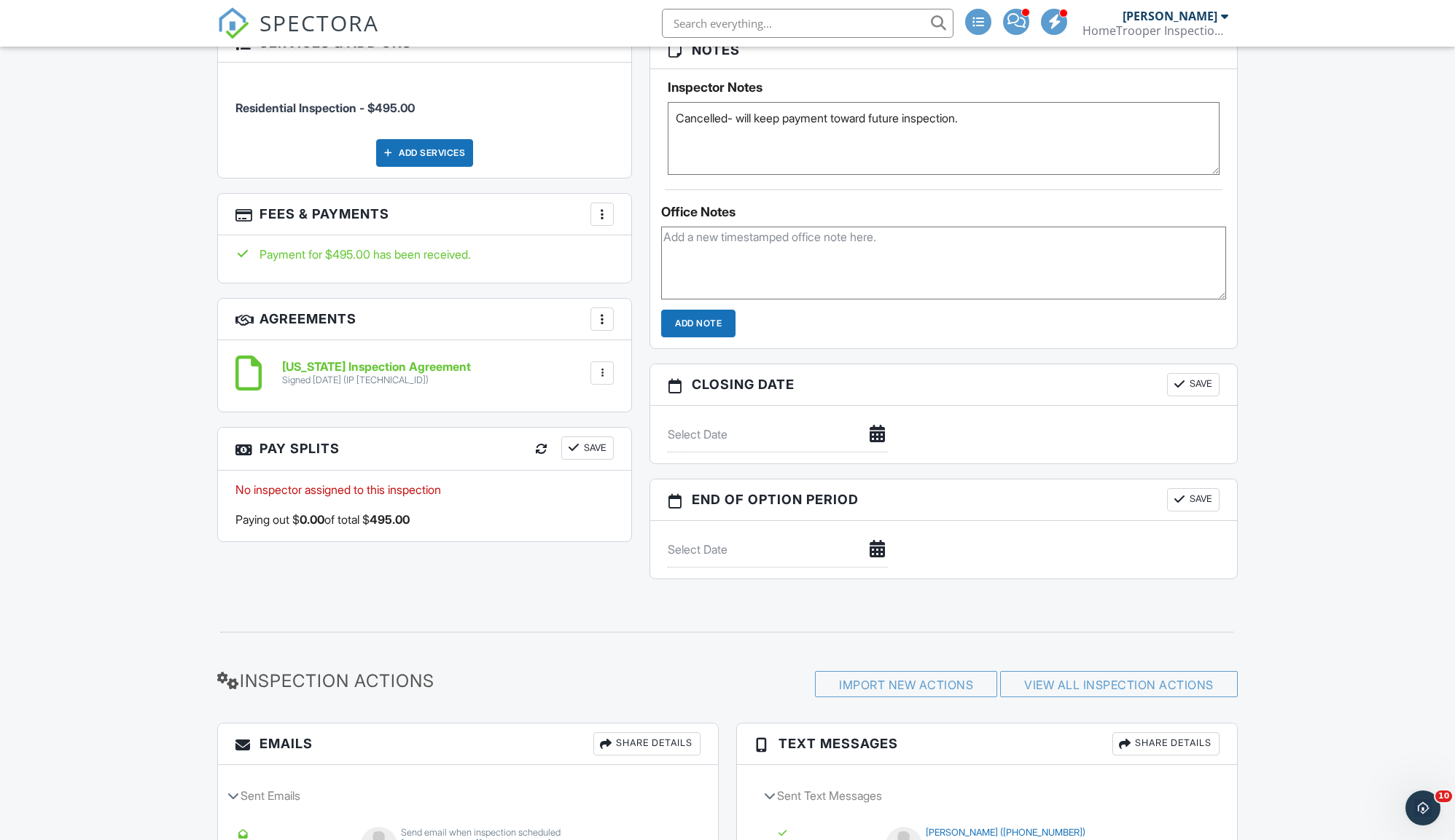
drag, startPoint x: 749, startPoint y: 121, endPoint x: 1022, endPoint y: 131, distance: 273.2
click at [1022, 131] on textarea "Cancelled- will keep payment toward future inspection." at bounding box center [943, 139] width 552 height 73
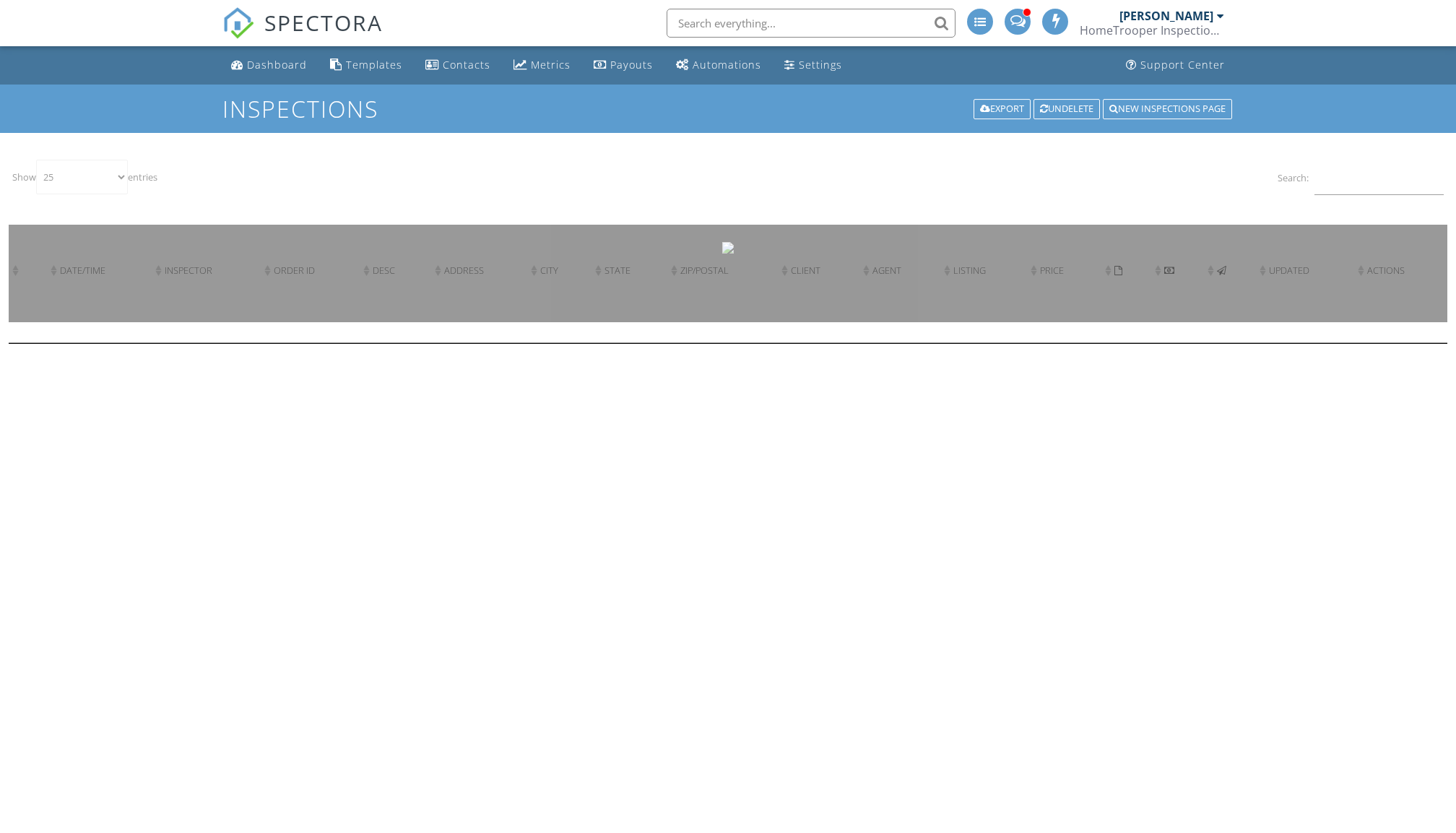
select select "25"
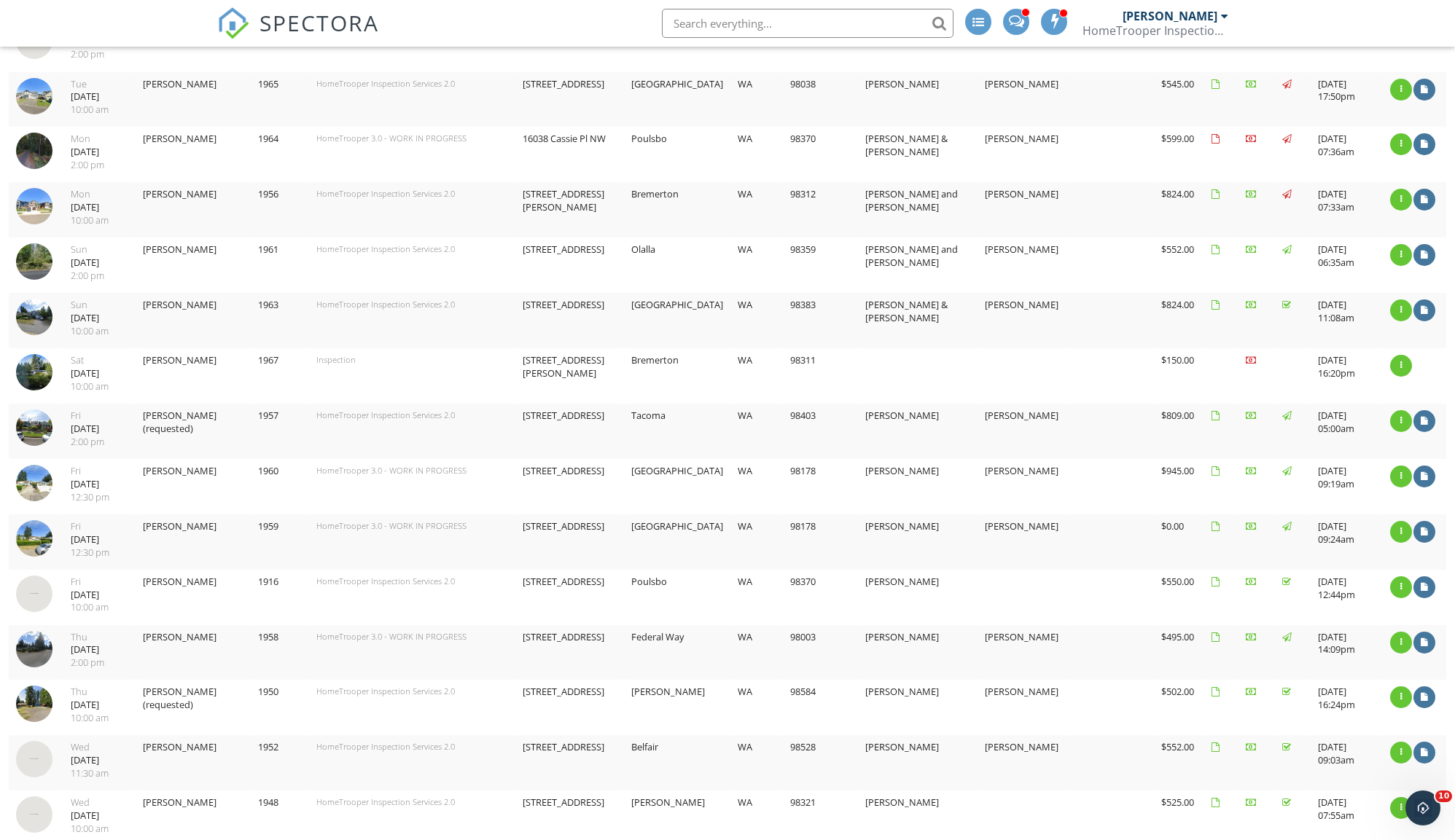
scroll to position [887, 0]
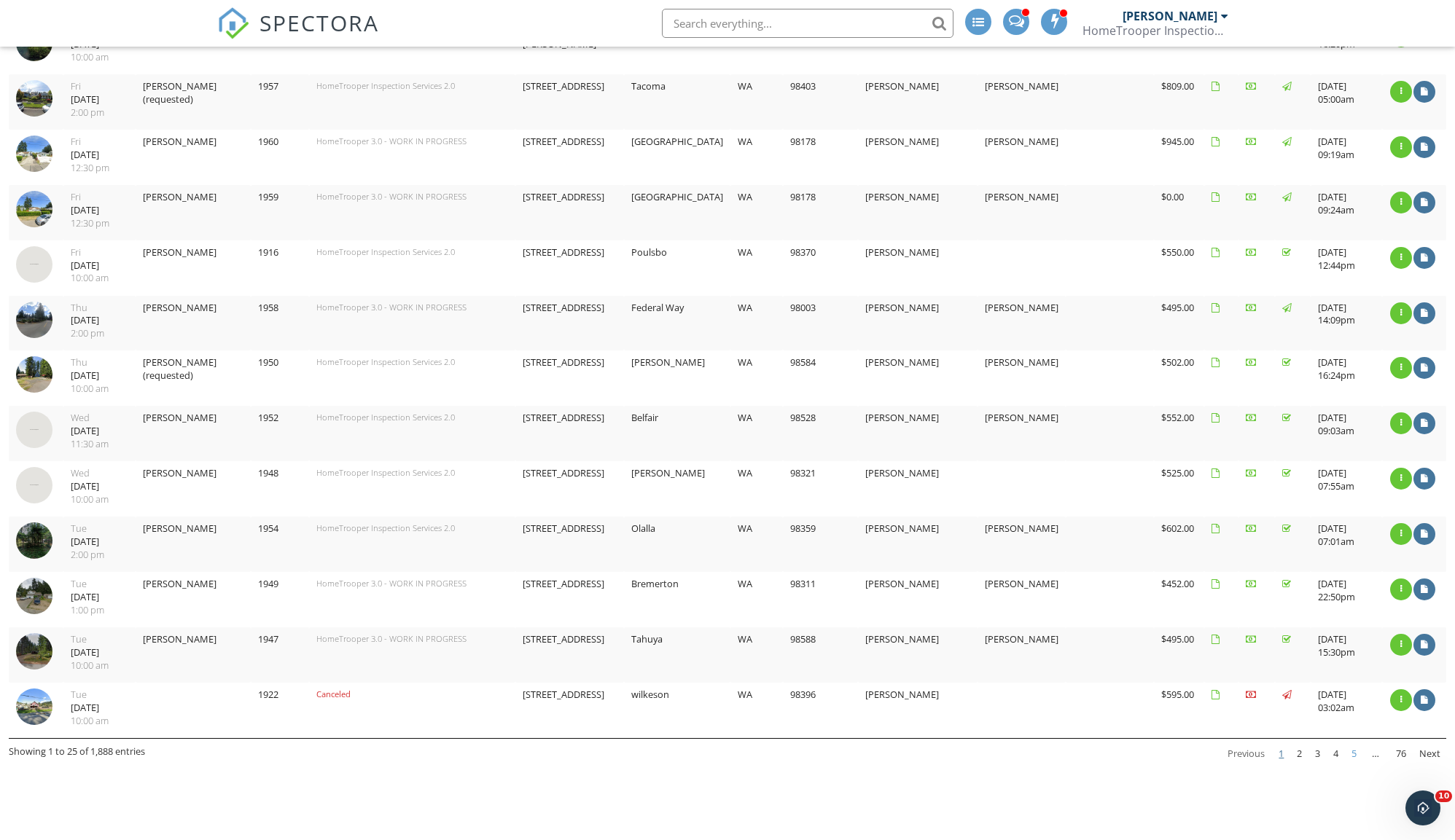
click at [1350, 741] on link "5" at bounding box center [1353, 754] width 17 height 25
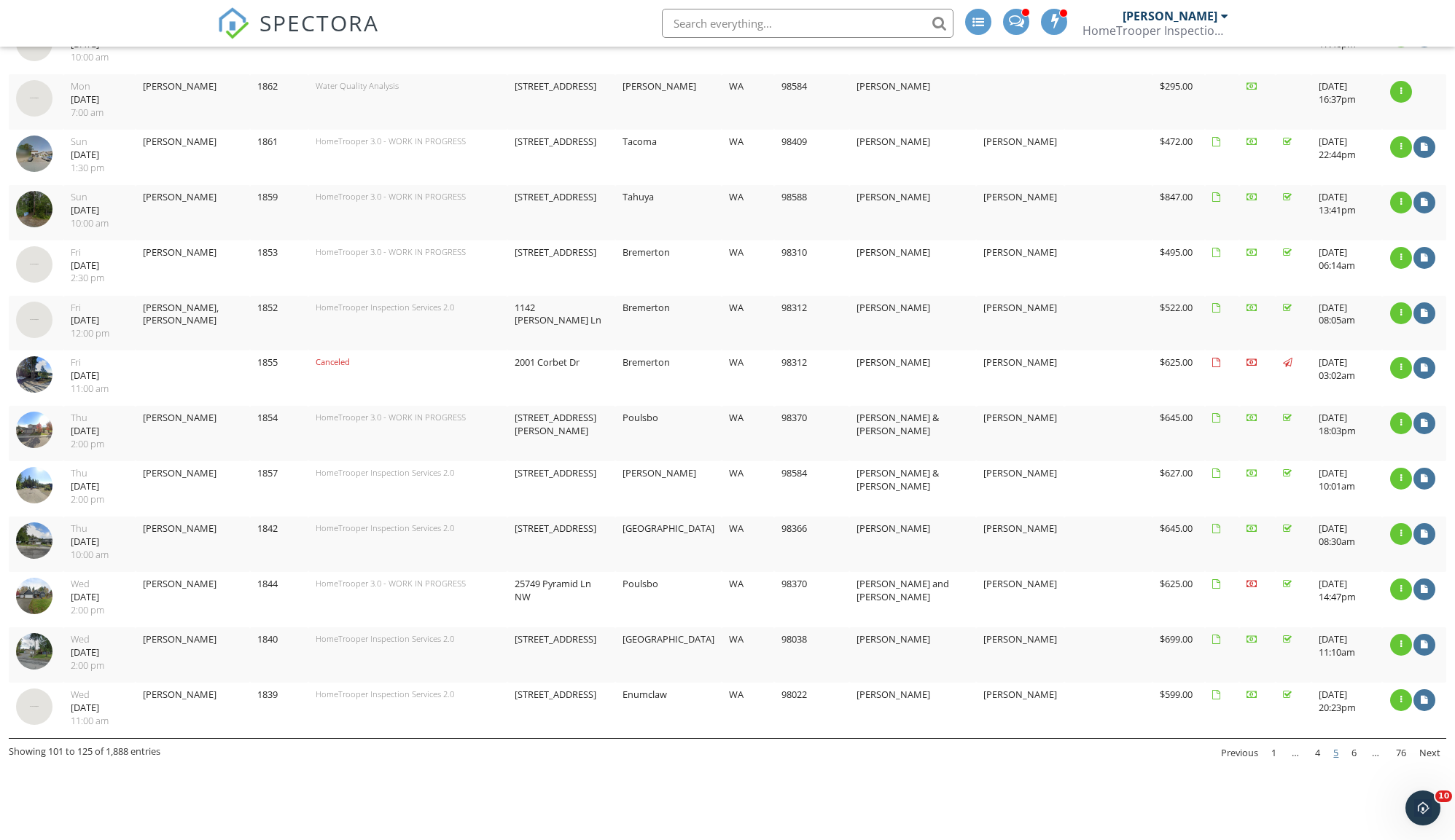
scroll to position [763, 0]
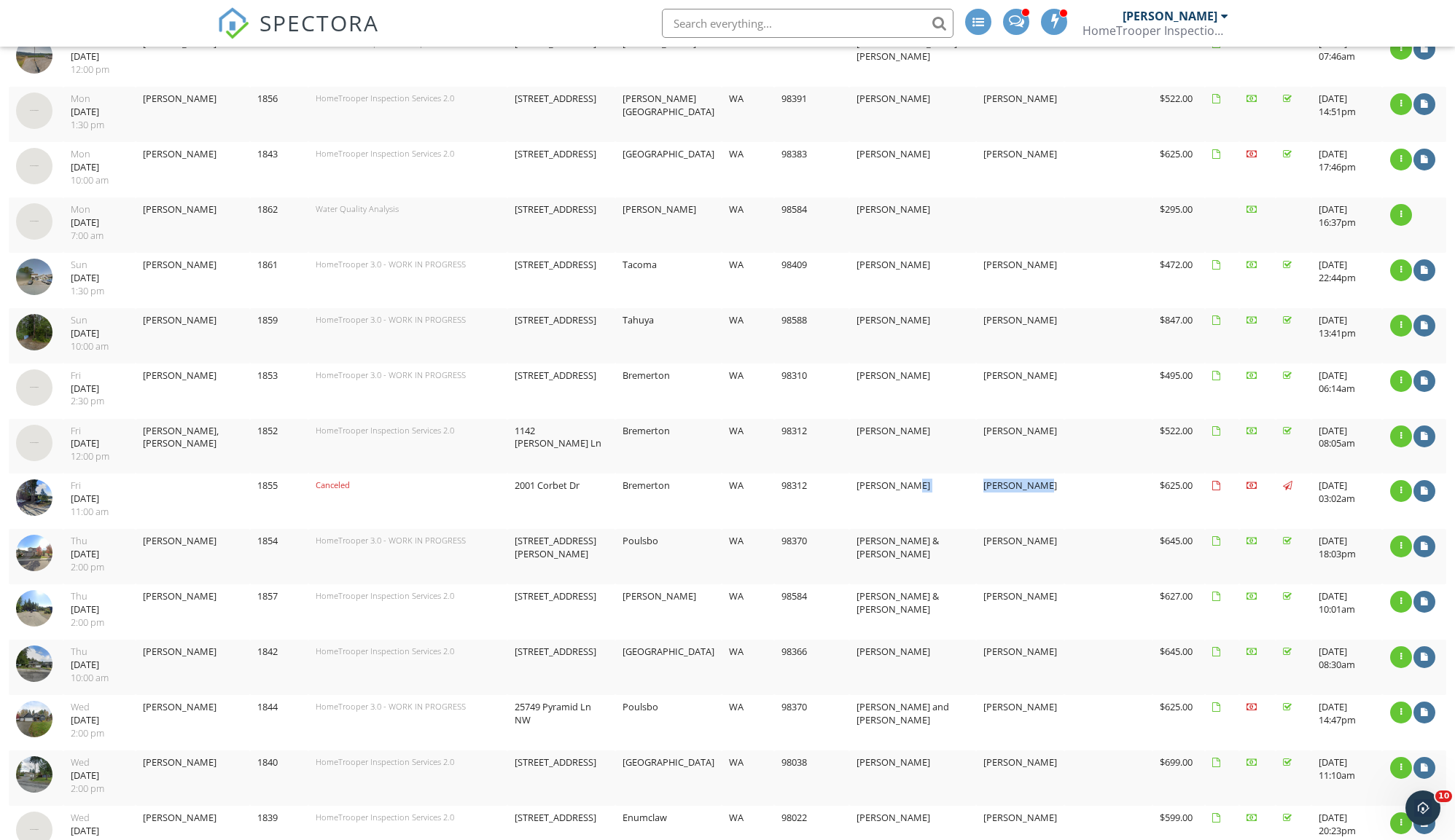
drag, startPoint x: 1060, startPoint y: 481, endPoint x: 976, endPoint y: 464, distance: 85.7
click at [973, 473] on tr "2025-08-01 11:00:00 -0700 Fri 08/01/2025 11:00 am 1855 Canceled 2001 Corbet Dr …" at bounding box center [727, 501] width 1437 height 56
click at [1041, 479] on td "Lauren Honan" at bounding box center [1019, 501] width 88 height 56
drag, startPoint x: 1097, startPoint y: 470, endPoint x: 1001, endPoint y: 465, distance: 96.1
click at [1001, 473] on tr "2025-08-01 11:00:00 -0700 Fri 08/01/2025 11:00 am 1855 Canceled 2001 Corbet Dr …" at bounding box center [727, 501] width 1437 height 56
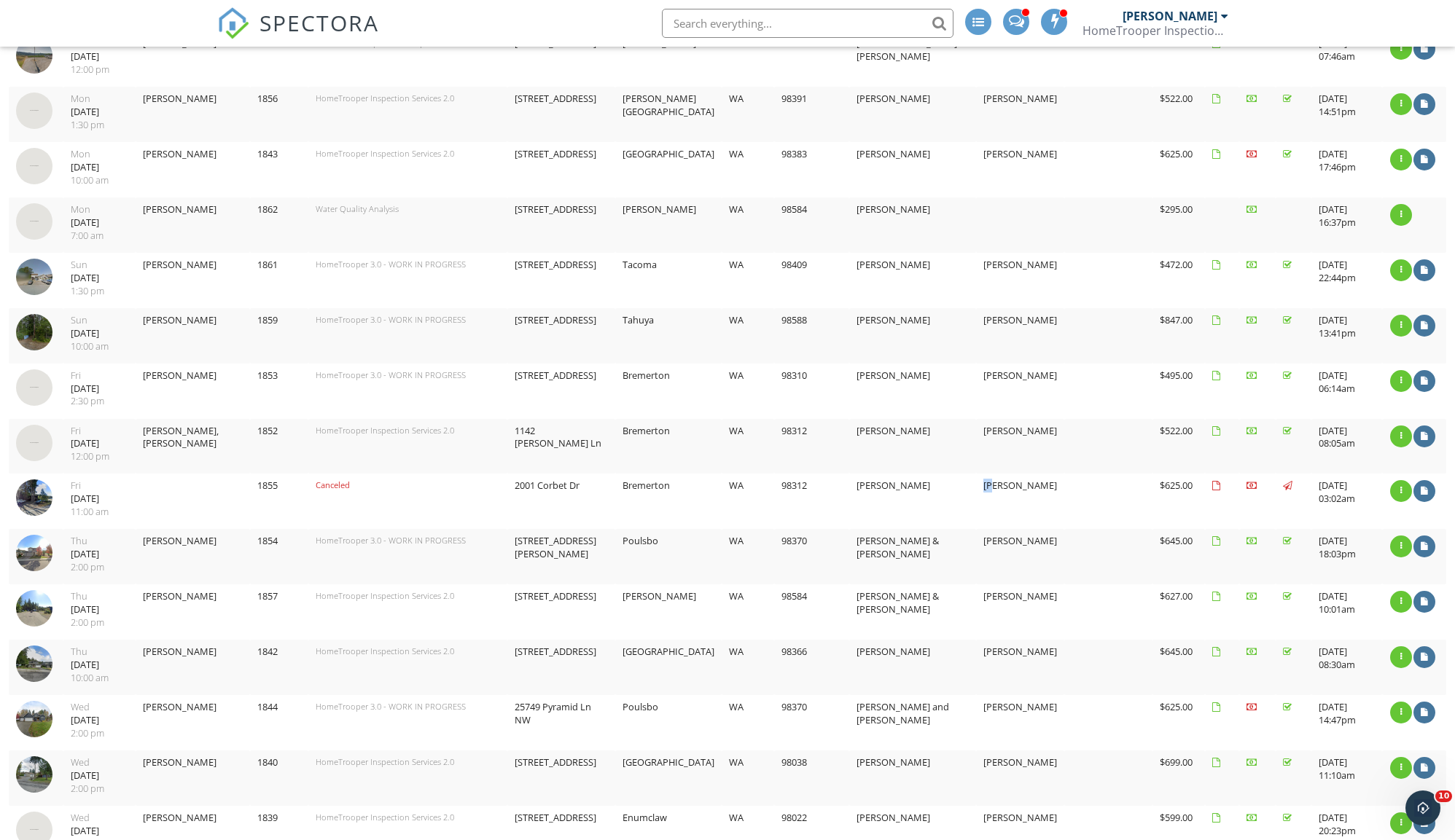
drag, startPoint x: 1012, startPoint y: 464, endPoint x: 1030, endPoint y: 466, distance: 18.1
click at [1030, 473] on td "Lauren Honan" at bounding box center [1019, 501] width 88 height 56
drag, startPoint x: 1093, startPoint y: 470, endPoint x: 1008, endPoint y: 465, distance: 85.1
click at [1008, 473] on tr "2025-08-01 11:00:00 -0700 Fri 08/01/2025 11:00 am 1855 Canceled 2001 Corbet Dr …" at bounding box center [727, 501] width 1437 height 56
drag, startPoint x: 1016, startPoint y: 467, endPoint x: 1096, endPoint y: 473, distance: 80.2
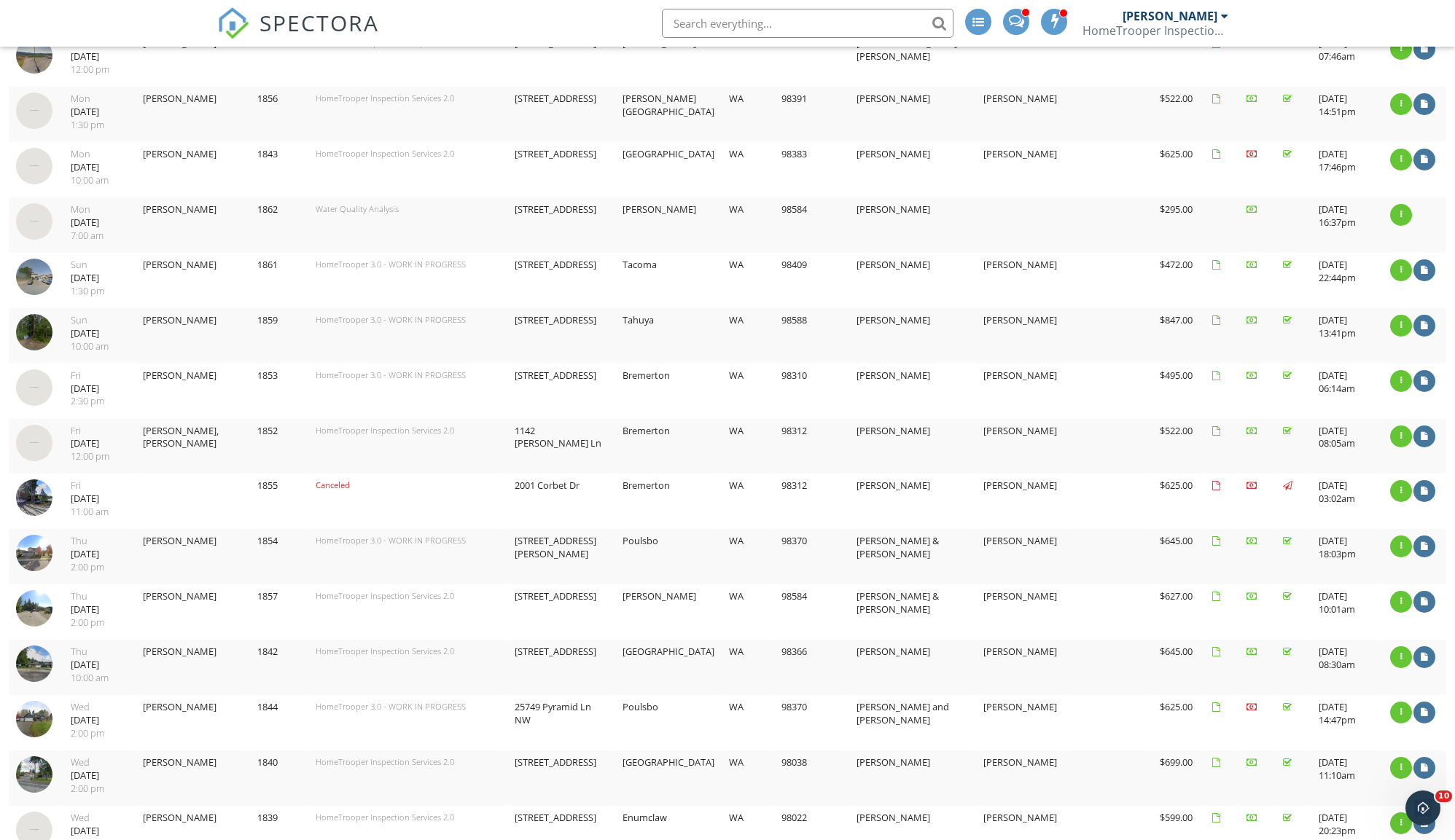
click at [1026, 473] on td "[PERSON_NAME]" at bounding box center [1019, 501] width 88 height 56
drag, startPoint x: 1098, startPoint y: 473, endPoint x: 1027, endPoint y: 465, distance: 71.4
click at [1027, 473] on tr "2025-08-01 11:00:00 -0700 Fri 08/01/2025 11:00 am 1855 Canceled 2001 Corbet Dr …" at bounding box center [727, 501] width 1437 height 56
click at [435, 482] on td "Canceled" at bounding box center [408, 501] width 199 height 56
drag, startPoint x: 1101, startPoint y: 467, endPoint x: 1025, endPoint y: 473, distance: 76.2
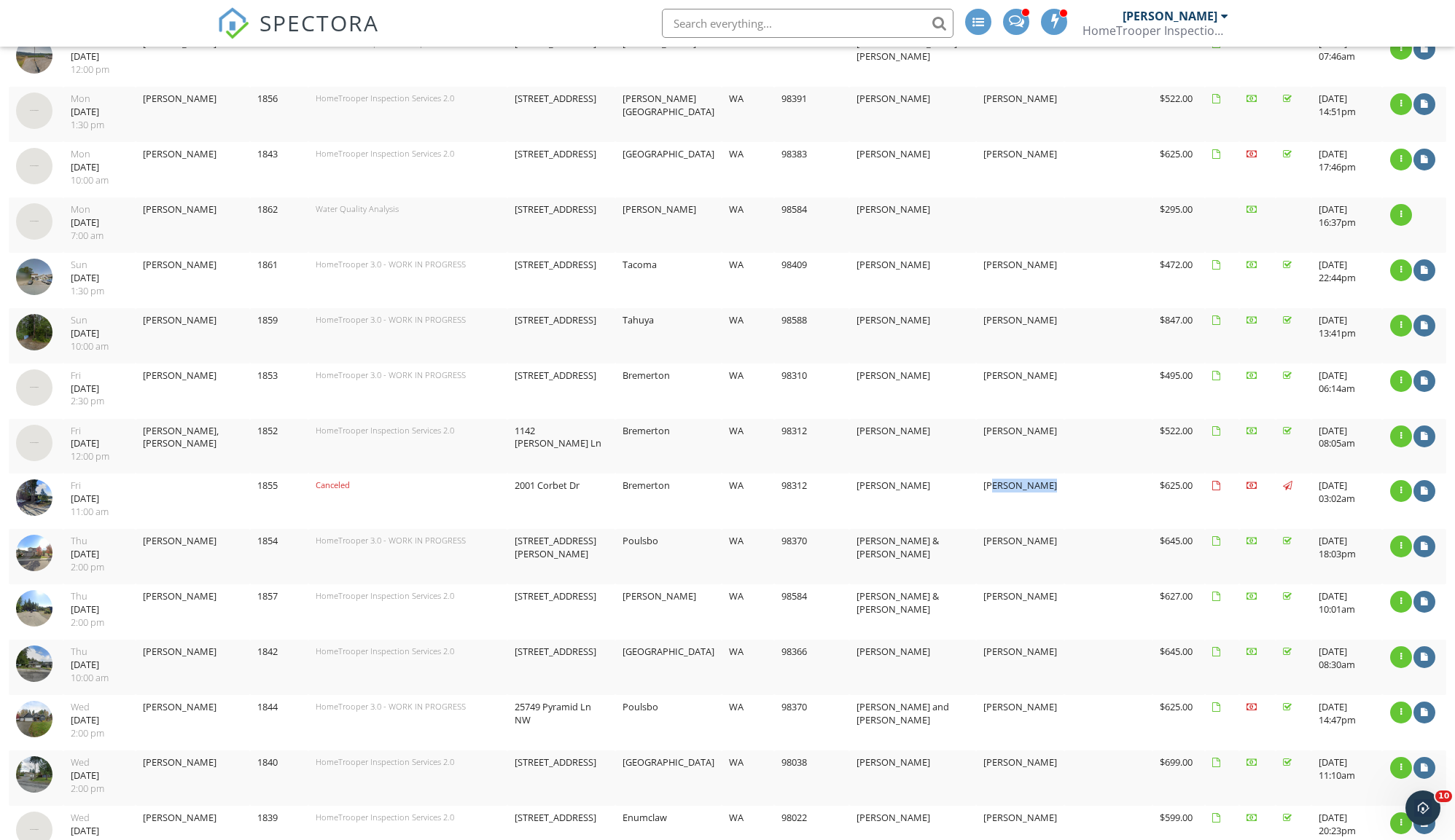
click at [1025, 473] on tr "2025-08-01 11:00:00 -0700 Fri 08/01/2025 11:00 am 1855 Canceled 2001 Corbet Dr …" at bounding box center [727, 501] width 1437 height 56
click at [1027, 473] on td "Lauren Honan" at bounding box center [1019, 501] width 88 height 56
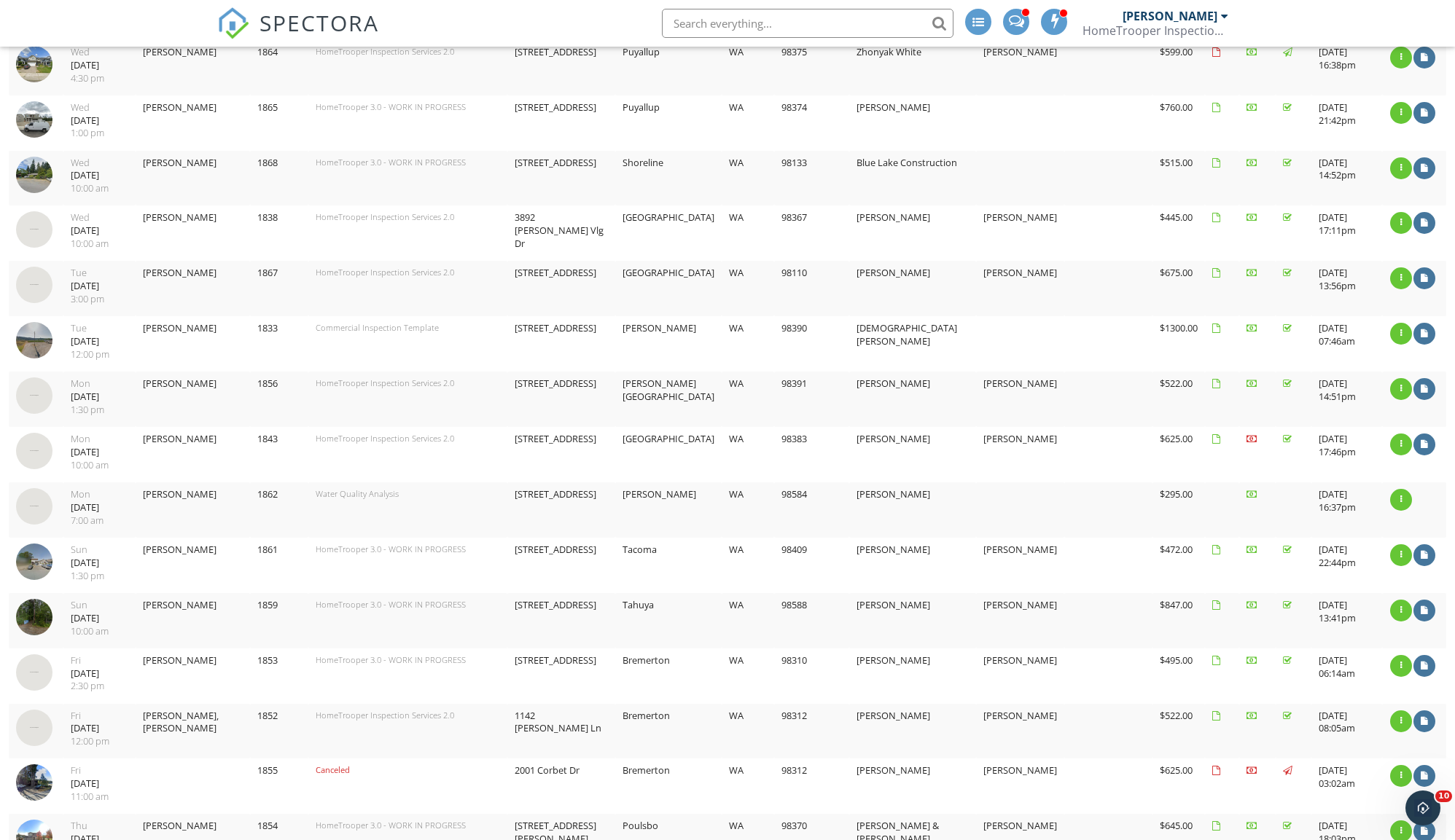
scroll to position [245, 0]
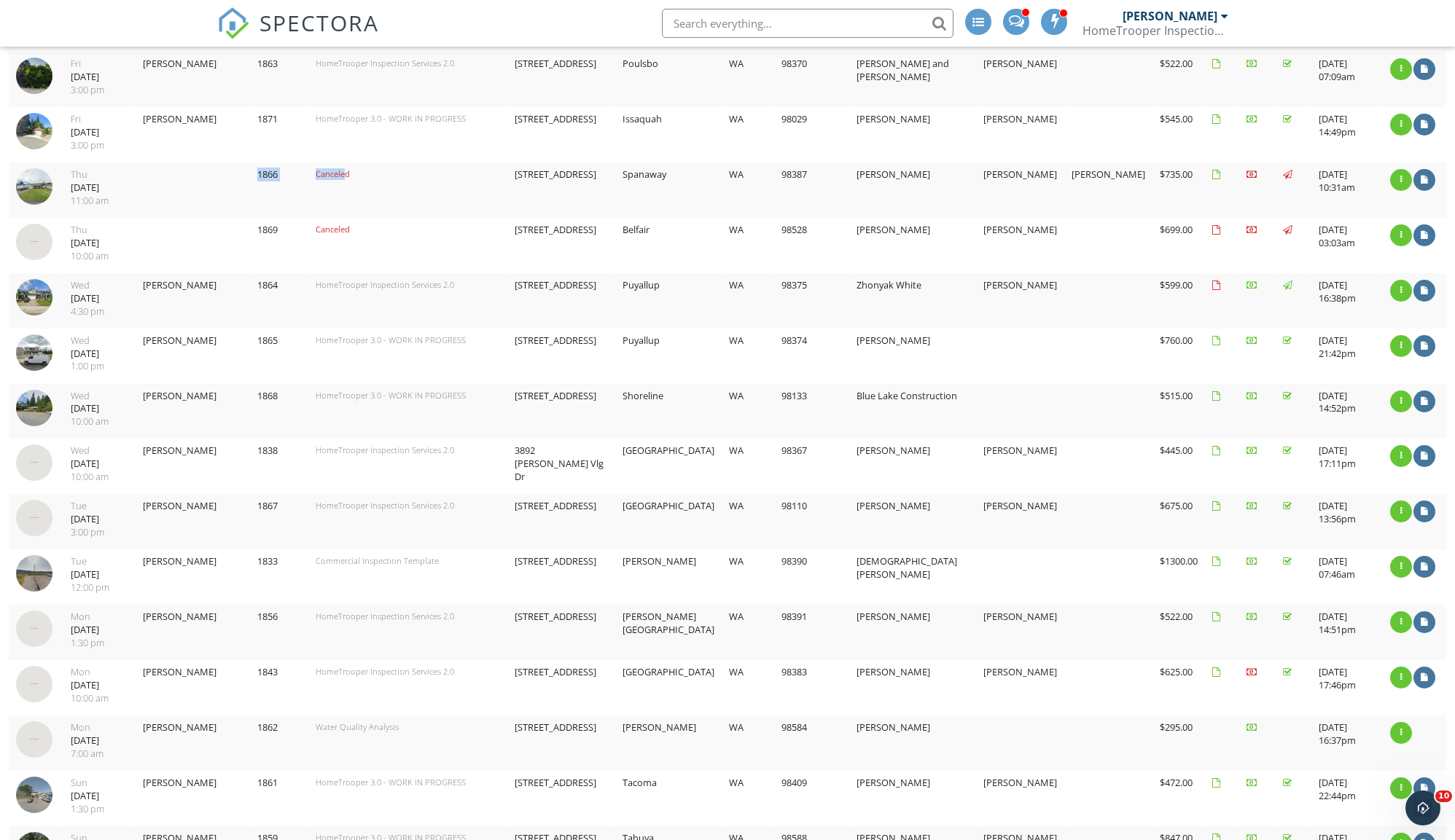
drag, startPoint x: 360, startPoint y: 173, endPoint x: 313, endPoint y: 164, distance: 47.9
click at [313, 164] on tr "2025-08-07 11:00:00 -0700 Thu 08/07/2025 11:00 am 1866 Canceled 19624 71st Ave …" at bounding box center [727, 190] width 1437 height 56
click at [41, 179] on img at bounding box center [34, 186] width 37 height 37
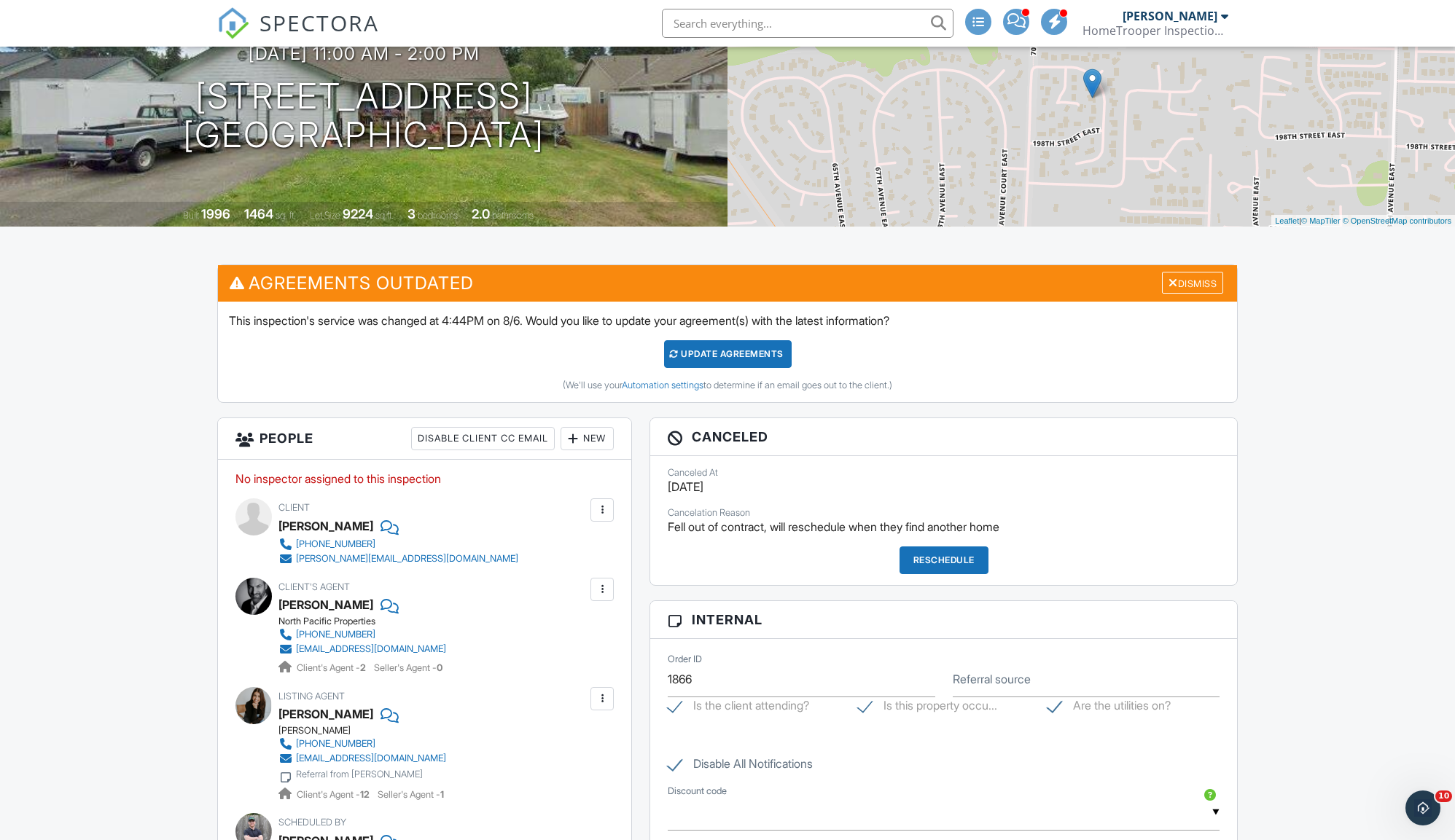
scroll to position [232, 0]
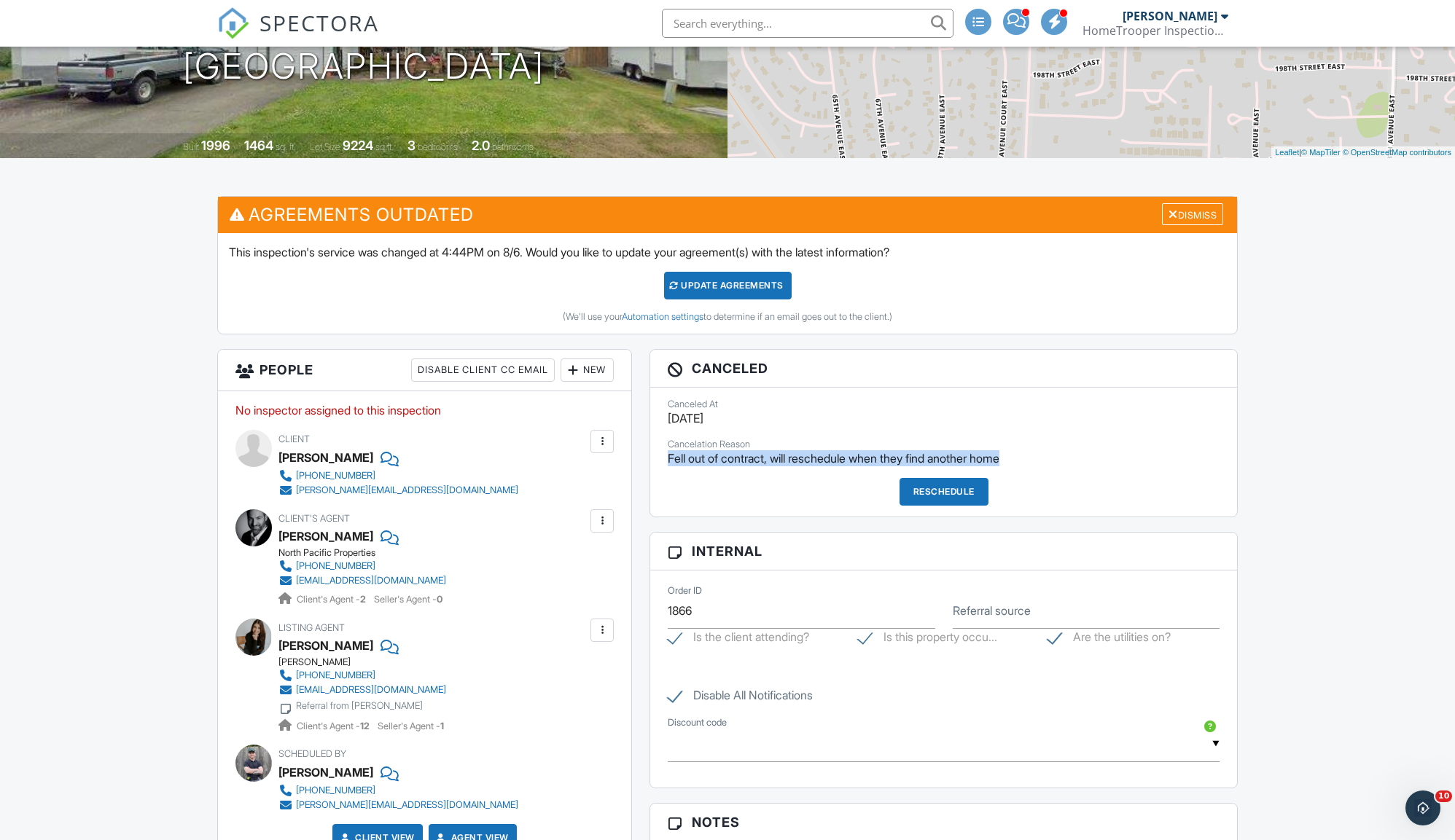
drag, startPoint x: 671, startPoint y: 454, endPoint x: 1057, endPoint y: 456, distance: 386.0
click at [1057, 456] on p "Fell out of contract, will reschedule when they find another home" at bounding box center [943, 458] width 552 height 16
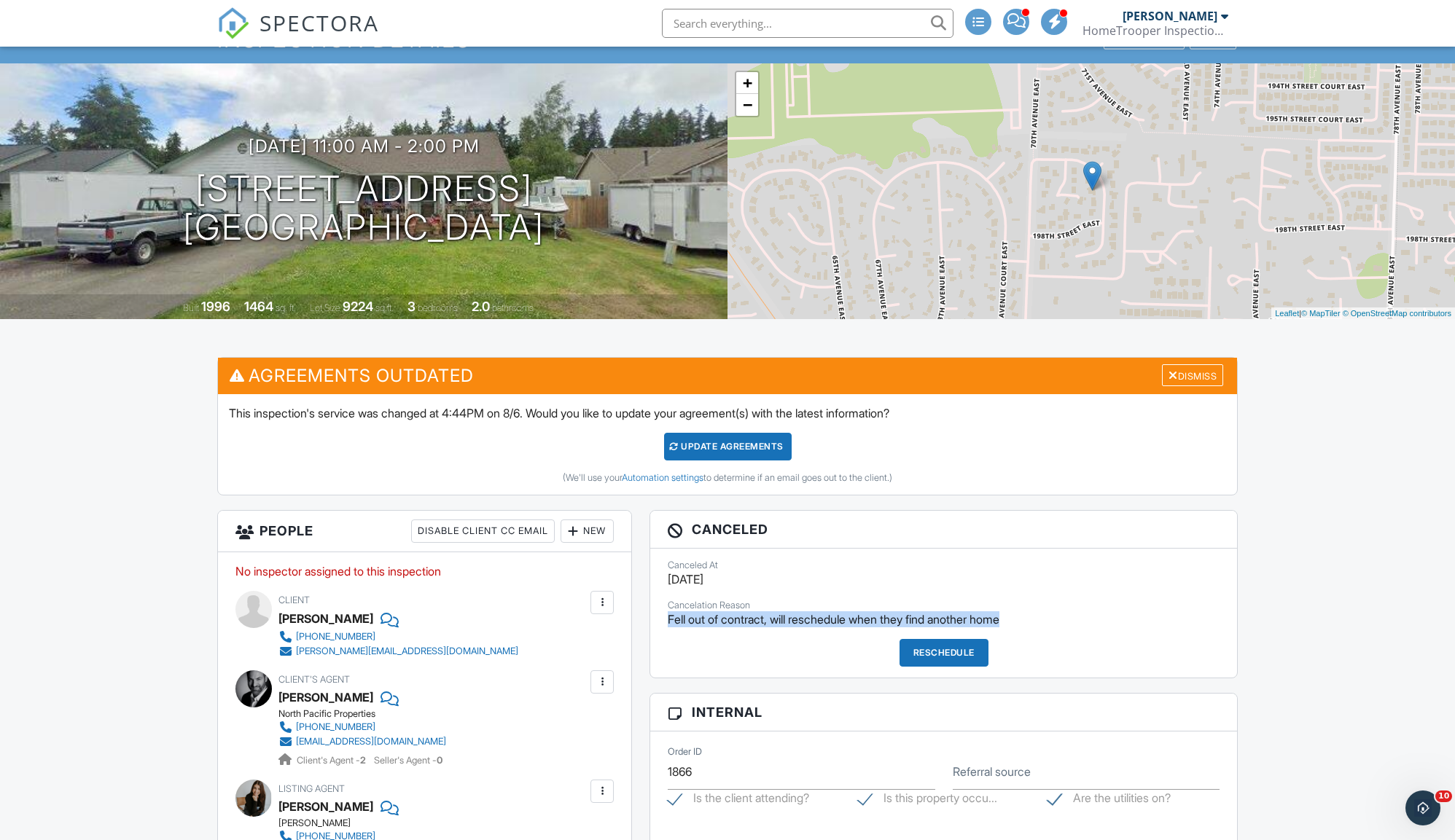
scroll to position [0, 0]
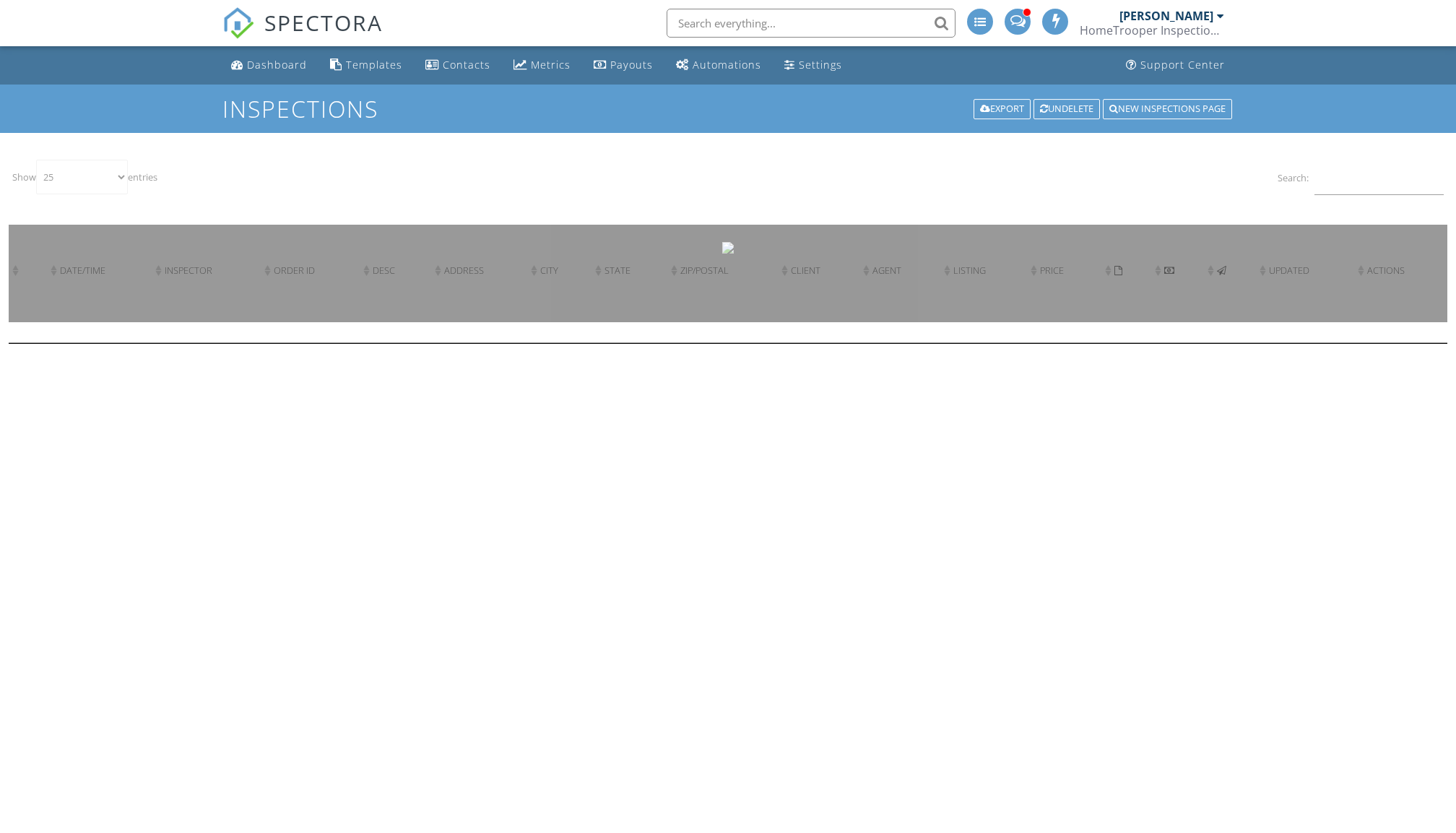
select select "25"
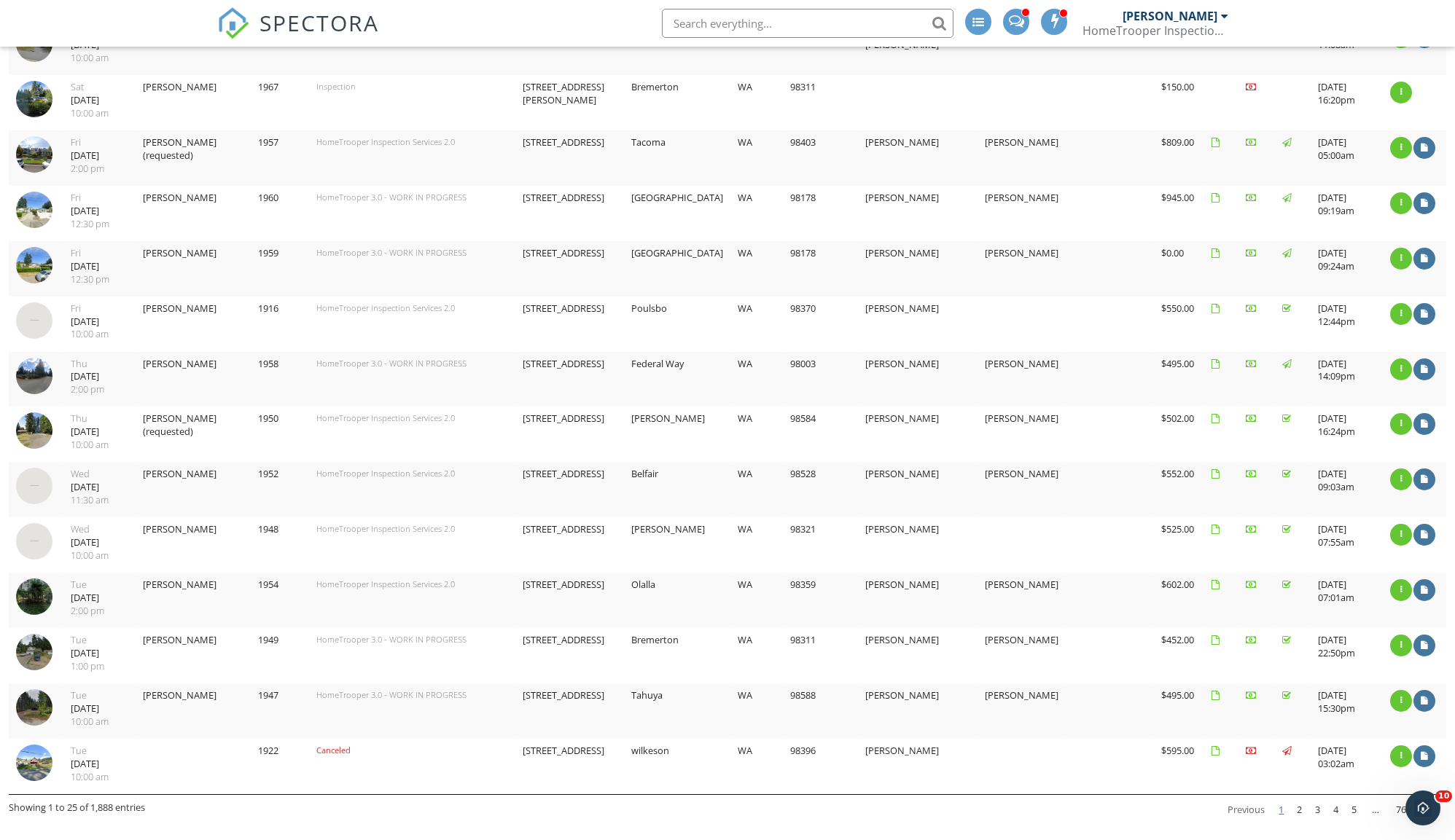
scroll to position [887, 0]
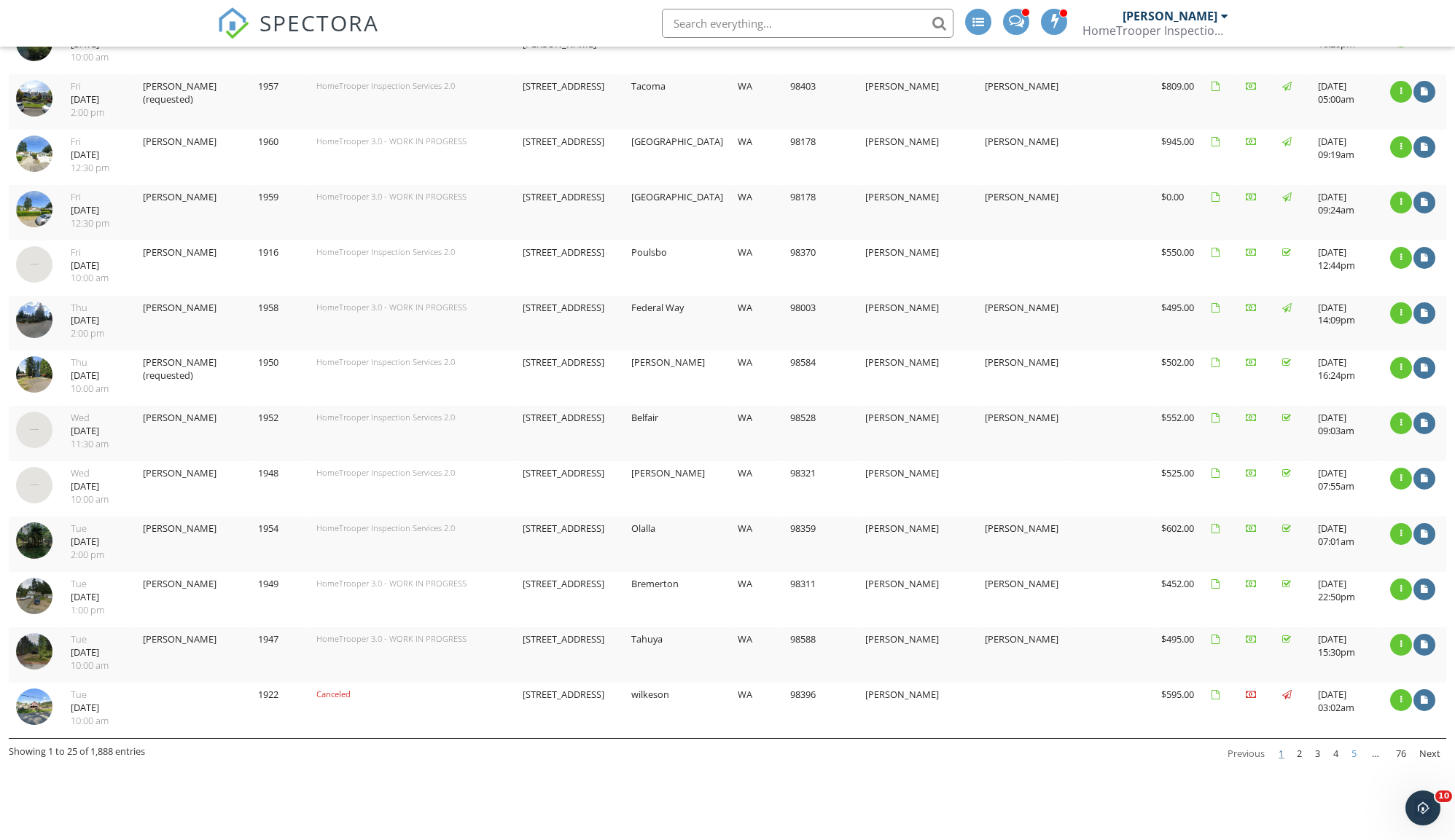
click at [1359, 741] on link "5" at bounding box center [1353, 754] width 17 height 25
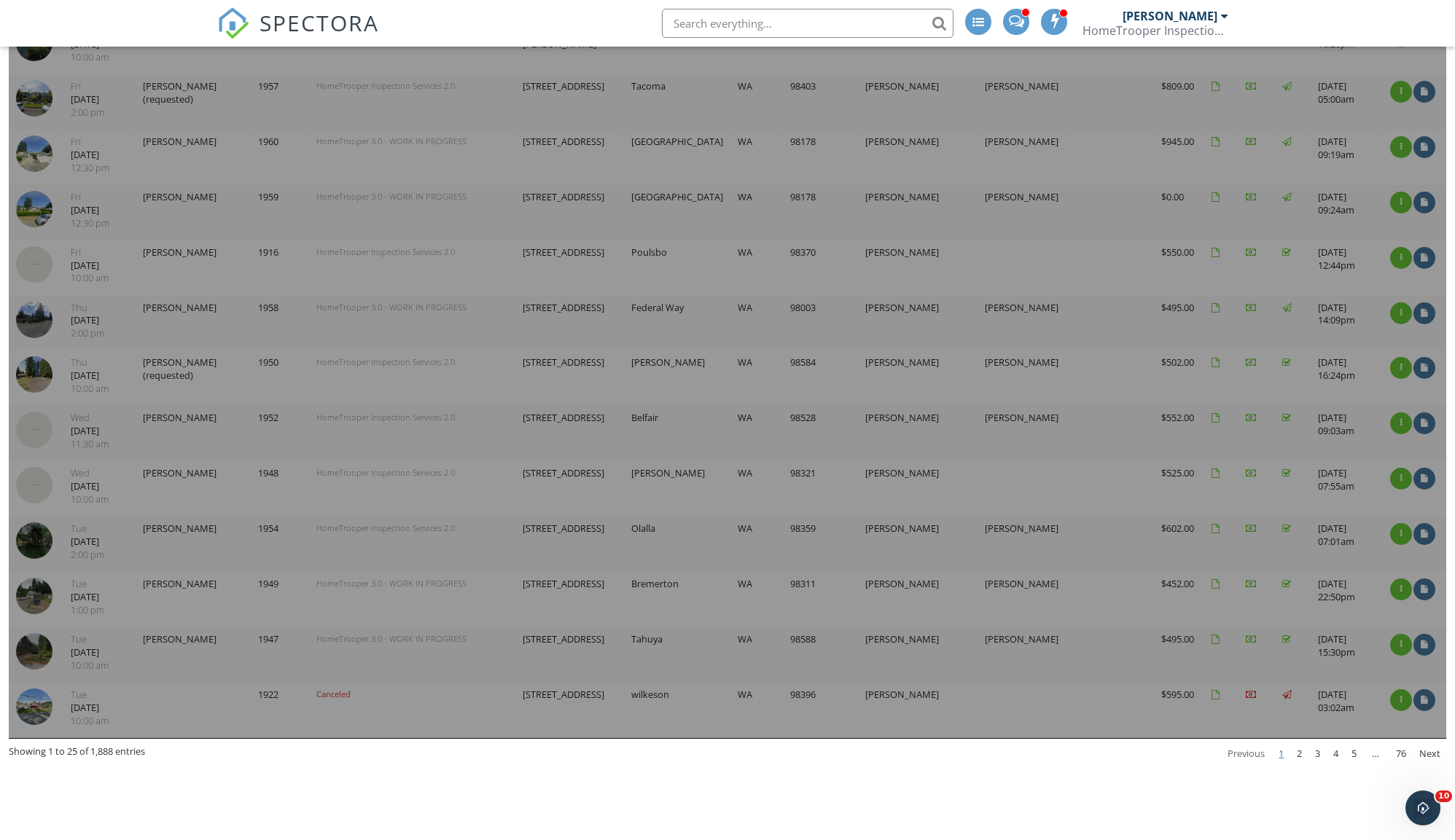
scroll to position [885, 0]
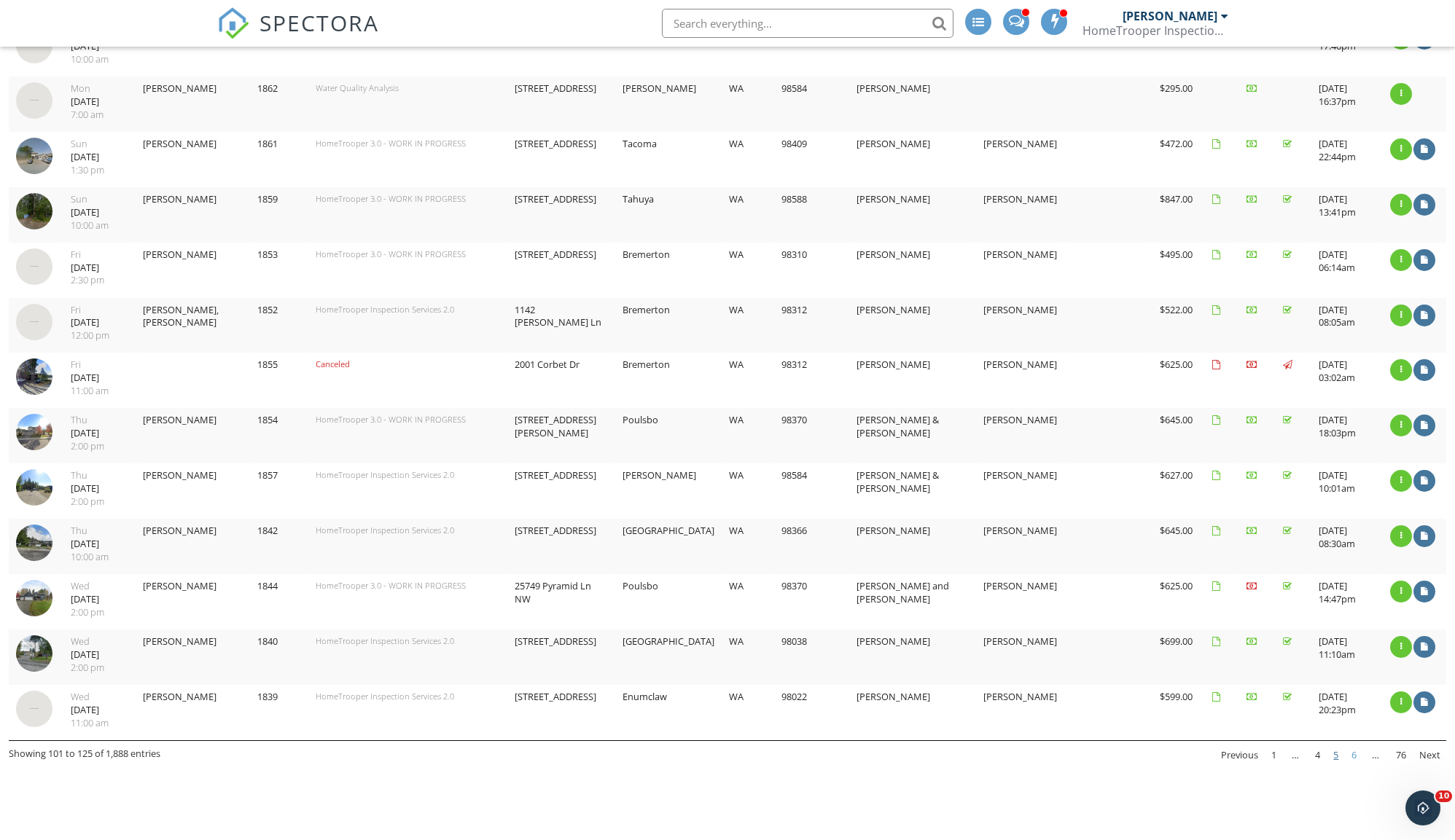
click at [1356, 743] on link "6" at bounding box center [1353, 755] width 17 height 25
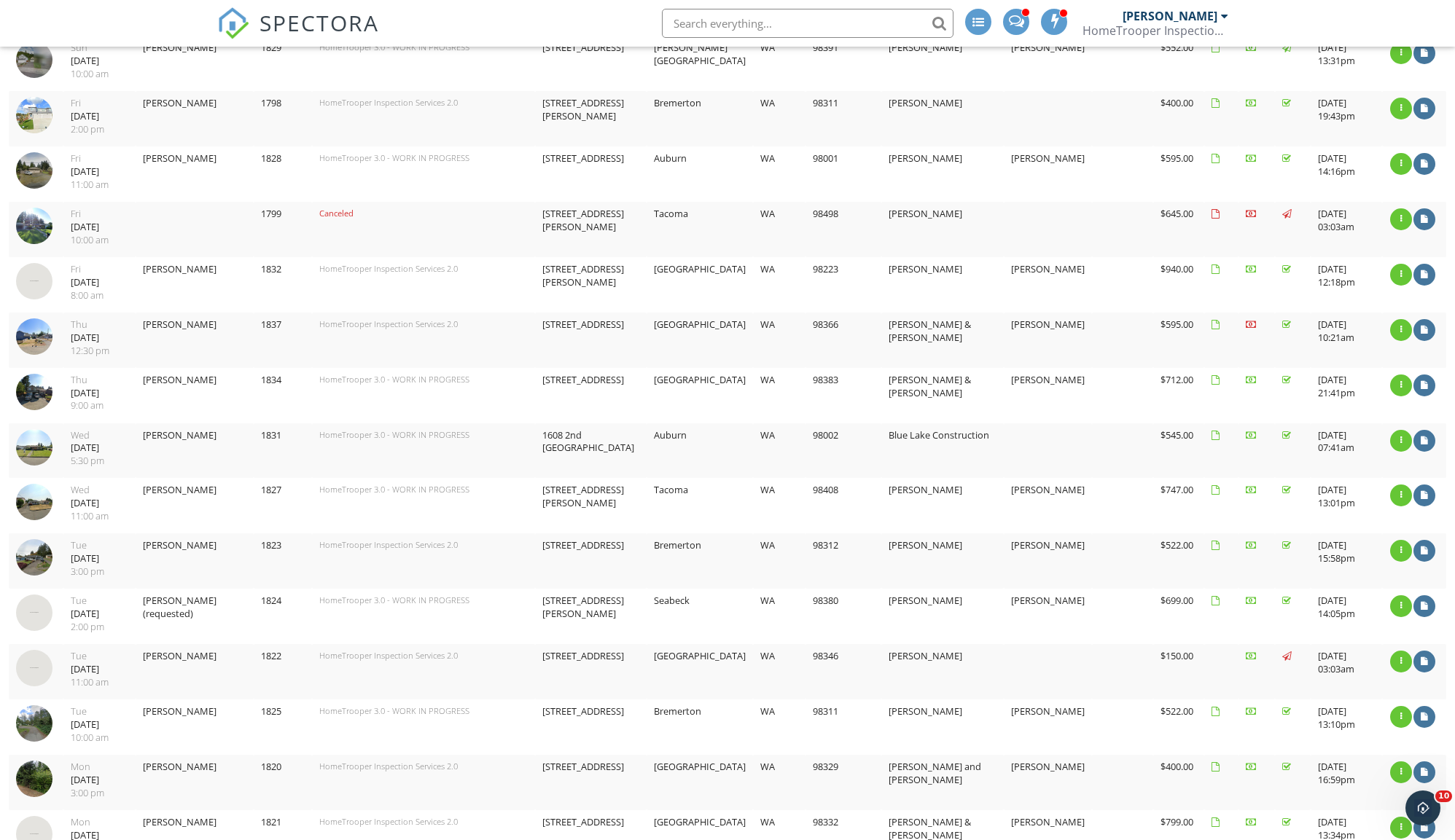
scroll to position [743, 0]
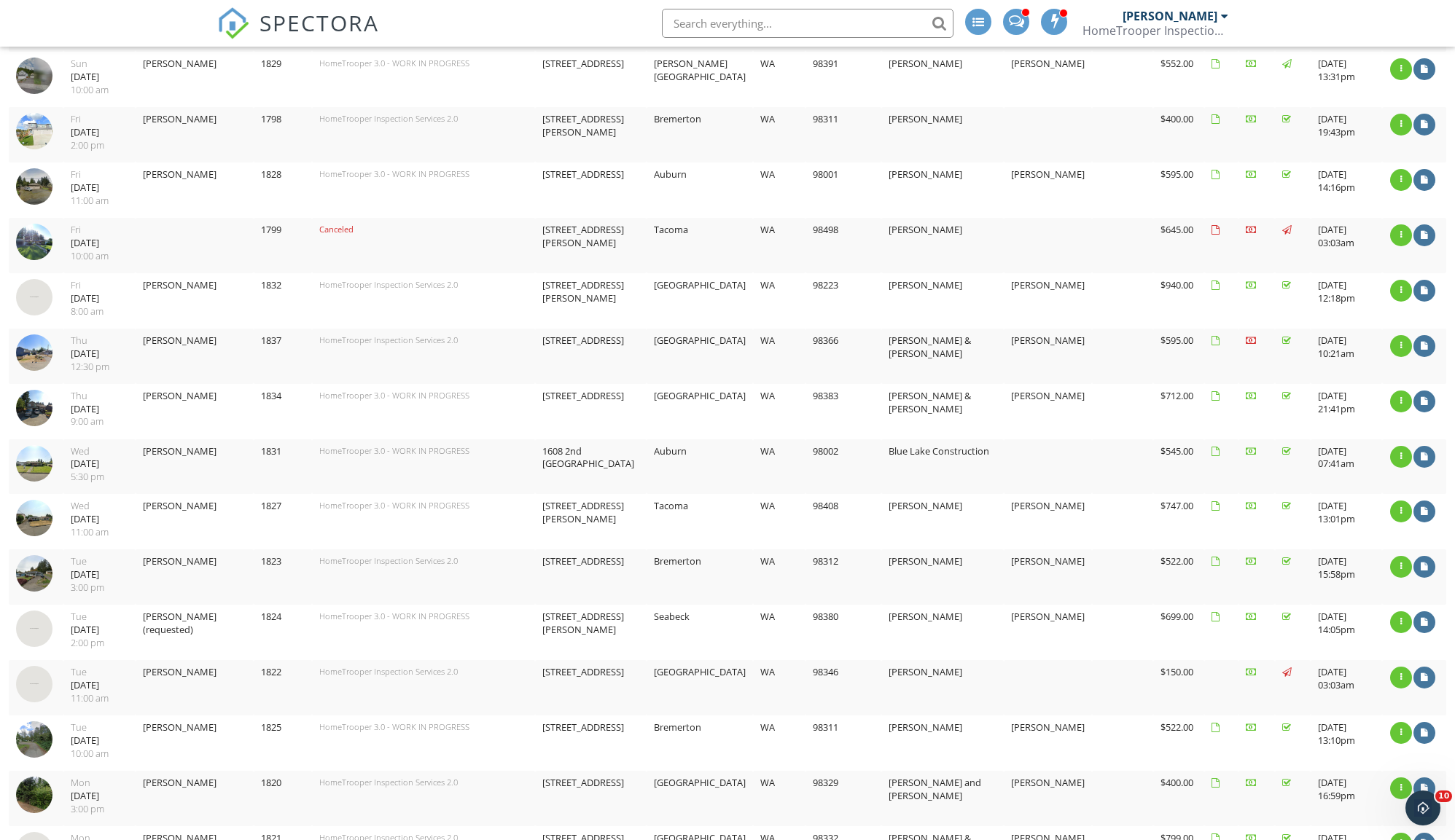
drag, startPoint x: 942, startPoint y: 220, endPoint x: 853, endPoint y: 222, distance: 89.0
click at [853, 222] on tr "2025-07-25 10:00:00 -0700 Fri 07/25/2025 10:00 am 1799 Canceled 29 Forest Glen …" at bounding box center [727, 245] width 1437 height 56
click at [951, 222] on td "Chelsea Kelley" at bounding box center [943, 245] width 123 height 56
drag, startPoint x: 963, startPoint y: 217, endPoint x: 863, endPoint y: 213, distance: 100.1
click at [863, 218] on tr "2025-07-25 10:00:00 -0700 Fri 07/25/2025 10:00 am 1799 Canceled 29 Forest Glen …" at bounding box center [727, 245] width 1437 height 56
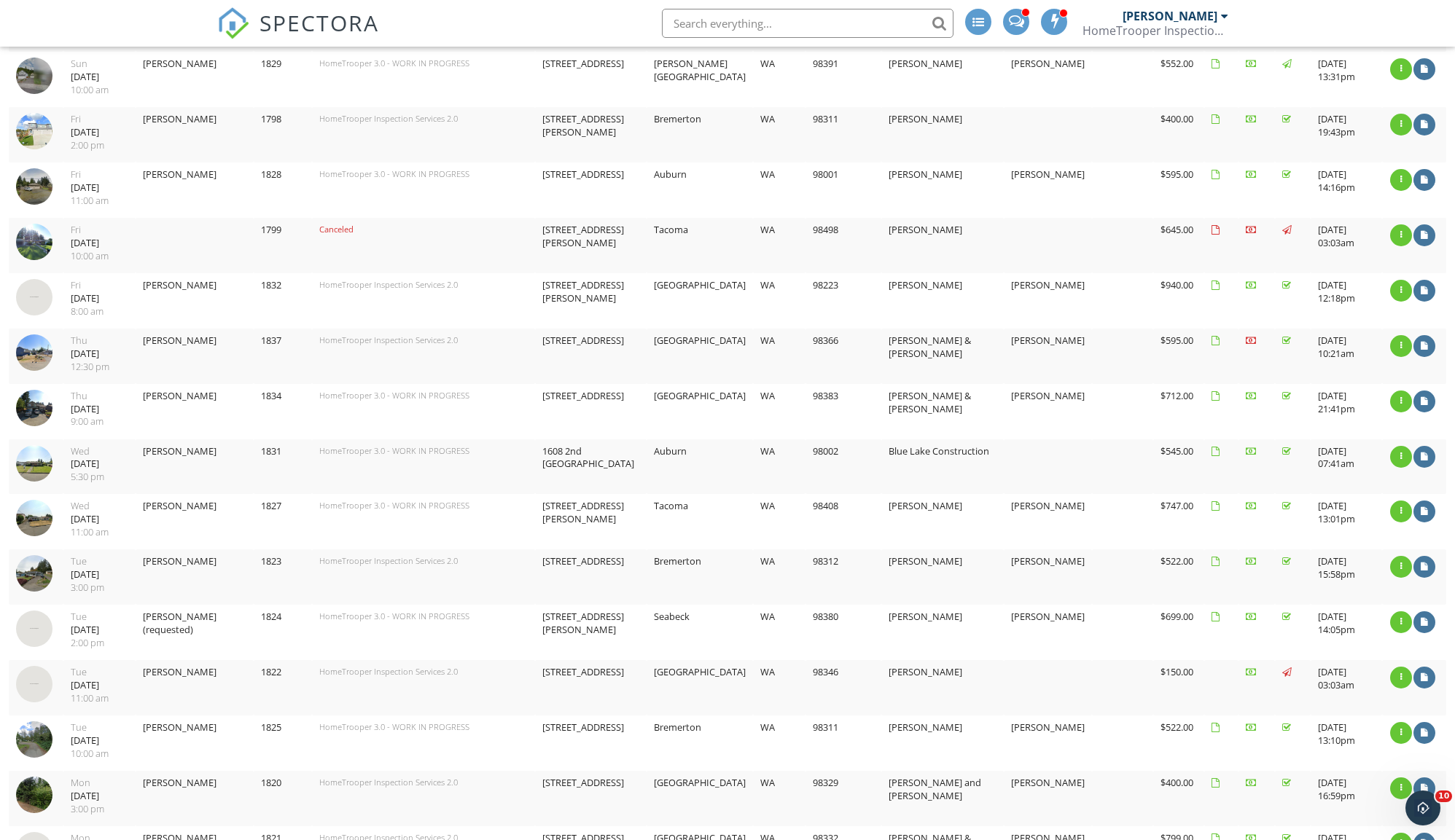
click at [397, 224] on td "Canceled" at bounding box center [423, 245] width 222 height 56
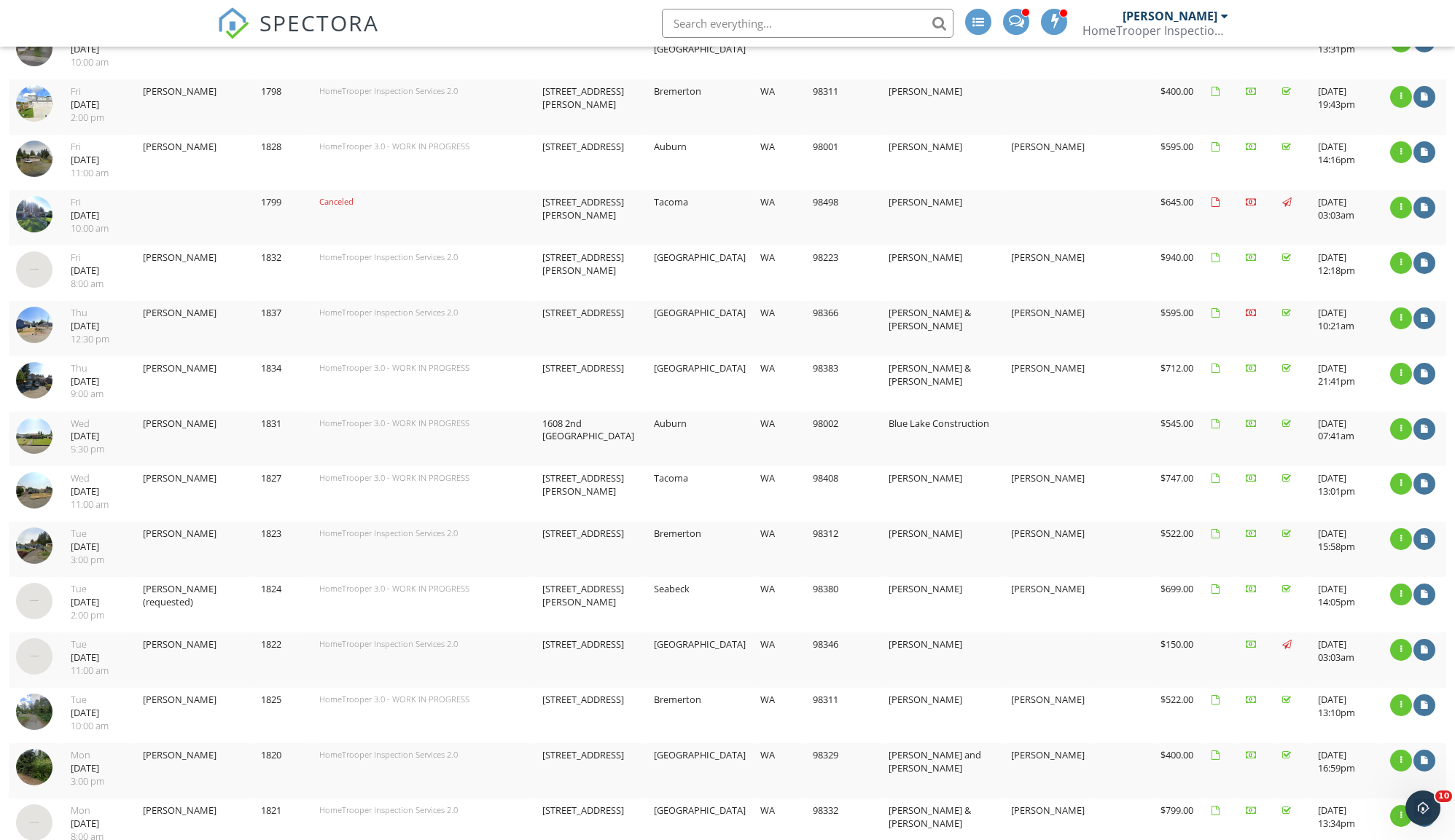
scroll to position [885, 0]
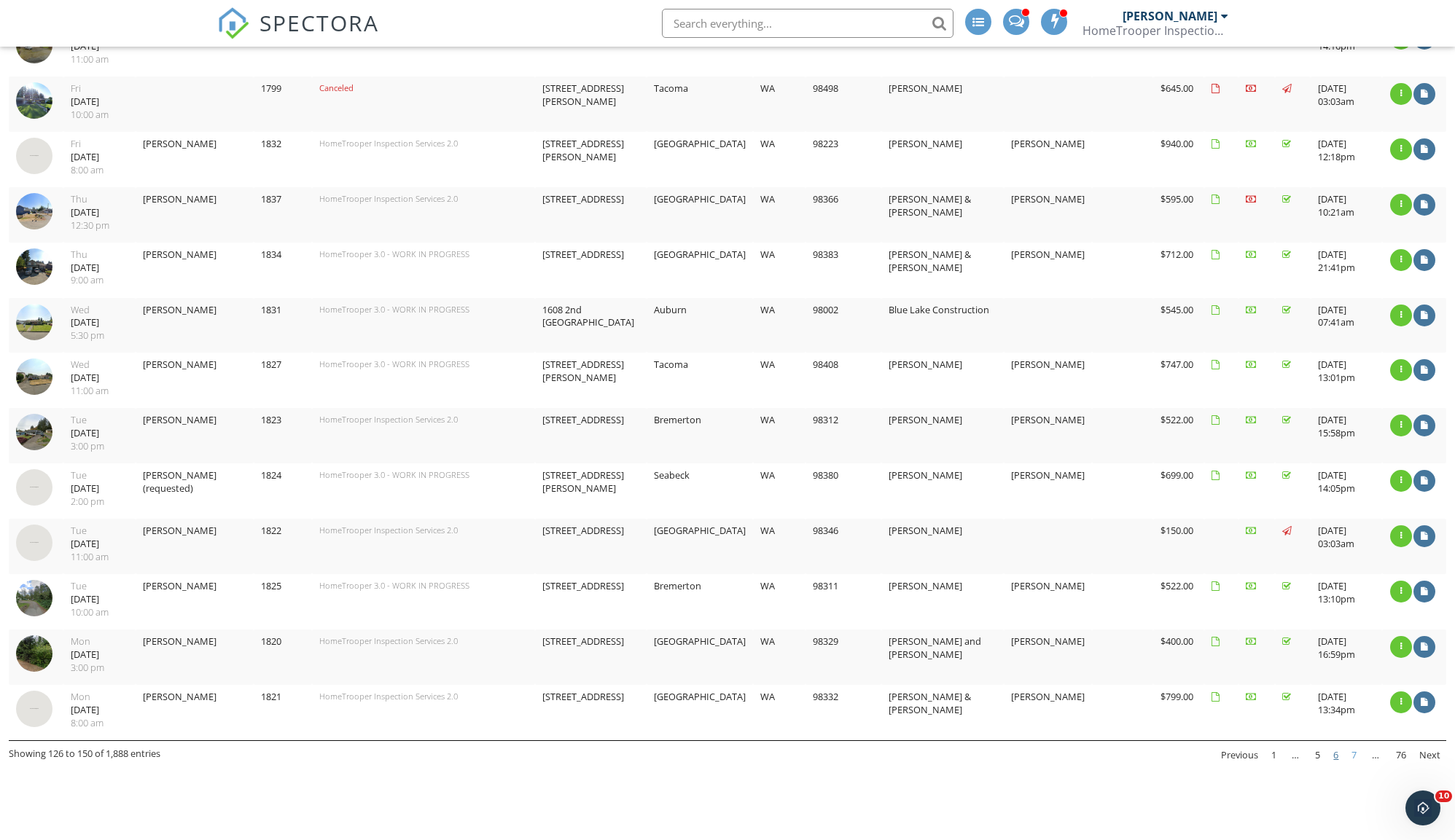
click at [1357, 743] on link "7" at bounding box center [1353, 755] width 17 height 25
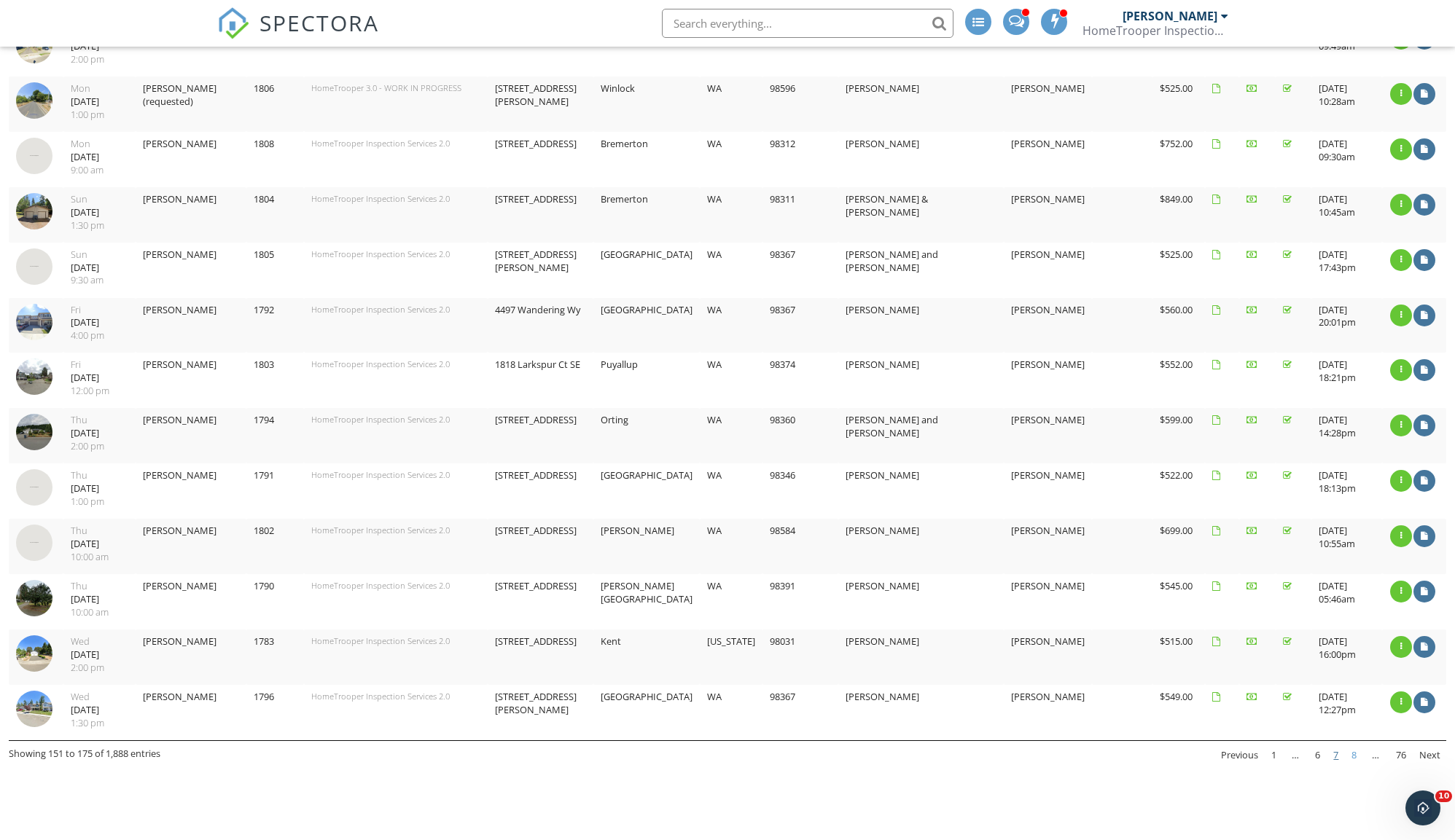
click at [1353, 743] on link "8" at bounding box center [1353, 755] width 17 height 25
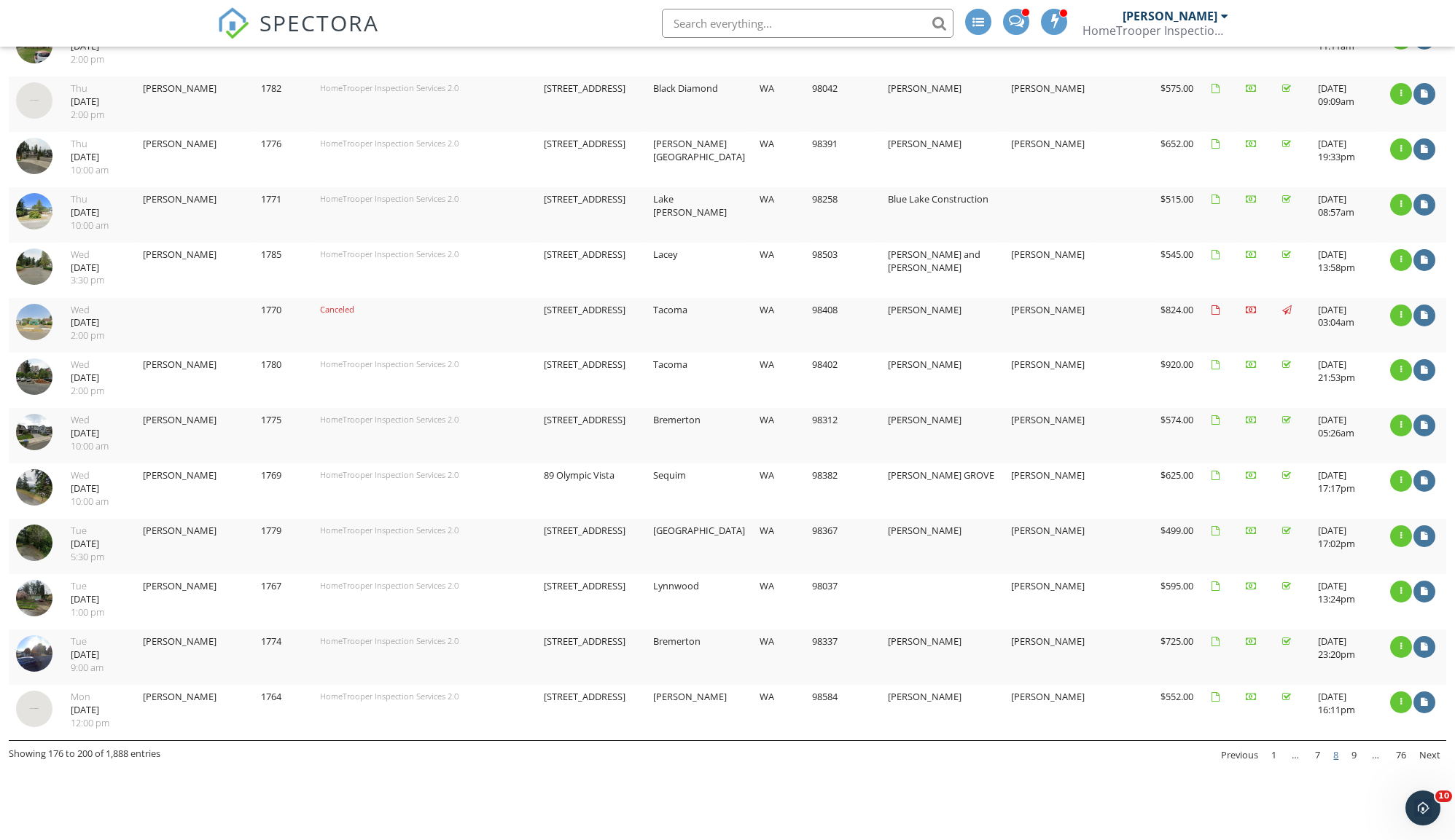
scroll to position [773, 0]
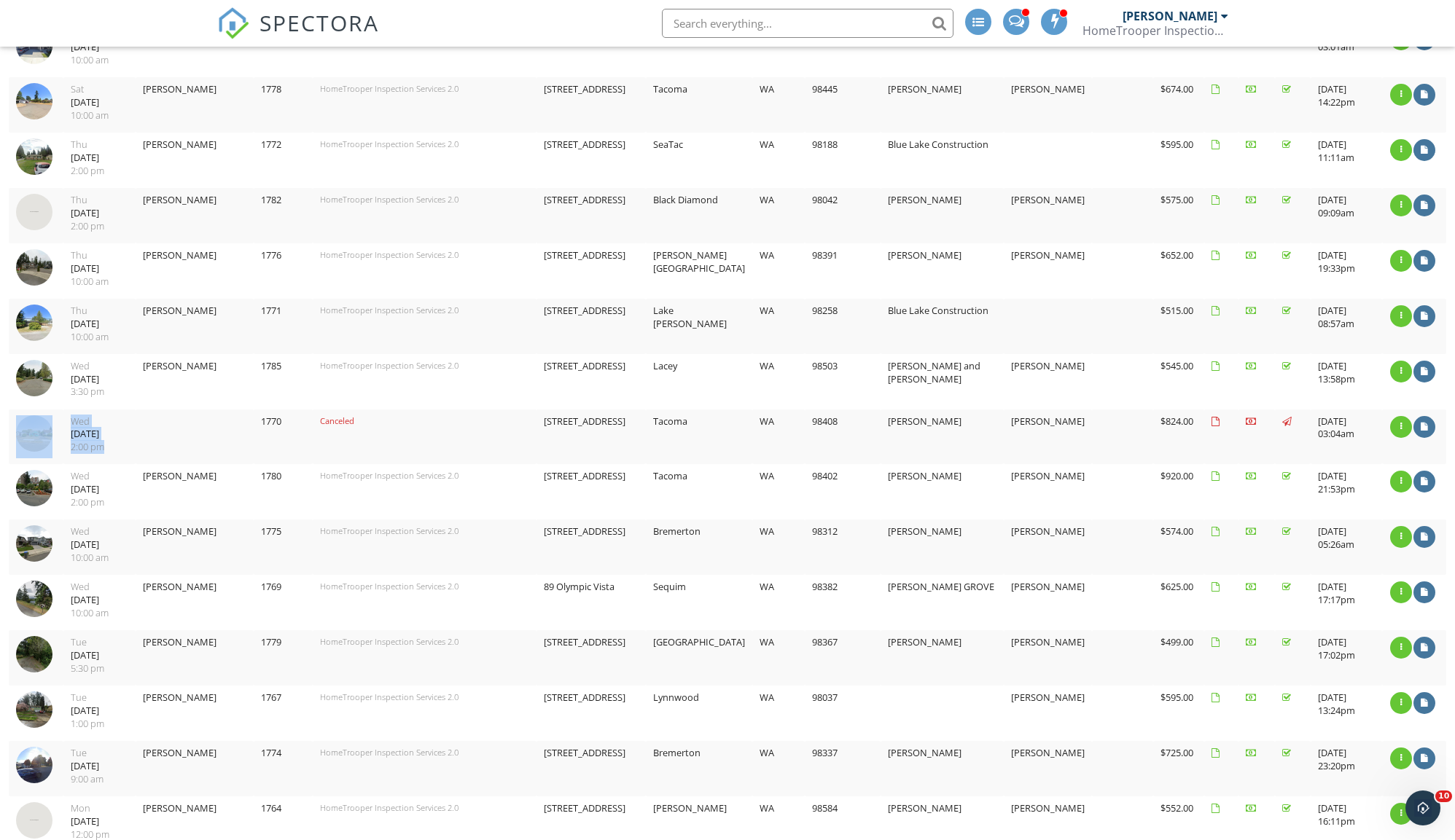
drag, startPoint x: 118, startPoint y: 427, endPoint x: 59, endPoint y: 410, distance: 61.4
click at [59, 410] on tr "2025-07-02 14:00:00 -0700 Wed 07/02/2025 2:00 pm 1770 Canceled 6027 S Bell St T…" at bounding box center [727, 438] width 1437 height 56
click at [175, 423] on td at bounding box center [195, 438] width 118 height 56
drag, startPoint x: 71, startPoint y: 418, endPoint x: 170, endPoint y: 414, distance: 99.1
click at [169, 414] on tr "2025-07-02 14:00:00 -0700 Wed 07/02/2025 2:00 pm 1770 Canceled 6027 S Bell St T…" at bounding box center [727, 438] width 1437 height 56
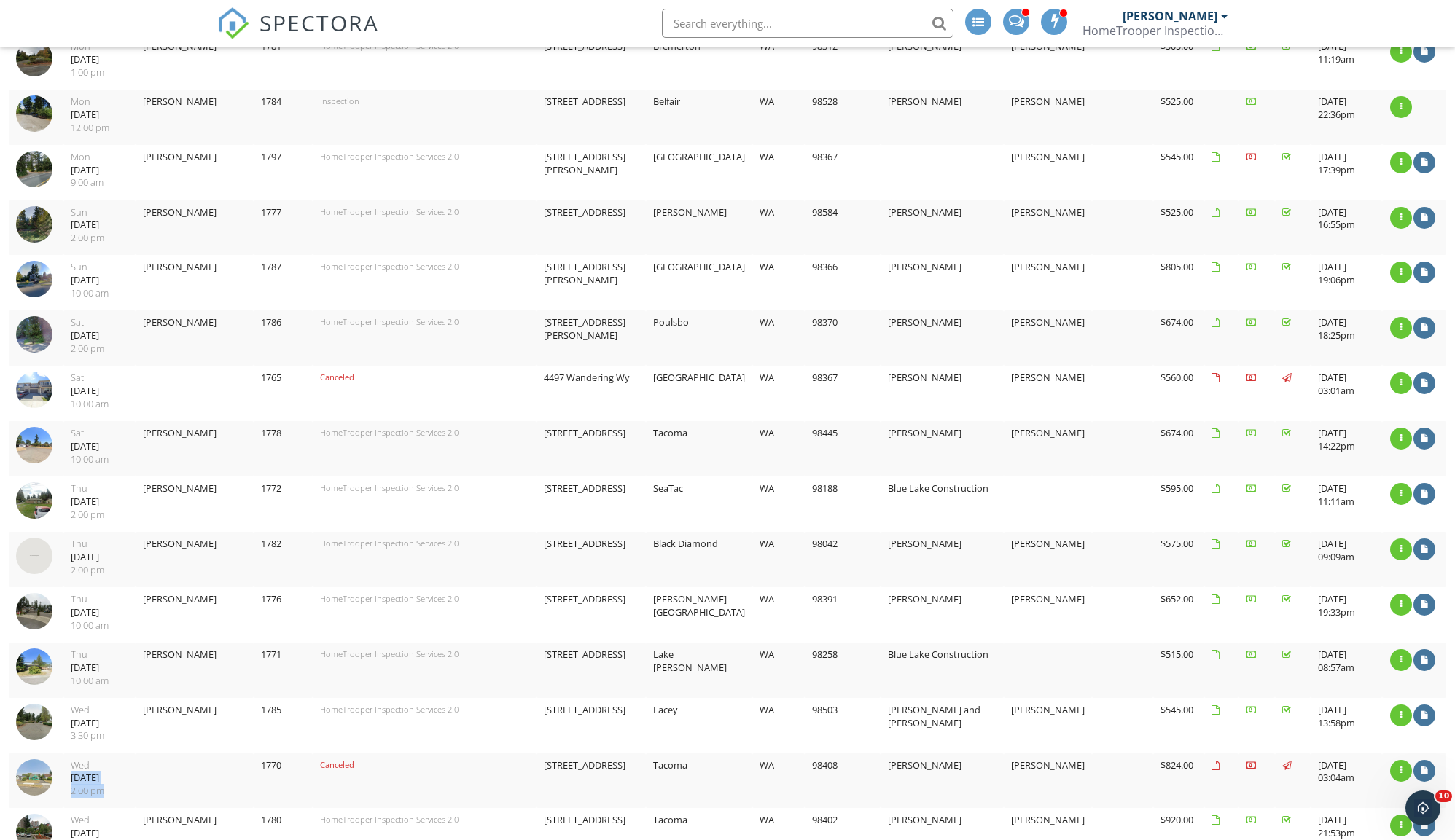
scroll to position [498, 0]
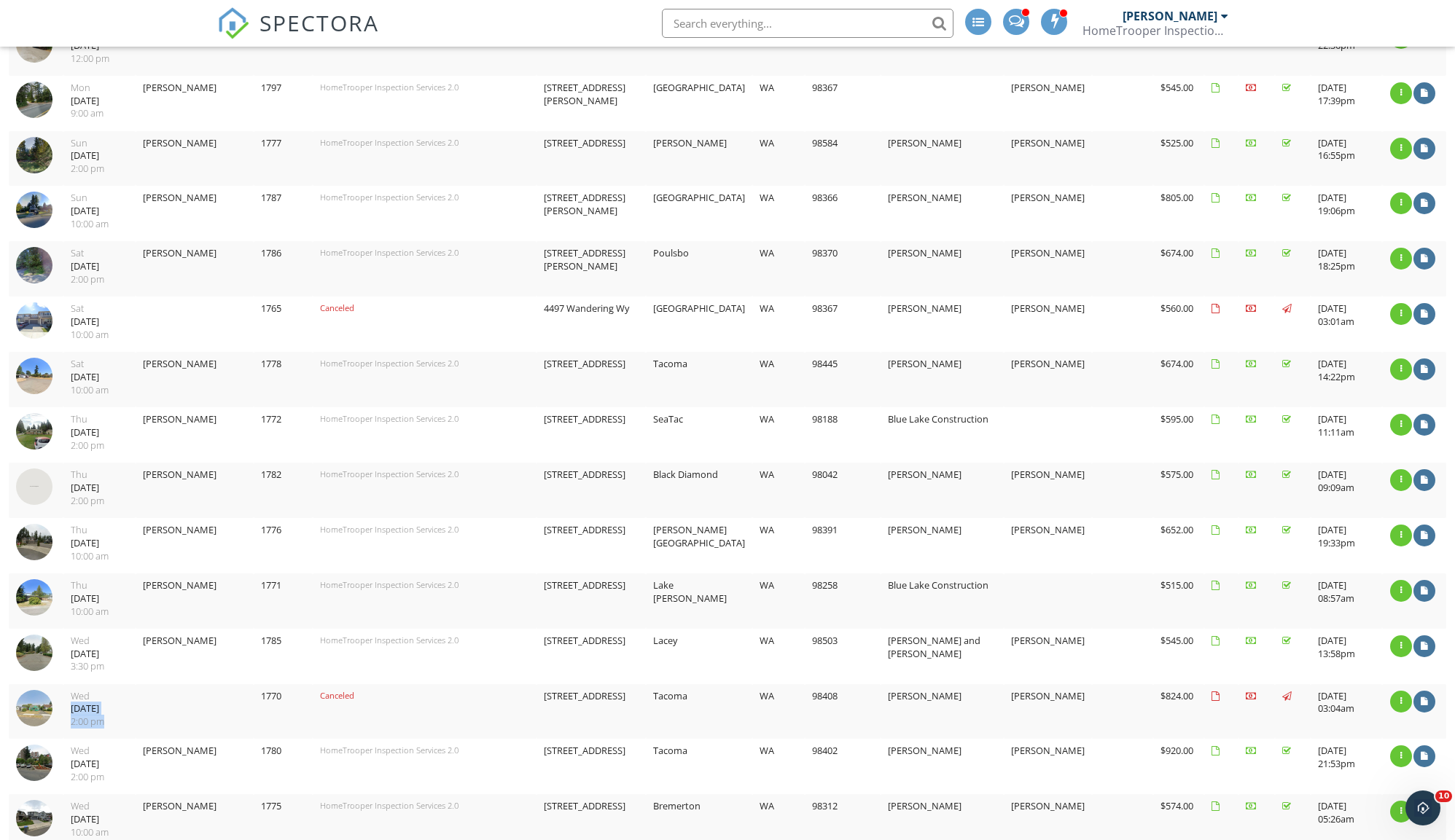
click at [23, 306] on img at bounding box center [34, 321] width 37 height 37
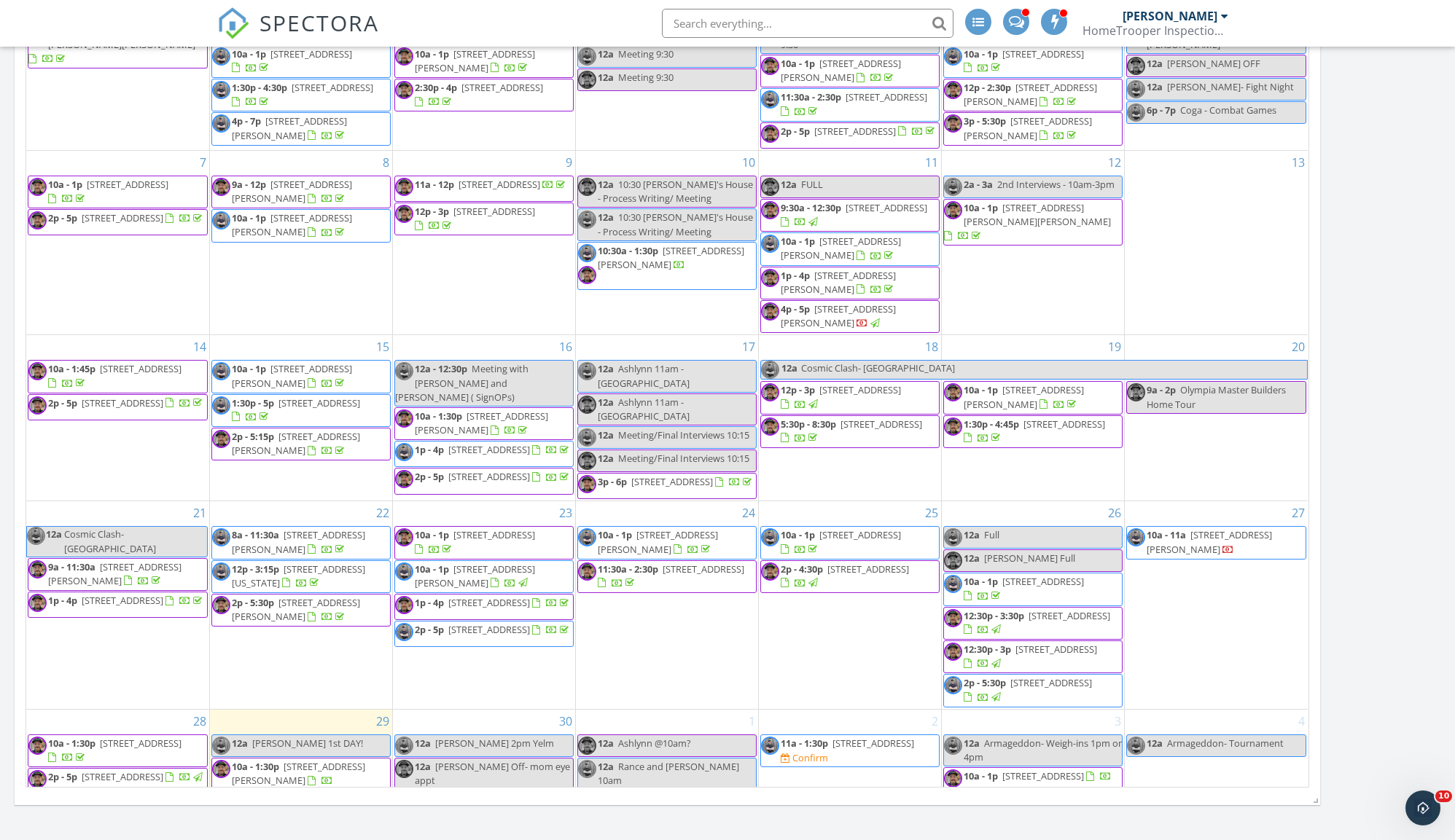
scroll to position [931, 0]
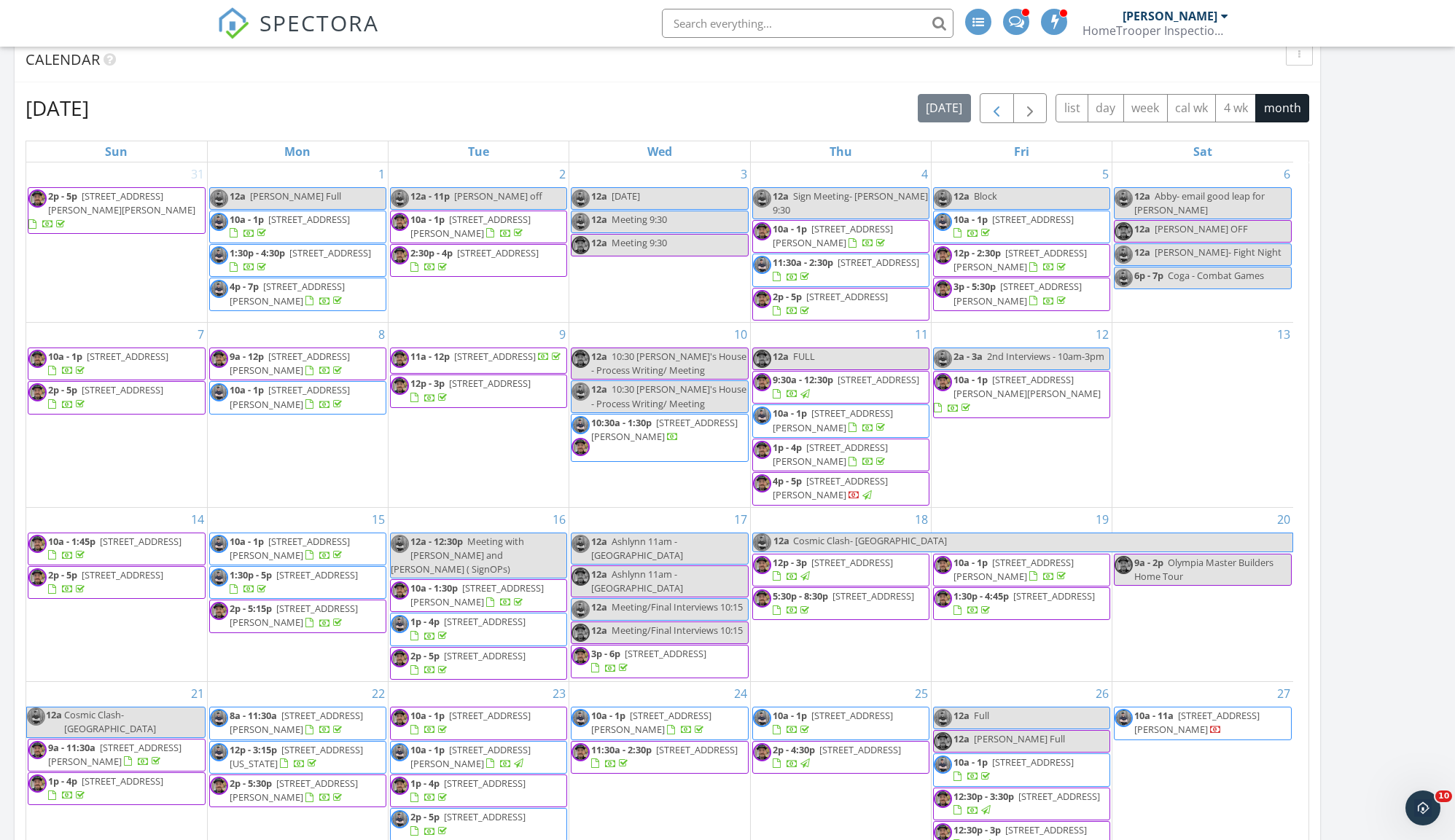
click at [987, 104] on span "button" at bounding box center [996, 109] width 18 height 18
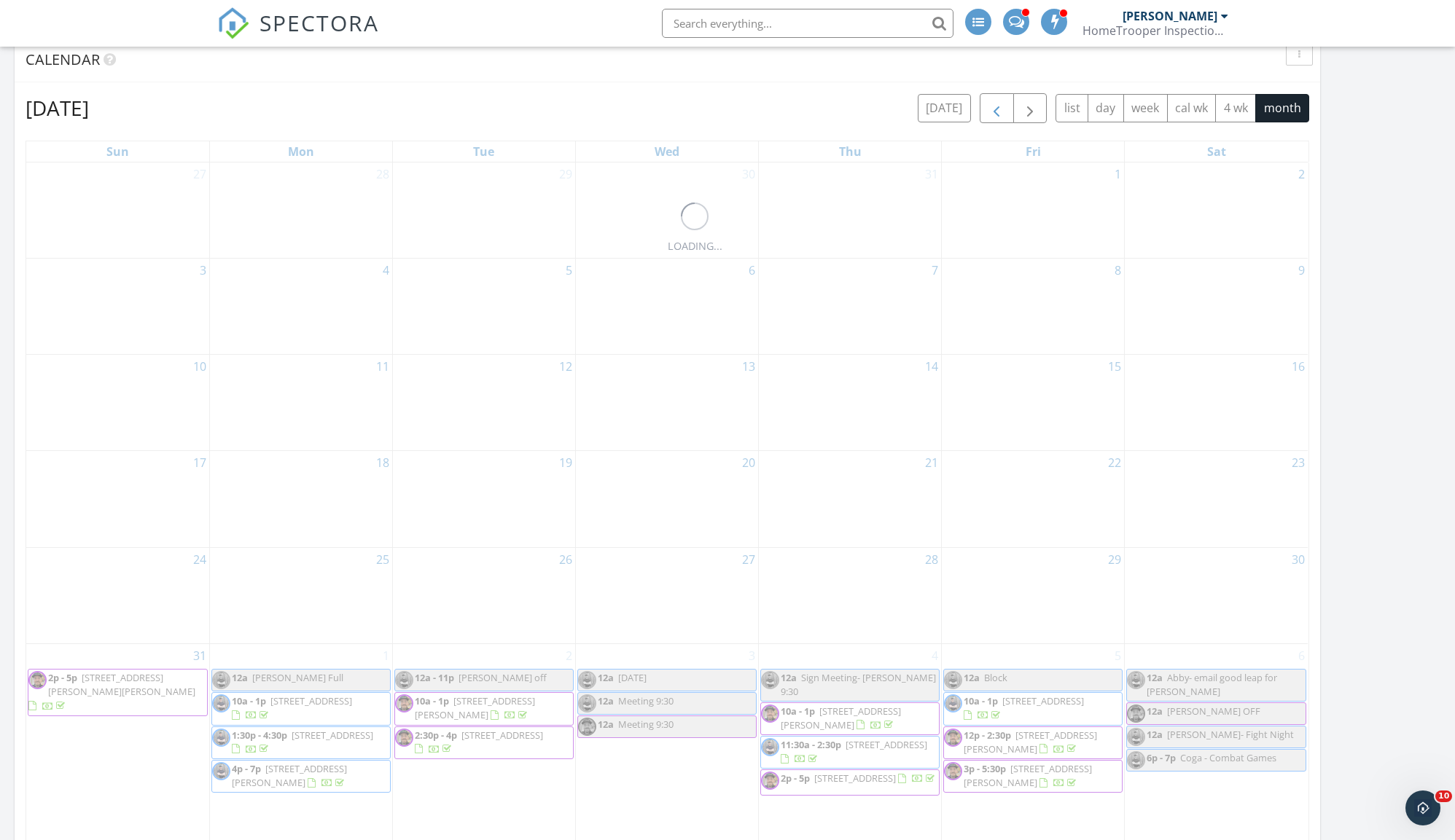
click at [987, 104] on span "button" at bounding box center [996, 109] width 18 height 18
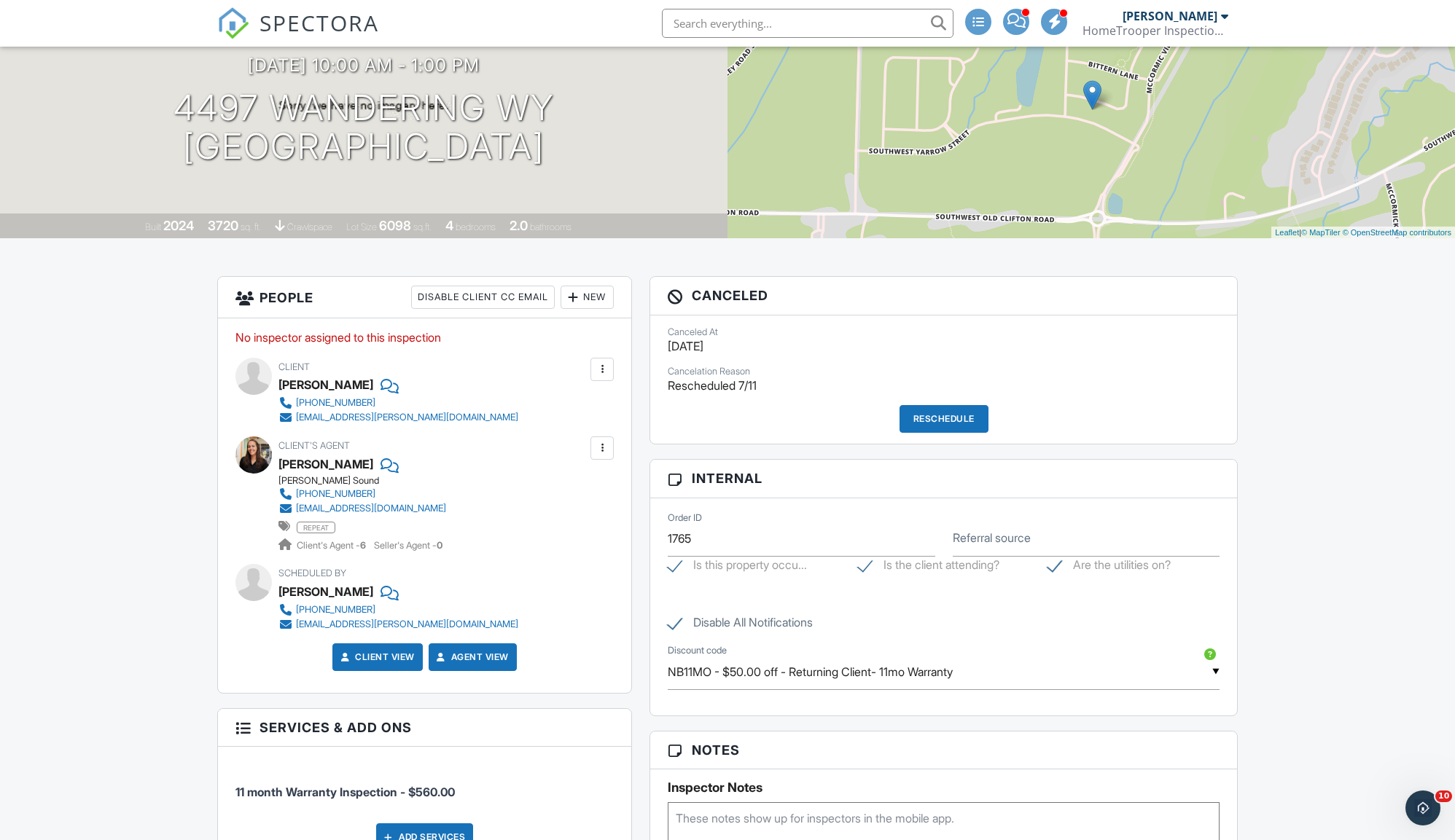
scroll to position [155, 0]
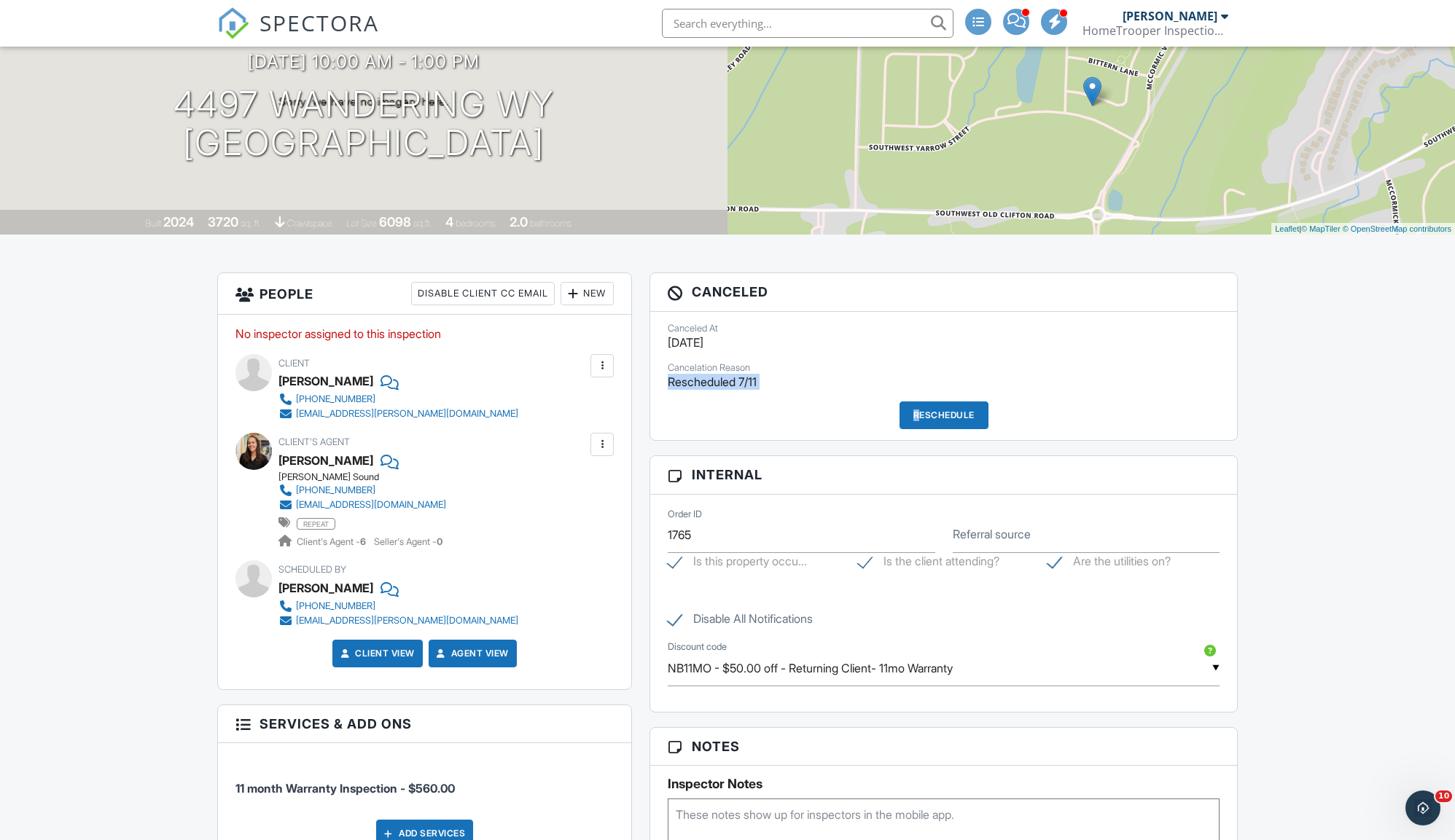
drag, startPoint x: 677, startPoint y: 381, endPoint x: 813, endPoint y: 392, distance: 136.4
click at [812, 393] on div "Canceled At 07/04/2025 Cancelation Reason Rescheduled 7/11 Reschedule" at bounding box center [943, 376] width 587 height 129
click at [812, 348] on p "07/04/2025" at bounding box center [943, 343] width 552 height 16
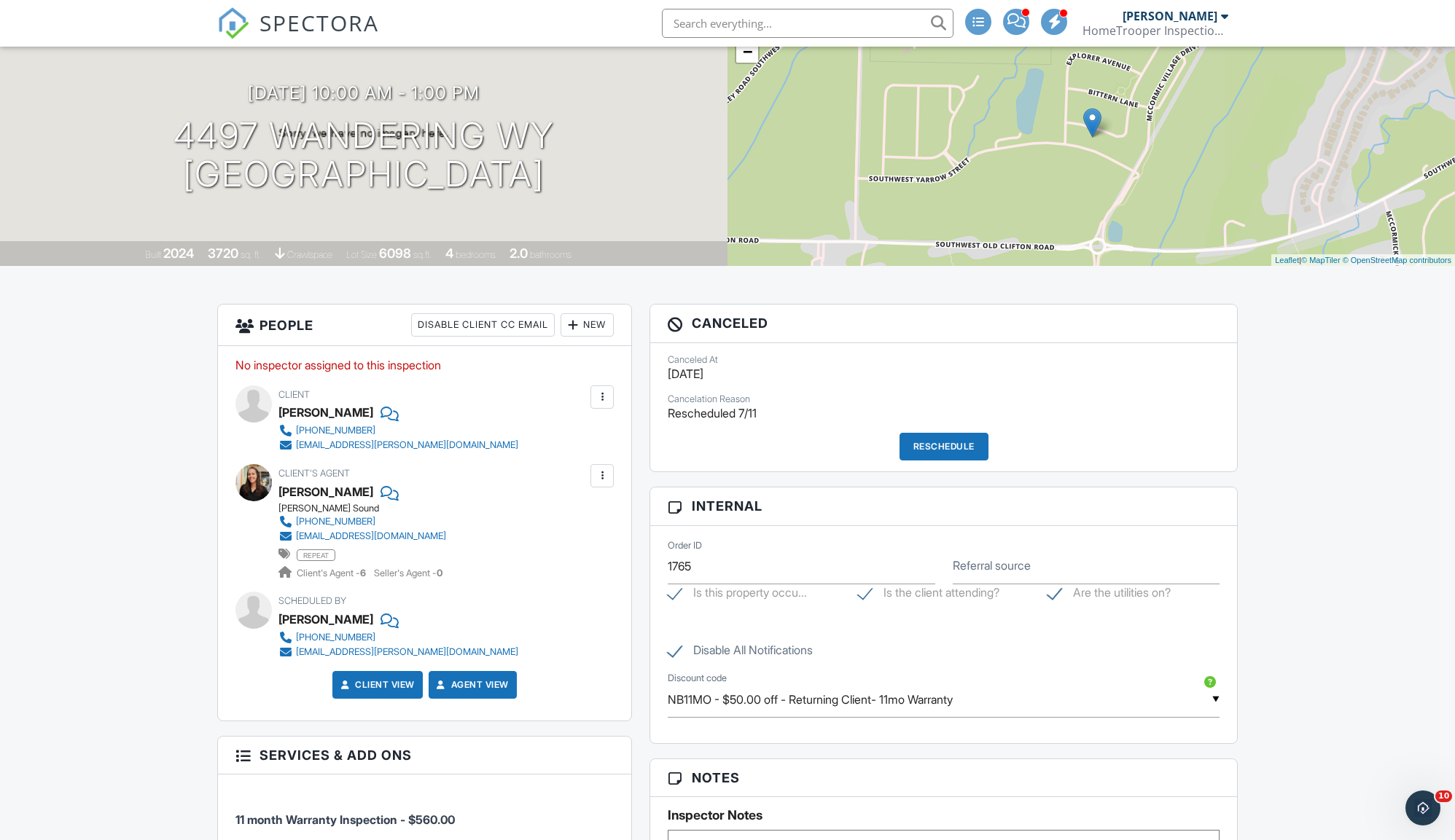
drag, startPoint x: 669, startPoint y: 374, endPoint x: 773, endPoint y: 378, distance: 104.1
click at [773, 378] on p "07/04/2025" at bounding box center [943, 374] width 552 height 16
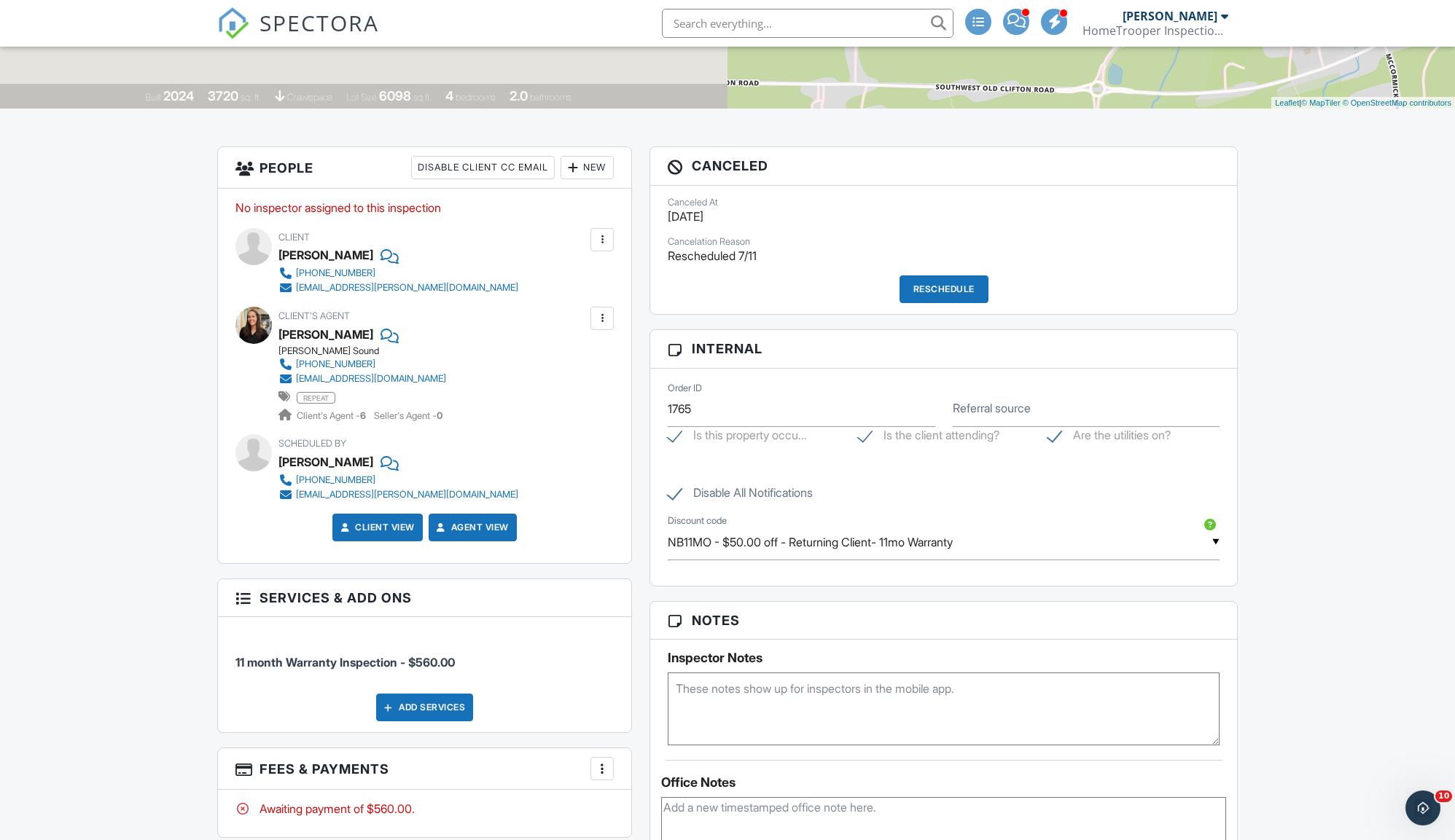
scroll to position [123, 0]
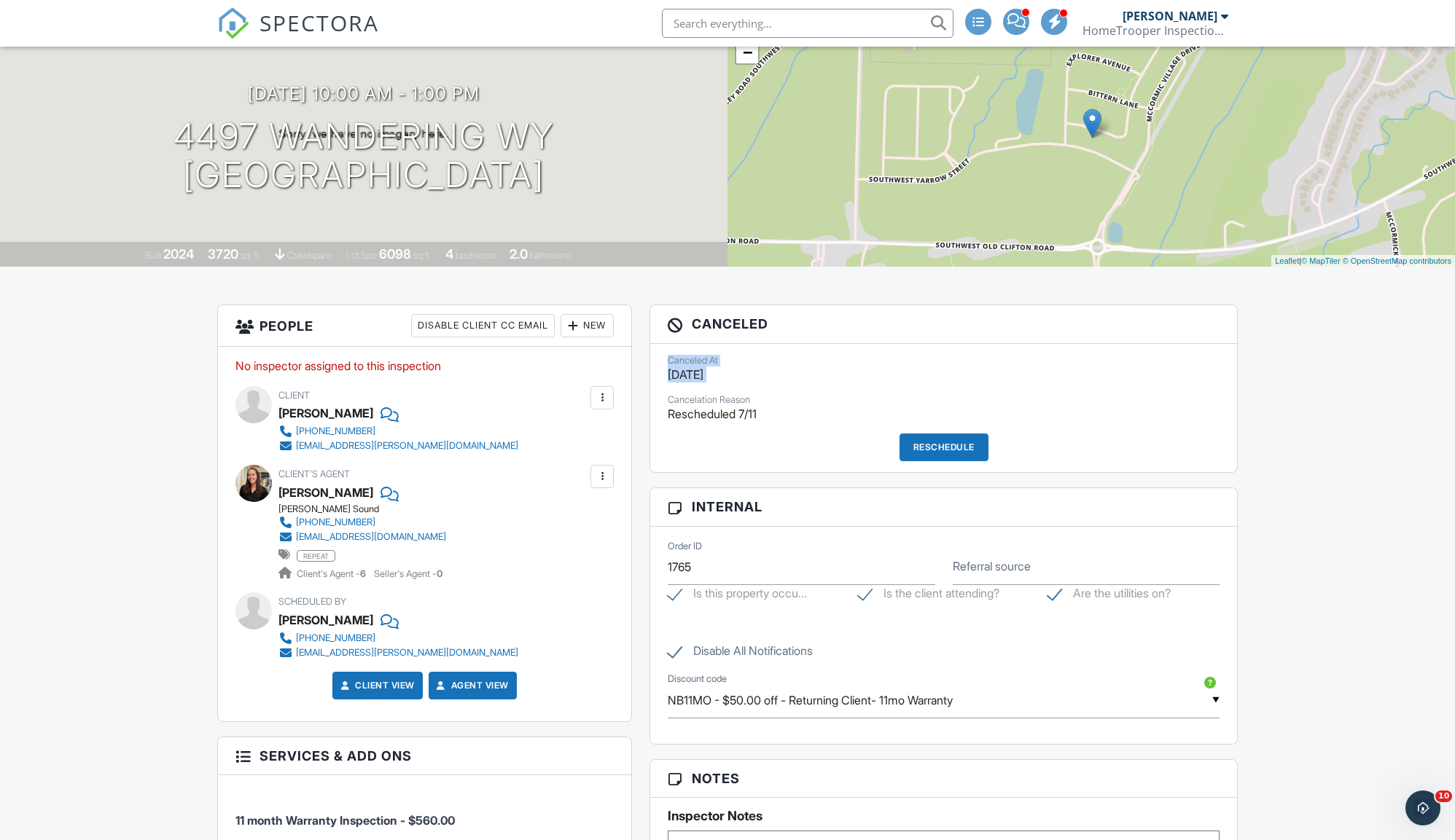
drag, startPoint x: 803, startPoint y: 384, endPoint x: 647, endPoint y: 355, distance: 158.7
click at [647, 355] on div "Canceled Canceled At 07/04/2025 Cancelation Reason Rescheduled 7/11 Reschedule …" at bounding box center [943, 813] width 606 height 1017
click at [745, 389] on div "Canceled At 07/04/2025 Cancelation Reason Rescheduled 7/11 Reschedule" at bounding box center [943, 408] width 587 height 129
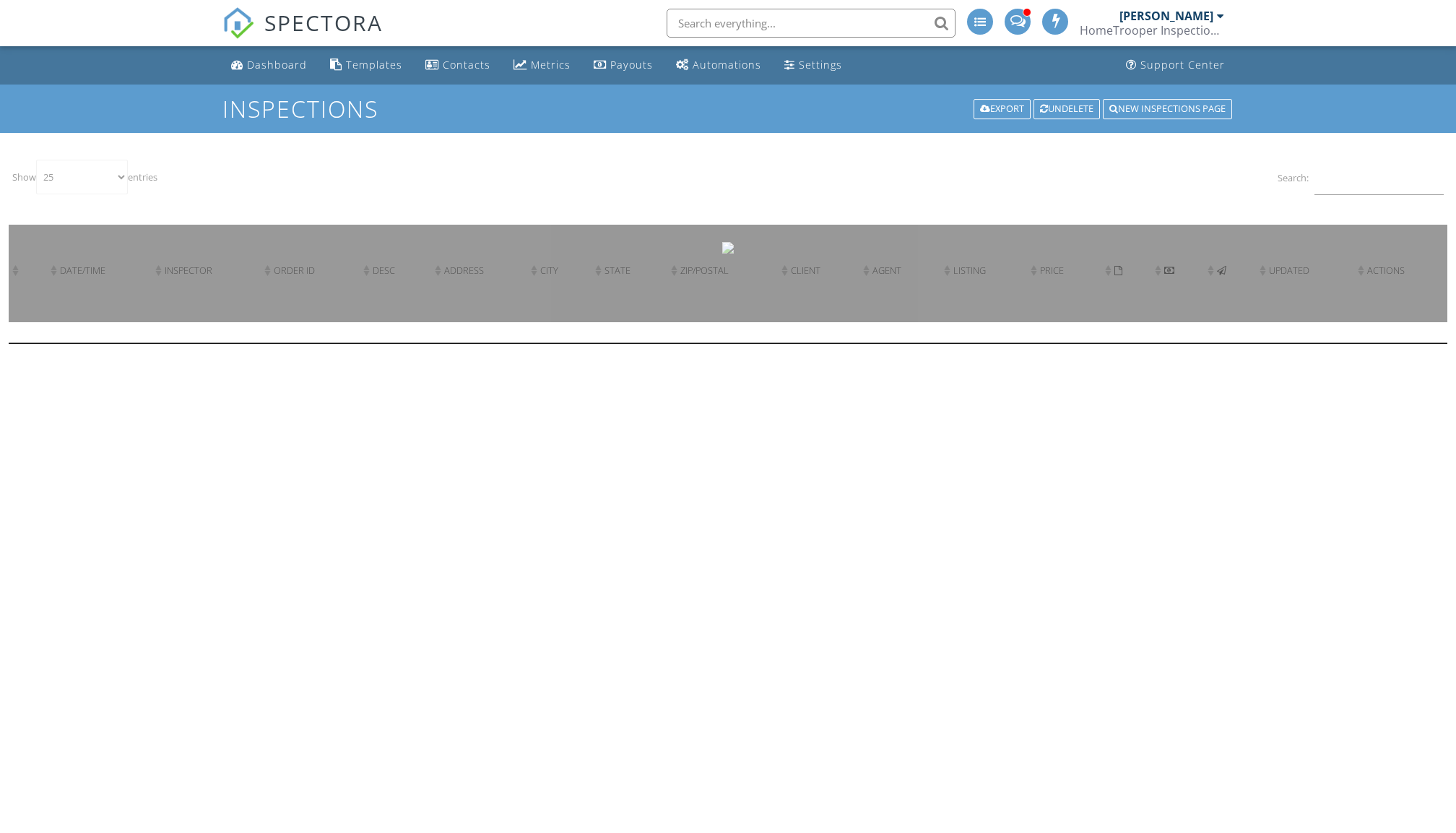
select select "25"
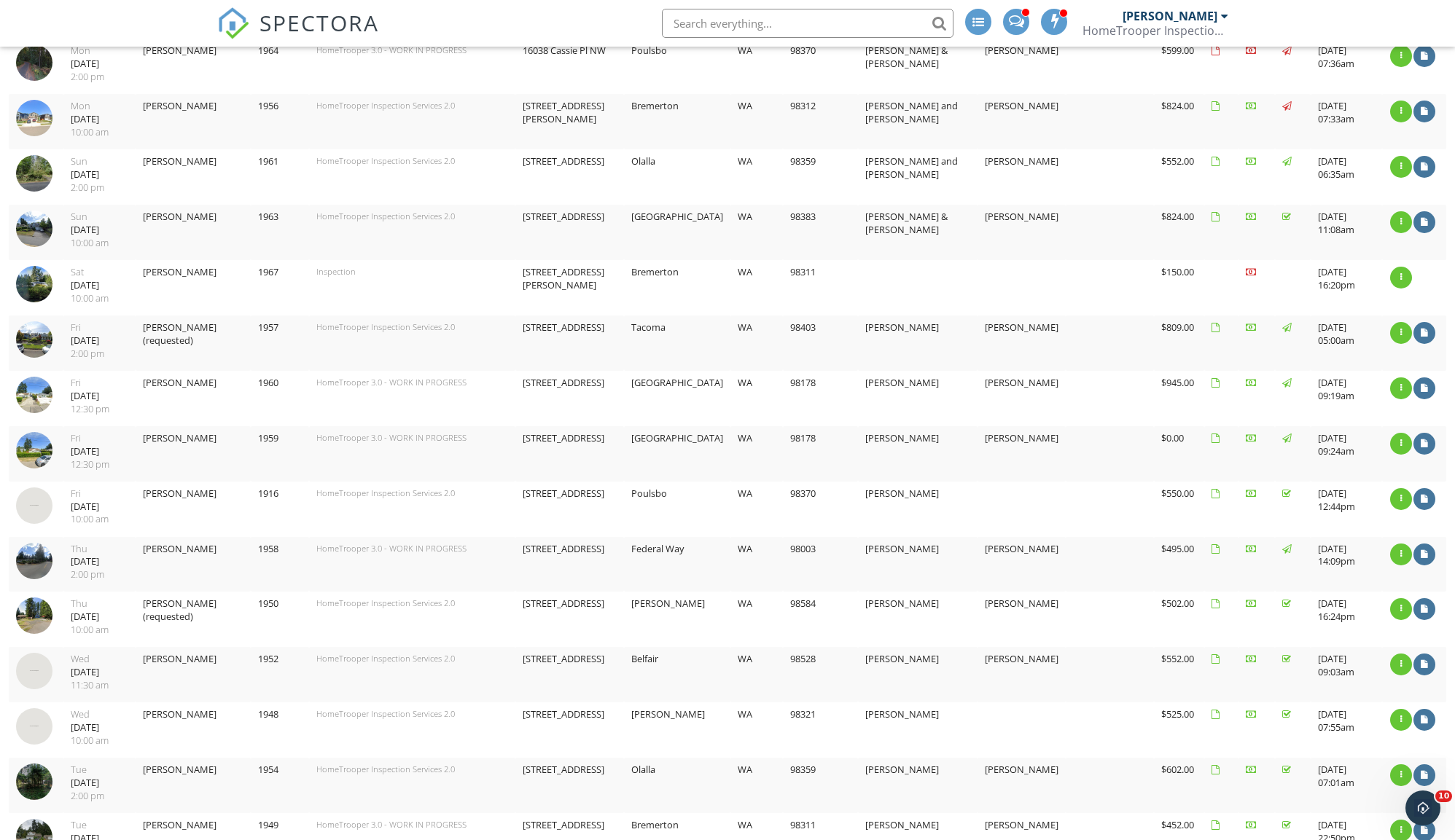
scroll to position [887, 0]
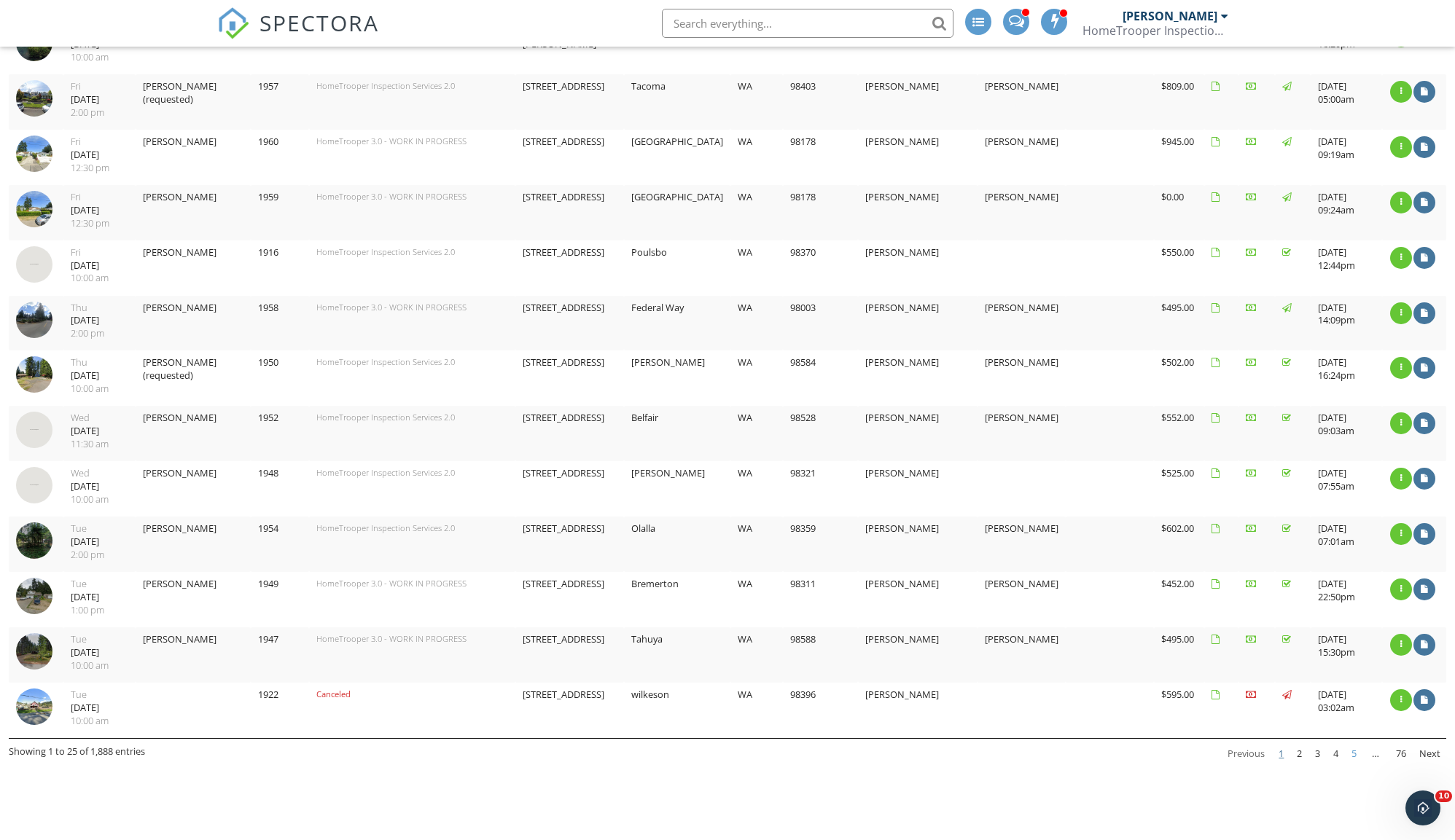
click at [1350, 741] on link "5" at bounding box center [1353, 754] width 17 height 25
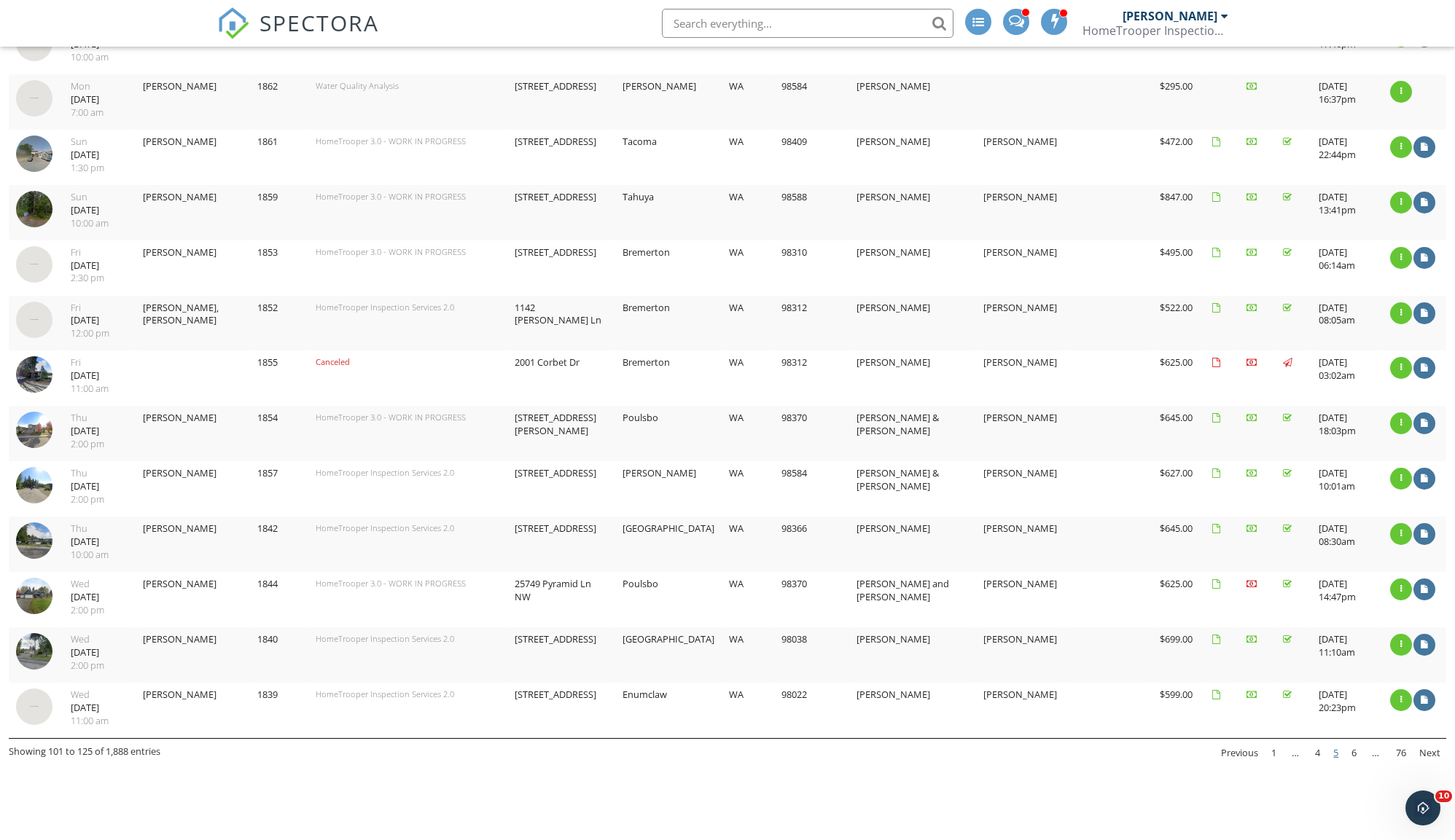
scroll to position [885, 0]
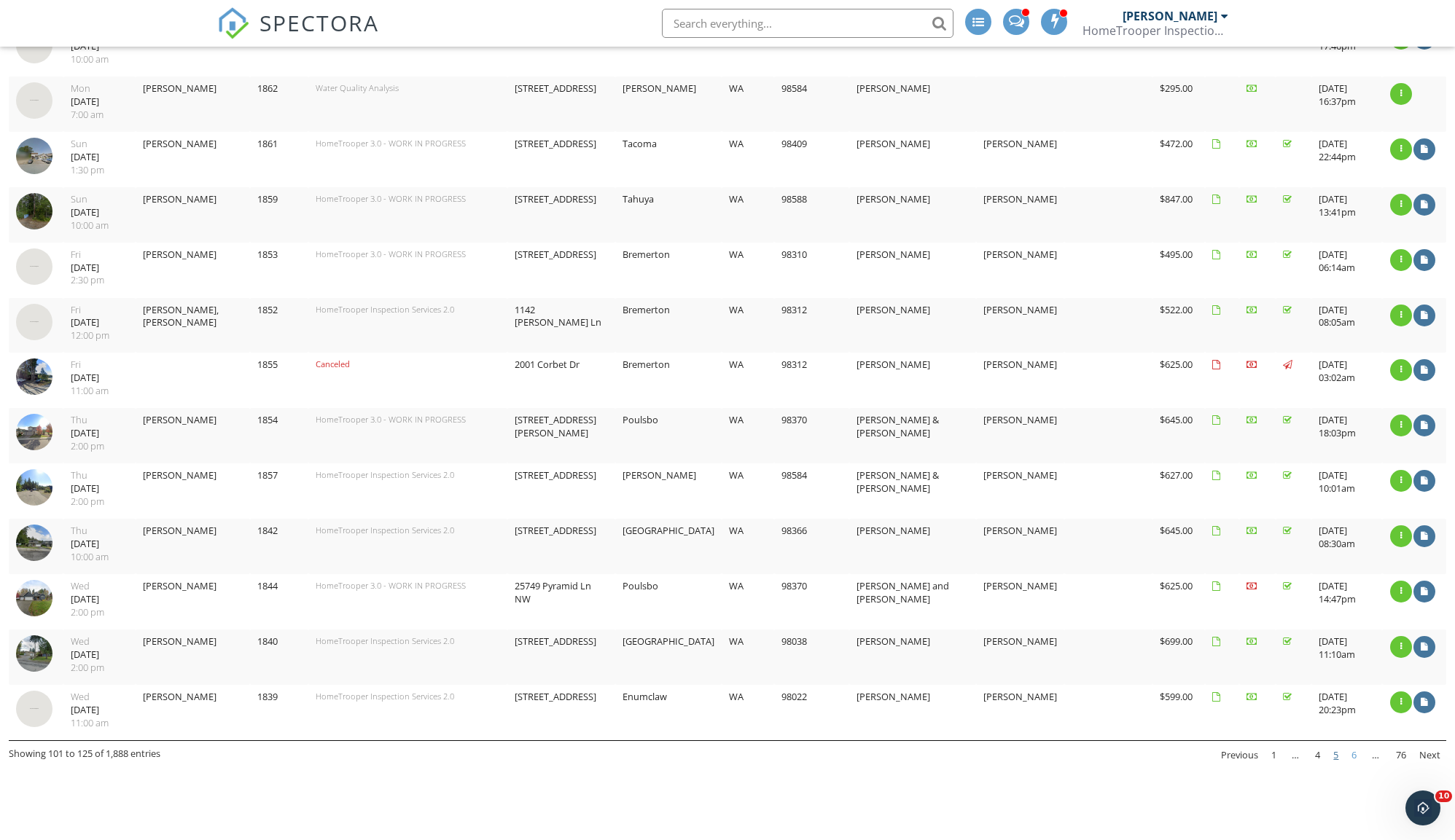
click at [1351, 743] on link "6" at bounding box center [1353, 755] width 17 height 25
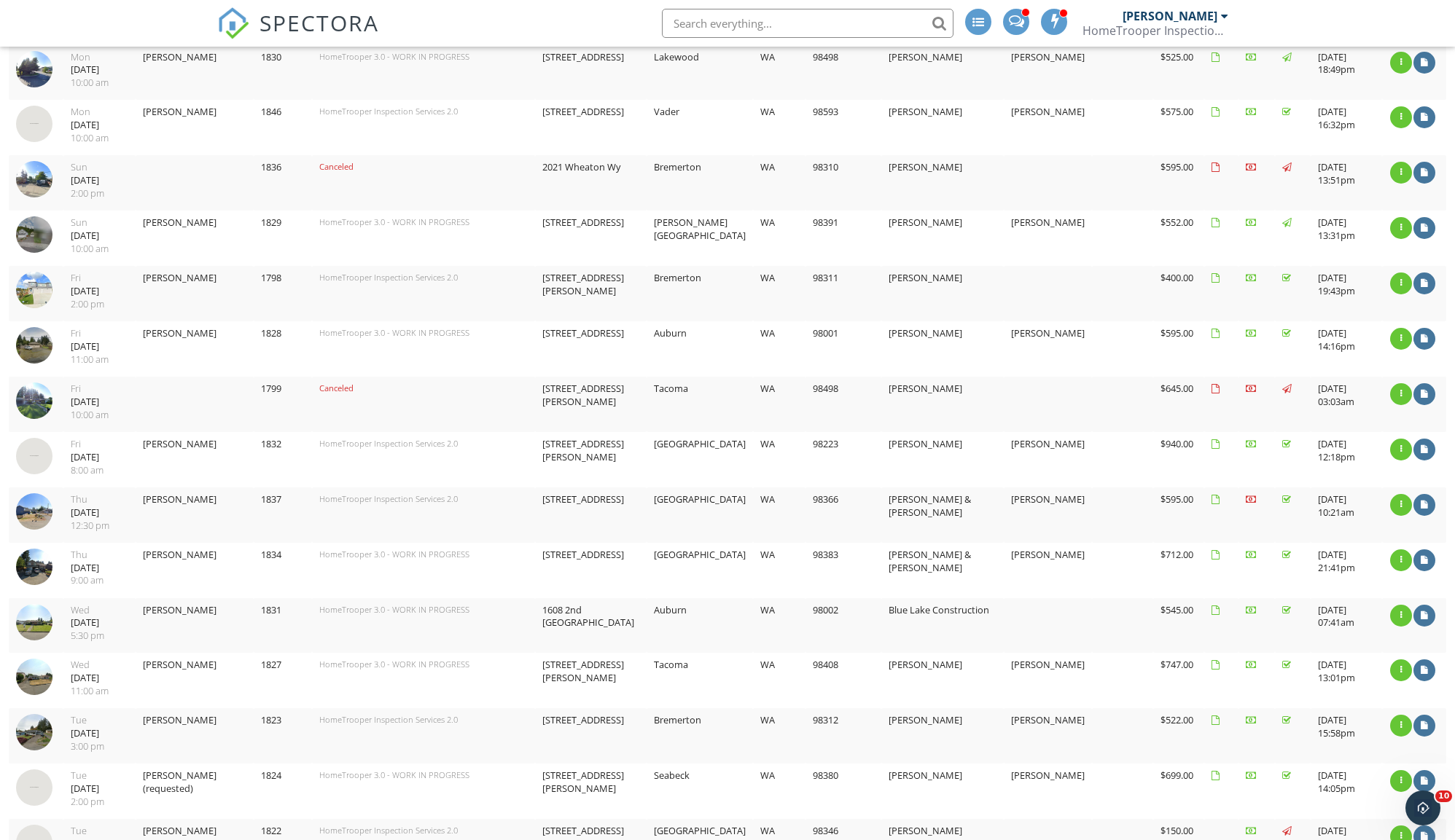
scroll to position [266, 0]
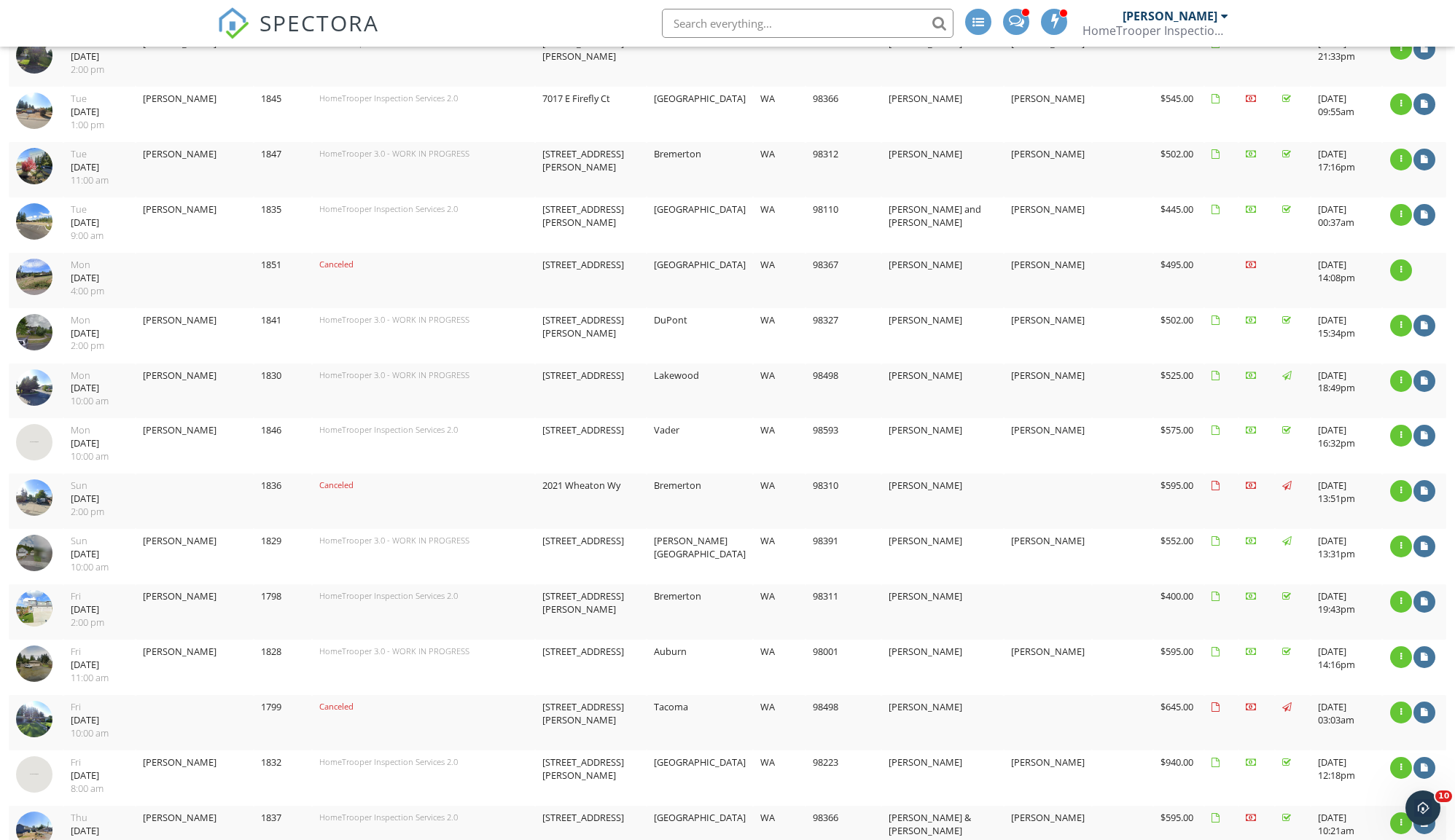
drag, startPoint x: 604, startPoint y: 259, endPoint x: 683, endPoint y: 267, distance: 79.4
click at [647, 267] on td "[STREET_ADDRESS]" at bounding box center [590, 280] width 112 height 56
drag, startPoint x: 1187, startPoint y: 270, endPoint x: 1197, endPoint y: 270, distance: 10.0
click at [1197, 270] on td "$495.00" at bounding box center [1179, 280] width 51 height 56
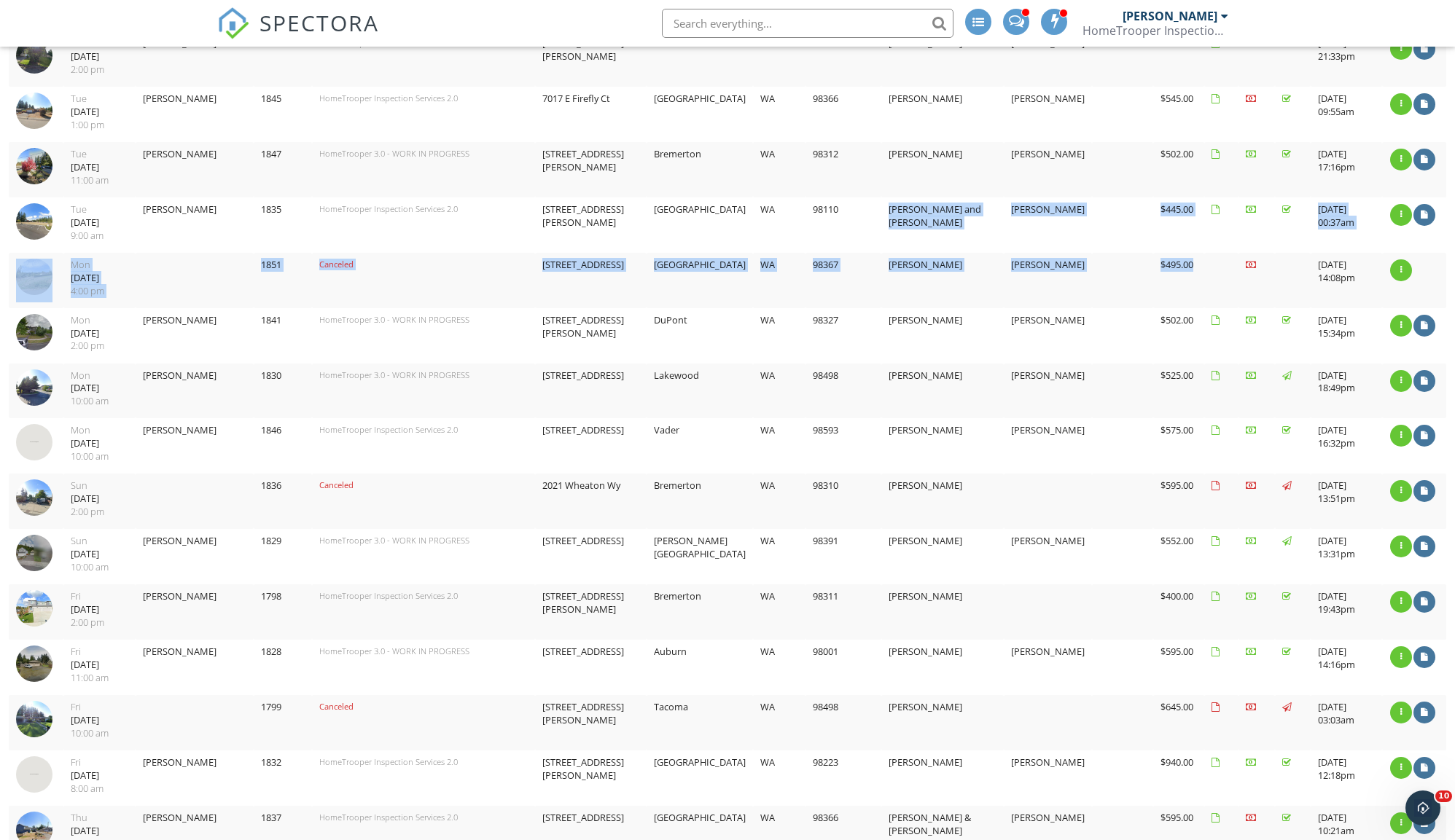
drag, startPoint x: 1179, startPoint y: 264, endPoint x: 790, endPoint y: 244, distance: 389.5
click at [810, 245] on tbody "2025-07-30 10:00:00 -0700 Wed 07/30/2025 10:00 am Morgan Leiviska 1848 HomeTroo…" at bounding box center [727, 667] width 1437 height 1383
click at [583, 280] on td "7170 N Van Decar Rd SE" at bounding box center [590, 280] width 112 height 56
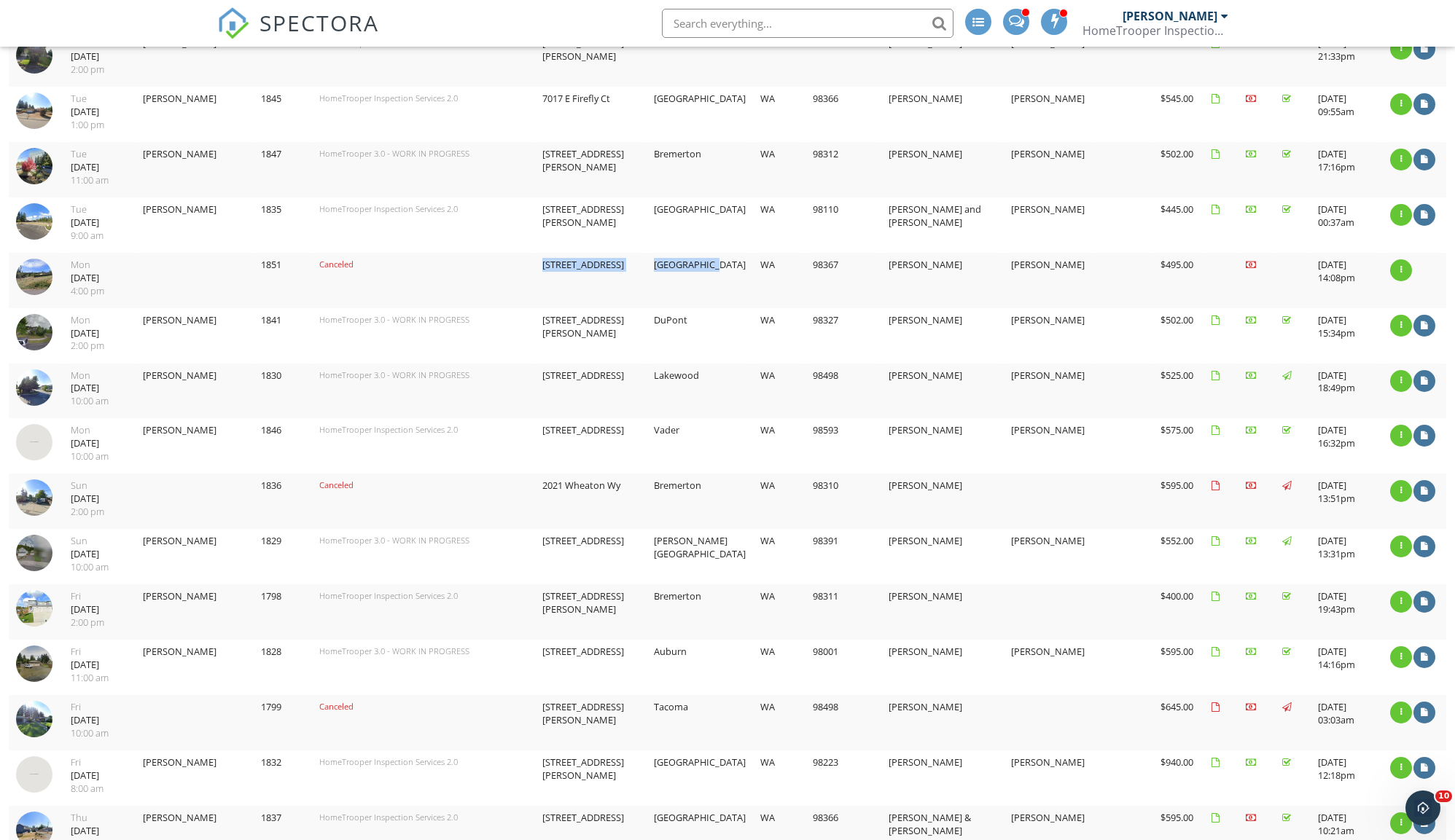
drag, startPoint x: 587, startPoint y: 254, endPoint x: 846, endPoint y: 264, distance: 259.2
click at [788, 267] on tr "2025-07-28 16:00:00 -0700 Mon 07/28/2025 4:00 pm 1851 Canceled 7170 N Van Decar…" at bounding box center [727, 280] width 1437 height 56
click at [960, 264] on td "Enrica Stairs" at bounding box center [943, 280] width 123 height 56
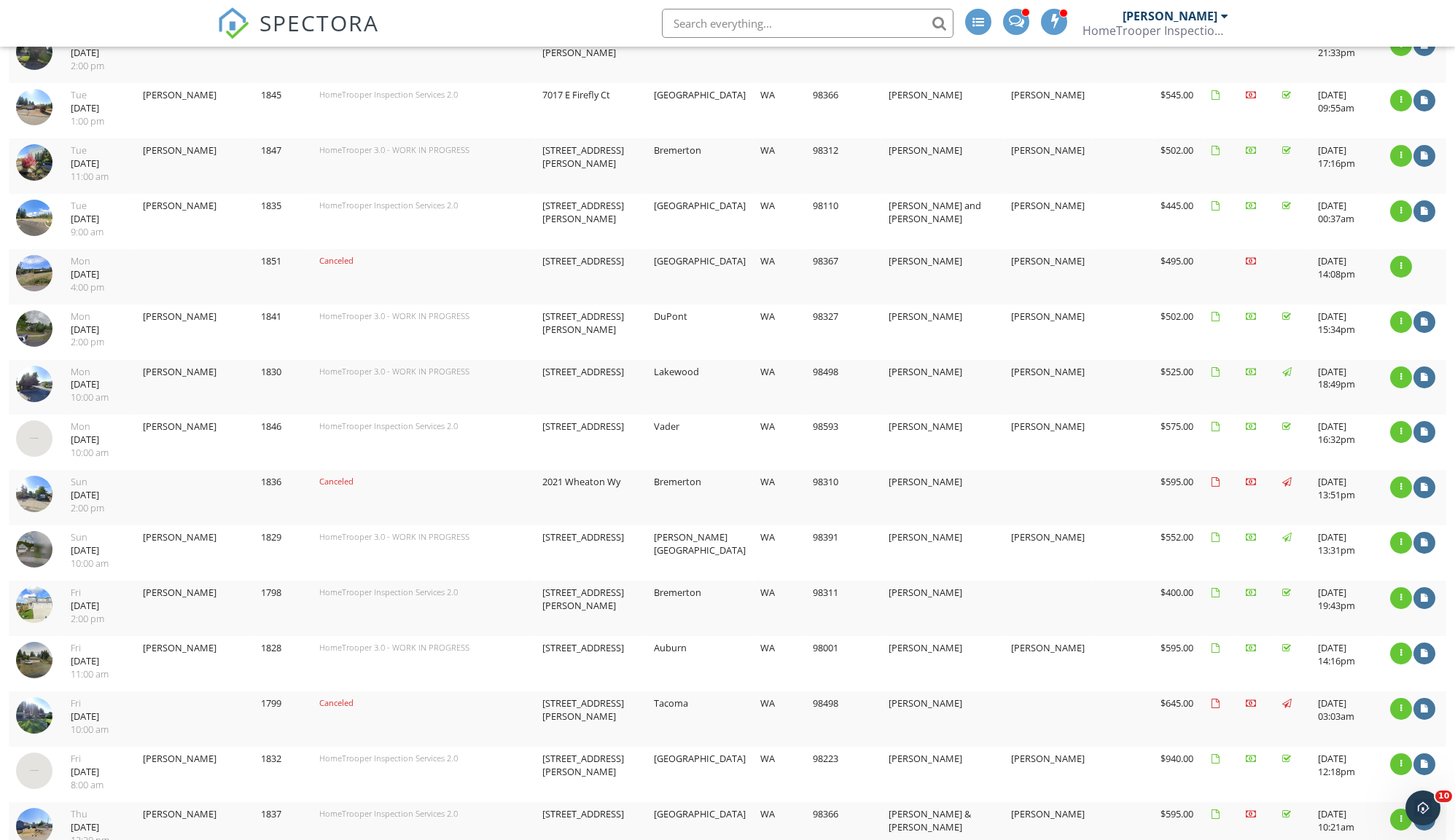
scroll to position [885, 0]
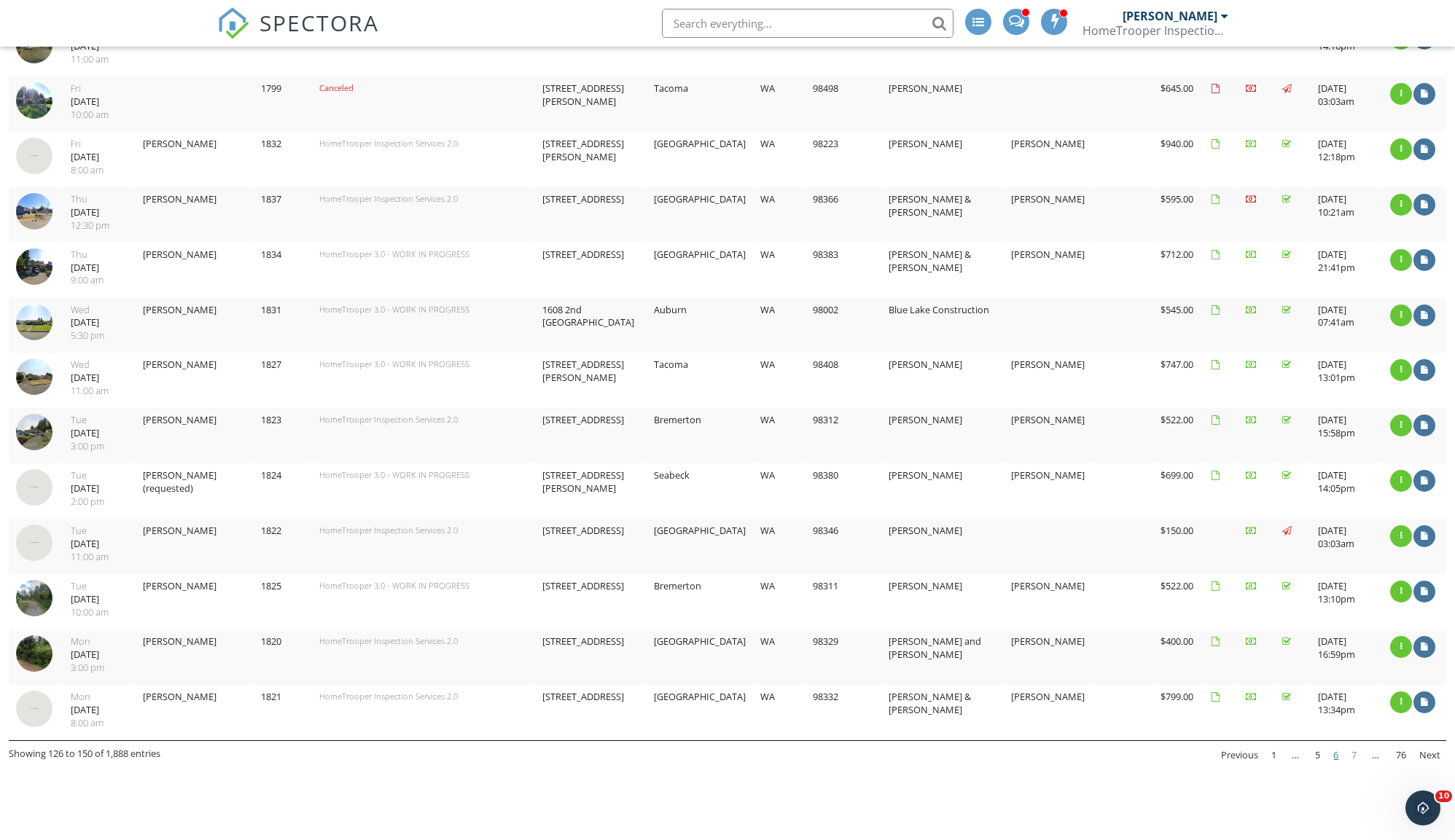
click at [1348, 743] on link "7" at bounding box center [1353, 755] width 17 height 25
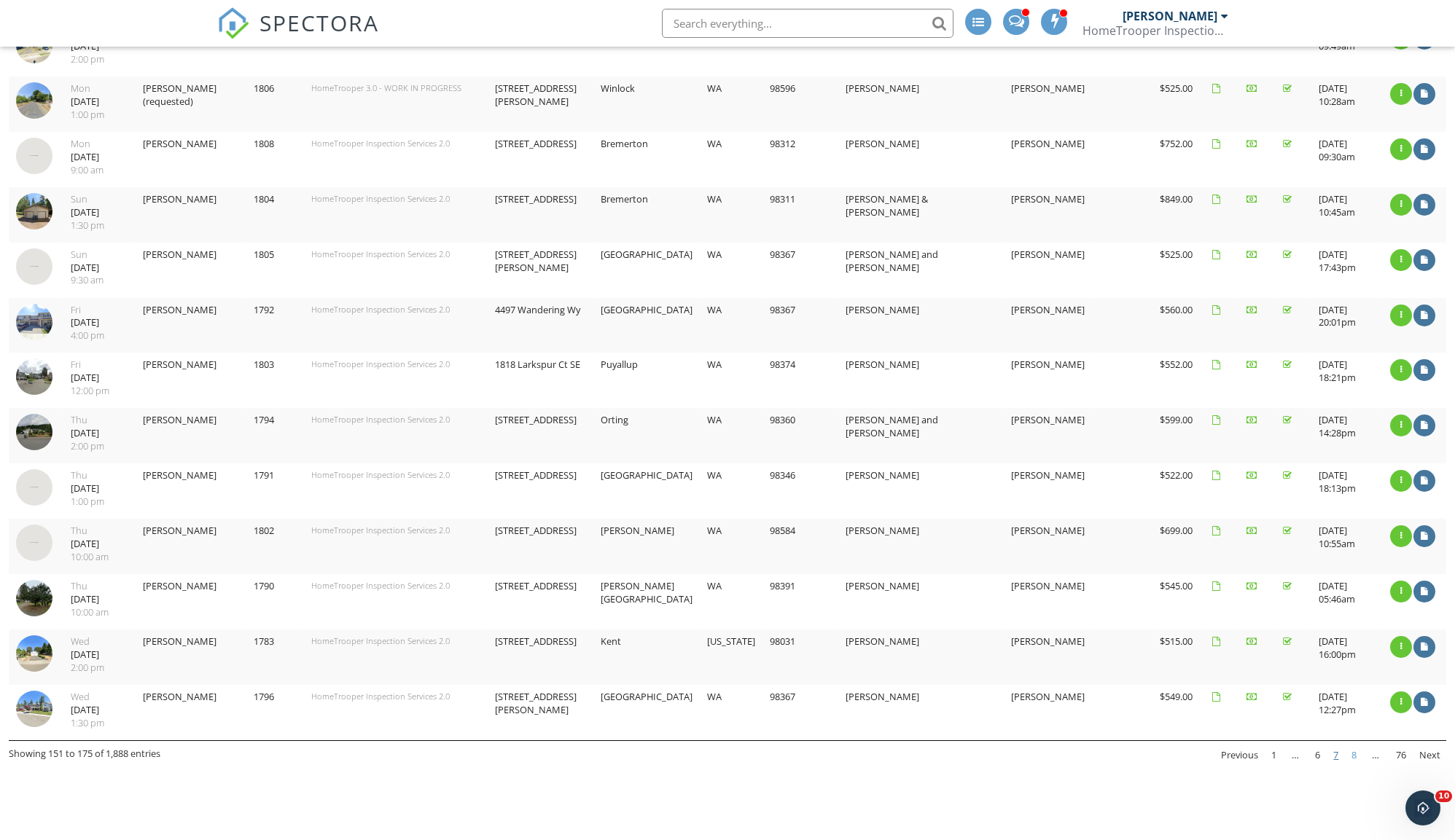
click at [1356, 743] on link "8" at bounding box center [1353, 755] width 17 height 25
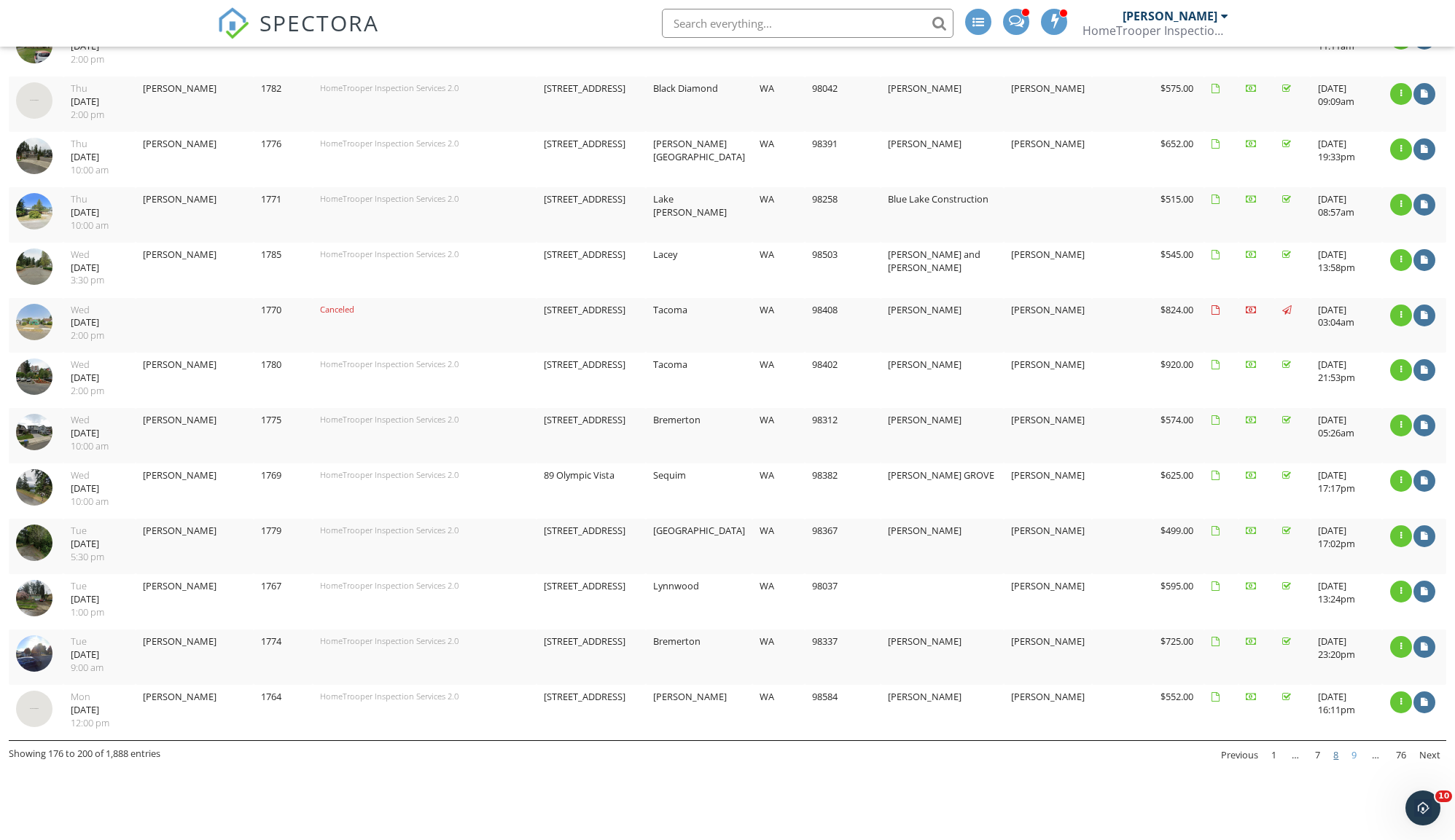
click at [1357, 743] on link "9" at bounding box center [1353, 755] width 17 height 25
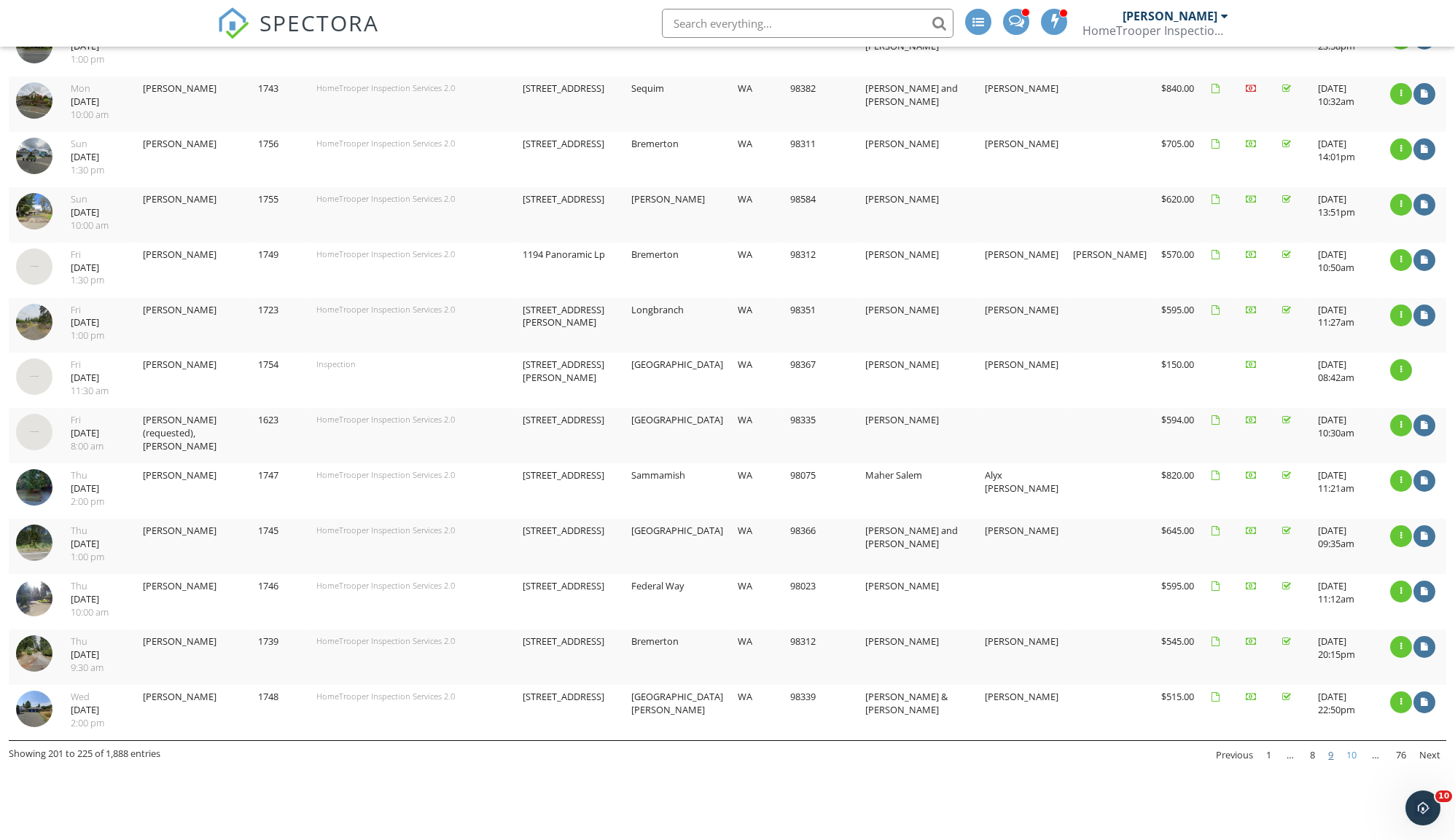
click at [1351, 743] on link "10" at bounding box center [1351, 755] width 22 height 25
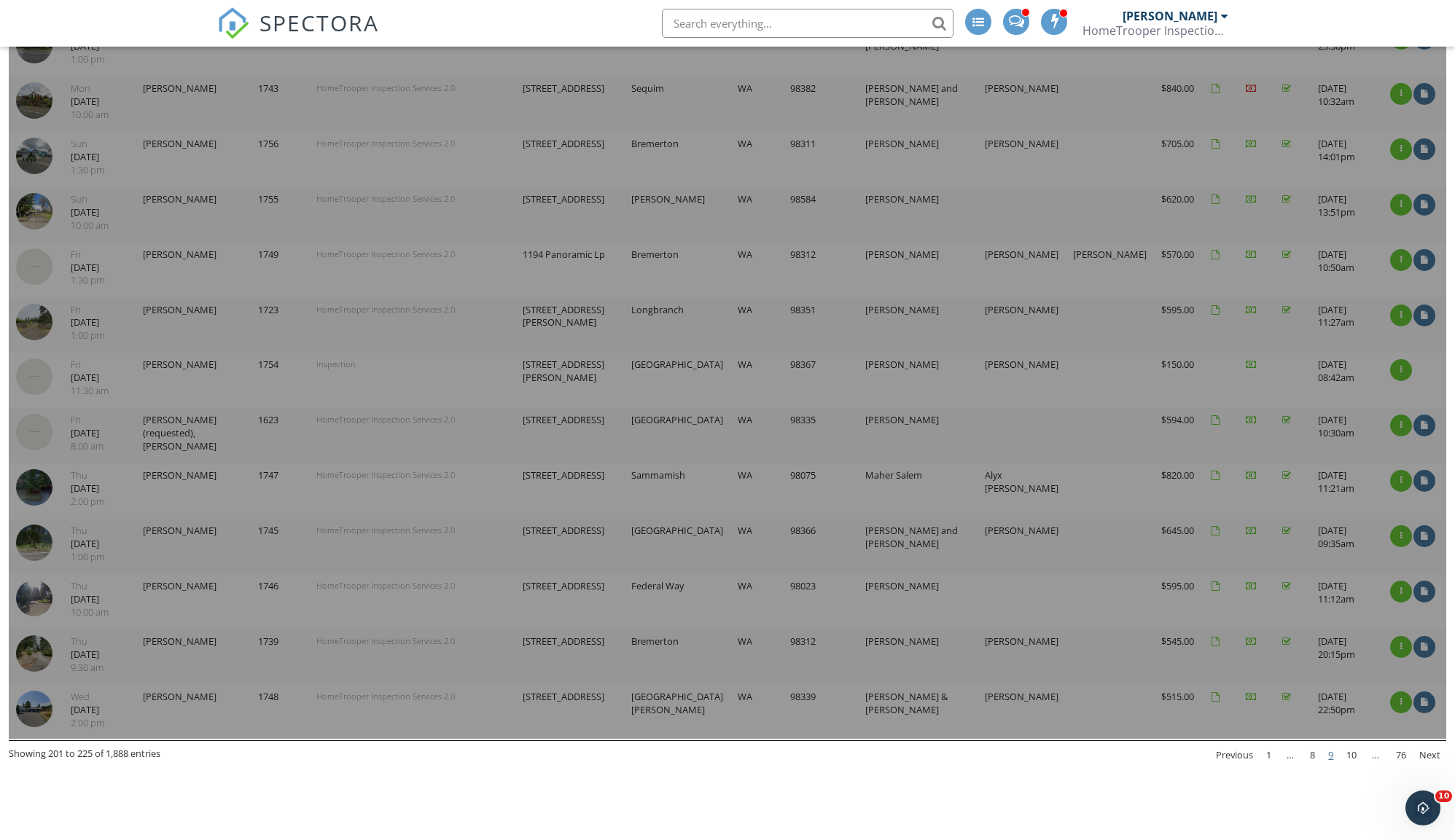
scroll to position [768, 0]
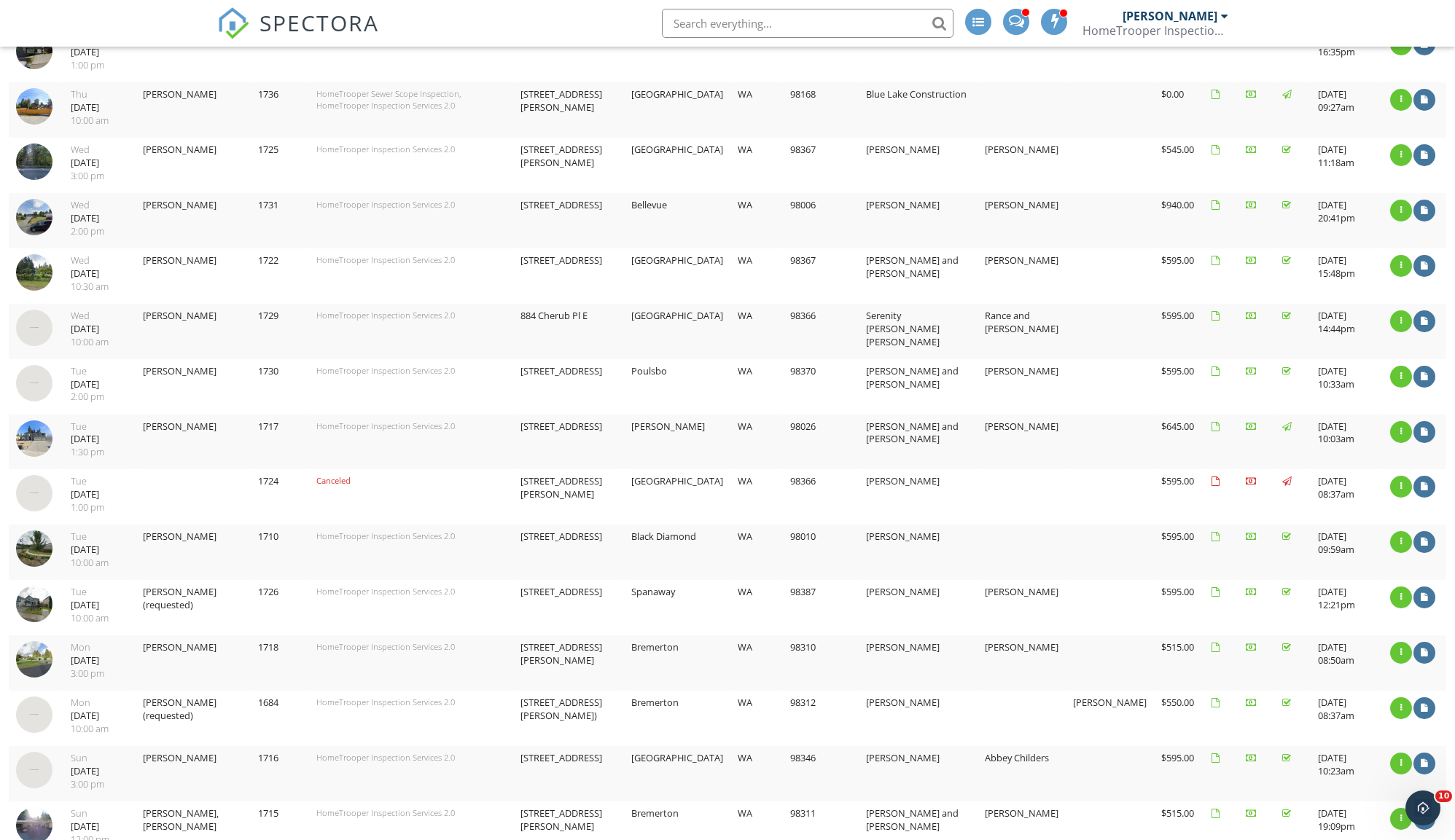
click at [39, 475] on img at bounding box center [34, 493] width 37 height 37
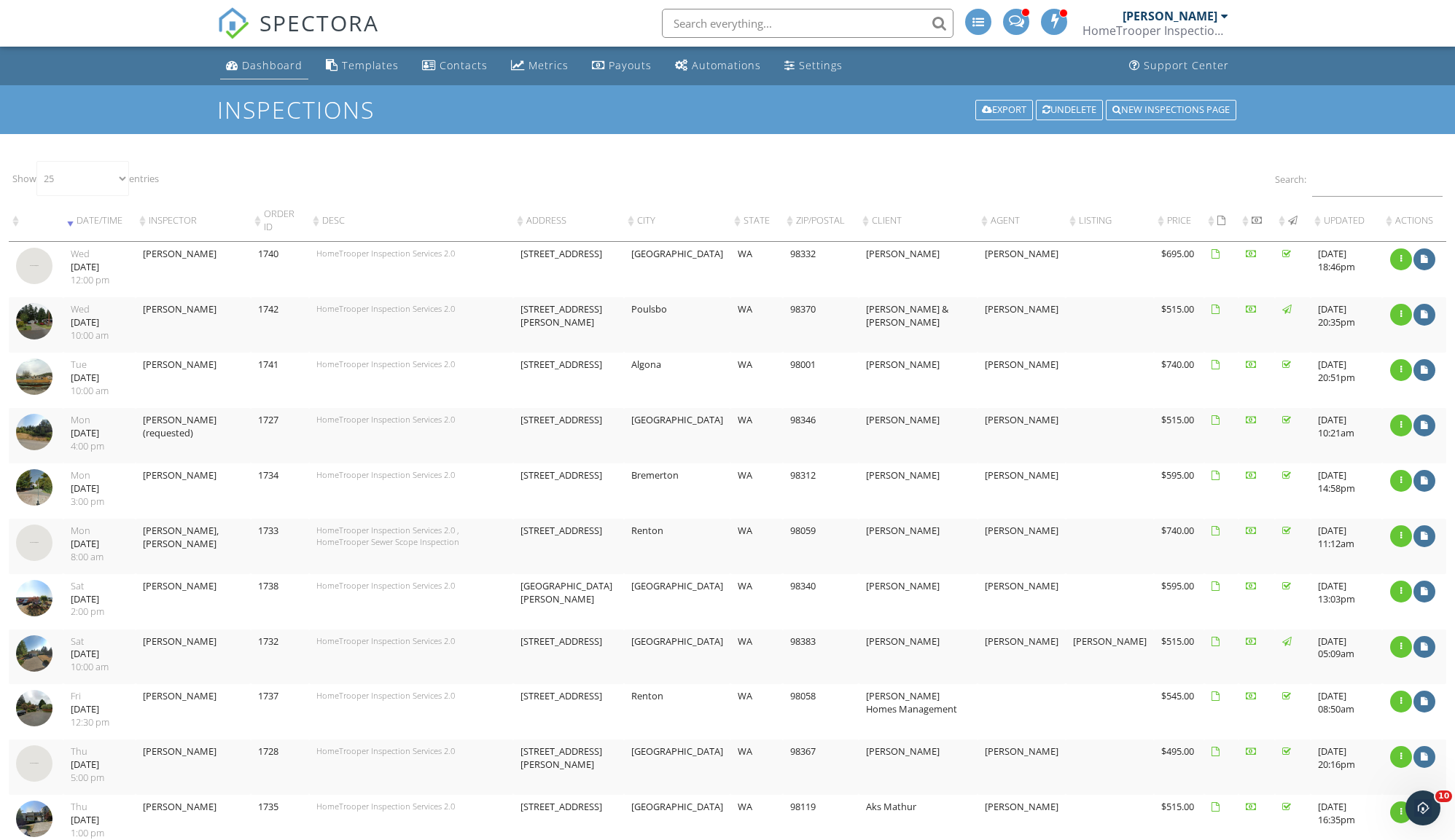
click at [251, 60] on div "Dashboard" at bounding box center [272, 65] width 61 height 14
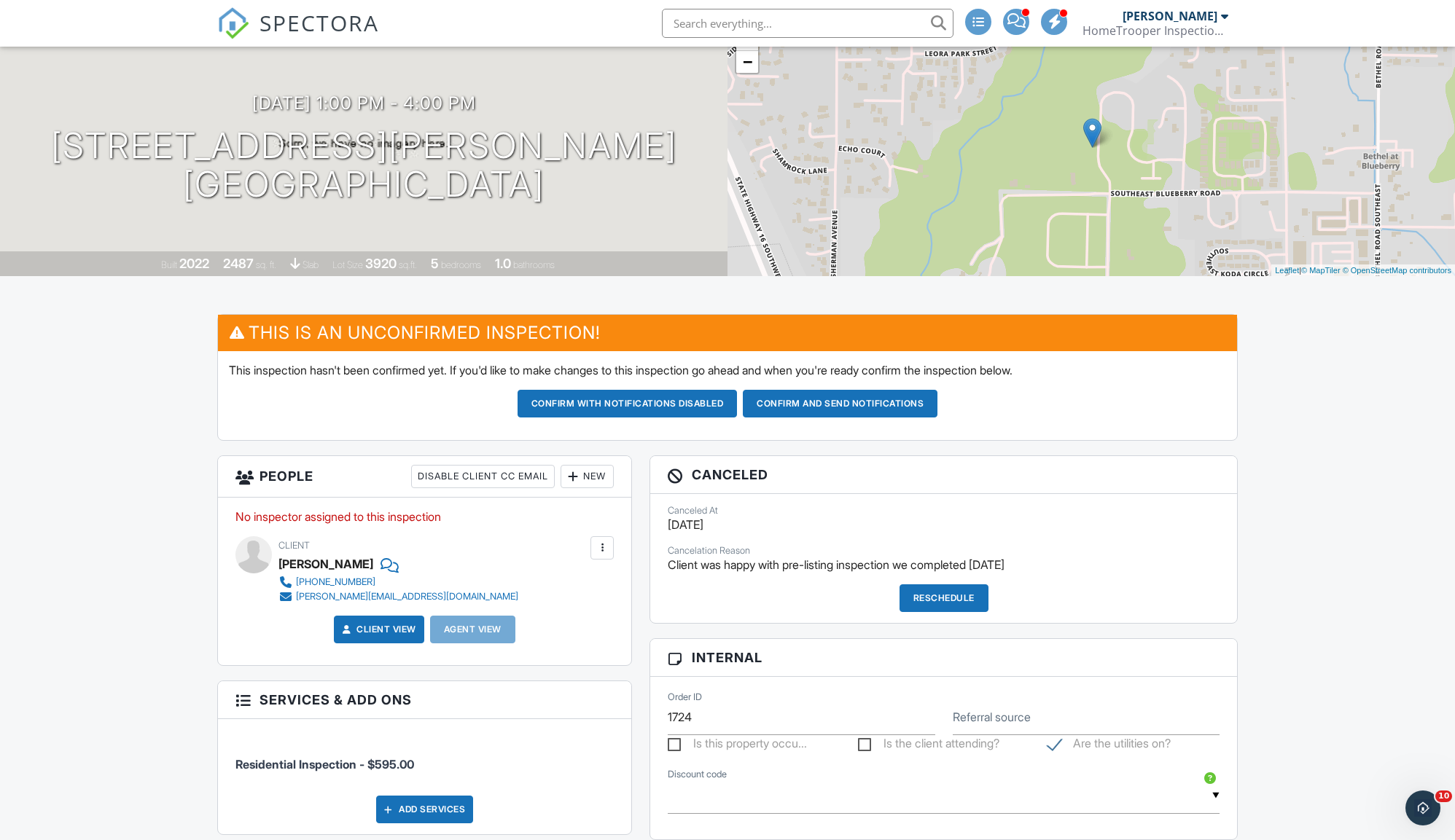
drag, startPoint x: 914, startPoint y: 567, endPoint x: 1182, endPoint y: 561, distance: 268.1
click at [1182, 561] on p "Client was happy with pre-listing inspection we completed [DATE]" at bounding box center [943, 565] width 552 height 16
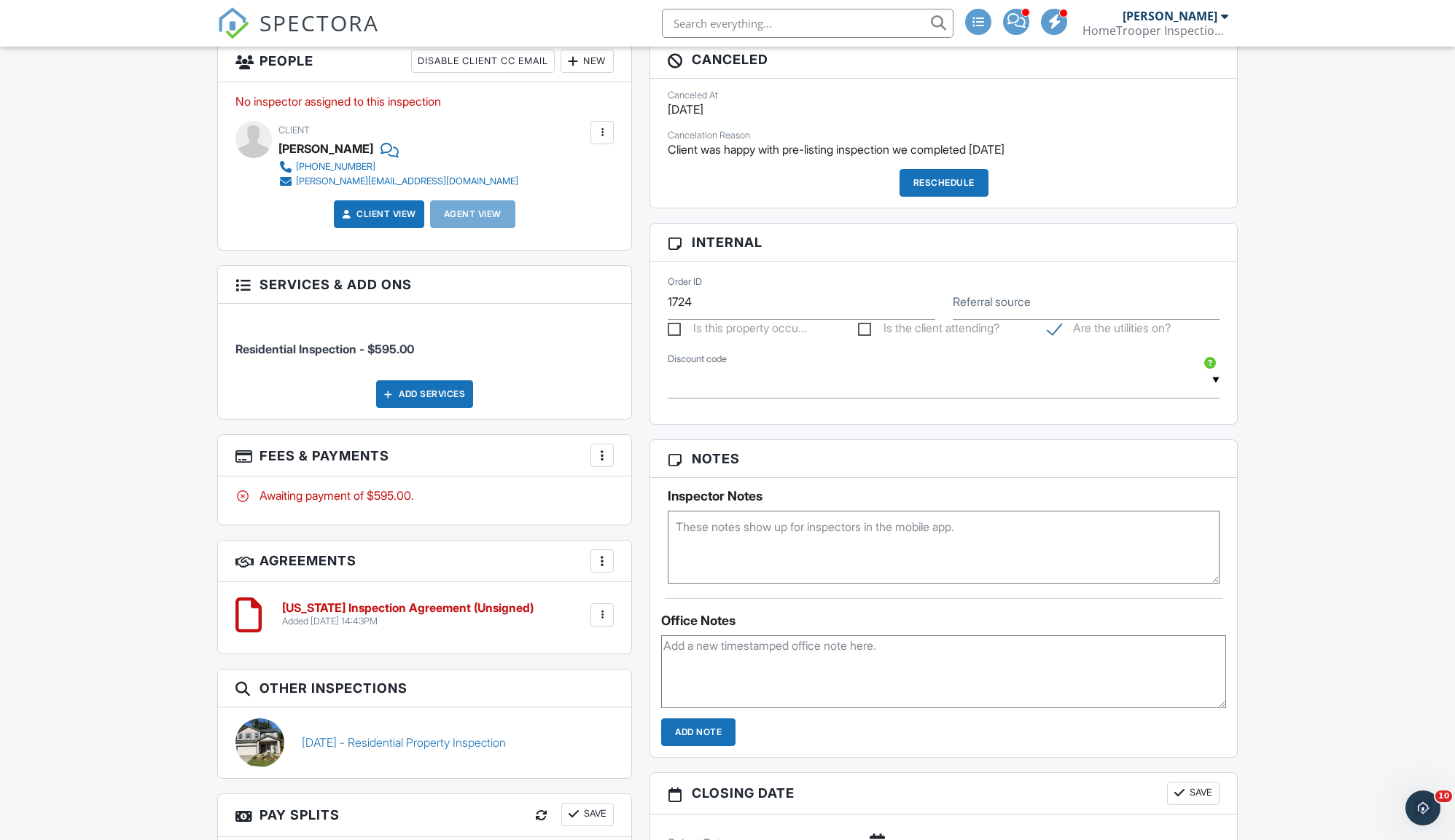
scroll to position [633, 0]
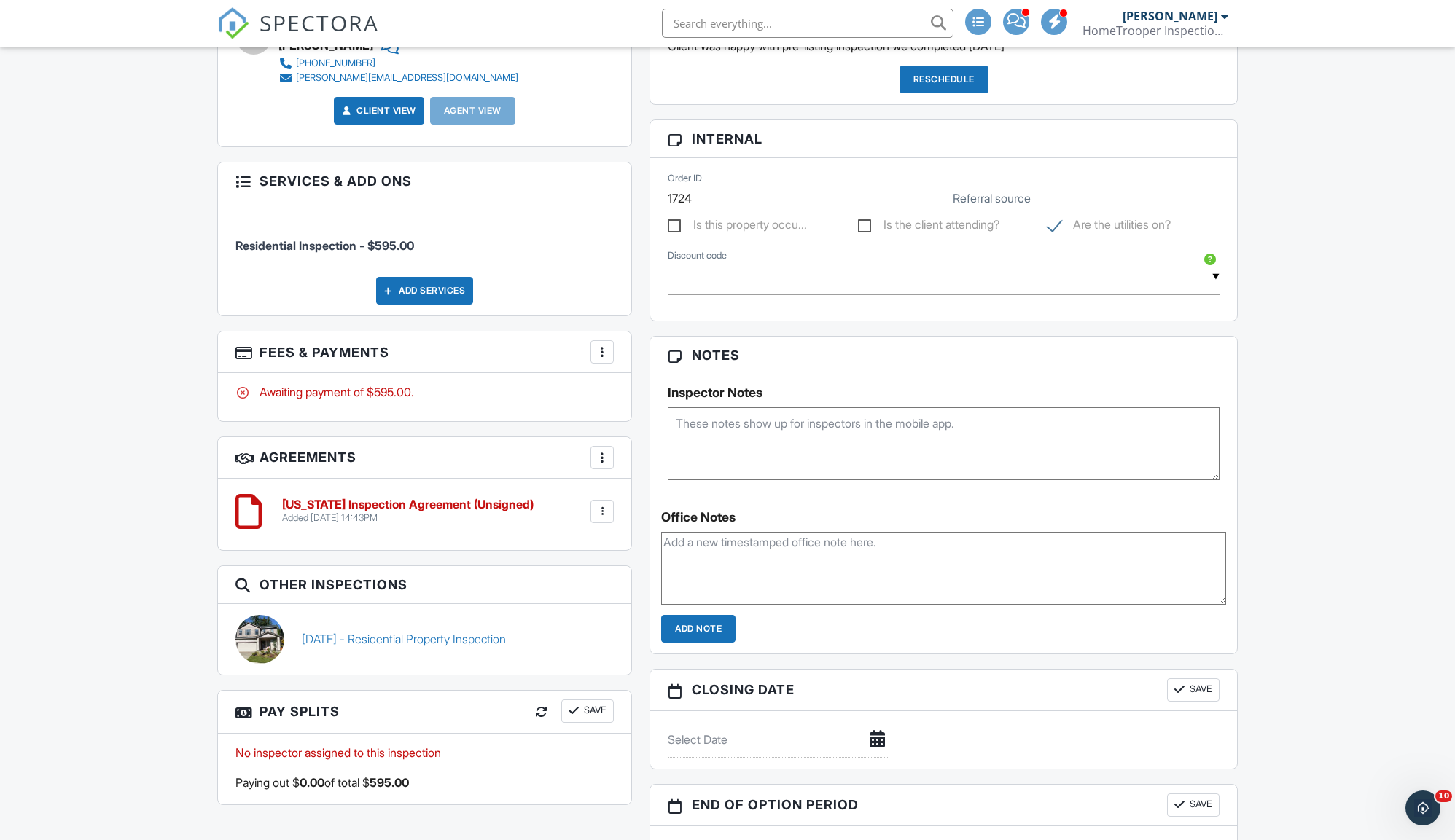
drag, startPoint x: 368, startPoint y: 398, endPoint x: 475, endPoint y: 408, distance: 107.5
click at [476, 408] on div "Awaiting payment of $595.00." at bounding box center [424, 397] width 413 height 47
click at [1, 456] on div "Dashboard Templates Contacts Metrics Payouts Automations Settings Support Cente…" at bounding box center [727, 302] width 1455 height 1776
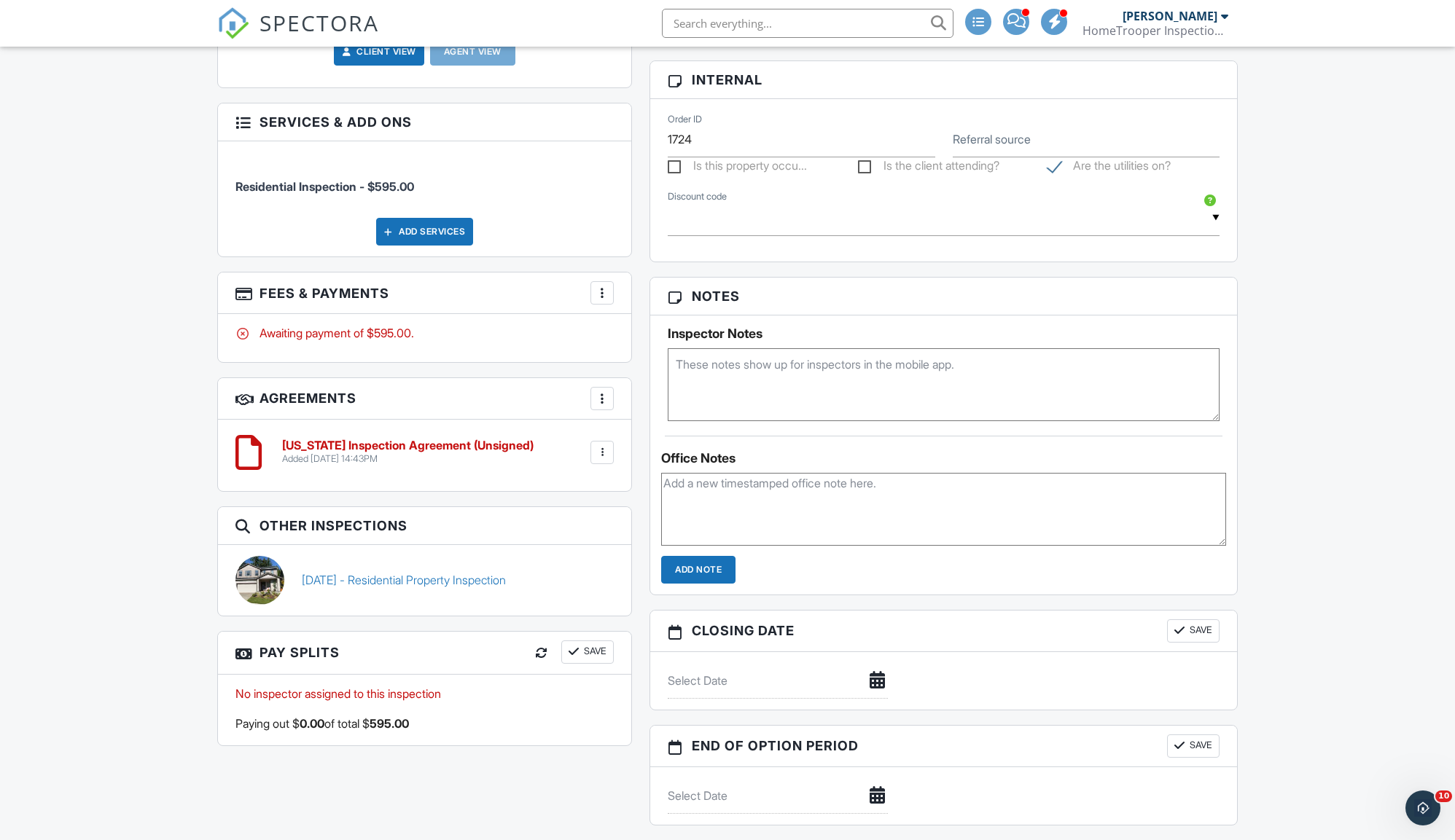
scroll to position [61, 0]
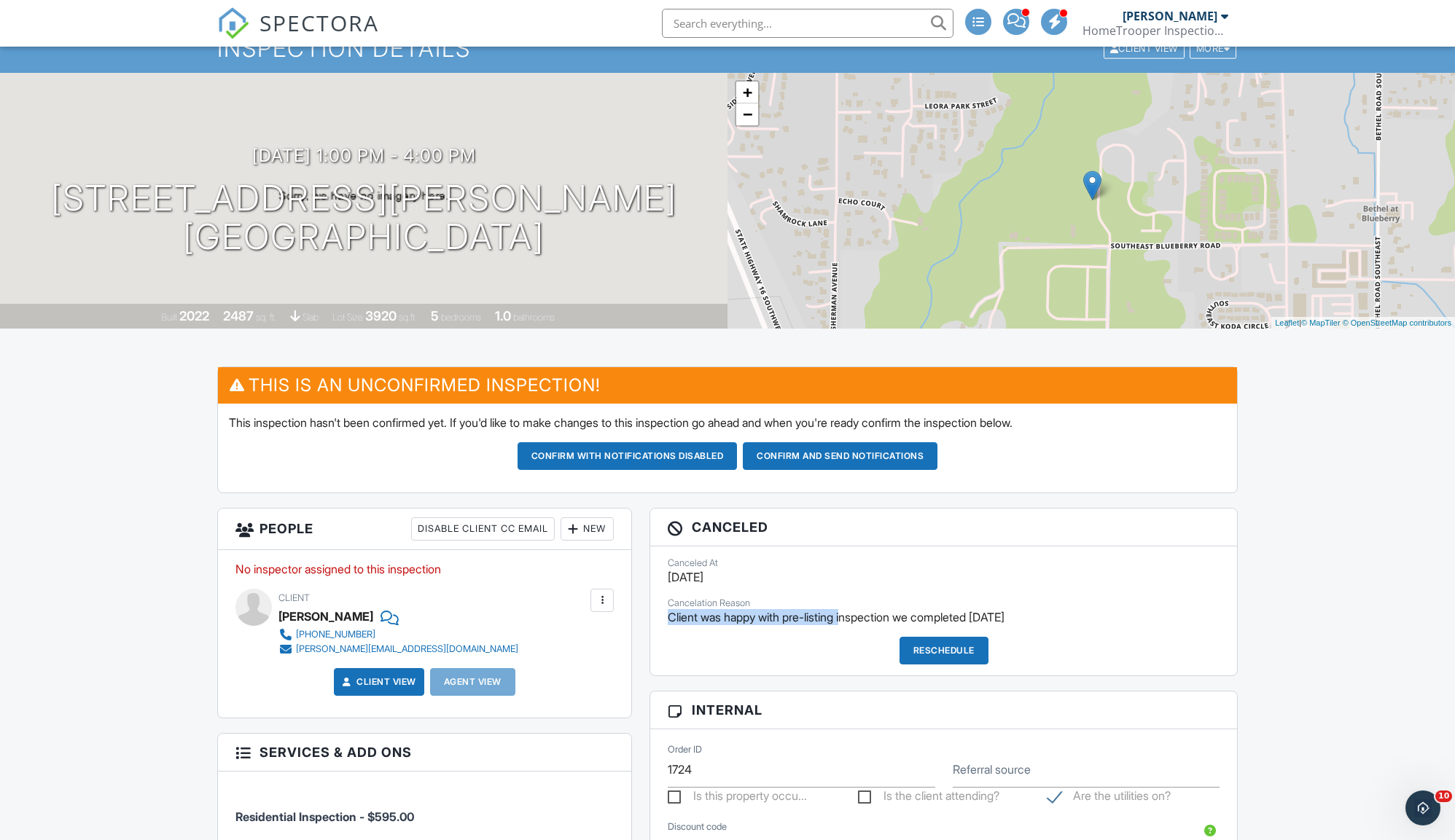
drag, startPoint x: 938, startPoint y: 589, endPoint x: 1073, endPoint y: 600, distance: 135.4
click at [1049, 598] on div "Canceled At [DATE] Cancelation Reason Client was happy with pre-listing inspect…" at bounding box center [943, 611] width 587 height 129
click at [1122, 624] on div "Canceled At 06/08/2025 Cancelation Reason Client was happy with pre-listing ins…" at bounding box center [943, 611] width 587 height 129
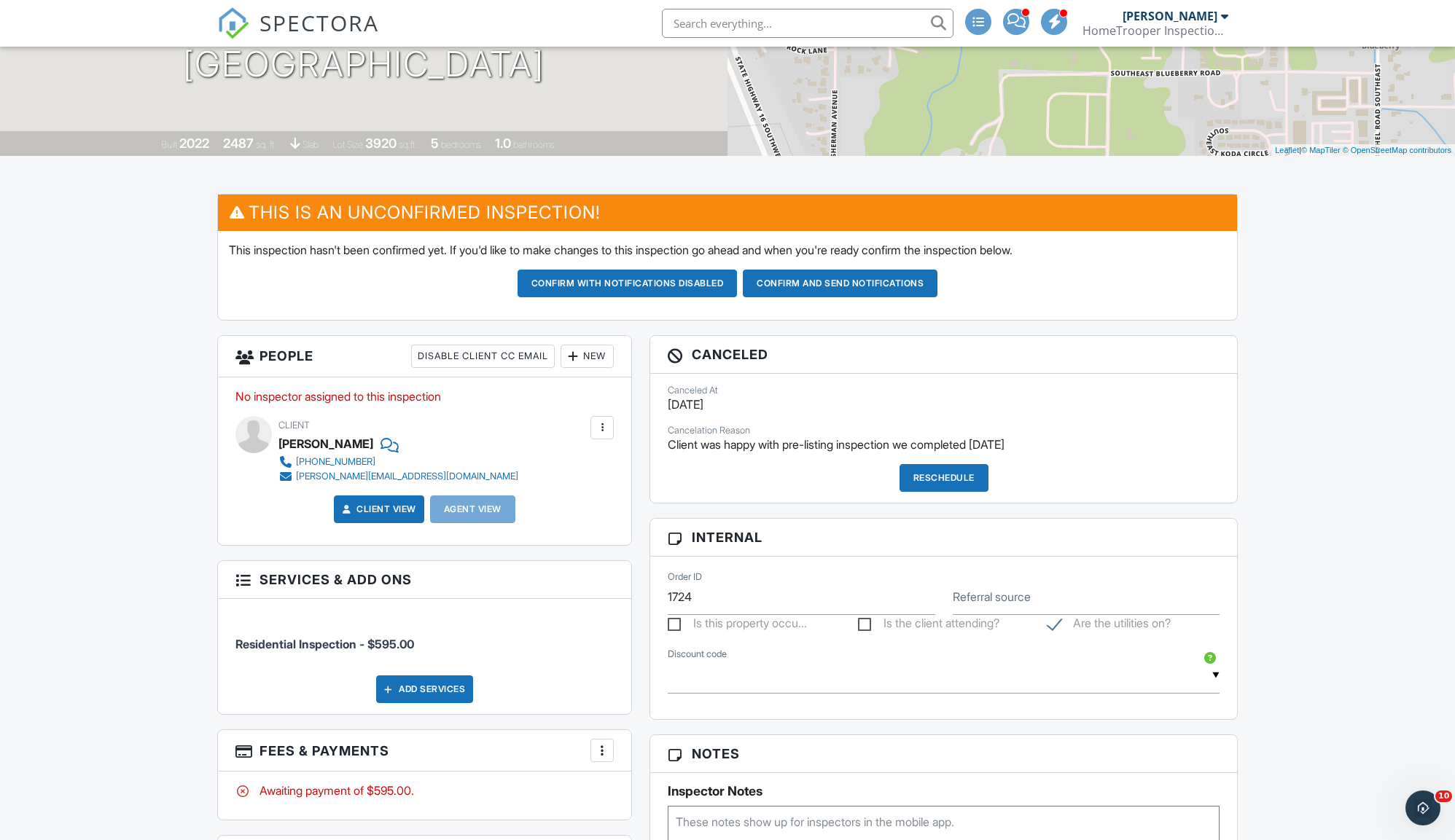
scroll to position [36, 0]
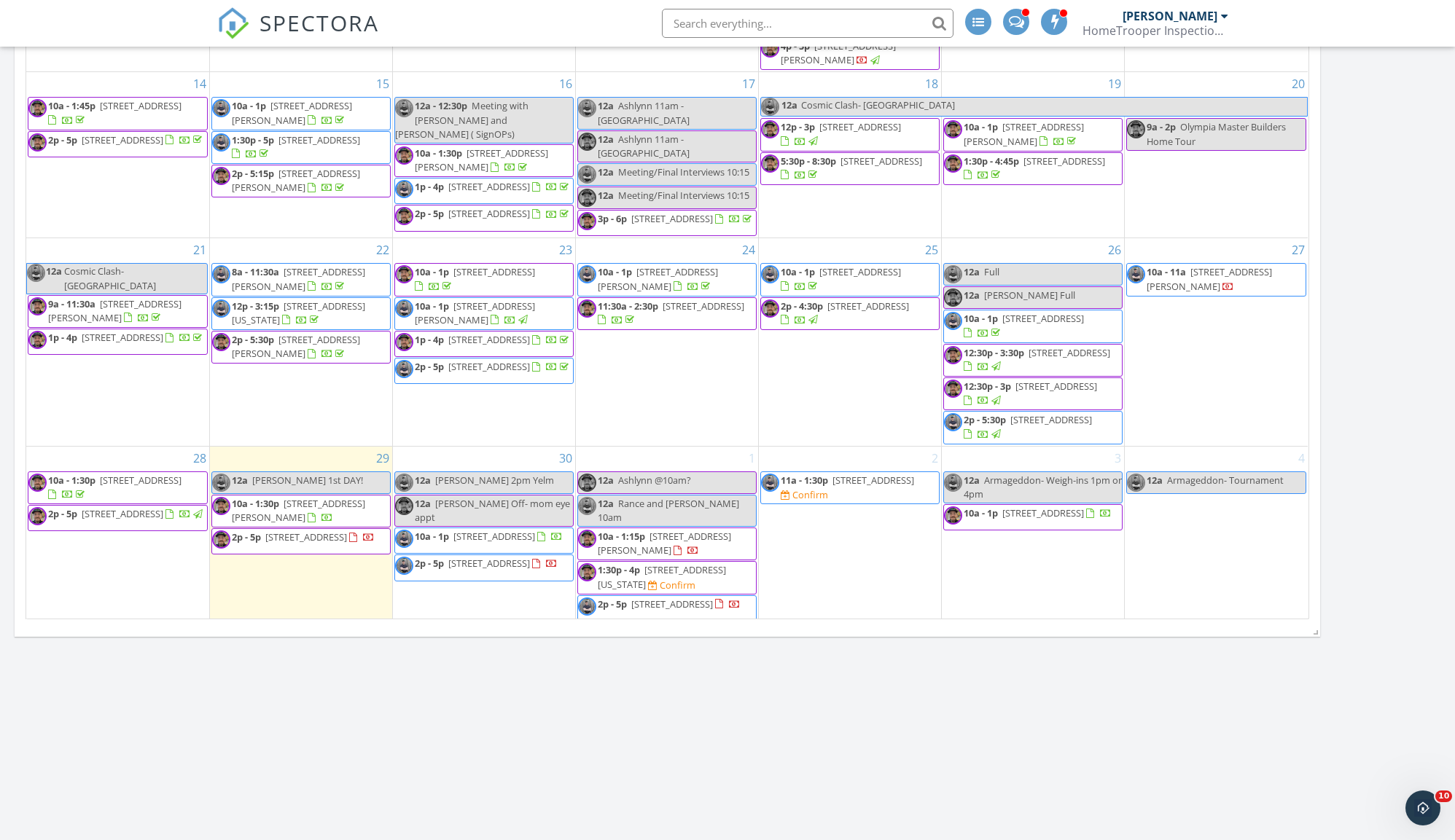
scroll to position [1268, 0]
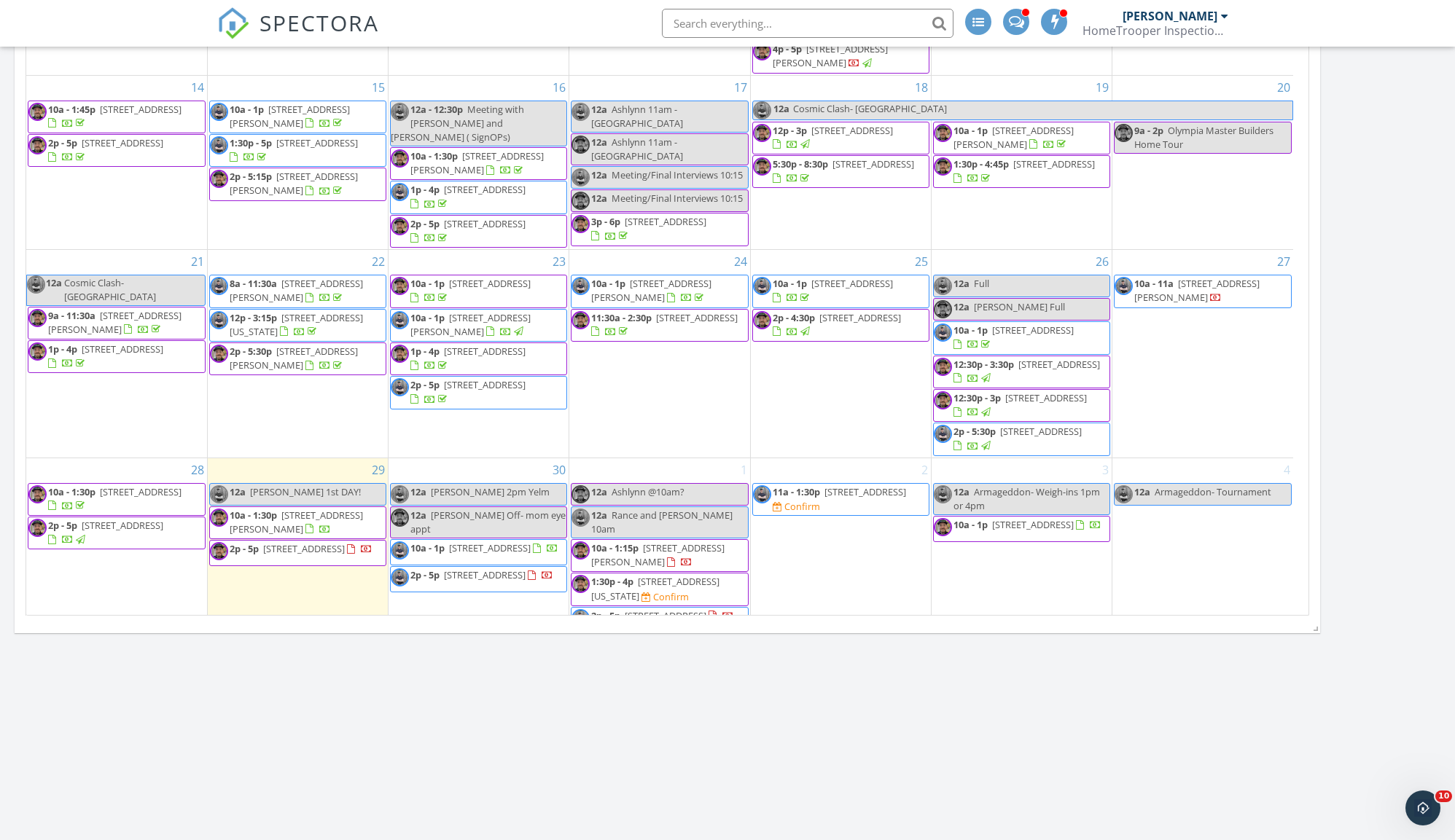
click at [905, 485] on span "11a - 1:30p 857 SW 134th St , Burien 98146 Confirm" at bounding box center [840, 499] width 175 height 28
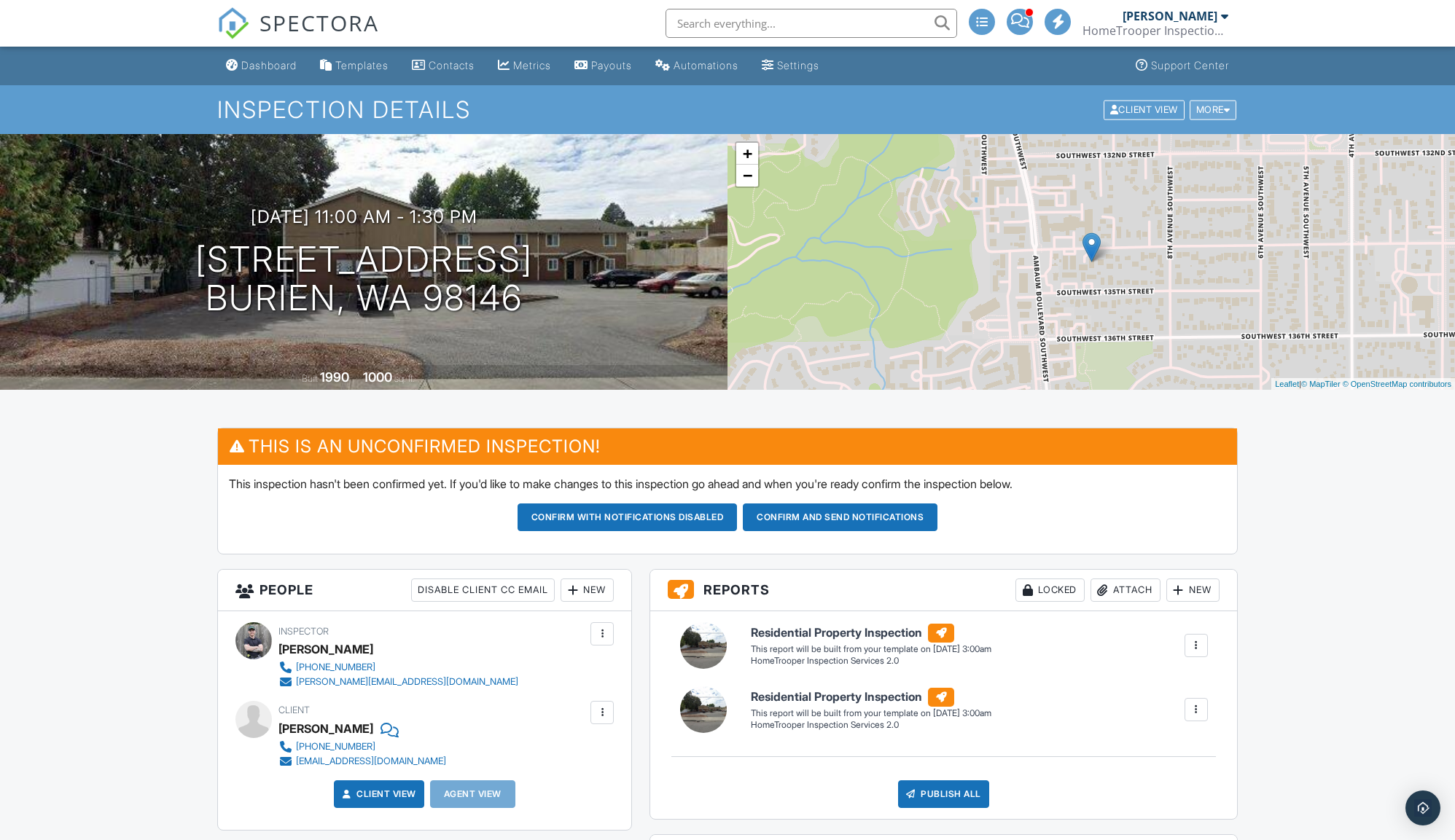
click at [1226, 115] on div "More" at bounding box center [1213, 110] width 48 height 20
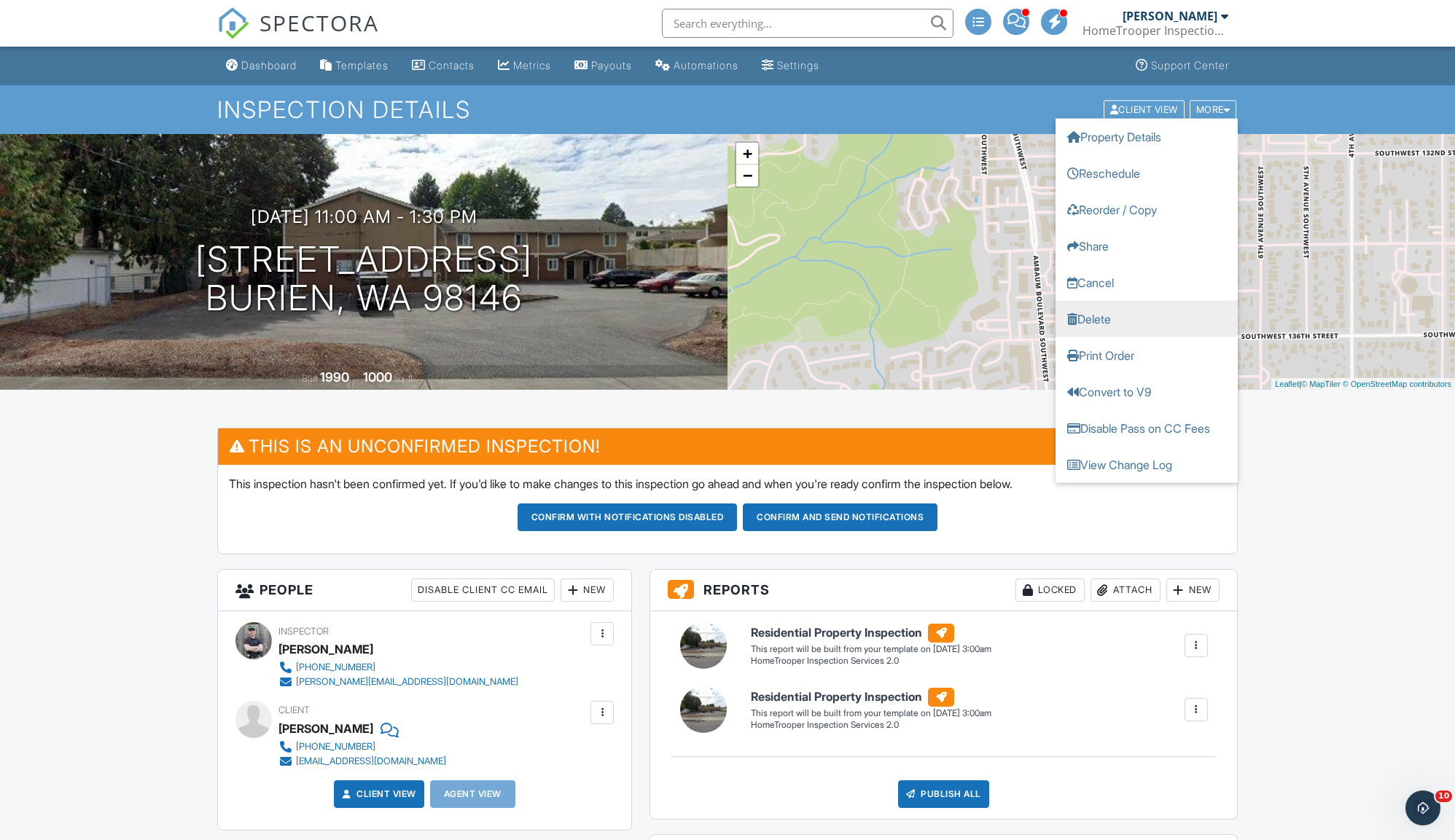
click at [1125, 327] on link "Delete" at bounding box center [1146, 318] width 182 height 37
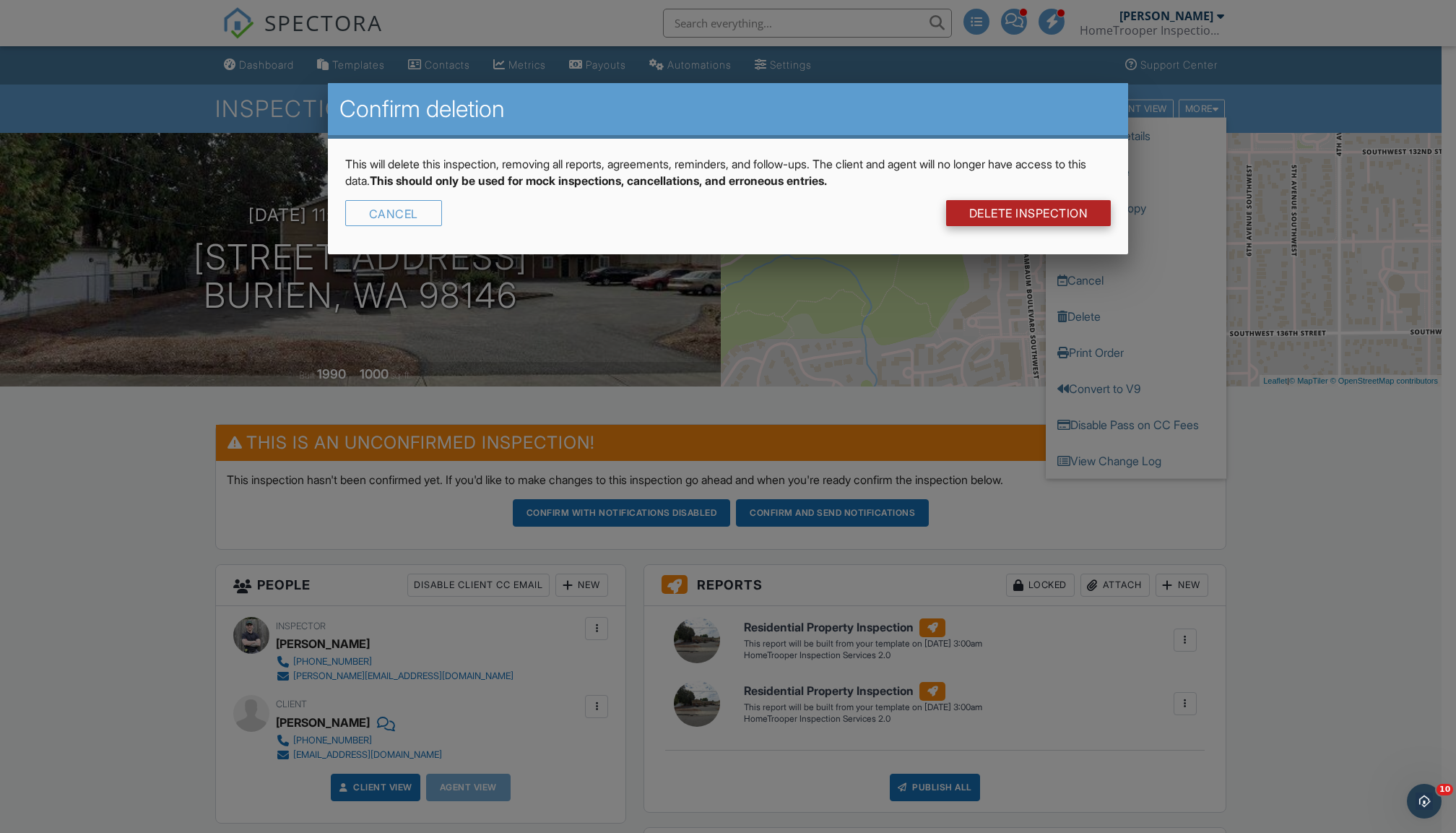
click at [1040, 209] on link "DELETE Inspection" at bounding box center [1029, 213] width 165 height 26
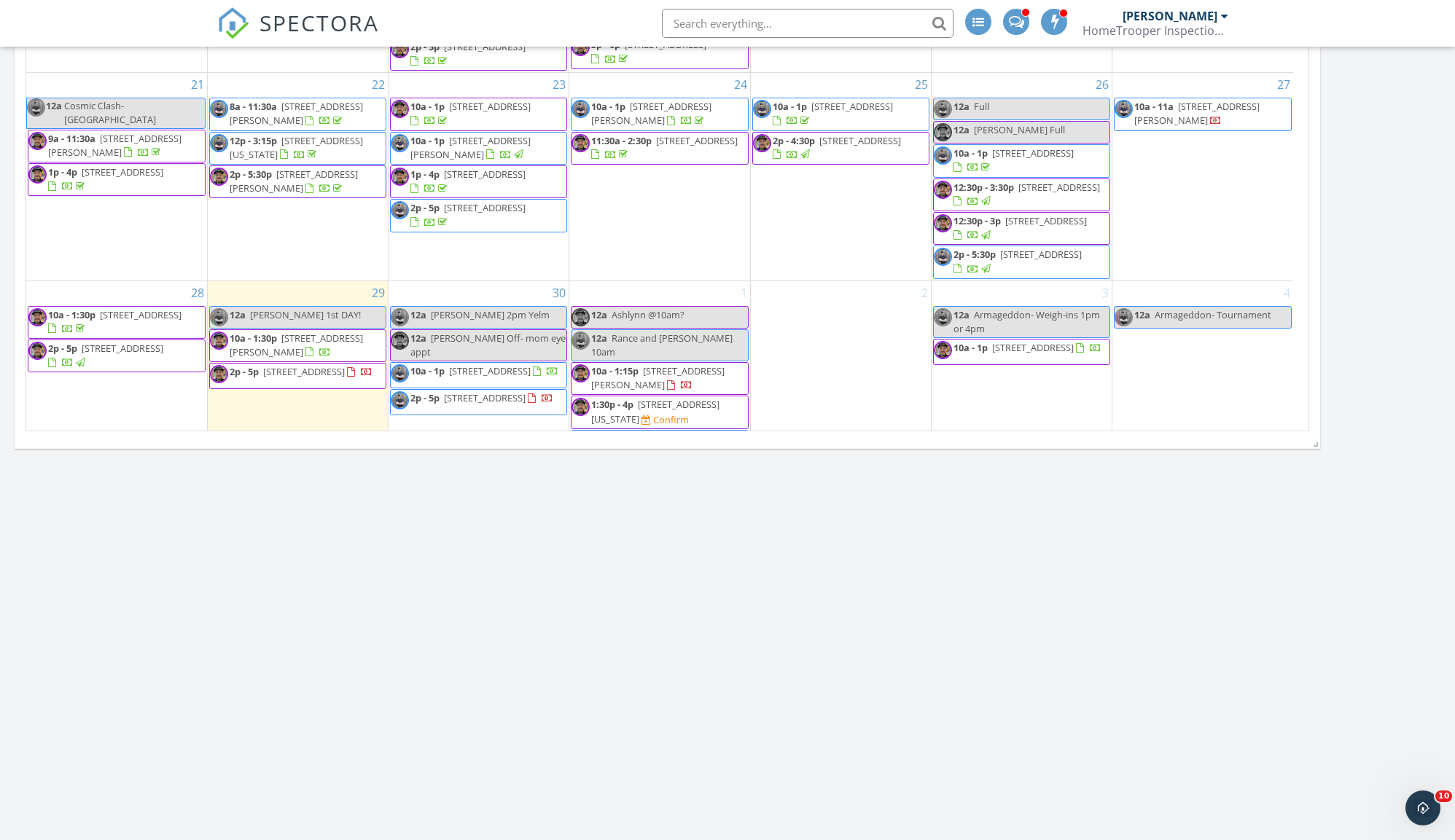
scroll to position [91, 0]
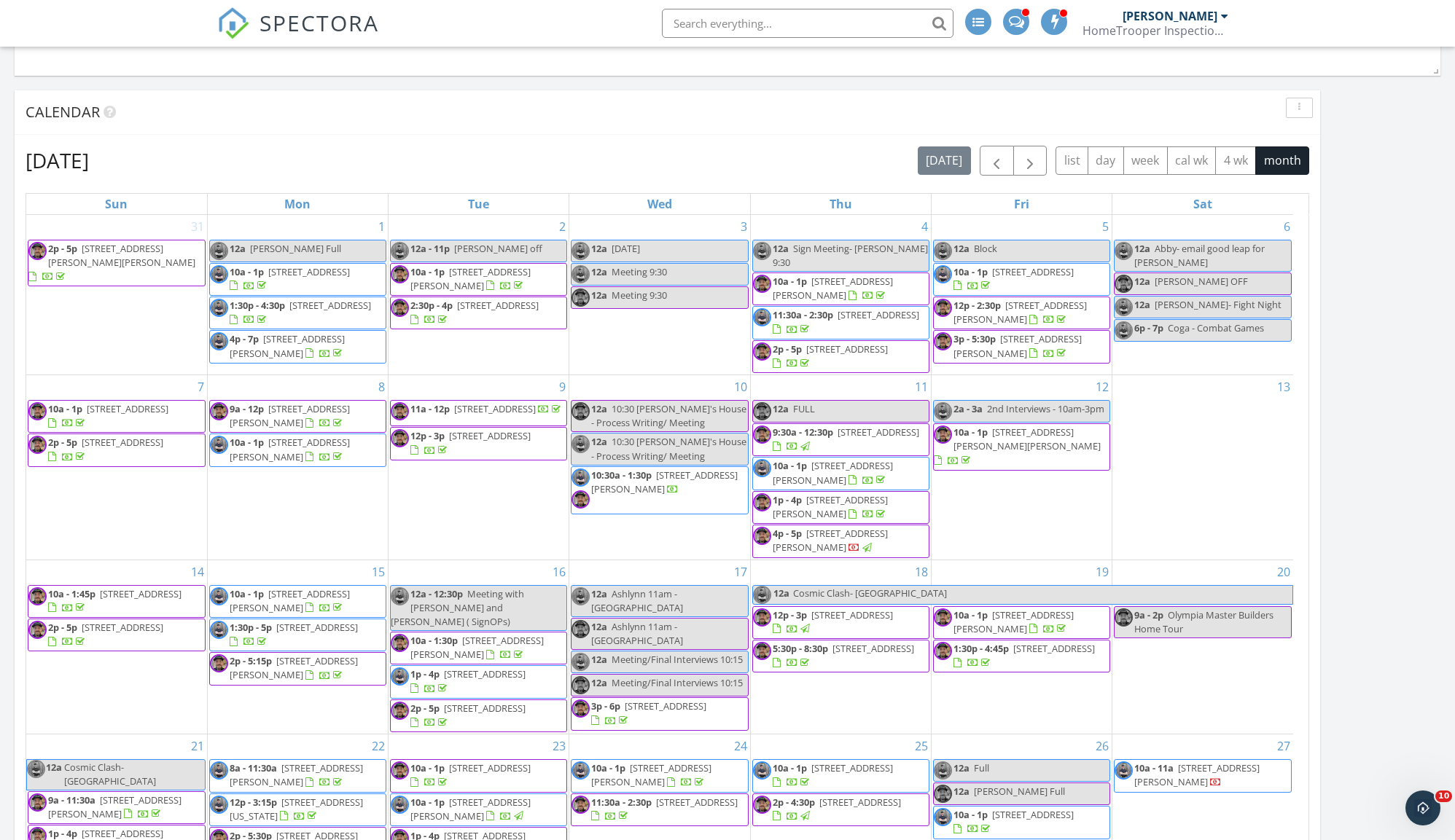
scroll to position [875, 0]
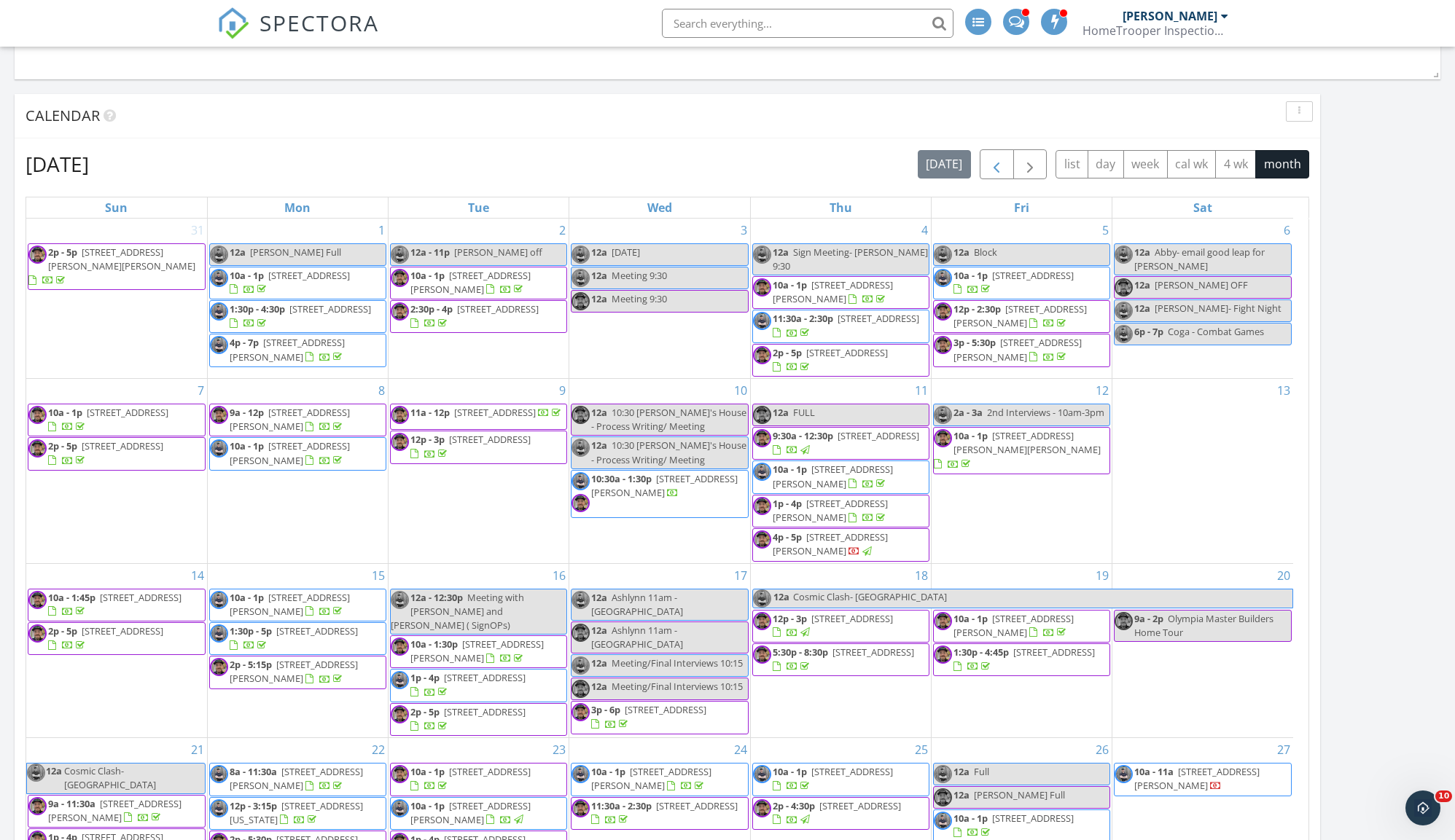
click at [987, 171] on span "button" at bounding box center [996, 164] width 18 height 18
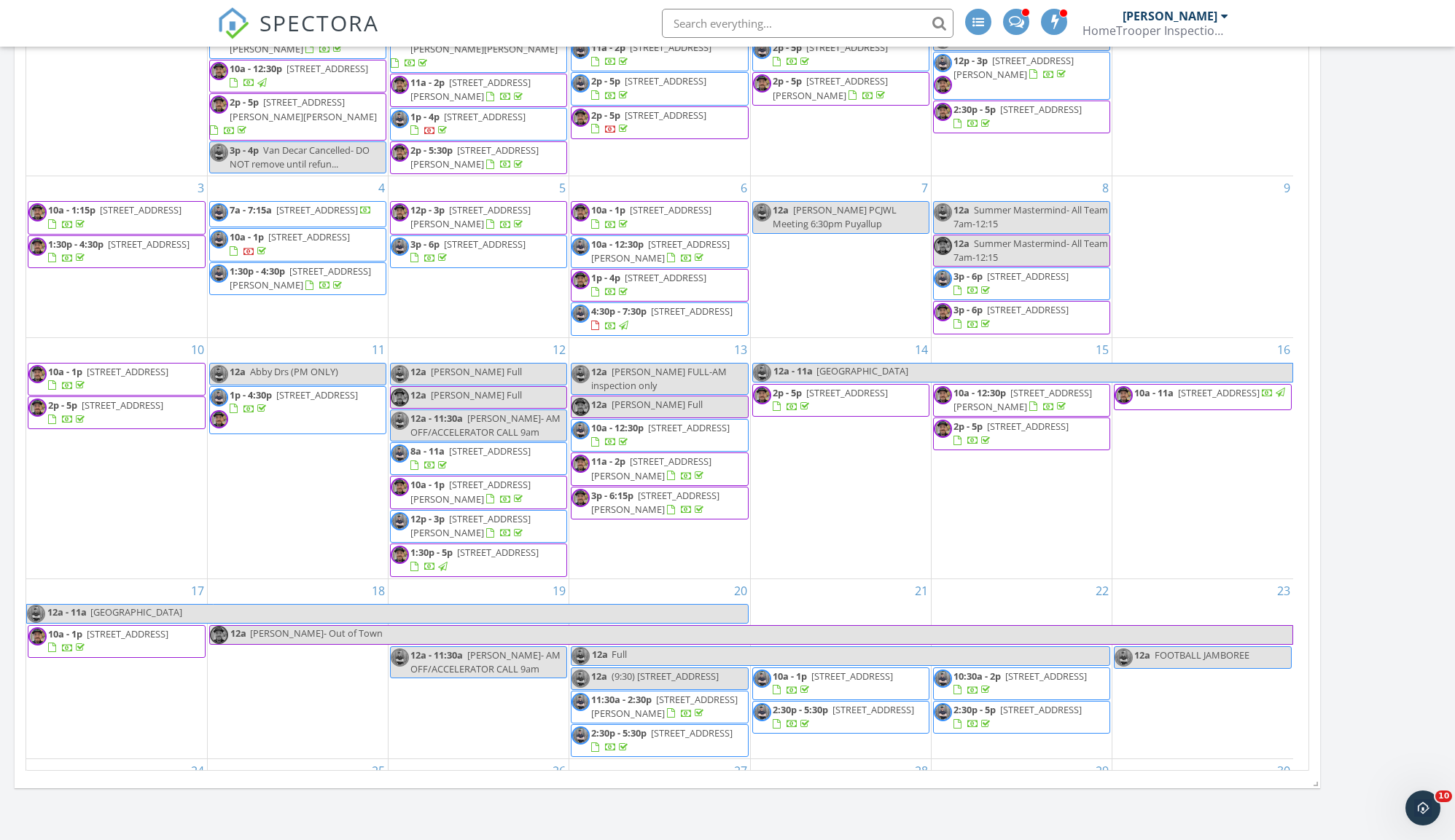
scroll to position [744, 0]
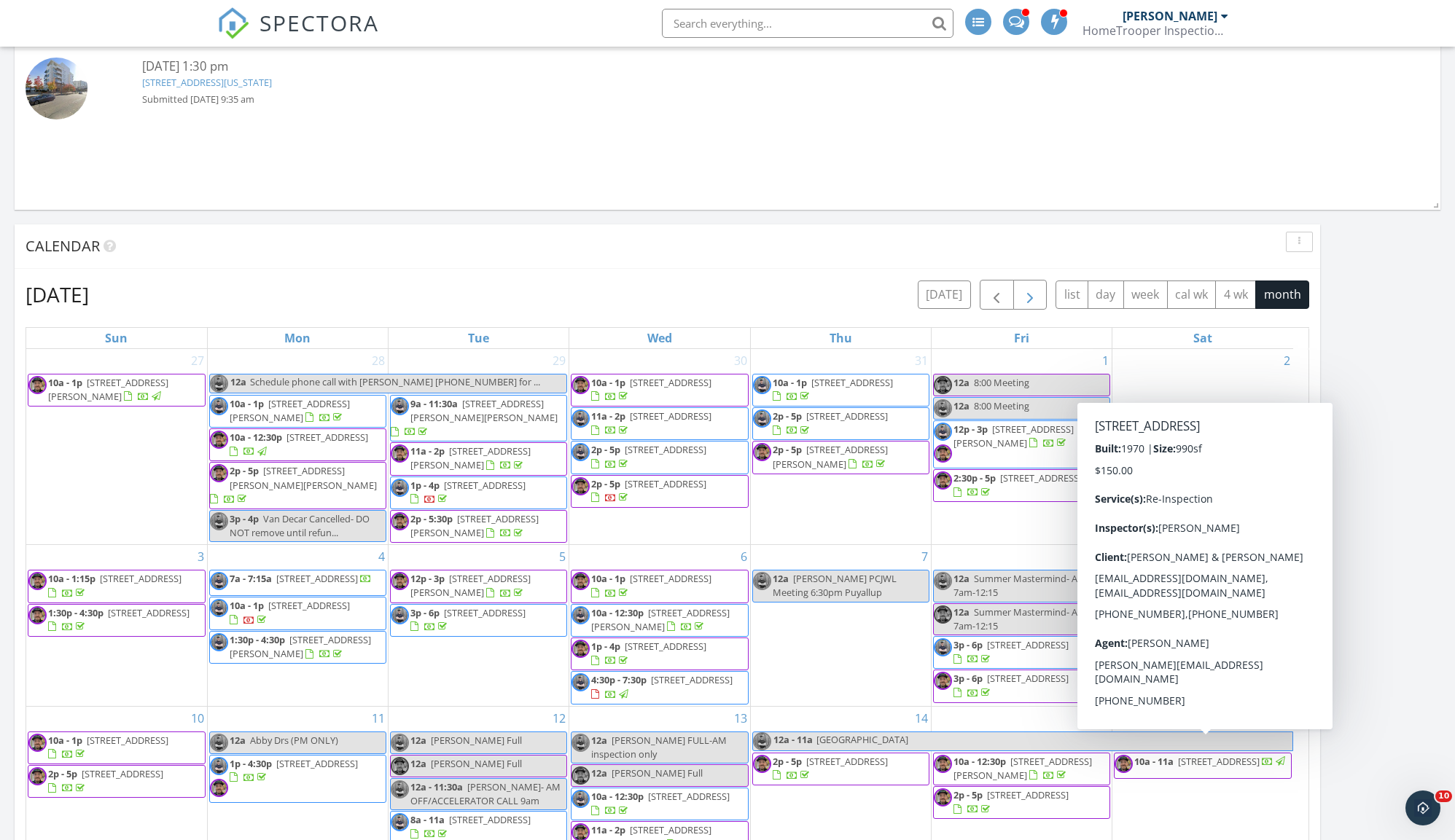
click at [1025, 299] on span "button" at bounding box center [1030, 295] width 18 height 18
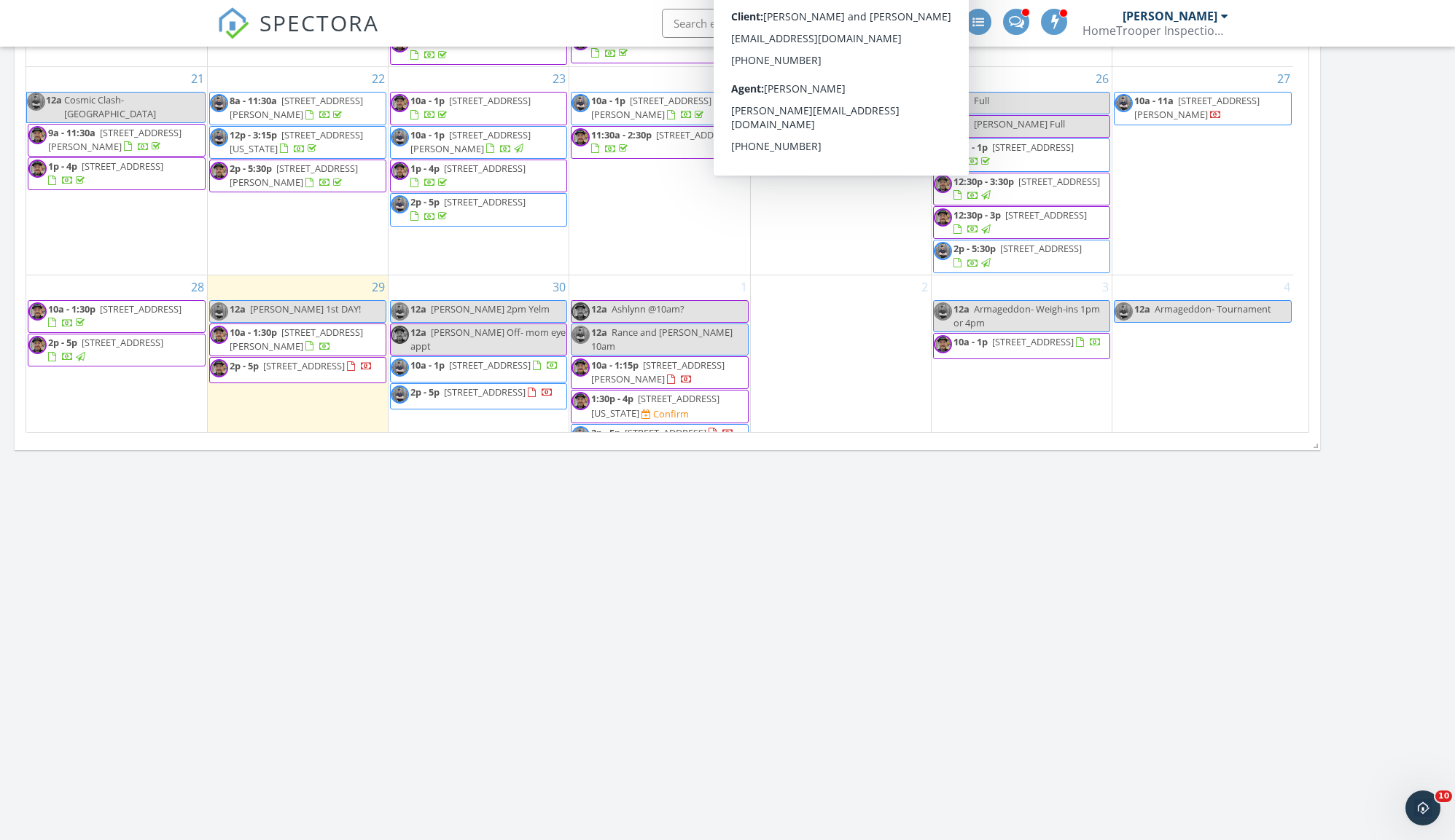
scroll to position [91, 0]
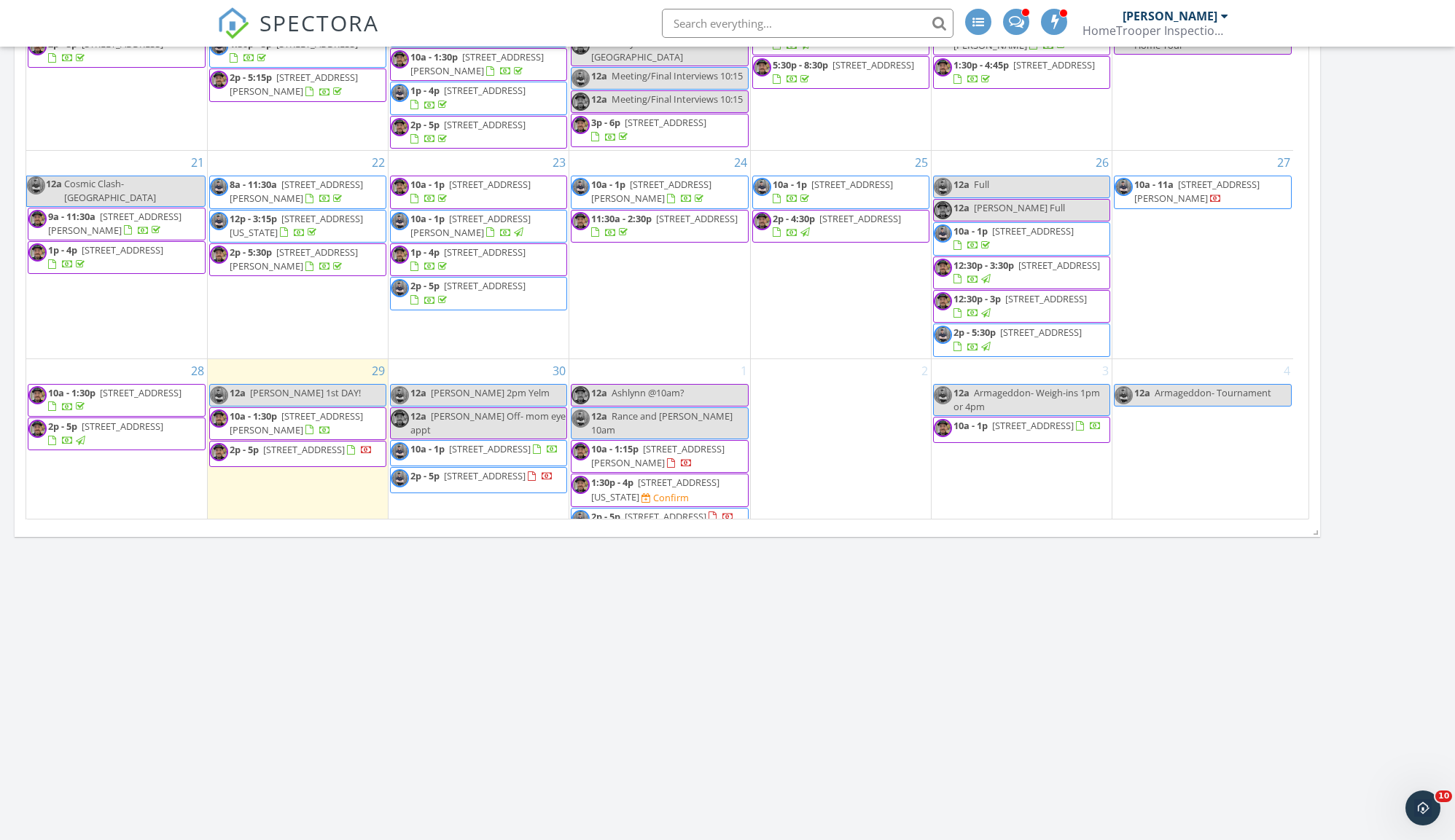
scroll to position [95, 0]
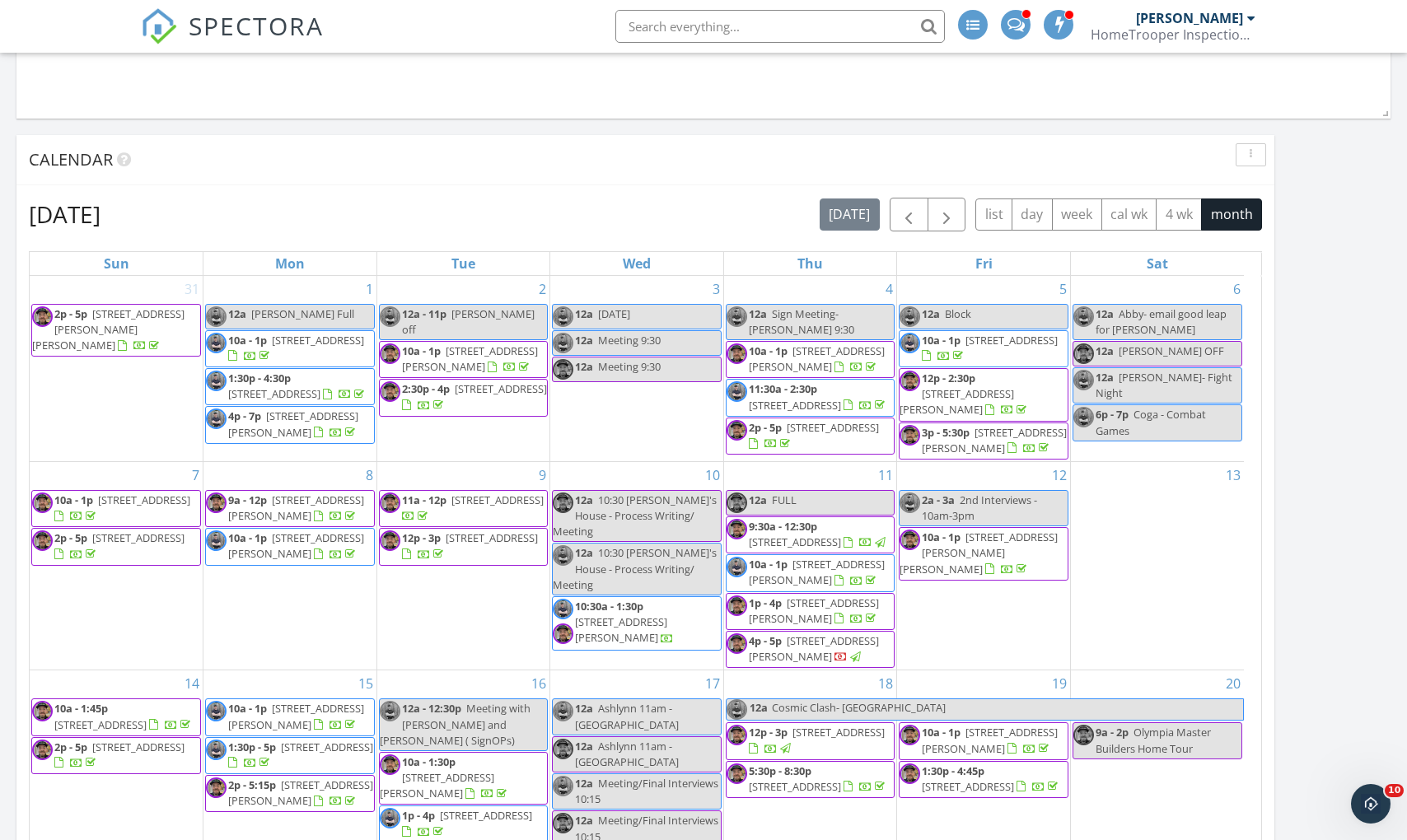
scroll to position [709, 0]
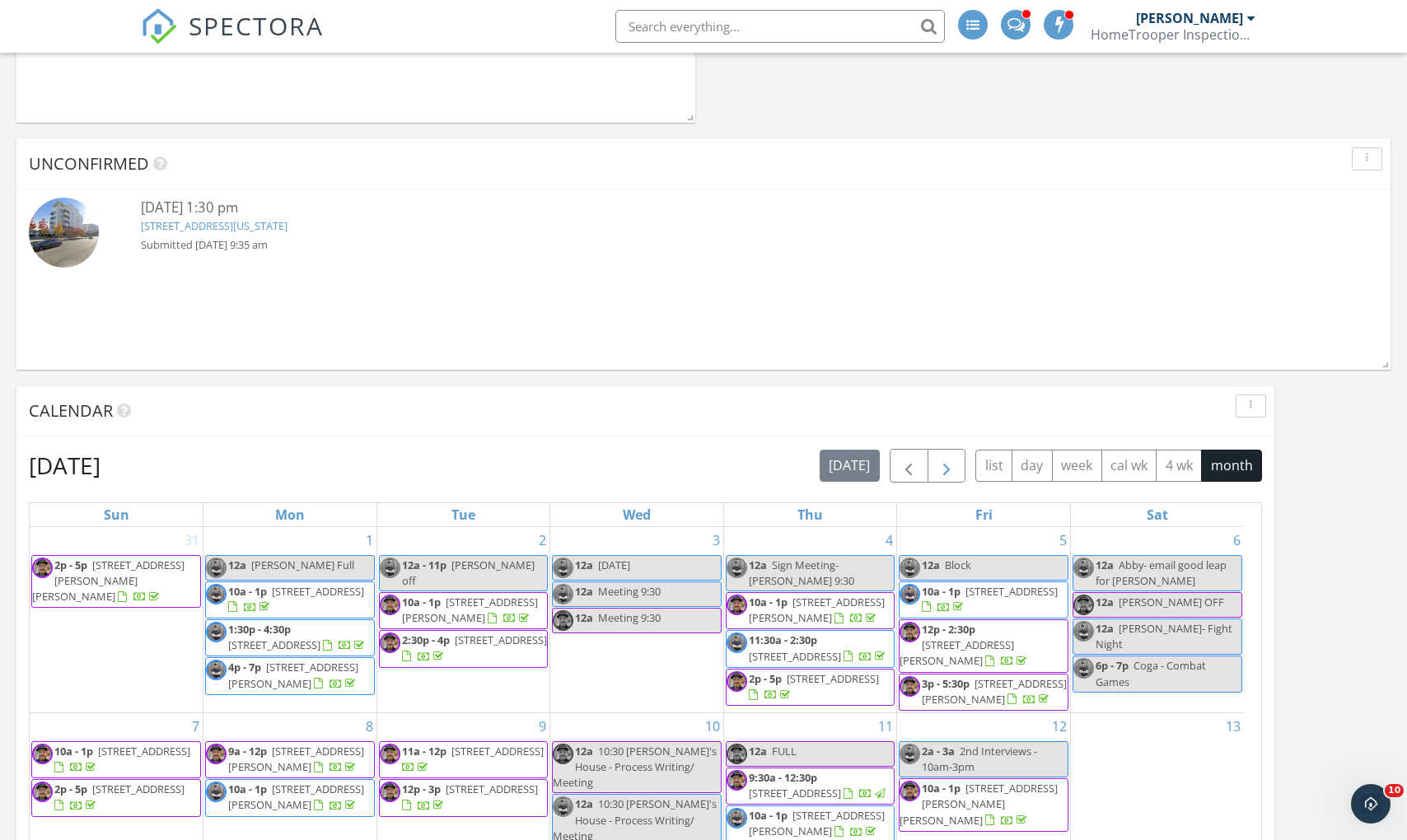
click at [944, 464] on span "button" at bounding box center [947, 467] width 20 height 20
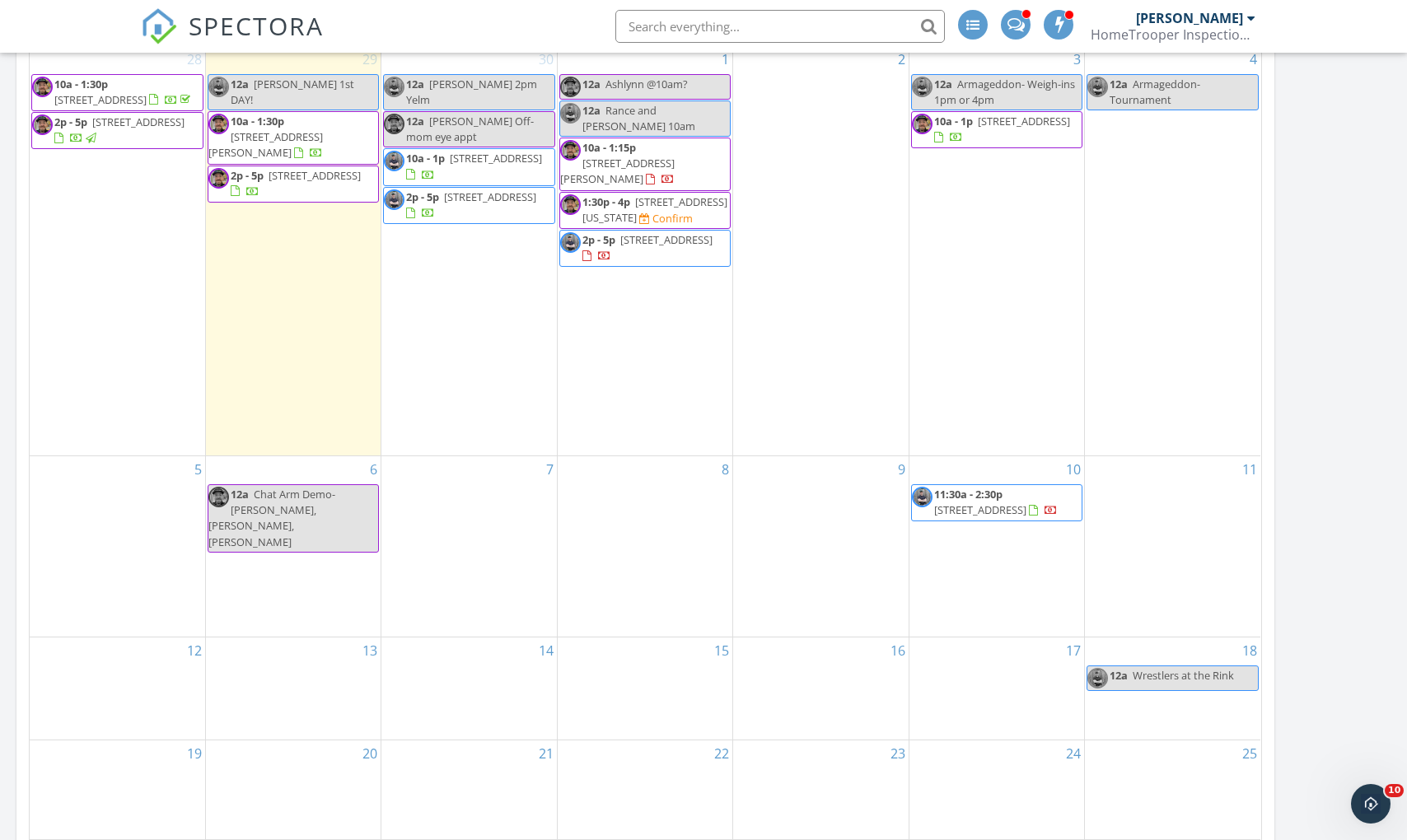
scroll to position [1300, 0]
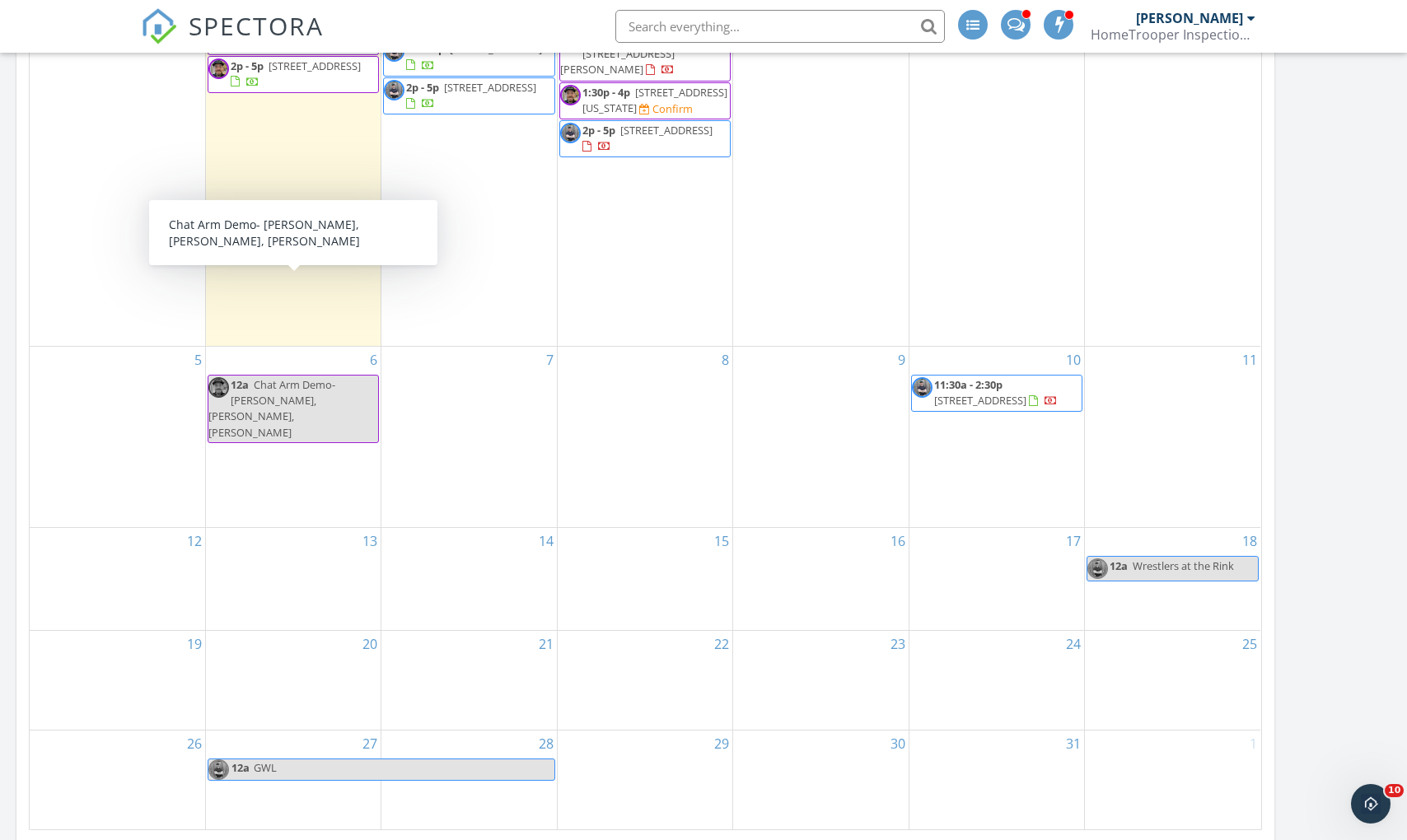
click at [288, 377] on span "Chat Arm Demo- Morgan,Ashlynn, Abby" at bounding box center [272, 409] width 127 height 63
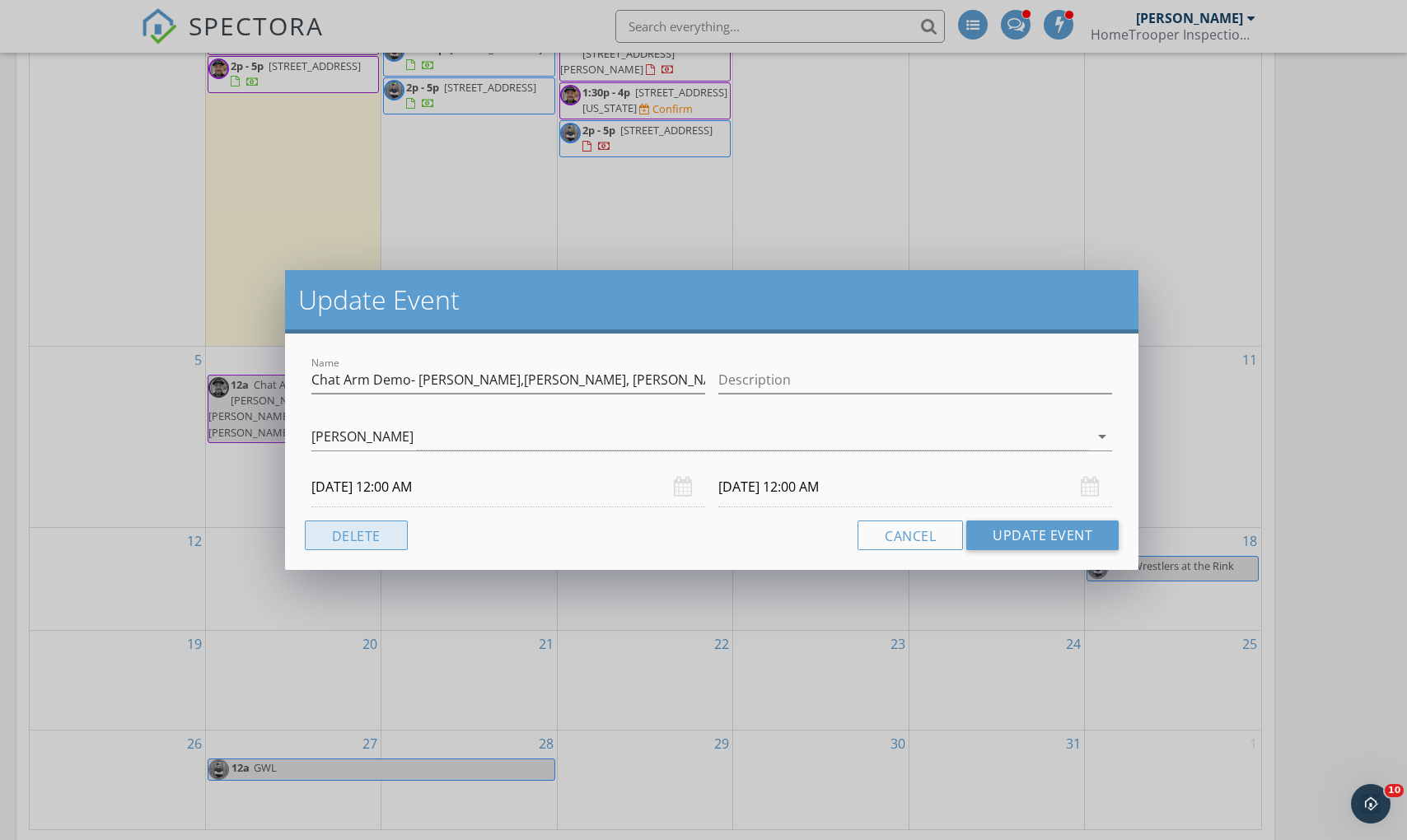
click at [370, 541] on button "Delete" at bounding box center [356, 535] width 103 height 30
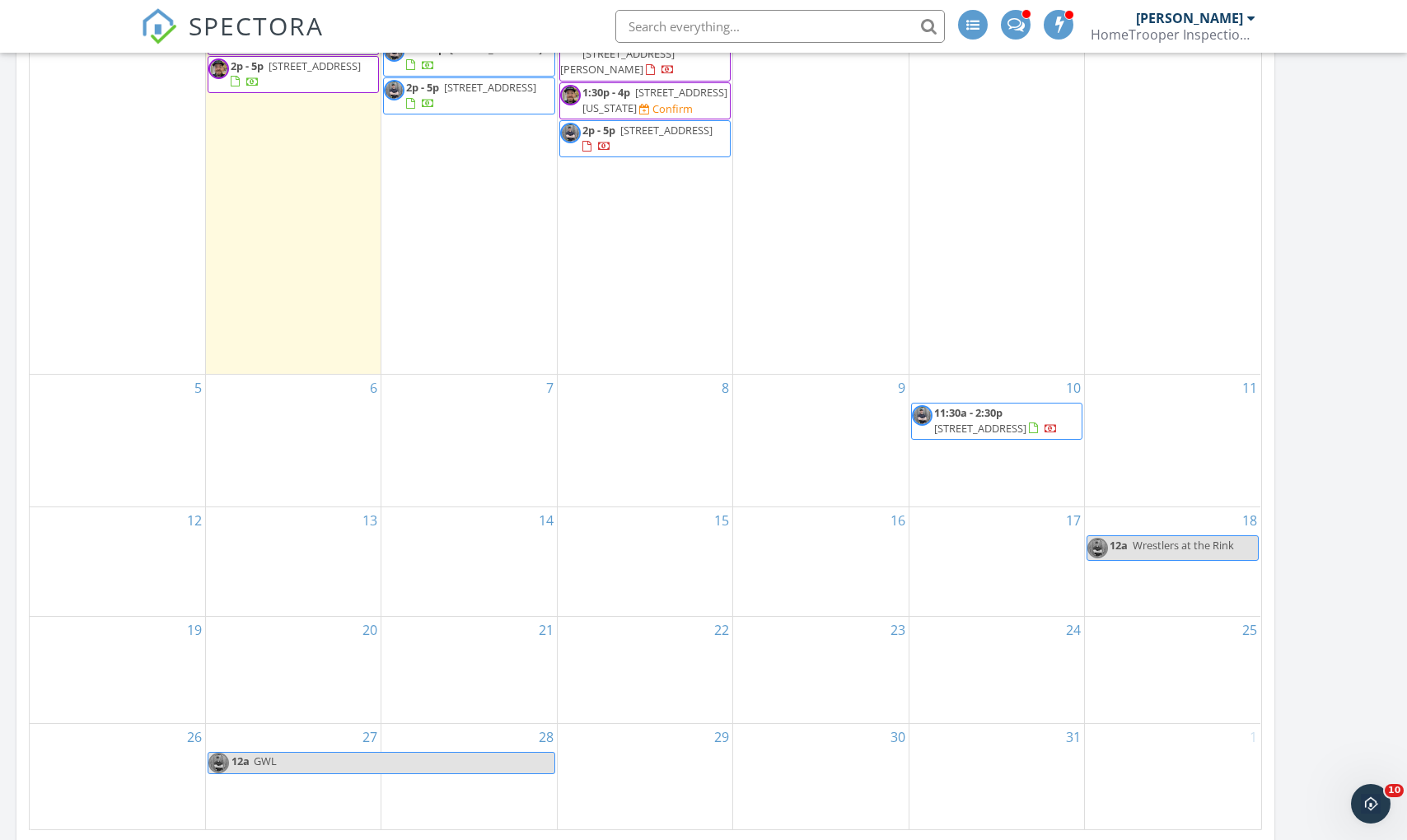
scroll to position [1133, 0]
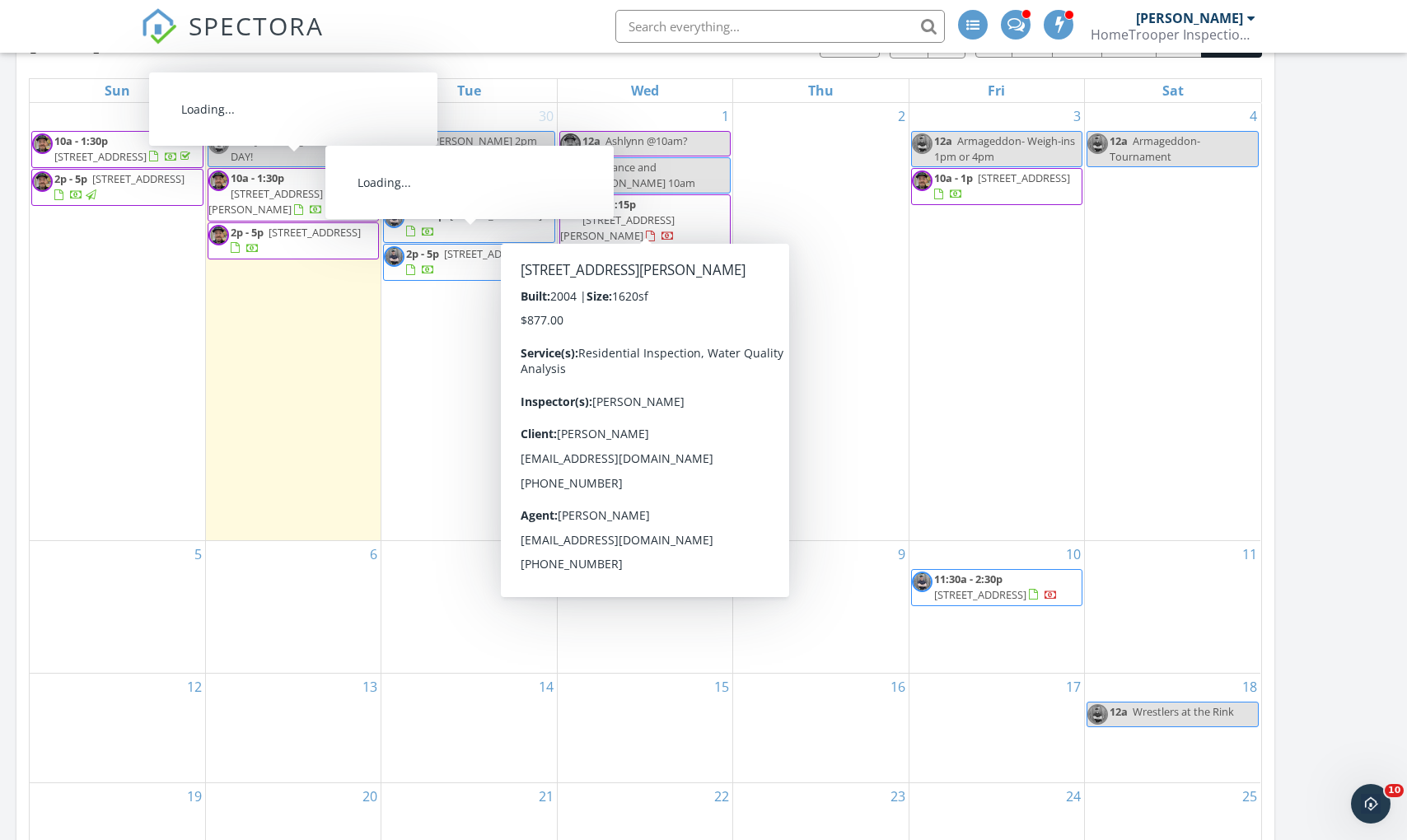
click at [828, 27] on input "text" at bounding box center [780, 26] width 330 height 33
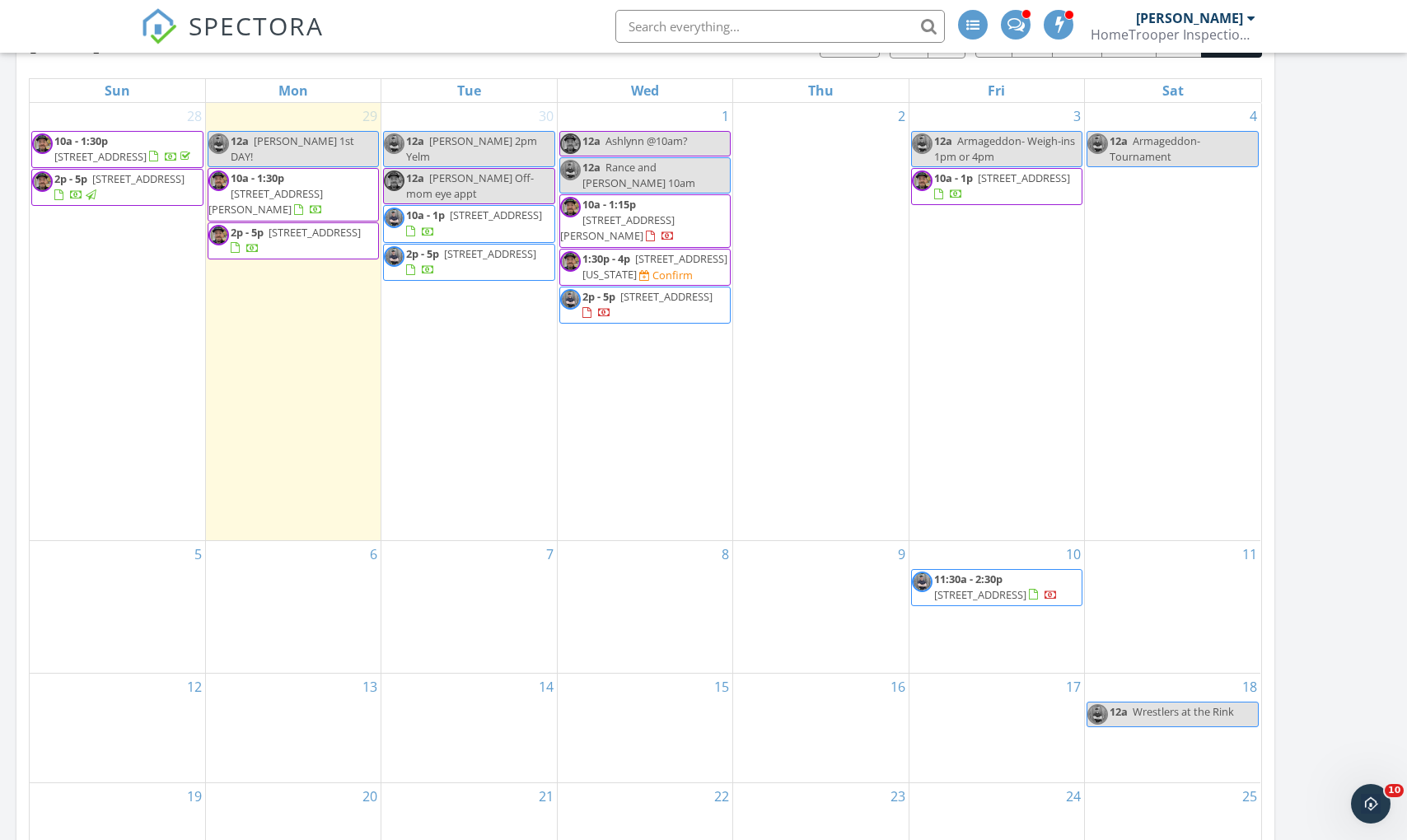
scroll to position [1050, 0]
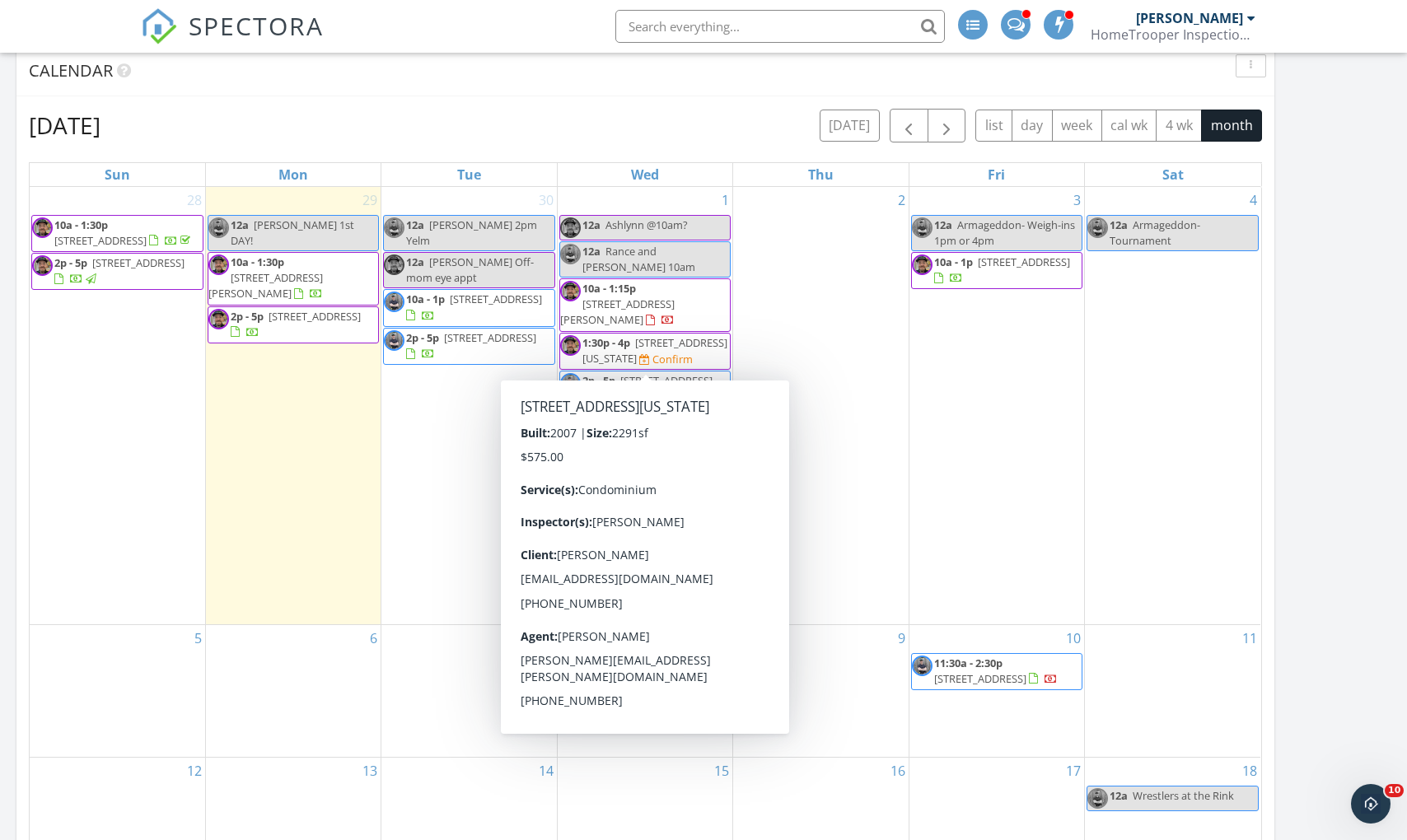
click at [649, 341] on span "320 Washington Ave 604, Bremerton 98337" at bounding box center [655, 350] width 145 height 31
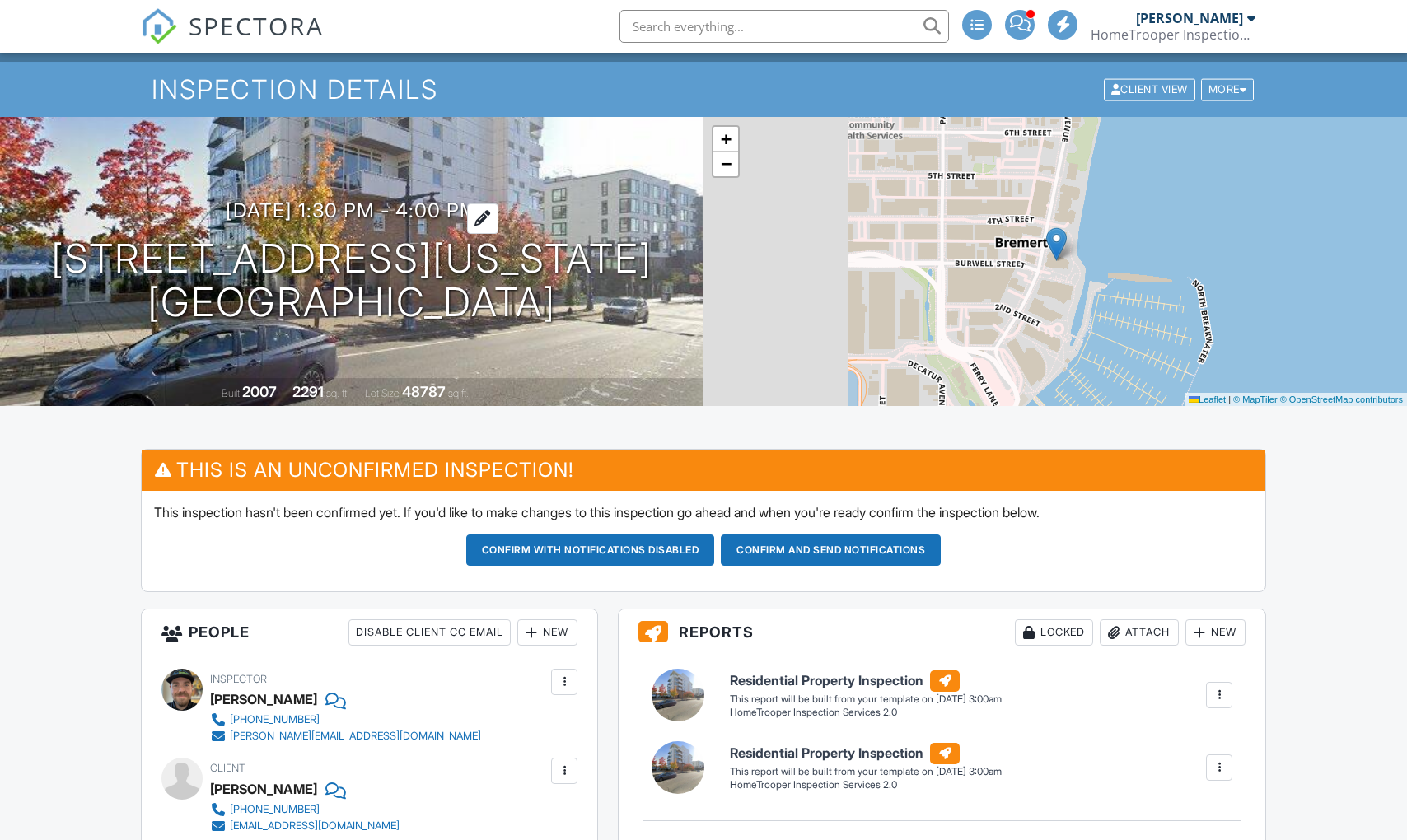
click at [318, 202] on h3 "10/01/2025 1:30 pm - 4:00 pm" at bounding box center [351, 210] width 252 height 22
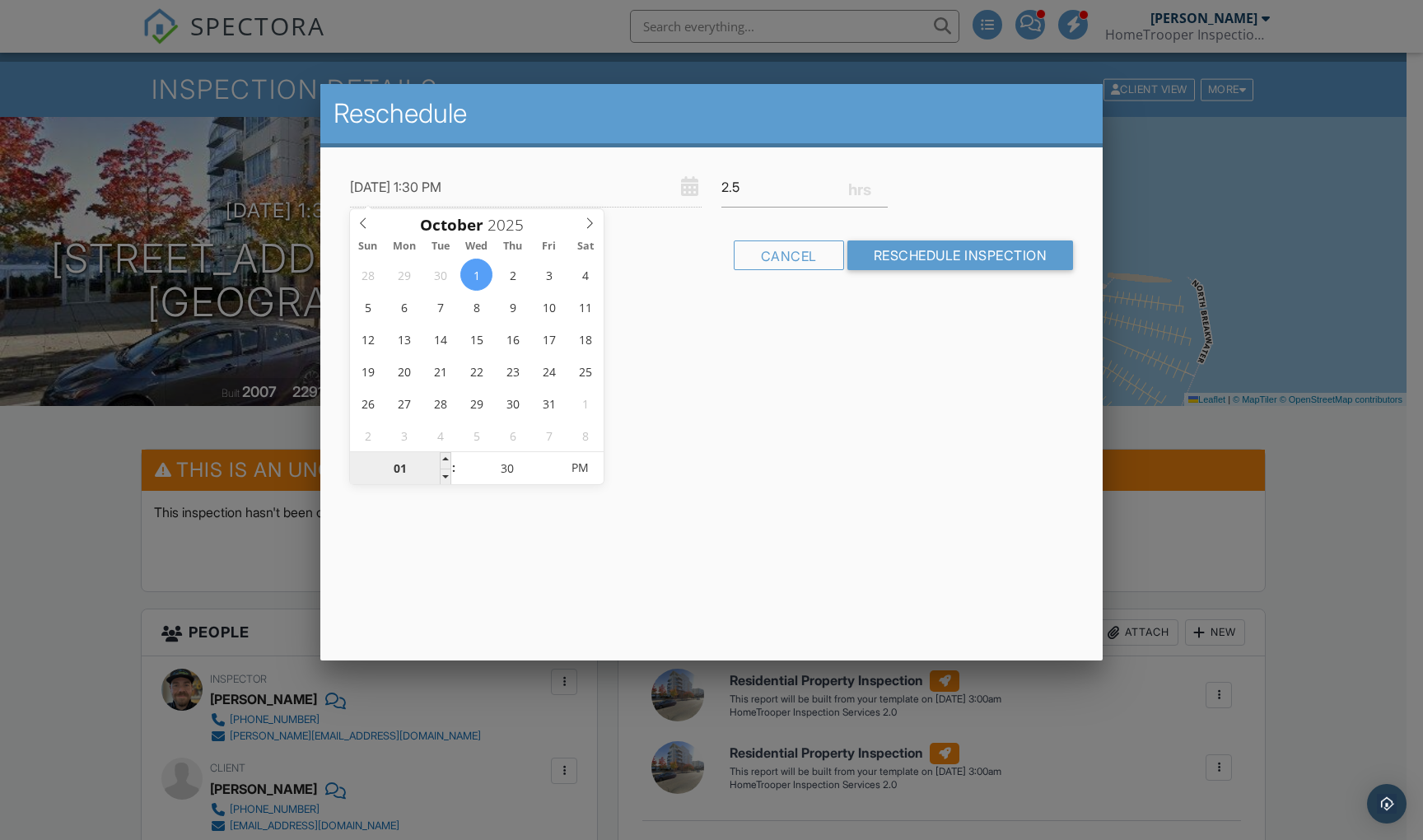
click at [413, 464] on input "01" at bounding box center [401, 469] width 102 height 33
type input "10/01/2025 12:30 PM"
type input "12"
type input "10/01/2025 2:30 PM"
type input "02"
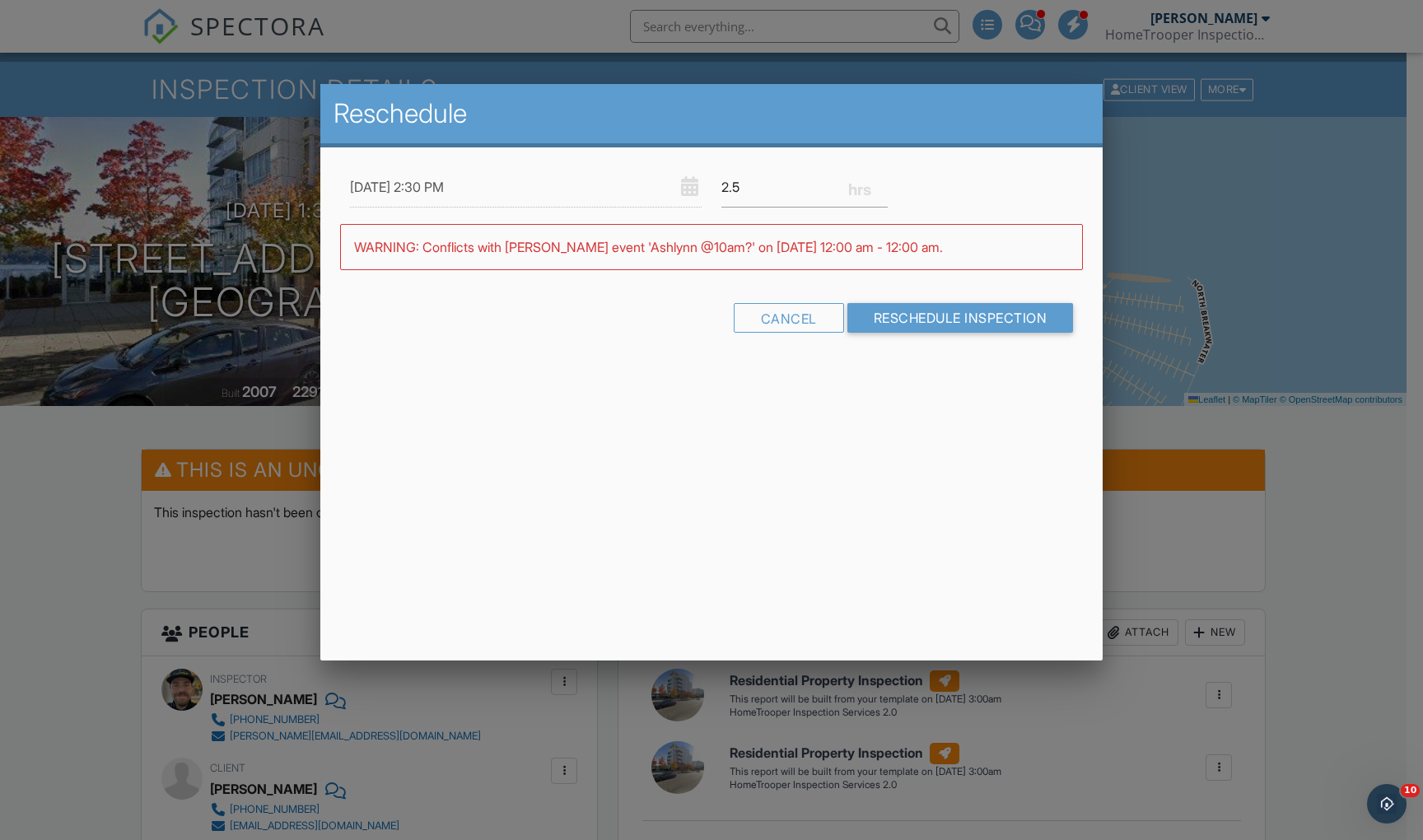
click at [841, 479] on div "Reschedule 10/01/2025 2:30 PM 2.5 Warning: this date/time is in the past. WARNI…" at bounding box center [711, 373] width 782 height 577
click at [446, 186] on input "10/01/2025 2:30 PM" at bounding box center [526, 187] width 352 height 40
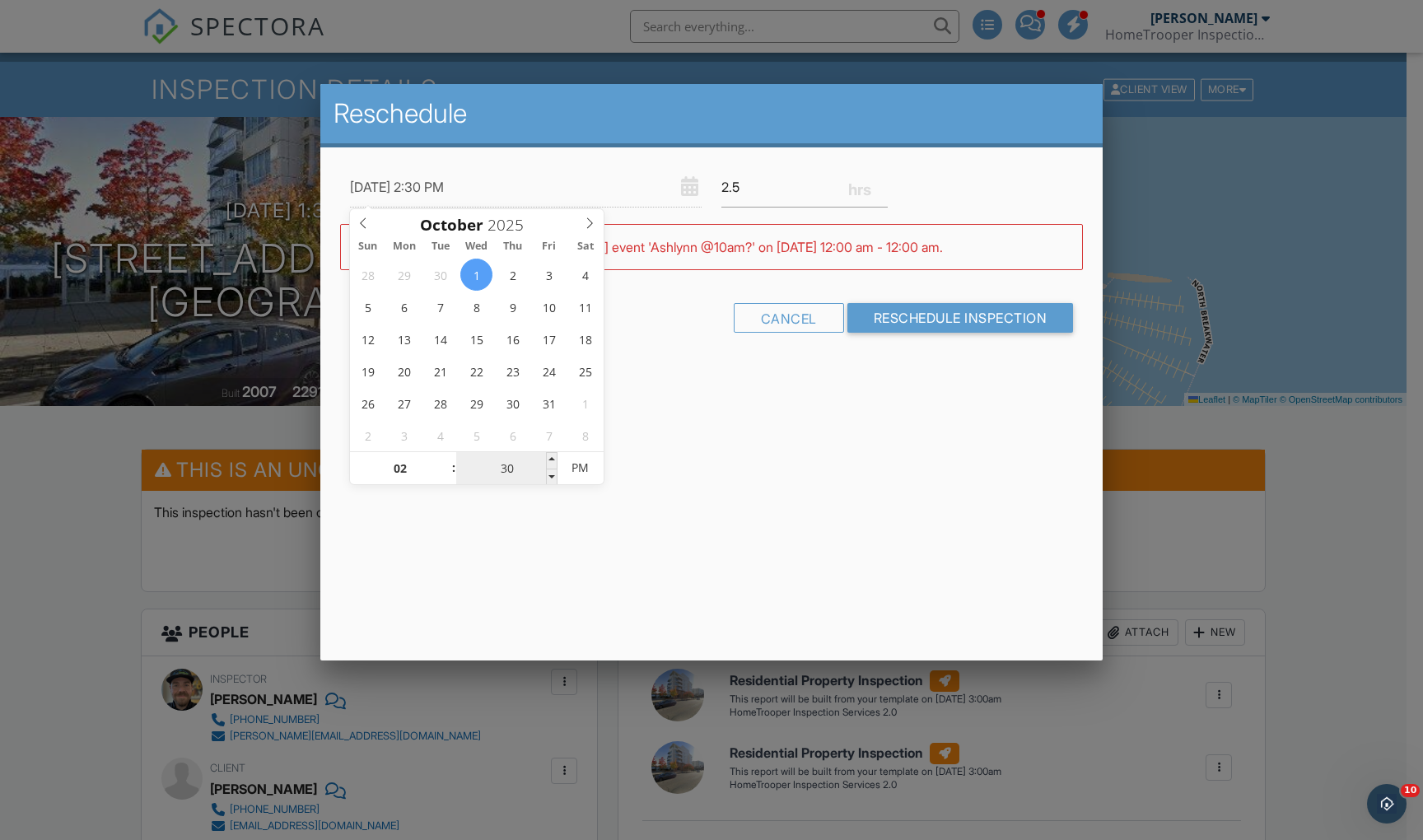
click at [507, 470] on input "30" at bounding box center [507, 469] width 102 height 33
type input "10/01/2025 2:00 PM"
type input "00"
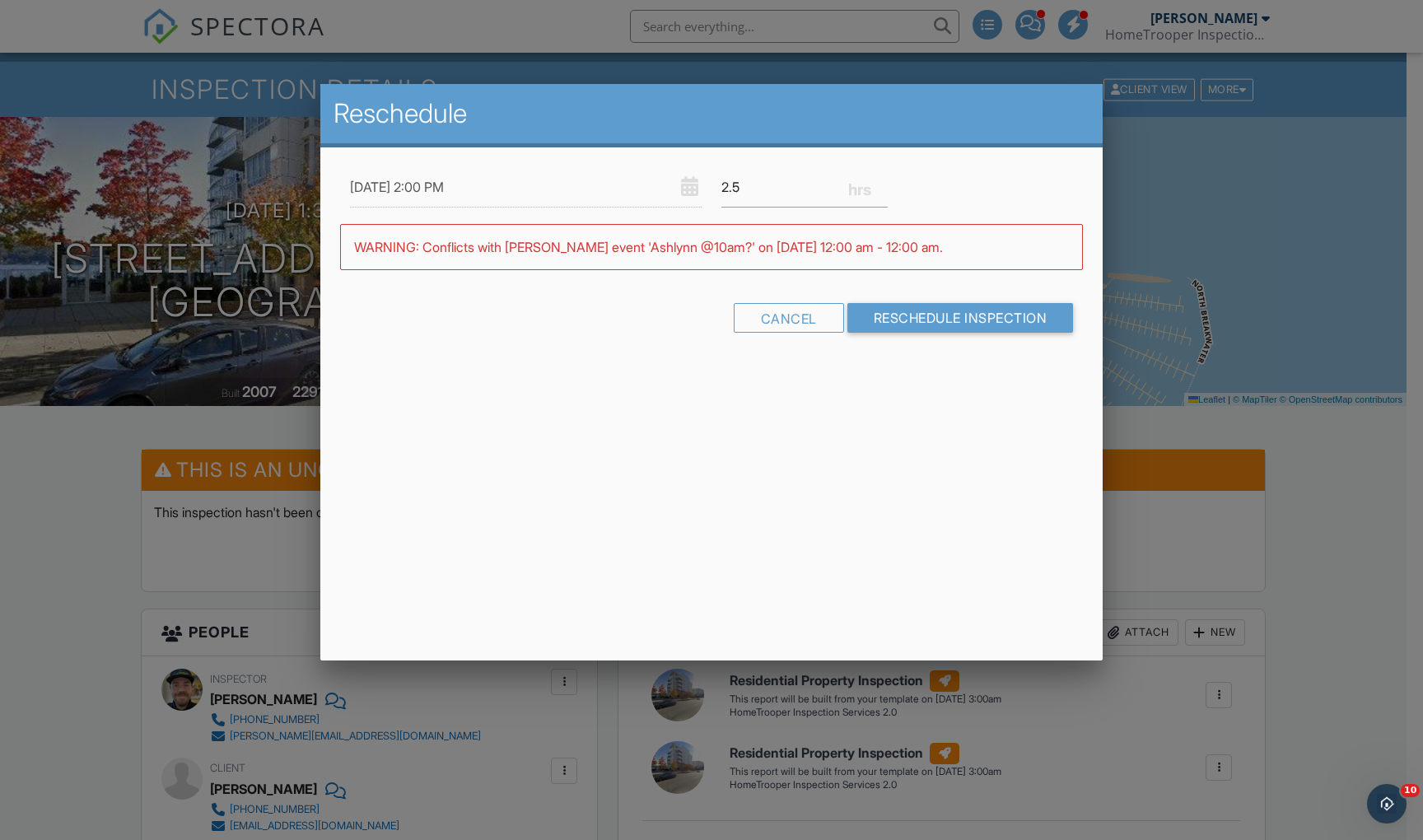
click at [975, 458] on div "Reschedule 10/01/2025 2:00 PM 2.5 Warning: this date/time is in the past. WARNI…" at bounding box center [711, 373] width 782 height 577
click at [975, 320] on input "Reschedule Inspection" at bounding box center [961, 318] width 226 height 30
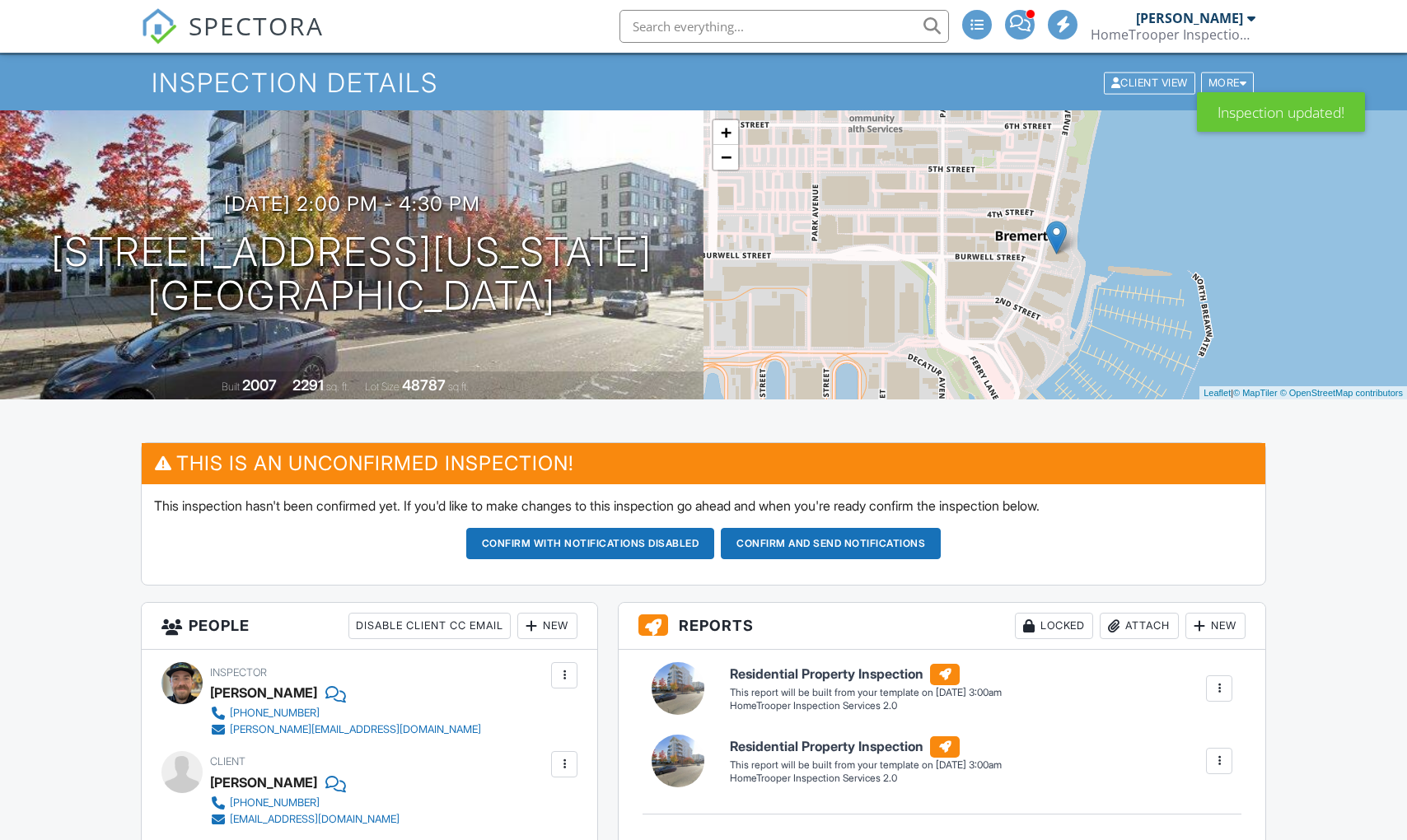
scroll to position [184, 0]
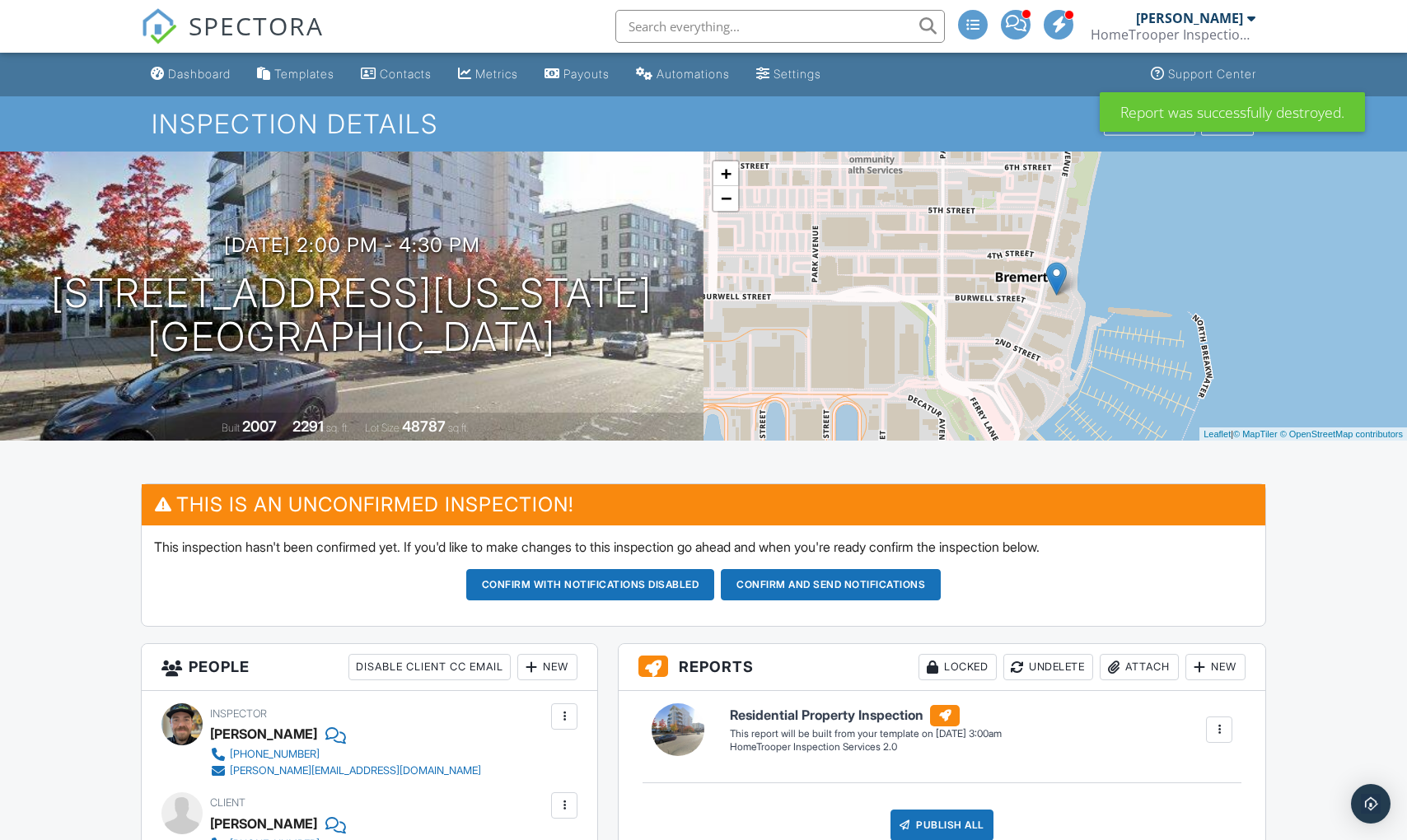
click at [818, 588] on button "Confirm and send notifications" at bounding box center [831, 585] width 220 height 31
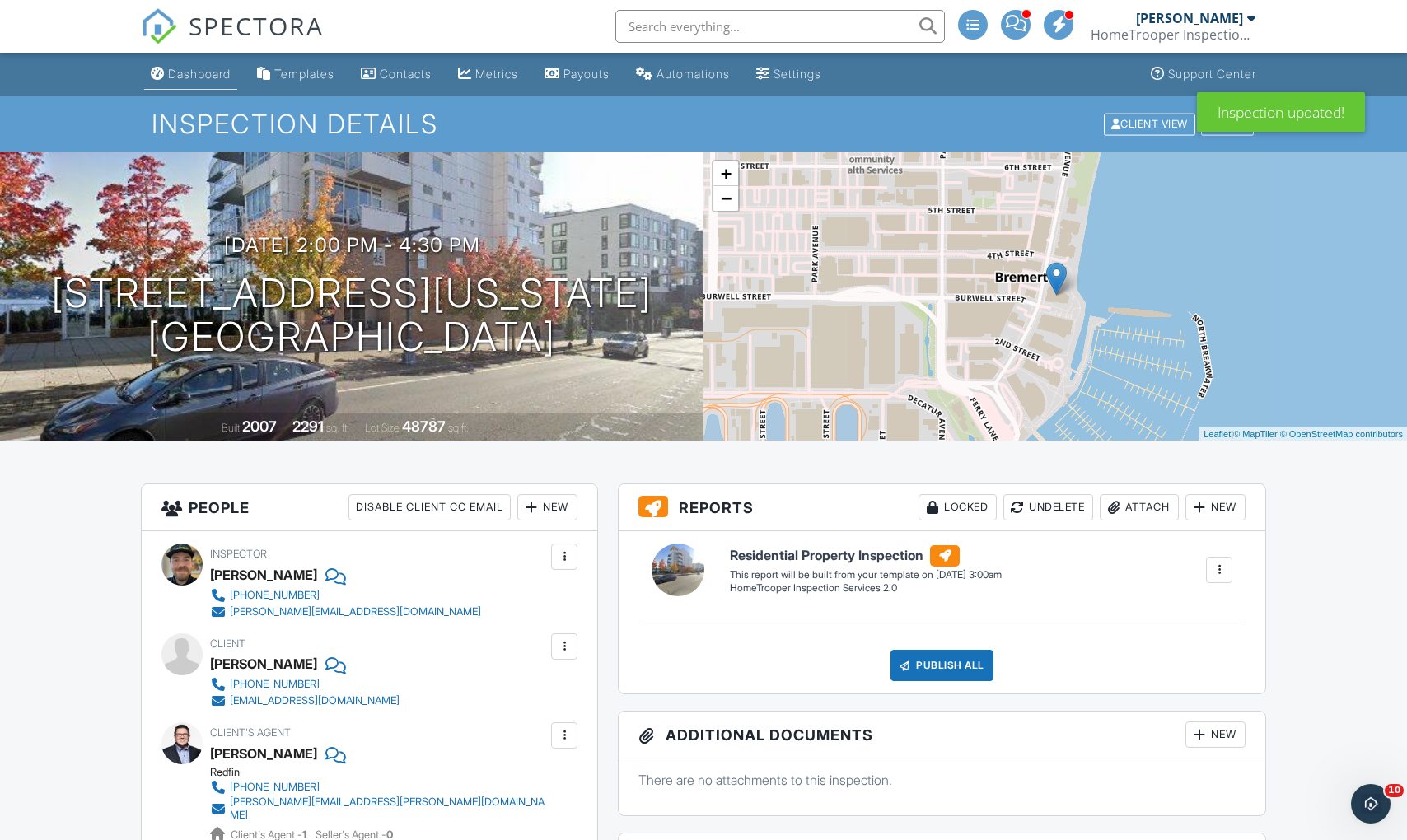
click at [174, 64] on link "Dashboard" at bounding box center [191, 74] width 93 height 31
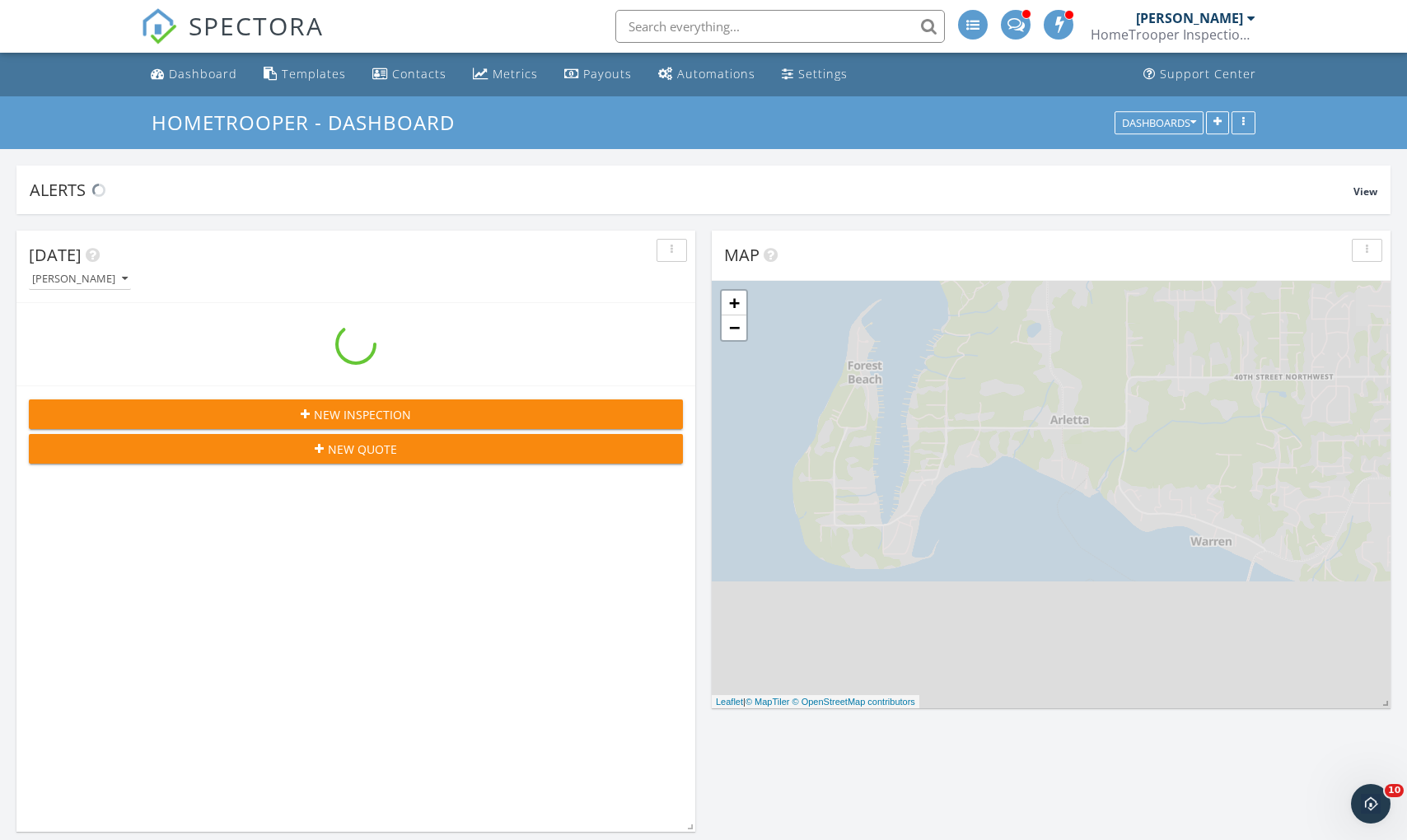
scroll to position [2646, 1441]
